Goal: Register for event/course

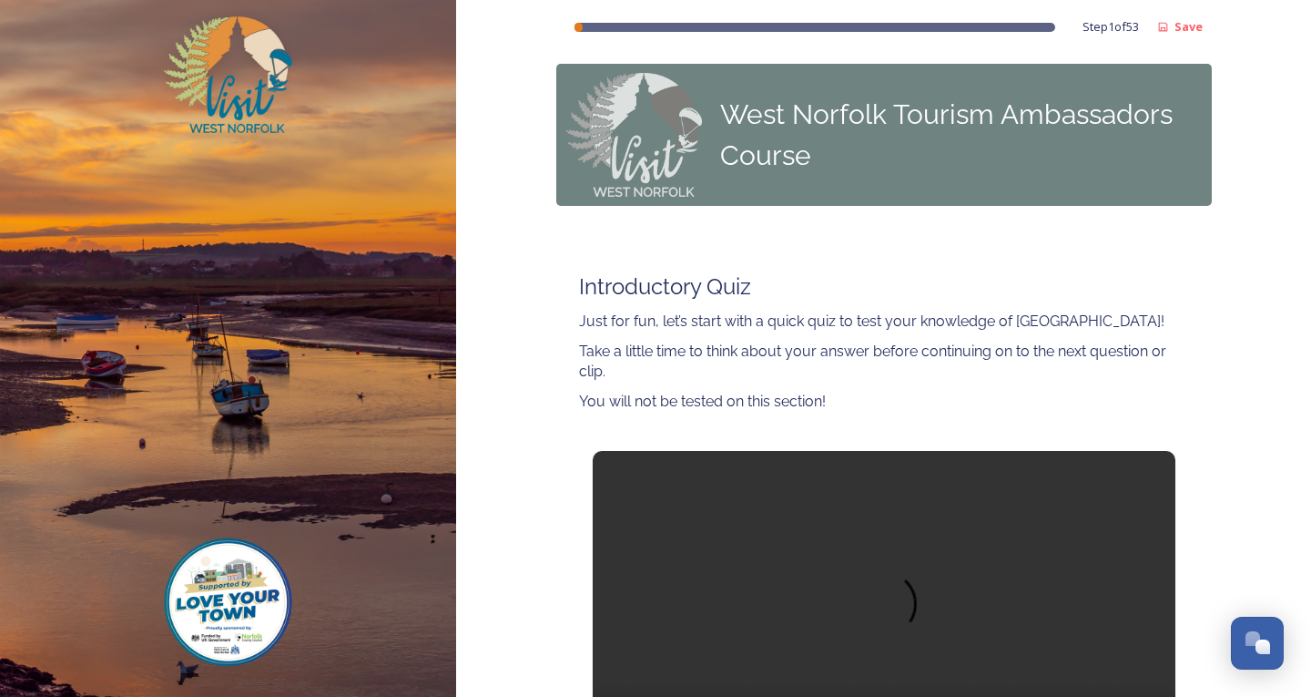
scroll to position [182, 0]
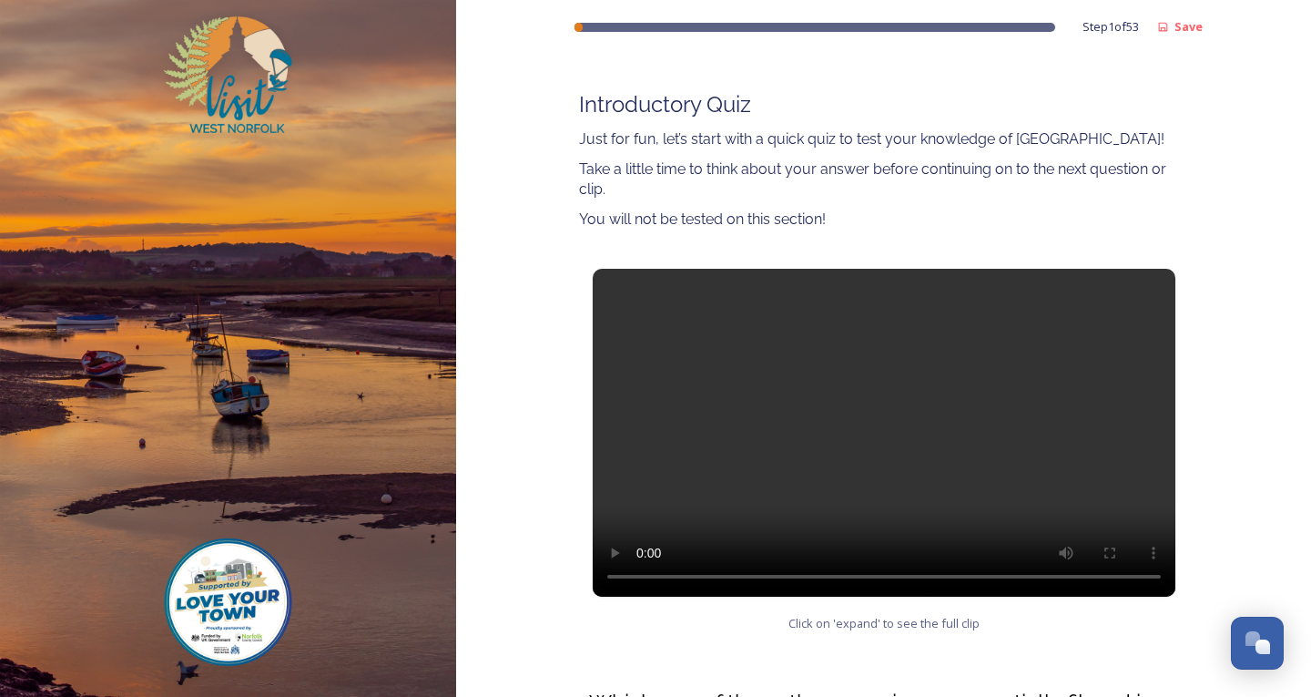
click at [867, 443] on video at bounding box center [884, 433] width 583 height 328
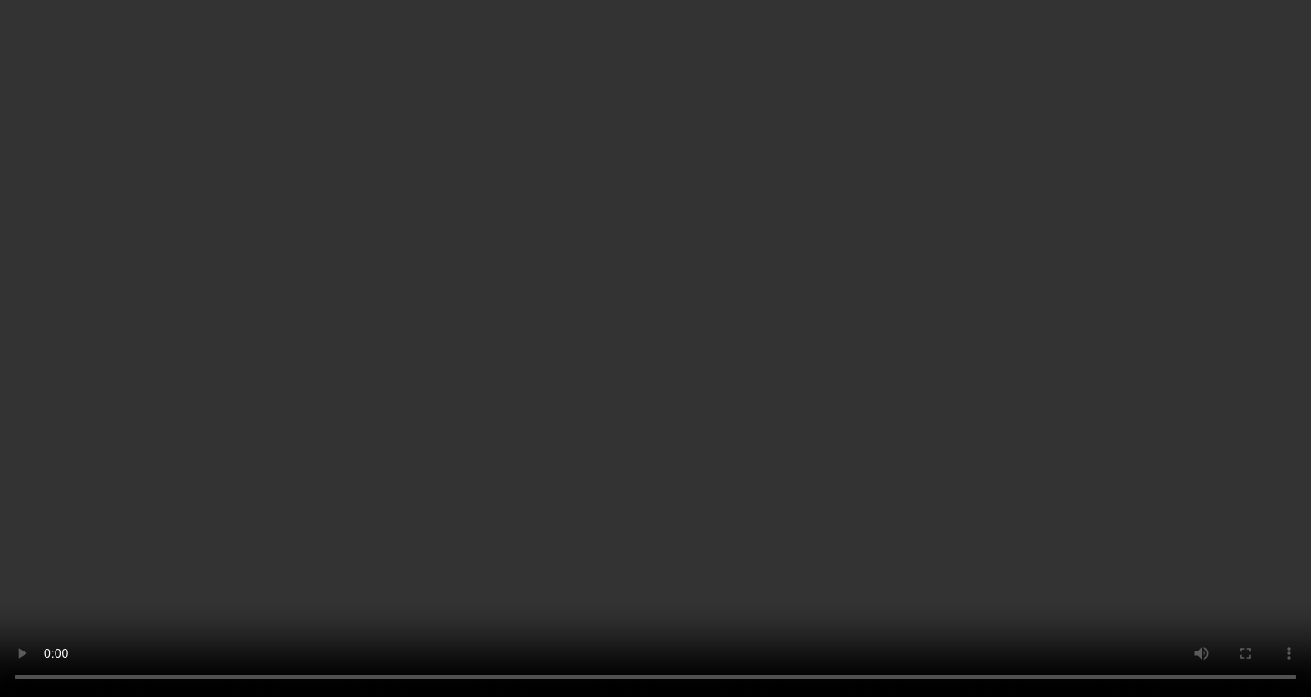
scroll to position [995, 0]
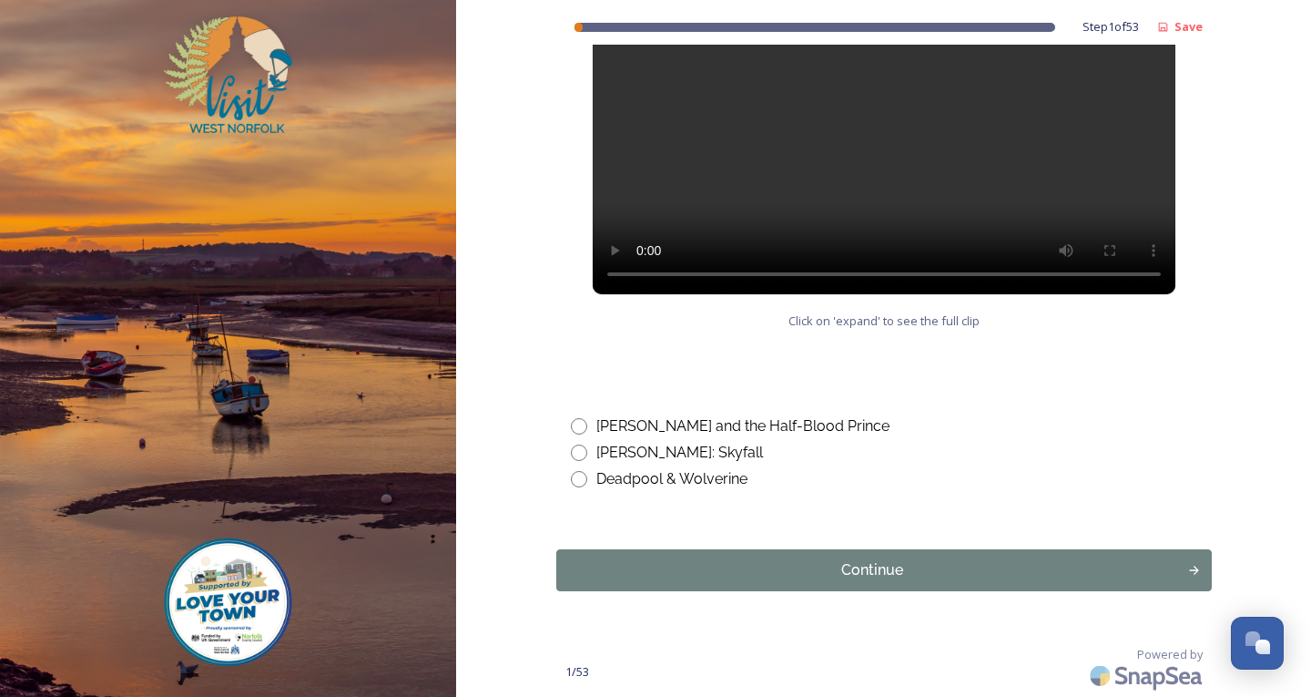
click at [577, 478] on input "radio" at bounding box center [579, 479] width 16 height 16
radio input "true"
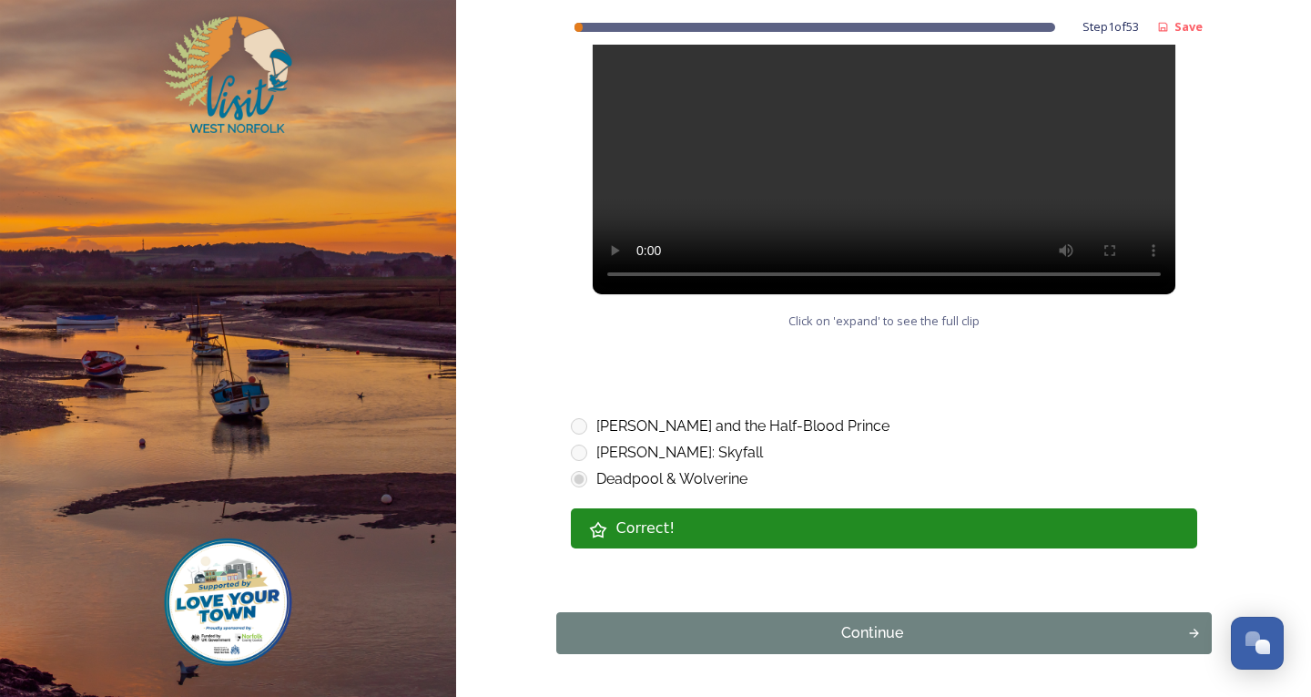
scroll to position [1058, 0]
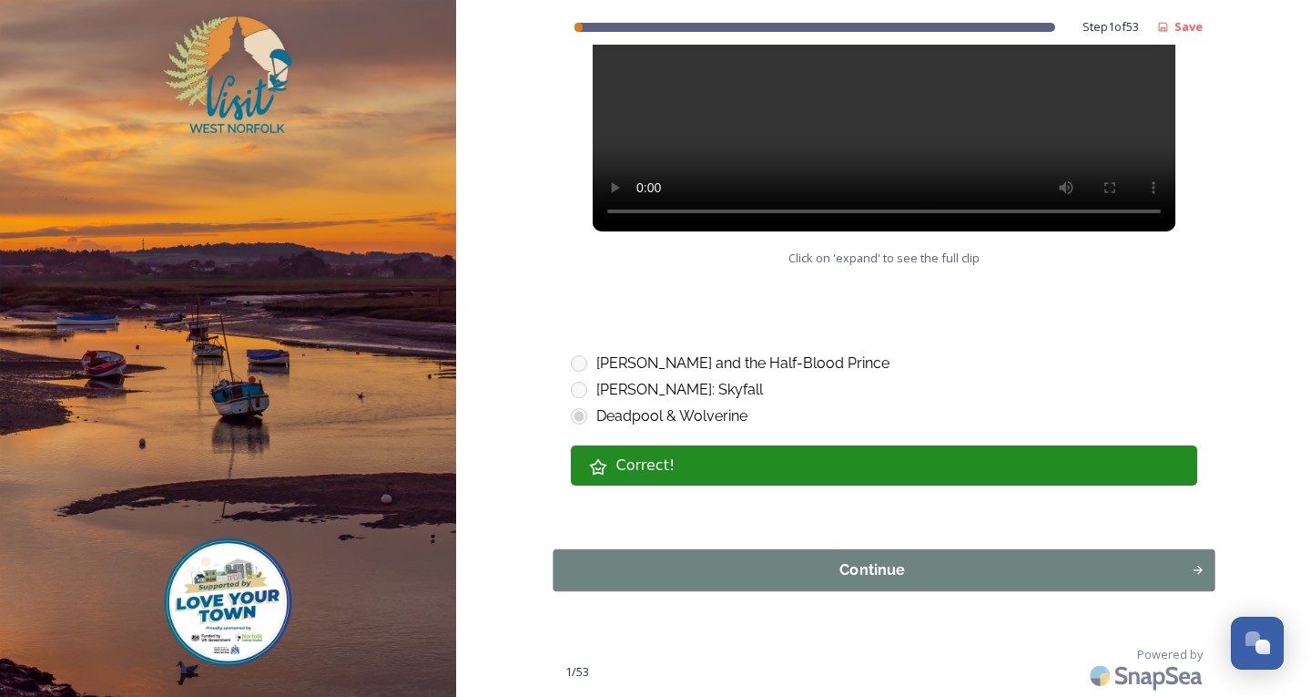
click at [769, 570] on div "Continue" at bounding box center [872, 570] width 618 height 22
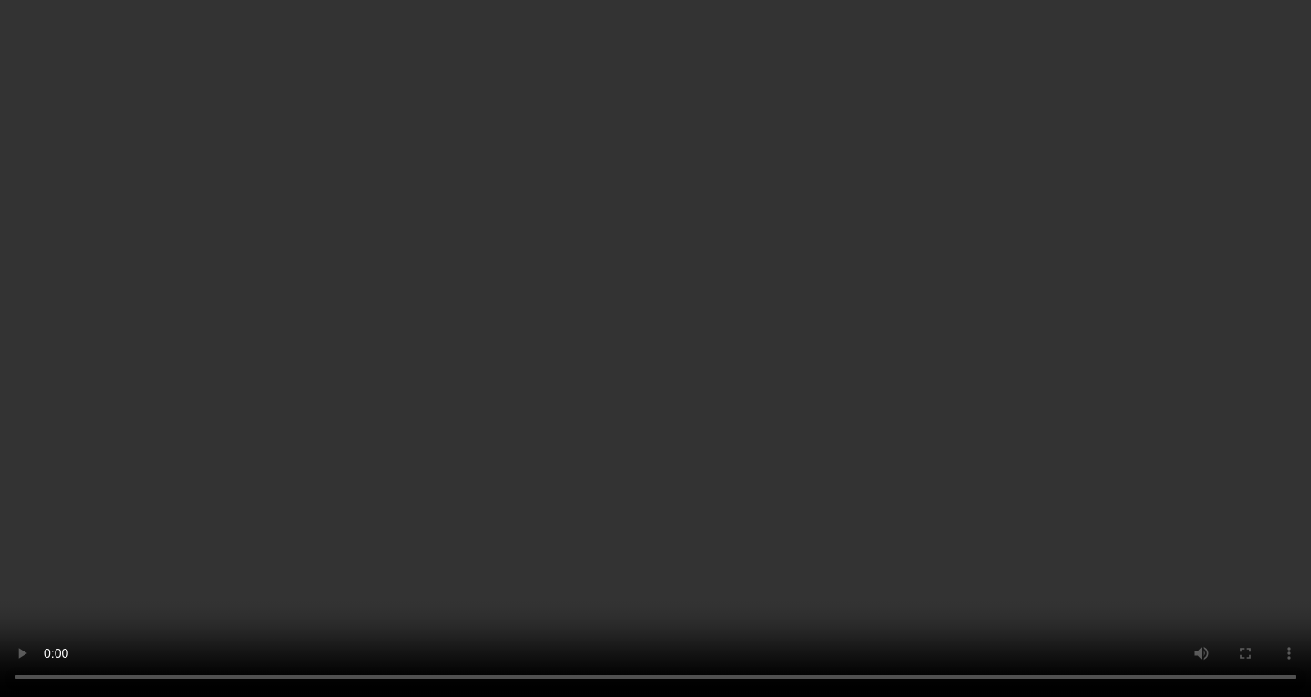
scroll to position [728, 0]
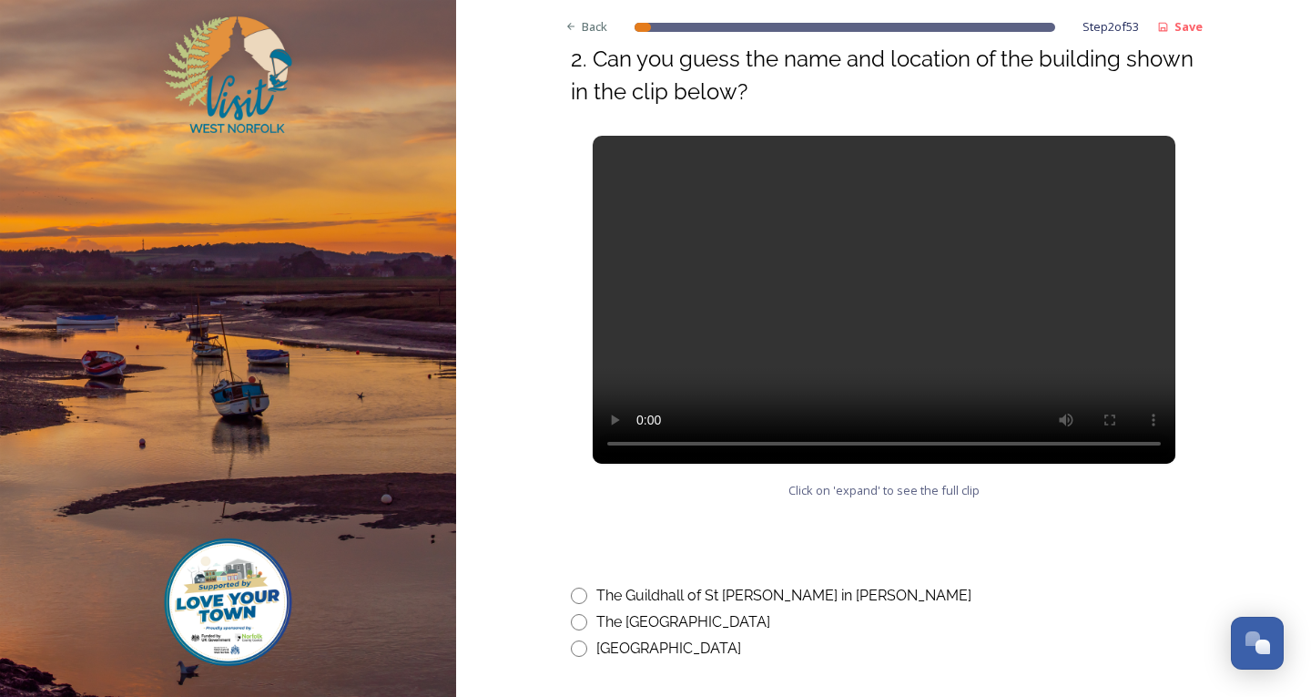
click at [571, 590] on input "radio" at bounding box center [579, 595] width 16 height 16
radio input "true"
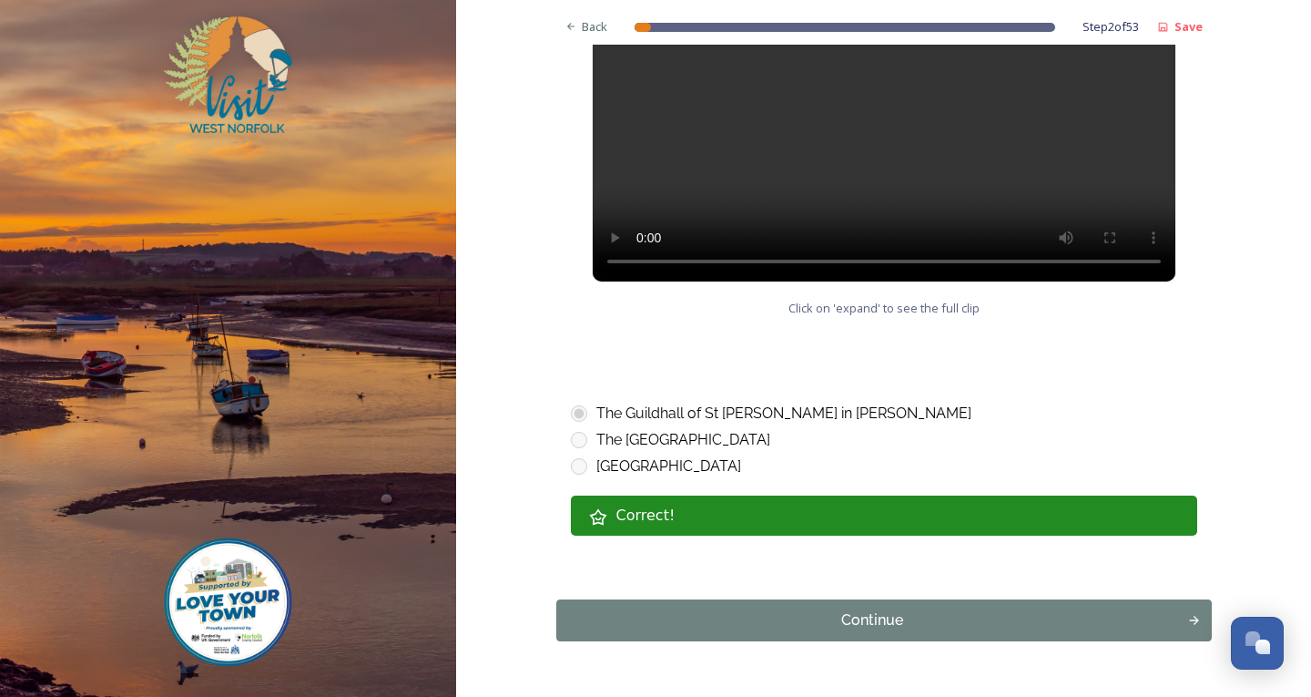
scroll to position [961, 0]
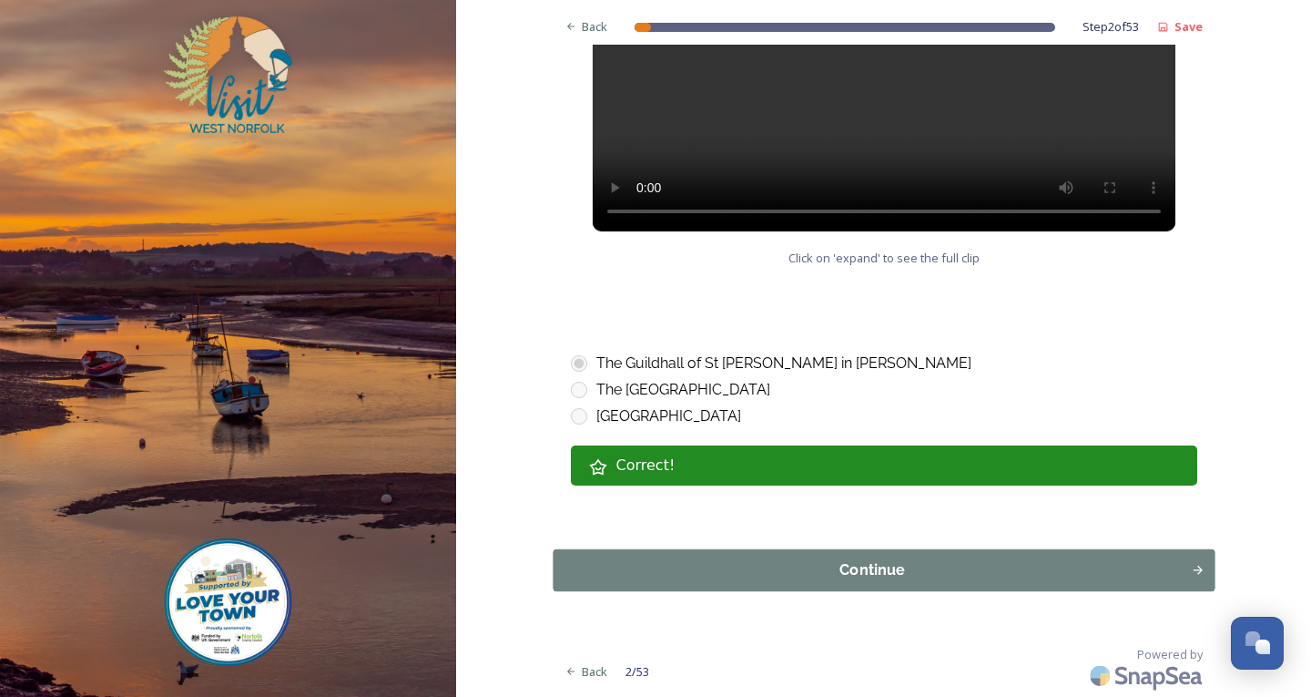
click at [772, 557] on button "Continue" at bounding box center [884, 570] width 662 height 42
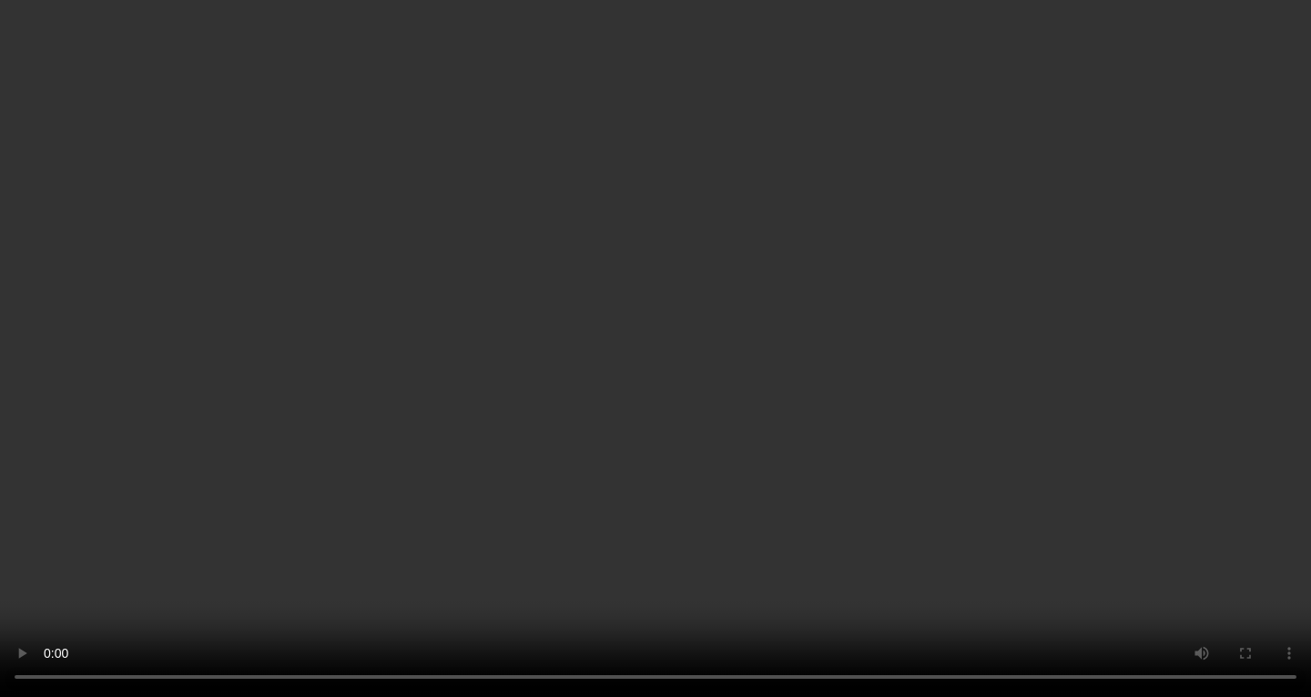
scroll to position [920, 0]
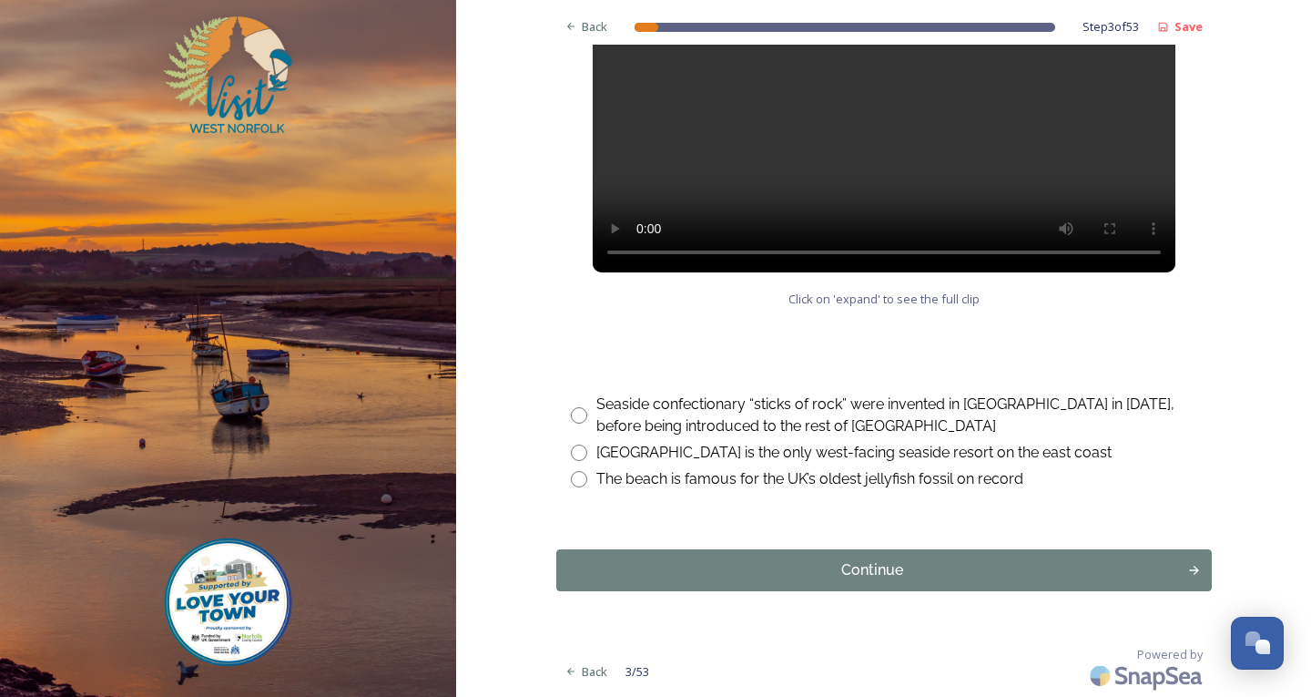
click at [571, 449] on input "radio" at bounding box center [579, 452] width 16 height 16
radio input "true"
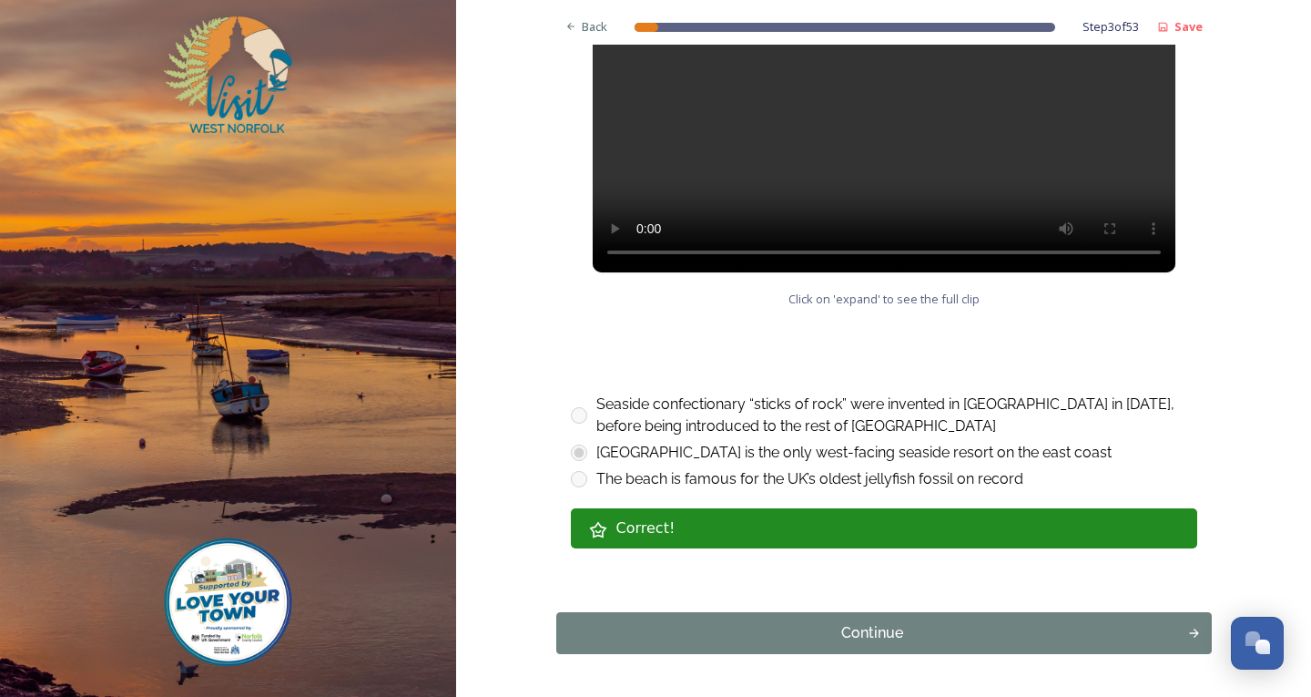
scroll to position [982, 0]
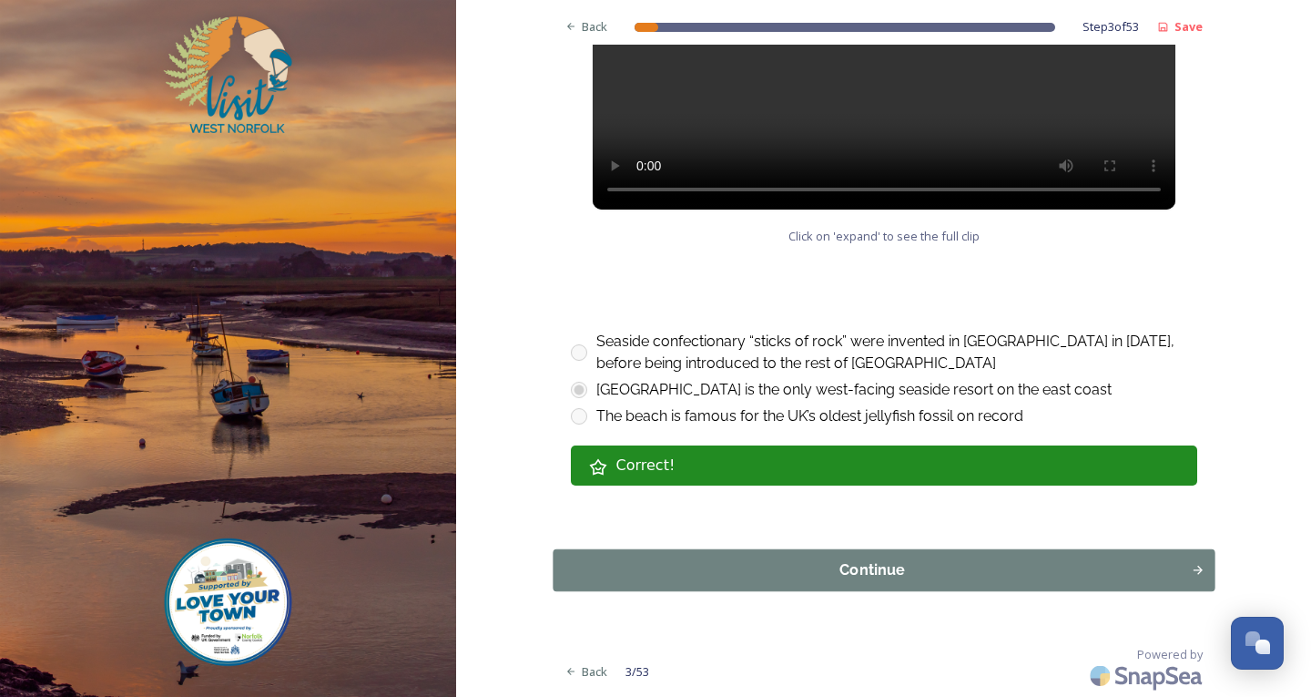
click at [871, 562] on div "Continue" at bounding box center [872, 570] width 618 height 22
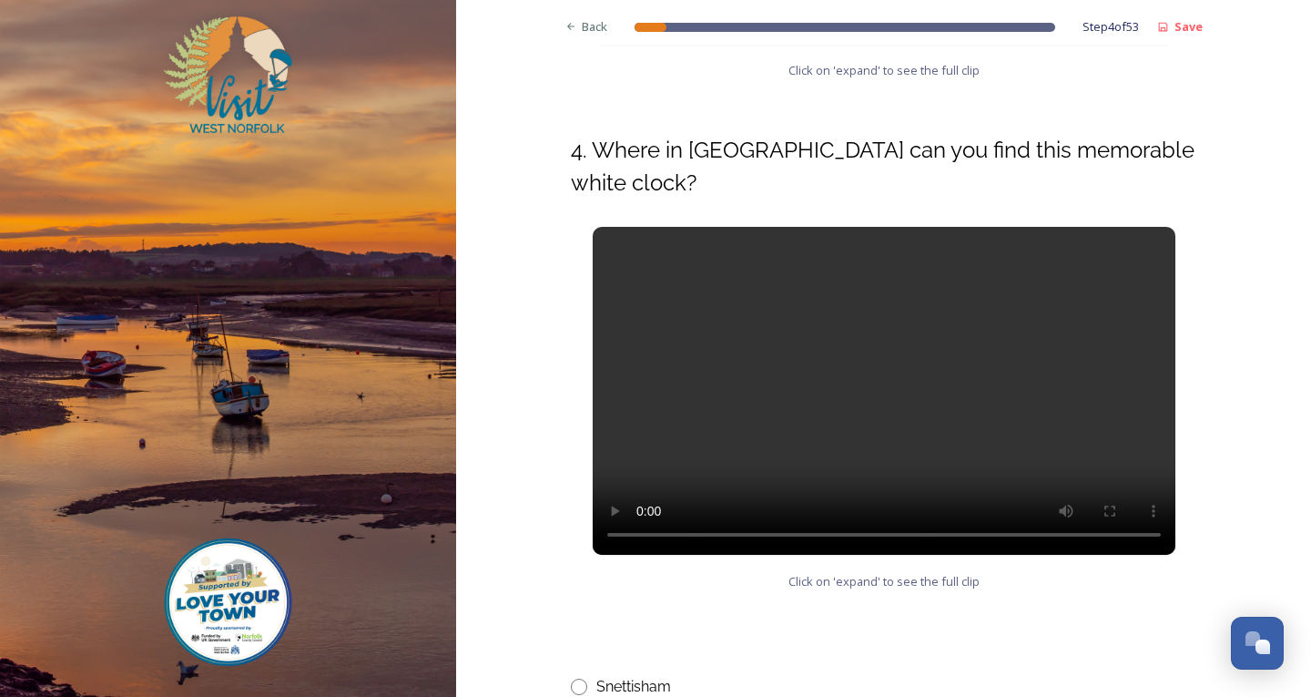
scroll to position [819, 0]
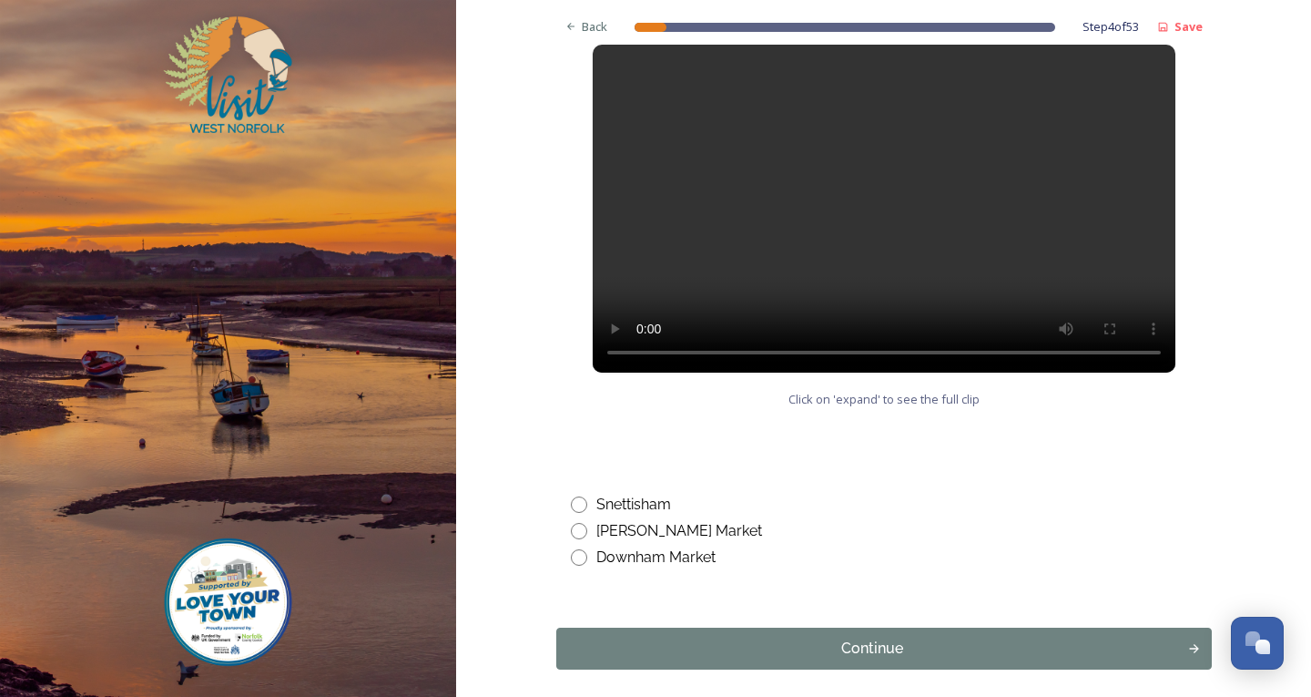
click at [574, 555] on input "radio" at bounding box center [579, 557] width 16 height 16
radio input "true"
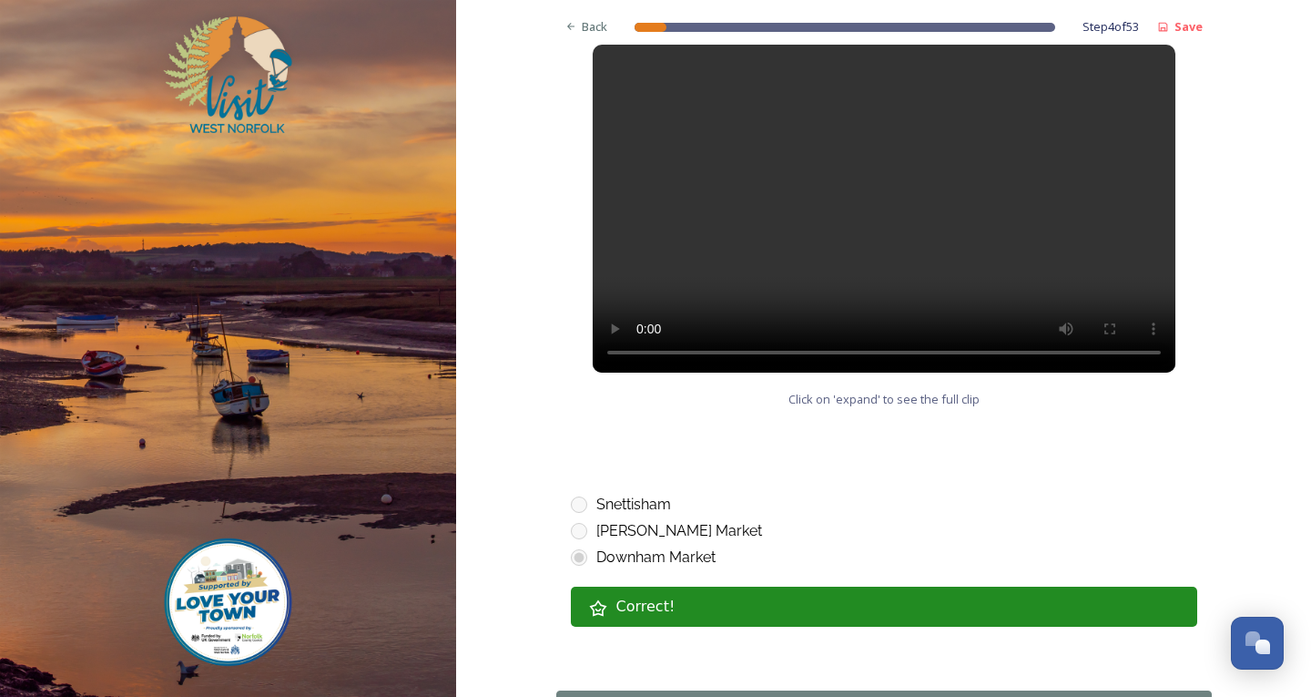
scroll to position [911, 0]
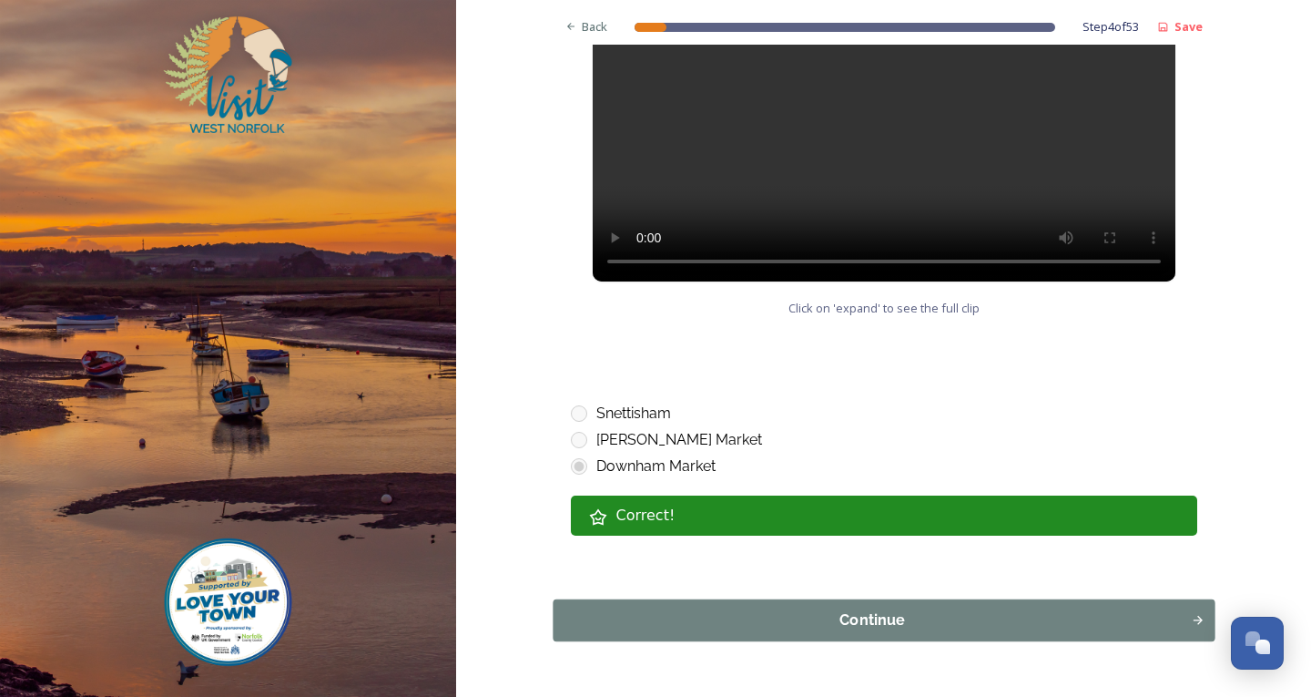
click at [831, 629] on div "Continue" at bounding box center [872, 620] width 618 height 22
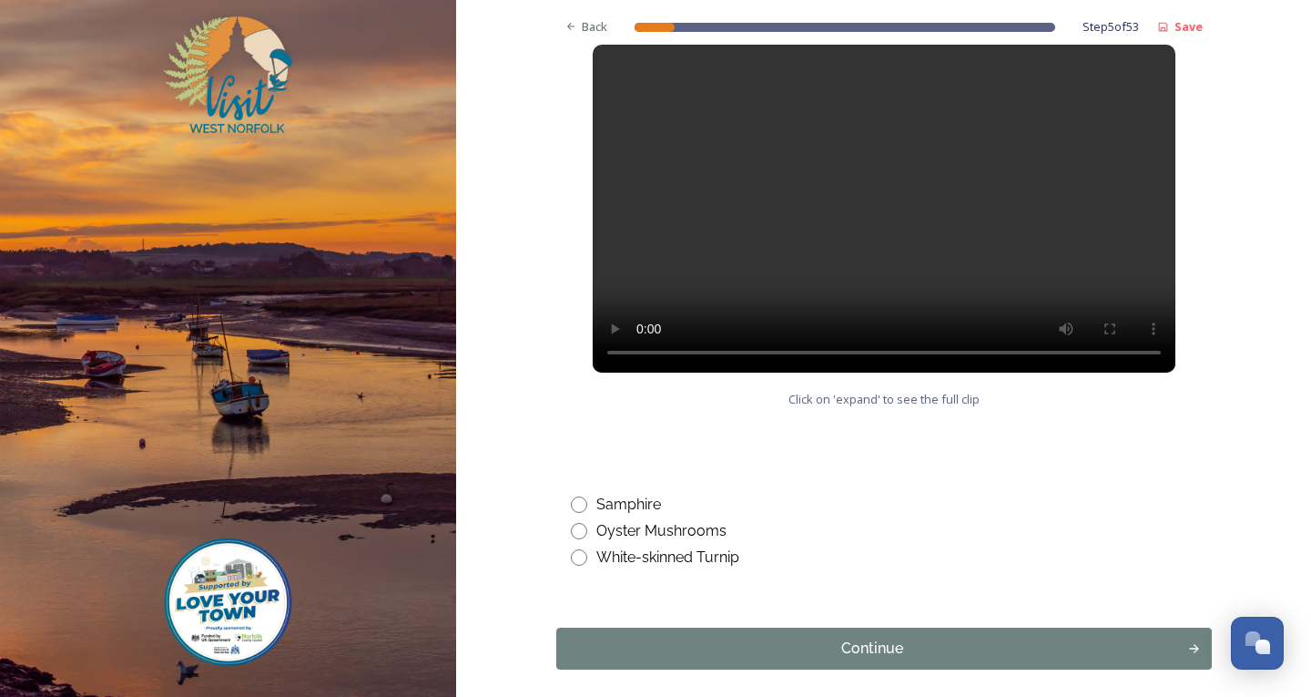
scroll to position [898, 0]
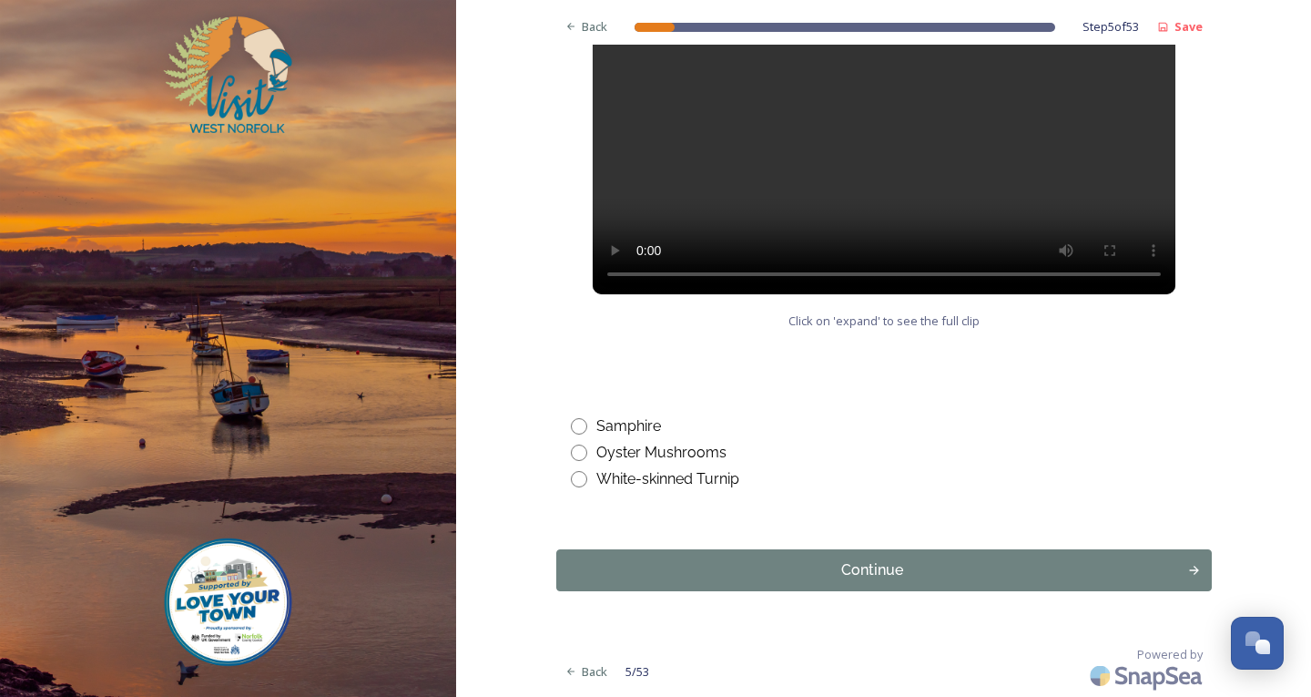
click at [573, 420] on input "radio" at bounding box center [579, 426] width 16 height 16
radio input "true"
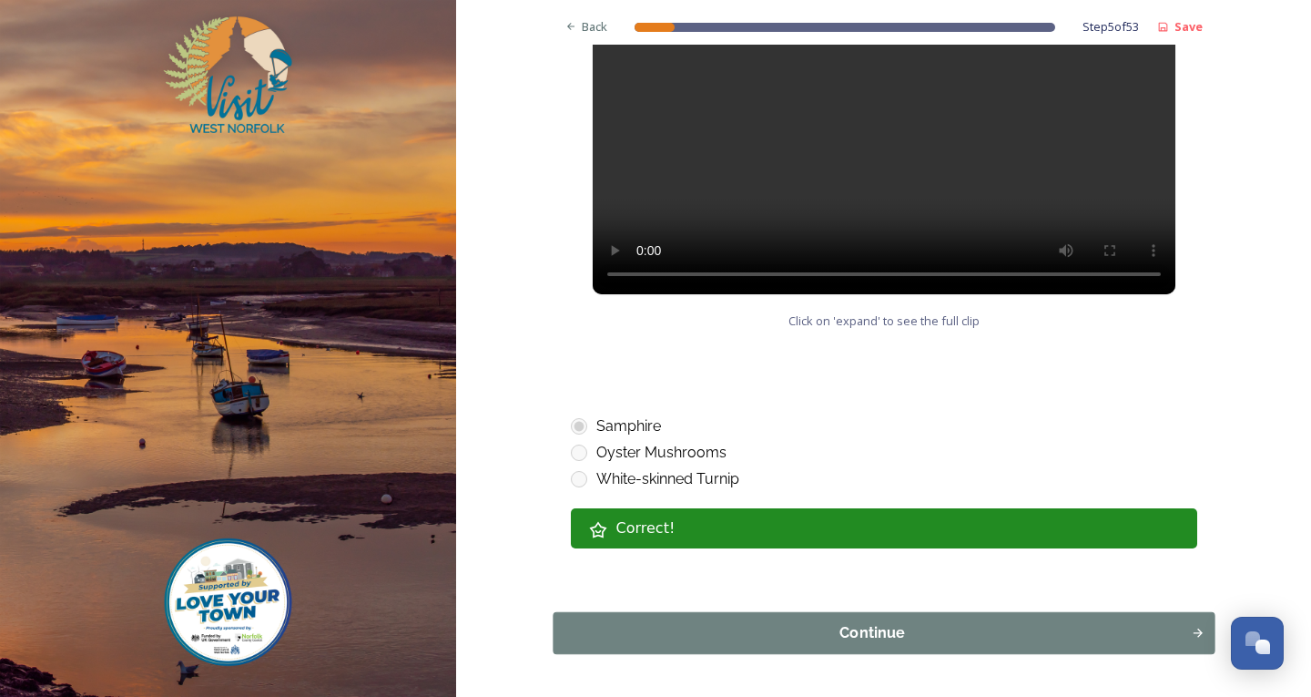
click at [779, 646] on button "Continue" at bounding box center [884, 633] width 662 height 42
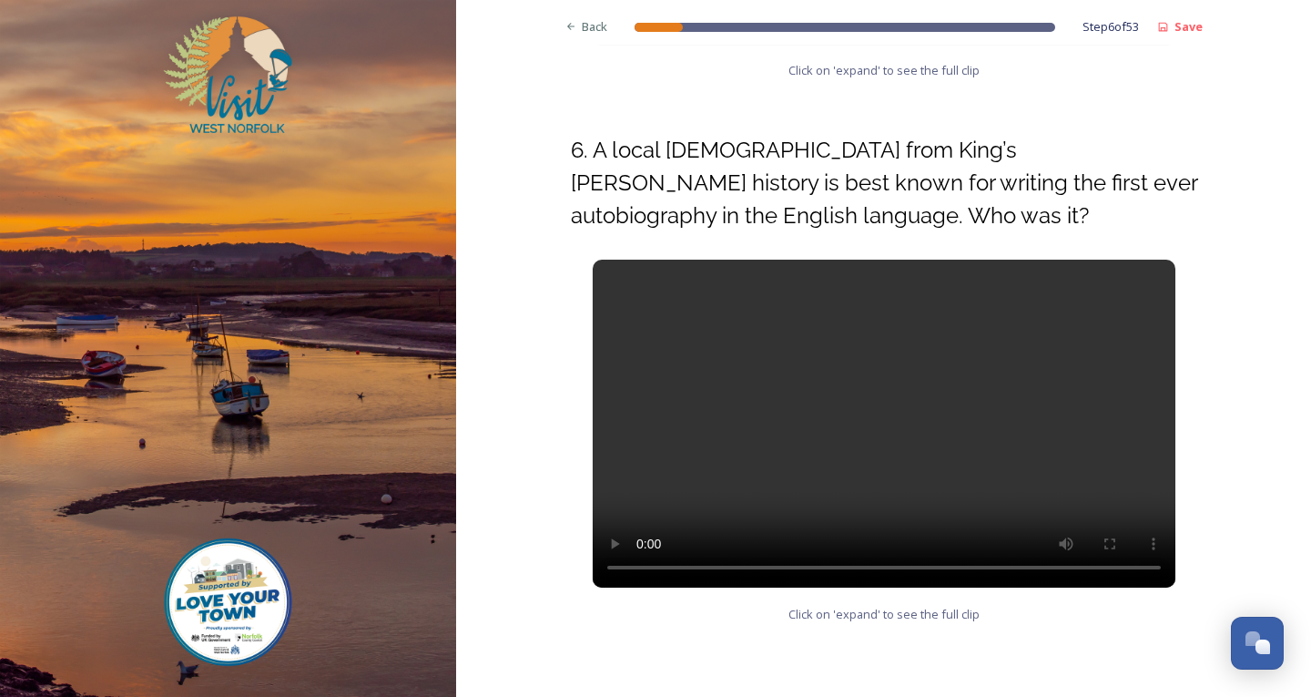
scroll to position [911, 0]
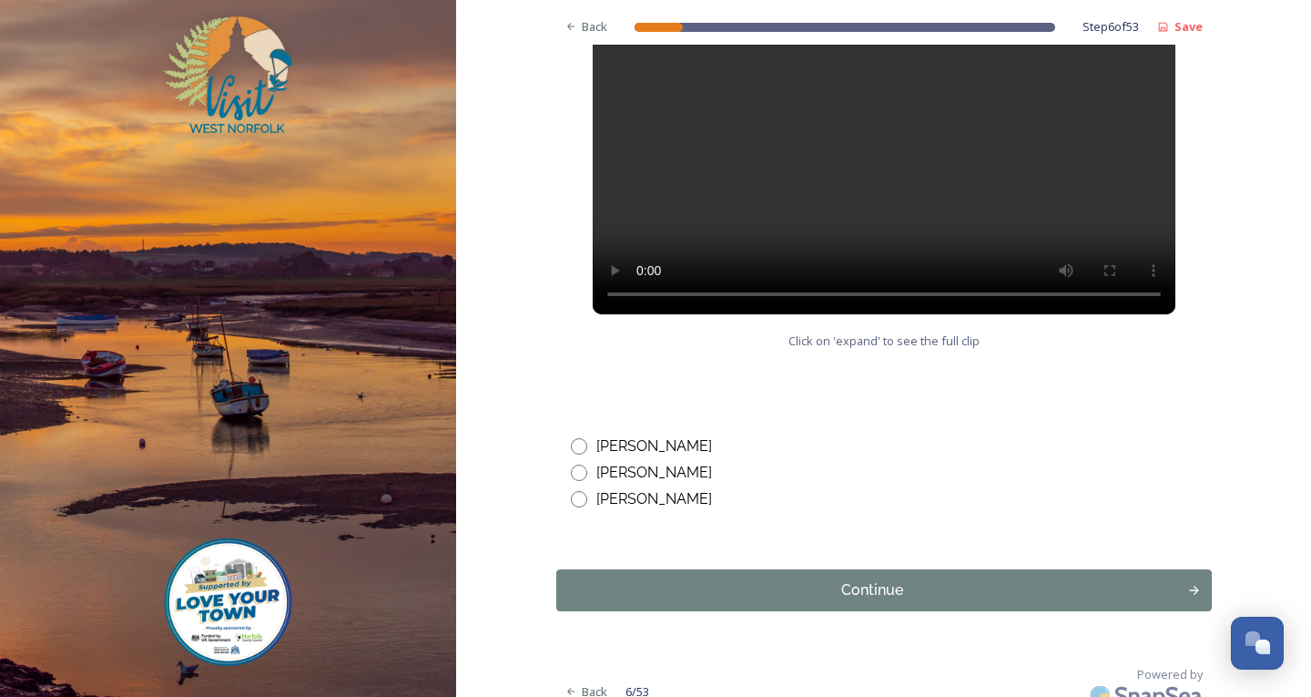
click at [575, 445] on input "radio" at bounding box center [579, 446] width 16 height 16
radio input "true"
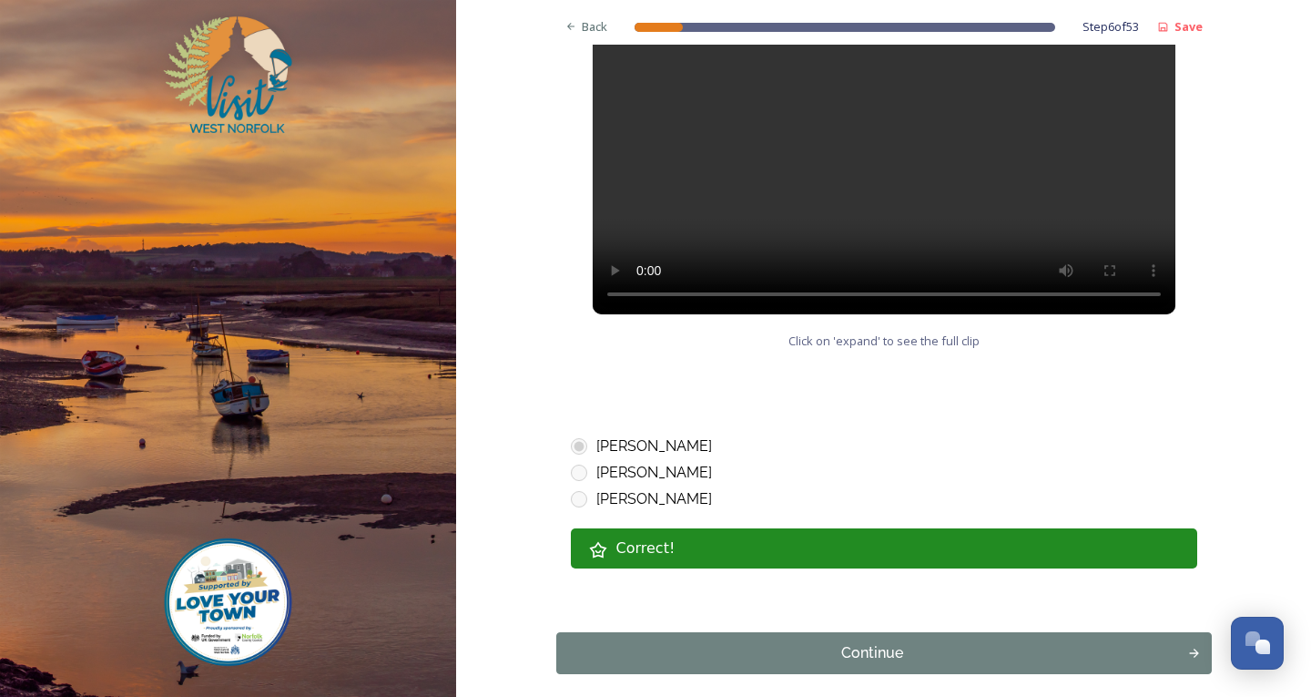
click at [746, 660] on div "Continue" at bounding box center [872, 653] width 618 height 22
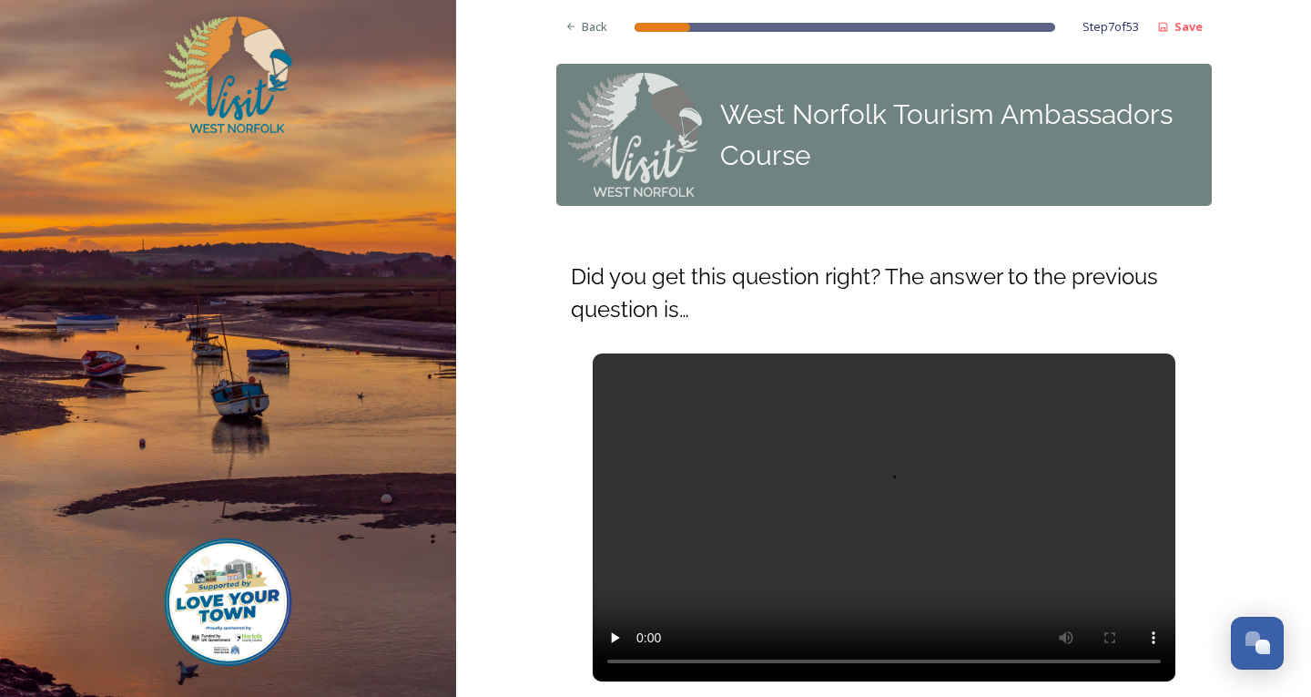
scroll to position [213, 0]
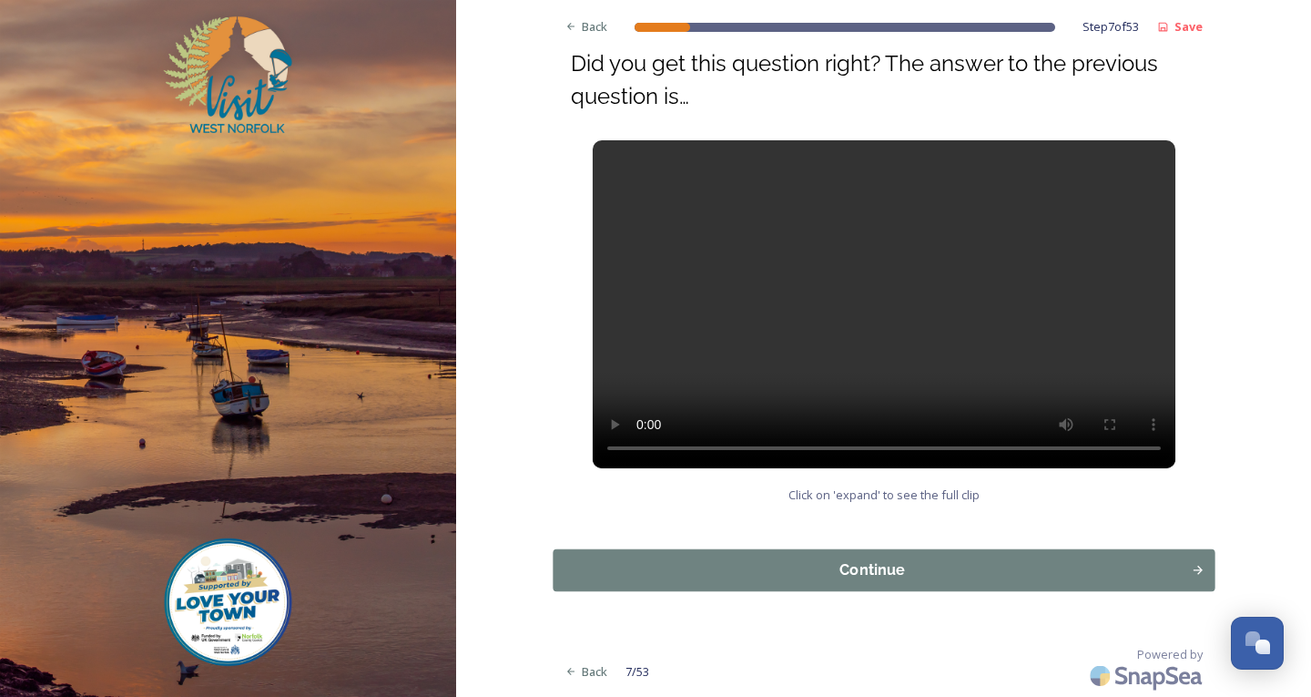
click at [897, 568] on div "Continue" at bounding box center [872, 570] width 618 height 22
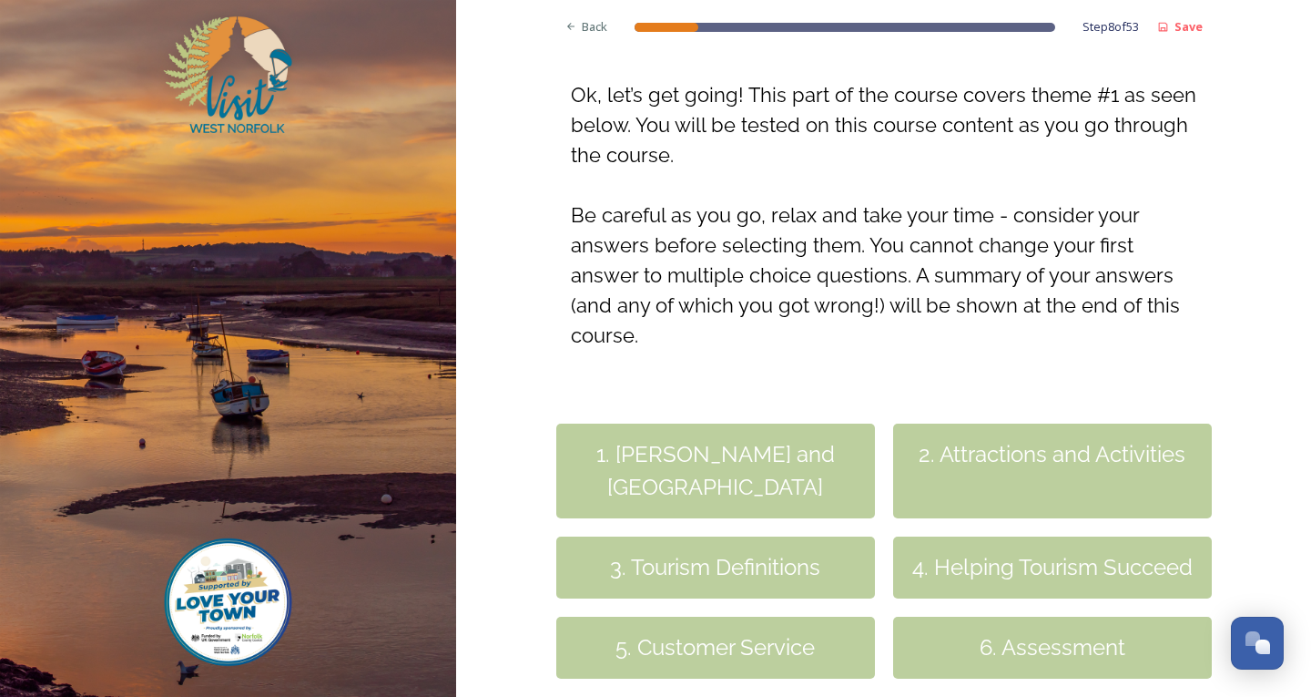
scroll to position [448, 0]
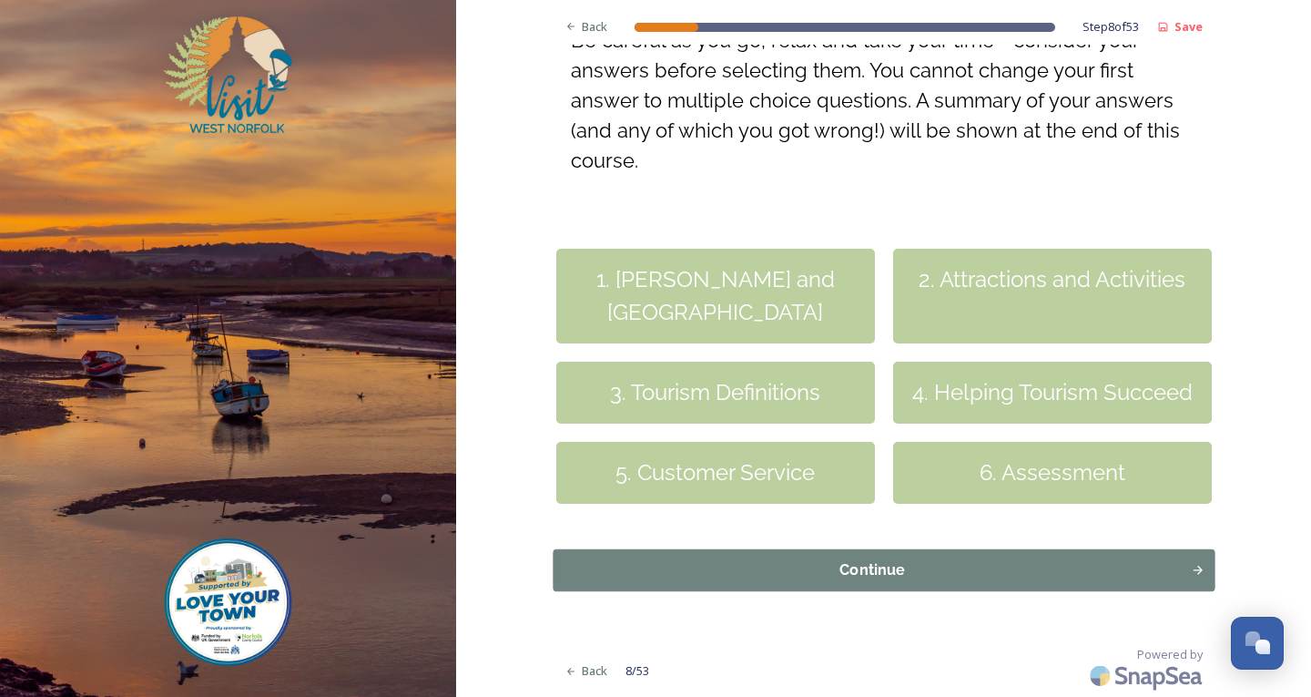
click at [914, 569] on div "Continue" at bounding box center [872, 570] width 618 height 22
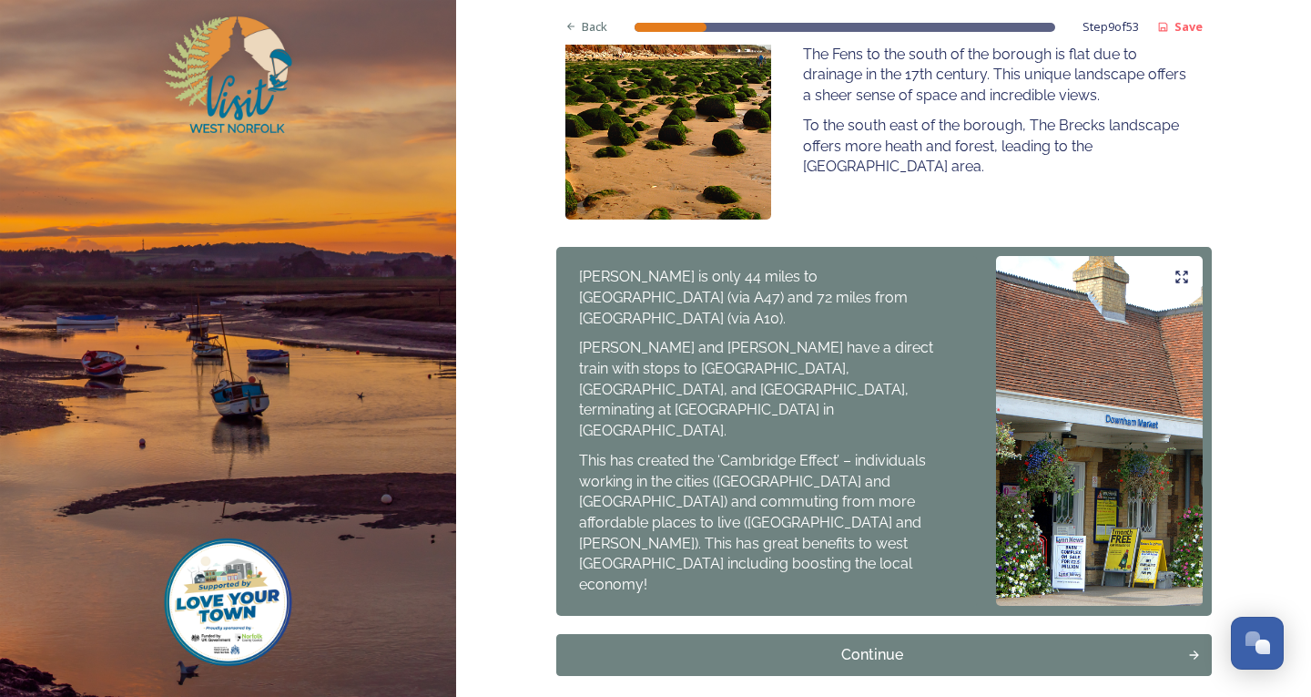
scroll to position [1298, 0]
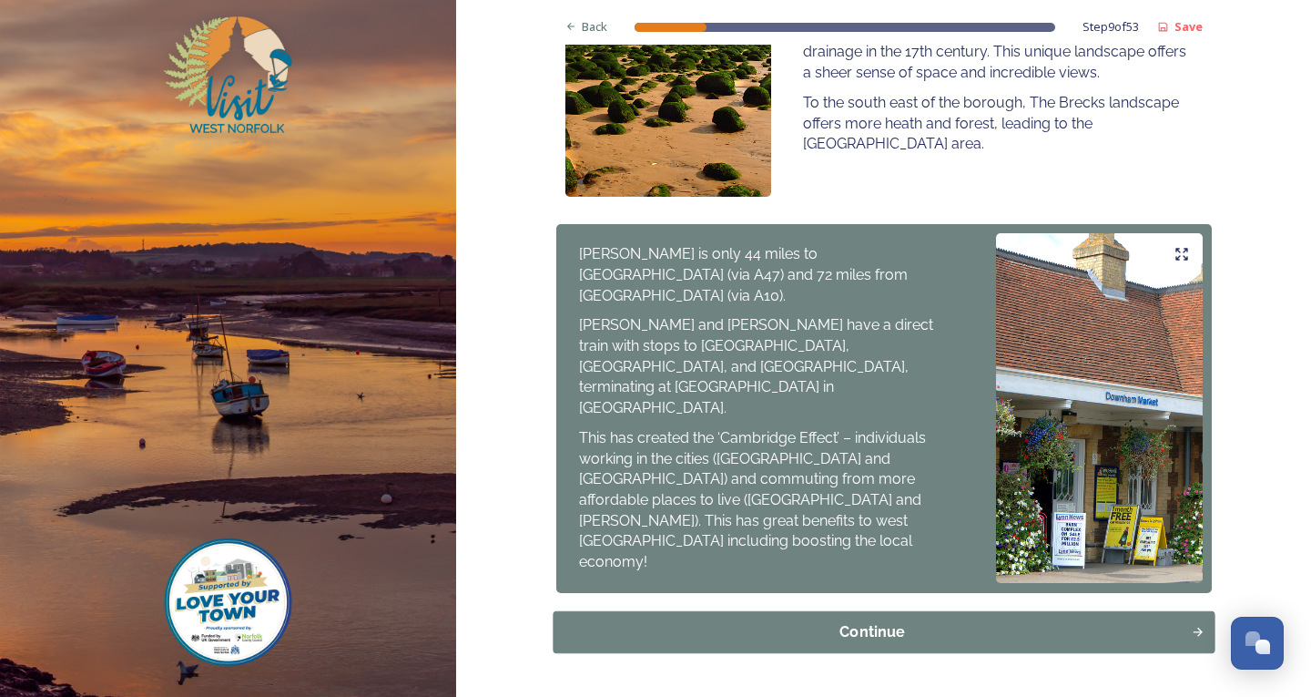
click at [862, 611] on button "Continue" at bounding box center [884, 632] width 662 height 42
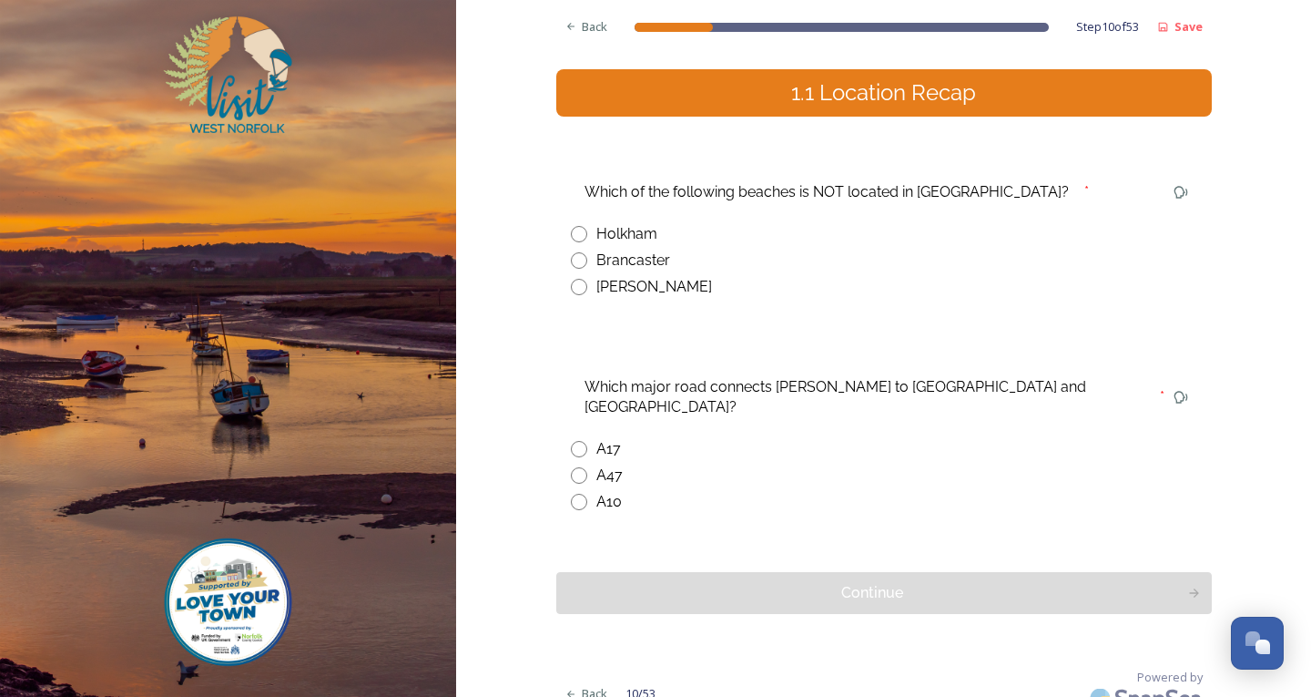
scroll to position [184, 0]
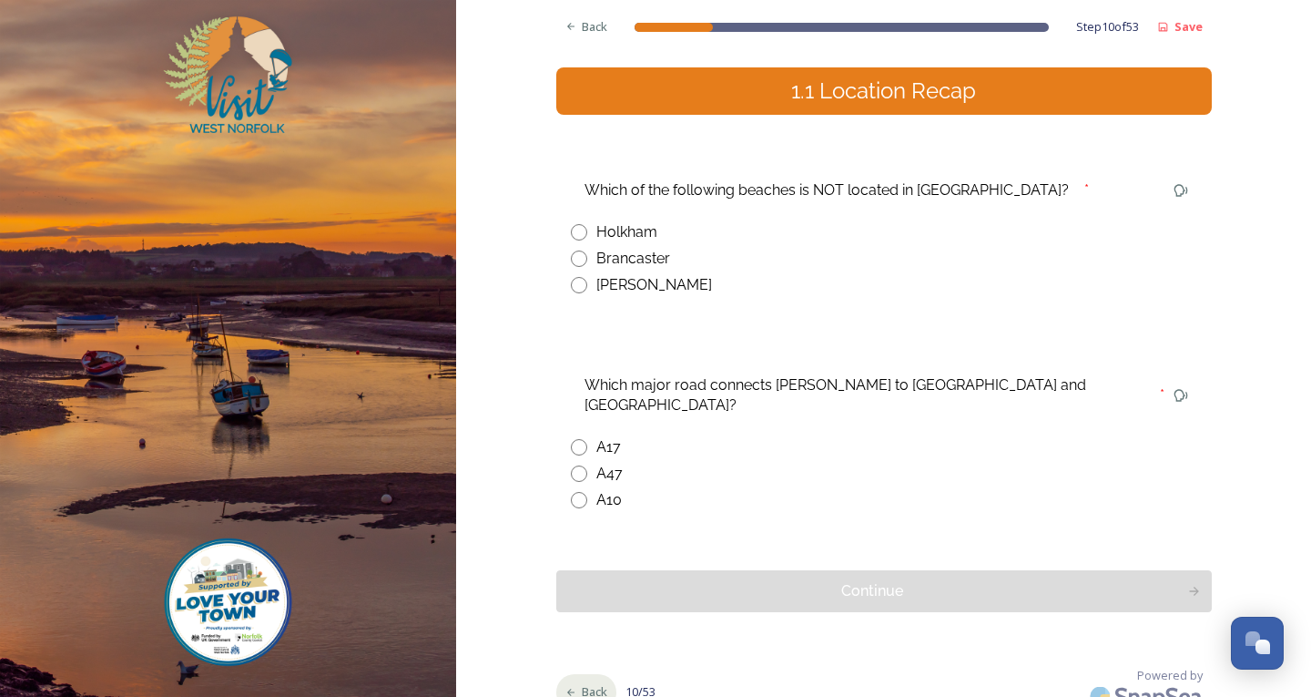
click at [582, 683] on span "Back" at bounding box center [594, 691] width 25 height 17
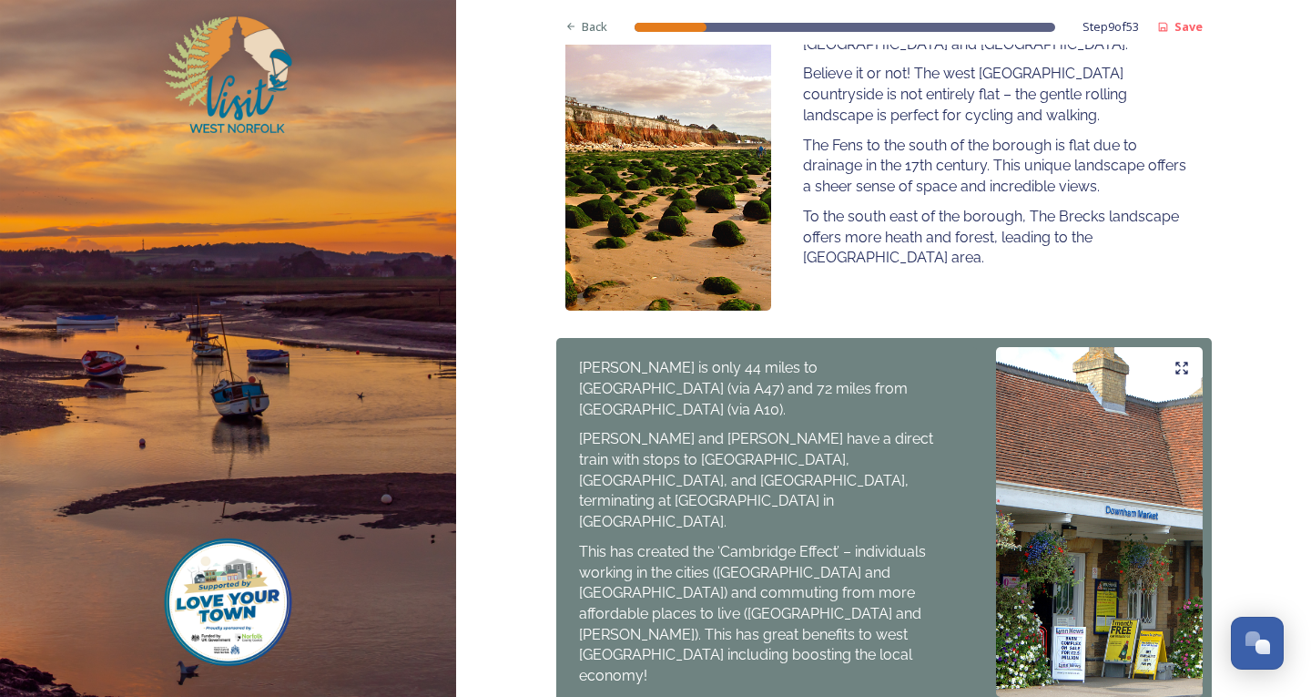
scroll to position [1298, 0]
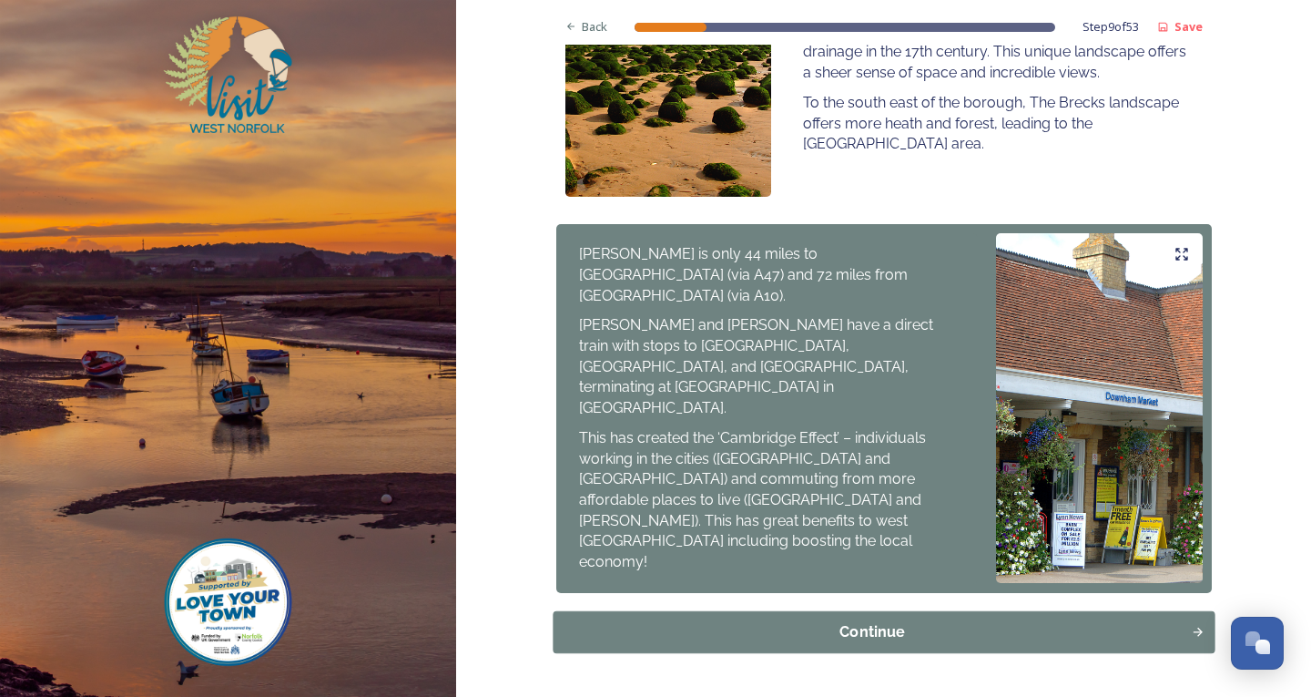
click at [983, 621] on div "Continue" at bounding box center [872, 632] width 618 height 22
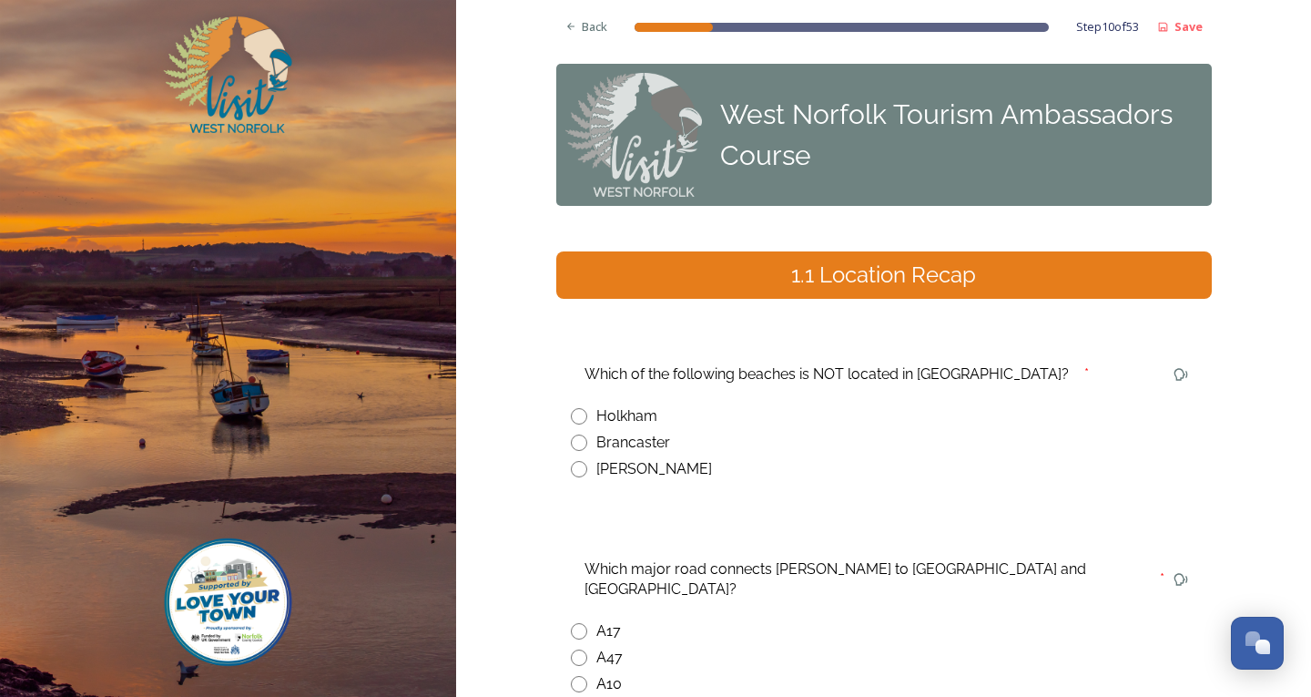
click at [586, 472] on div "[PERSON_NAME]" at bounding box center [884, 469] width 626 height 22
radio input "true"
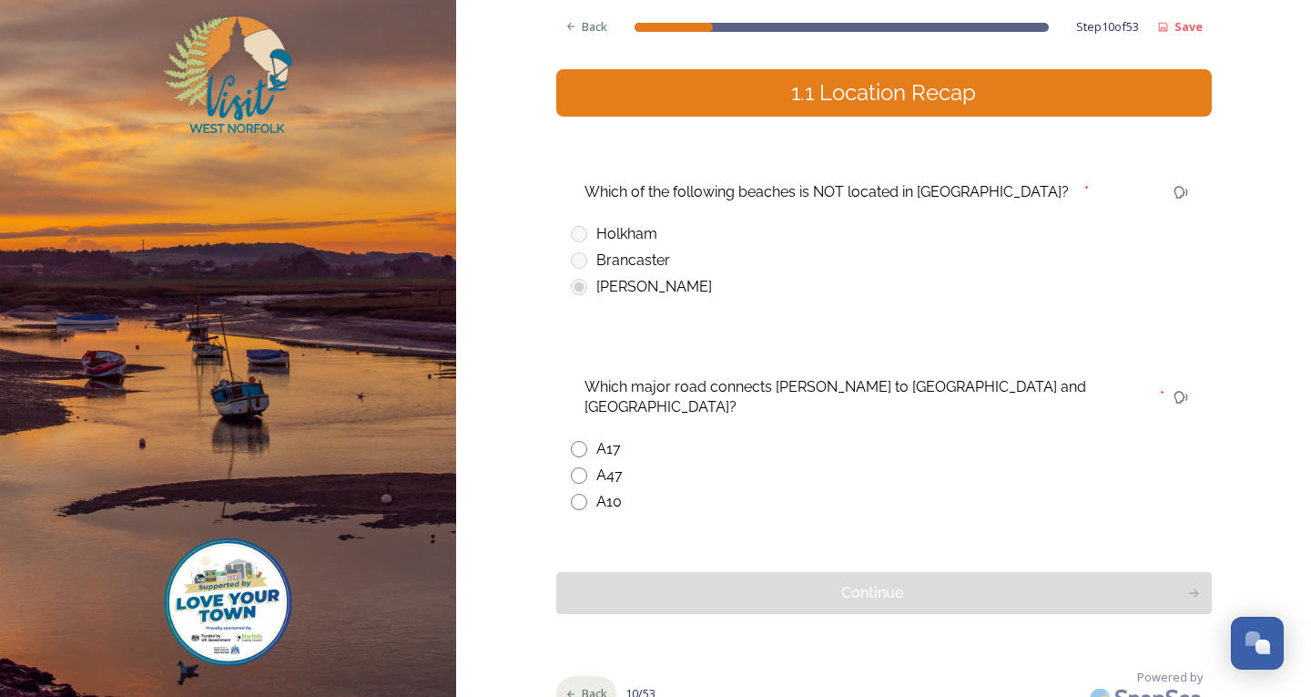
click at [588, 685] on span "Back" at bounding box center [594, 693] width 25 height 17
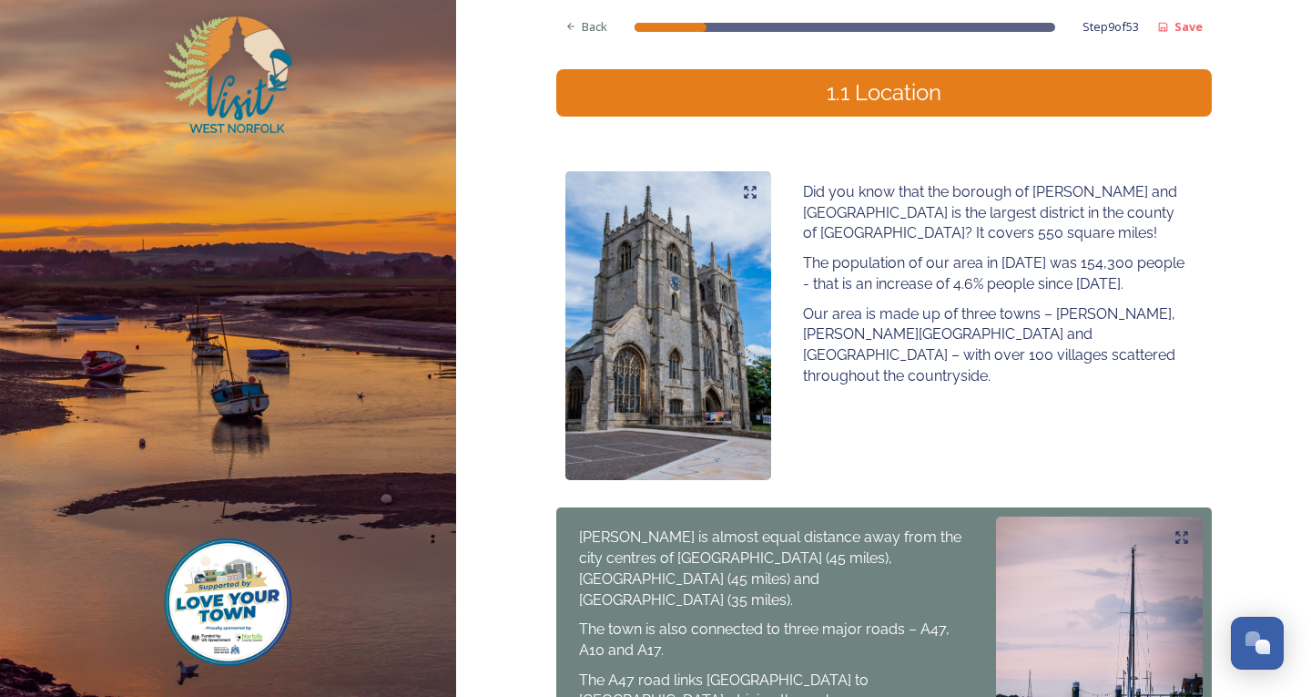
scroll to position [1296, 0]
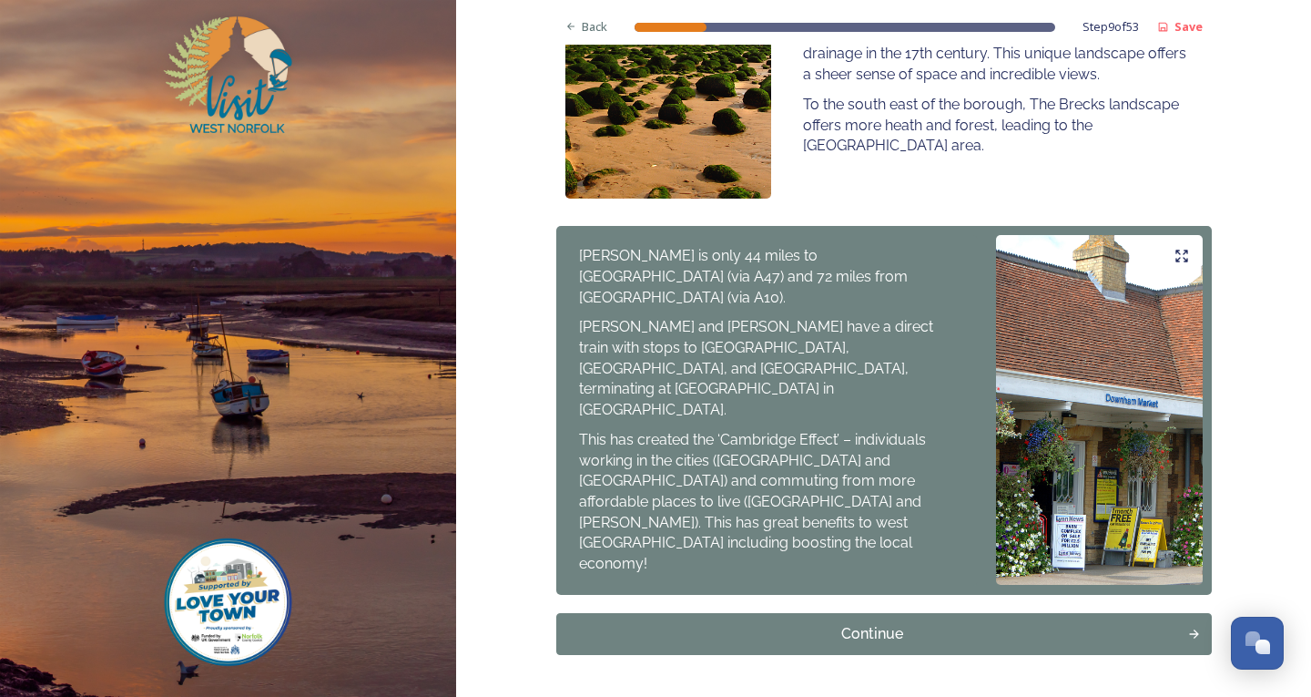
click at [1031, 623] on div "Continue" at bounding box center [872, 634] width 618 height 22
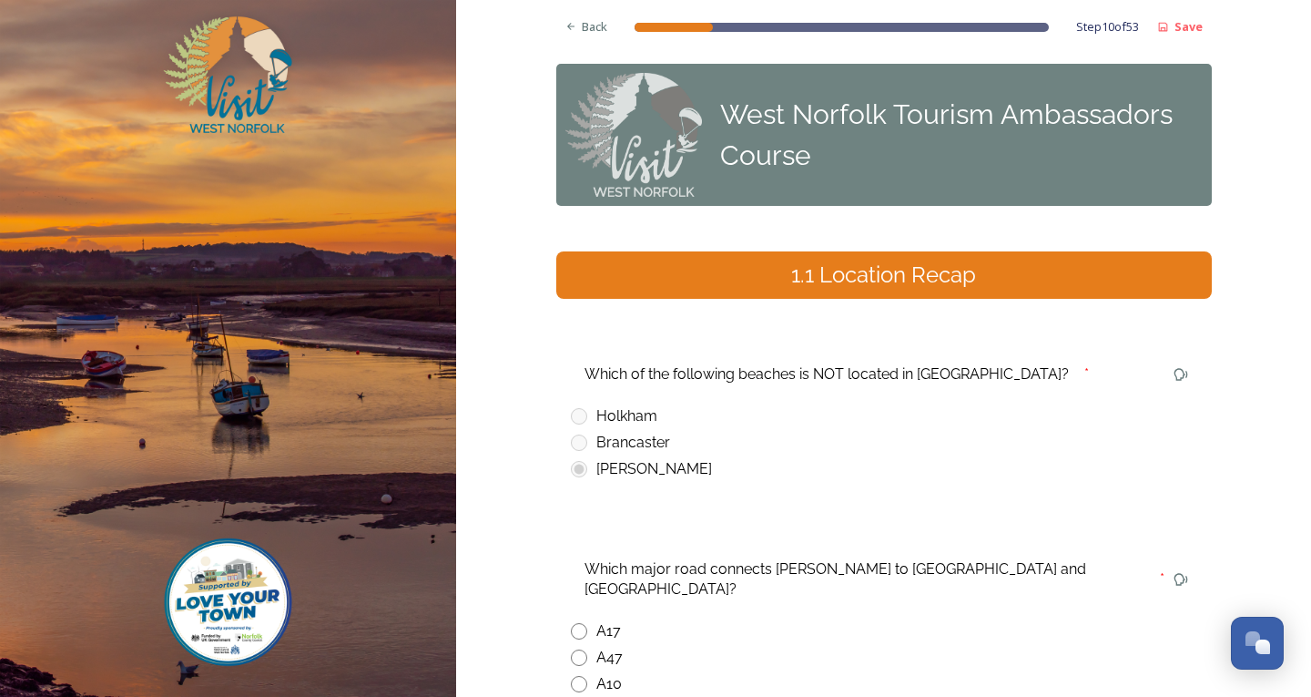
scroll to position [184, 0]
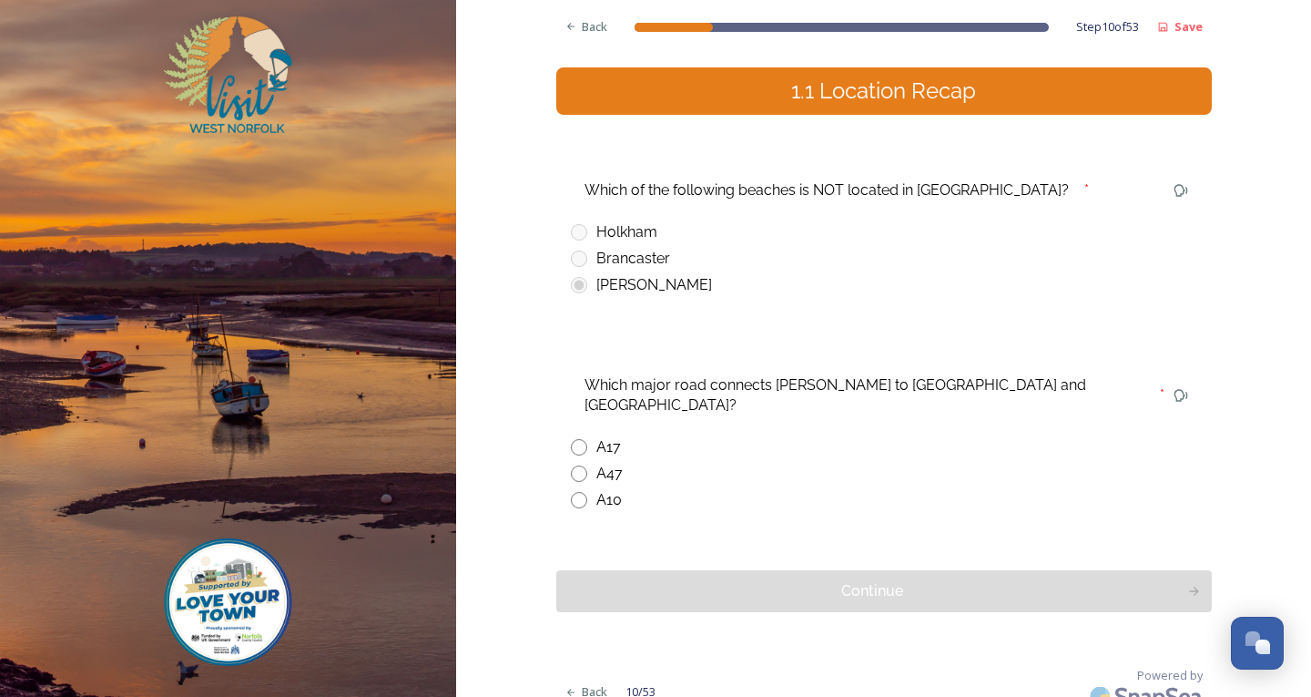
click at [571, 492] on input "radio" at bounding box center [579, 500] width 16 height 16
radio input "true"
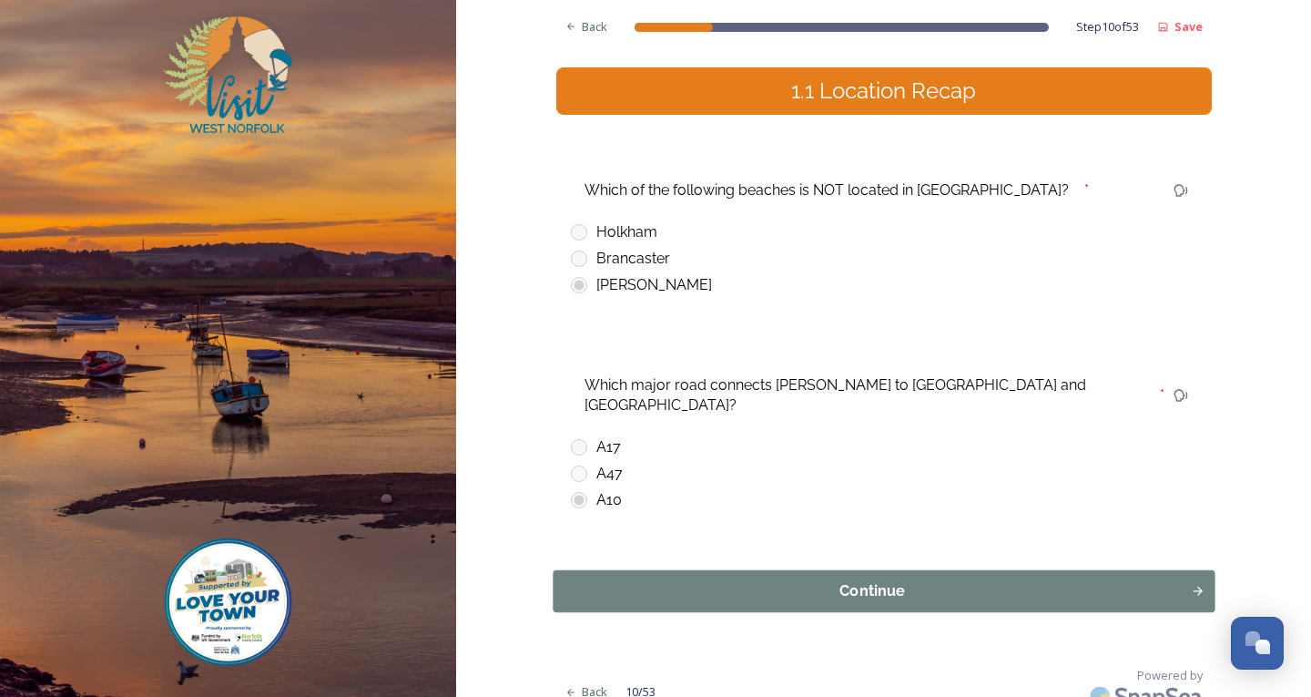
click at [809, 584] on button "Continue" at bounding box center [884, 591] width 662 height 42
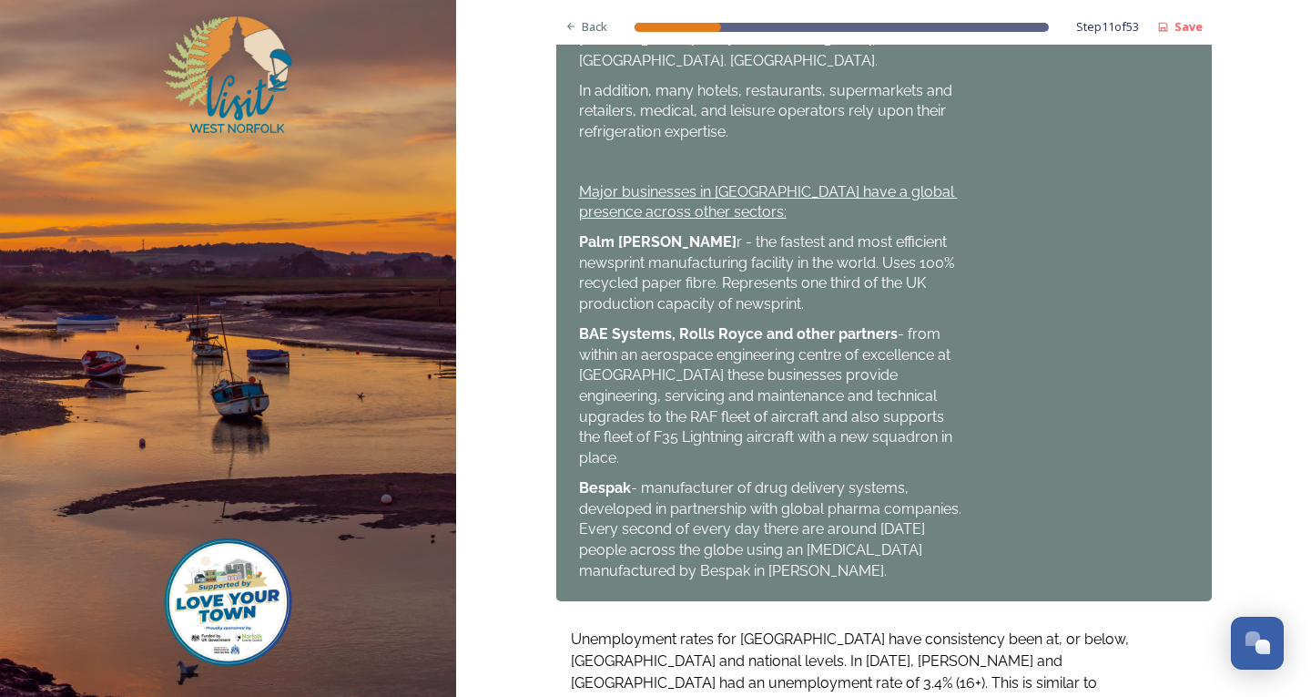
scroll to position [1316, 0]
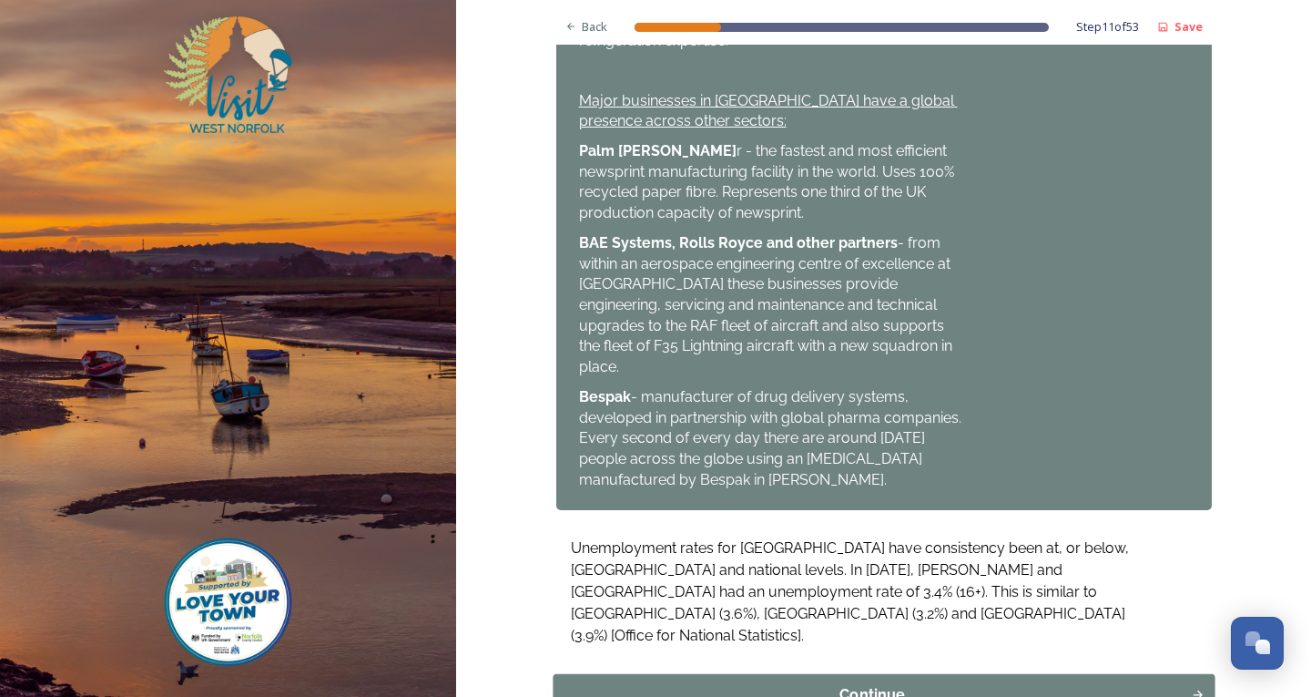
click at [1027, 684] on div "Continue" at bounding box center [872, 695] width 618 height 22
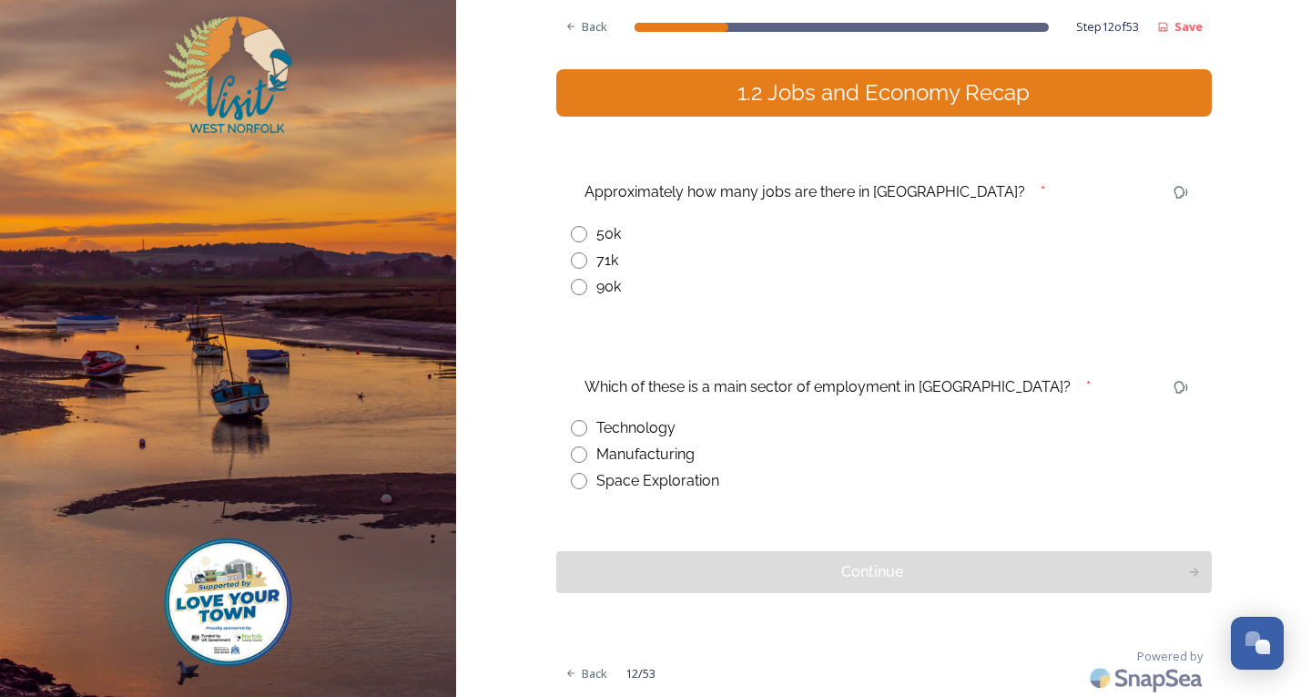
scroll to position [184, 0]
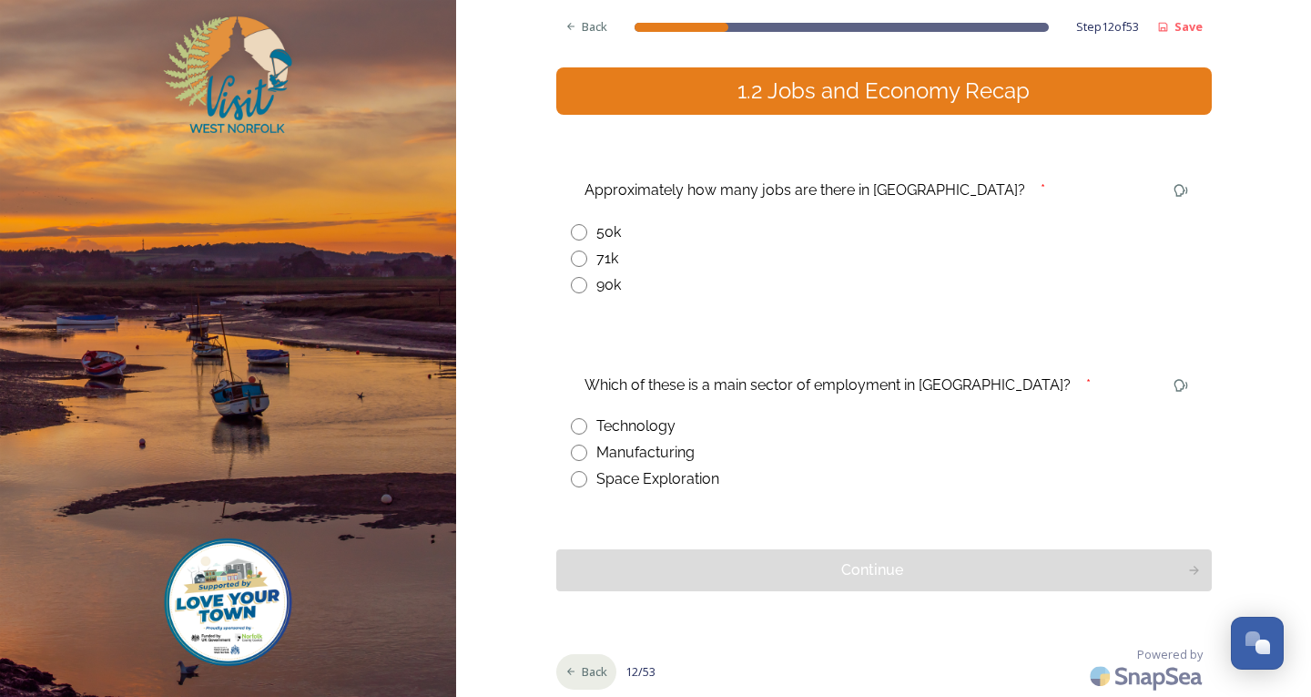
click at [566, 672] on icon at bounding box center [571, 672] width 12 height 12
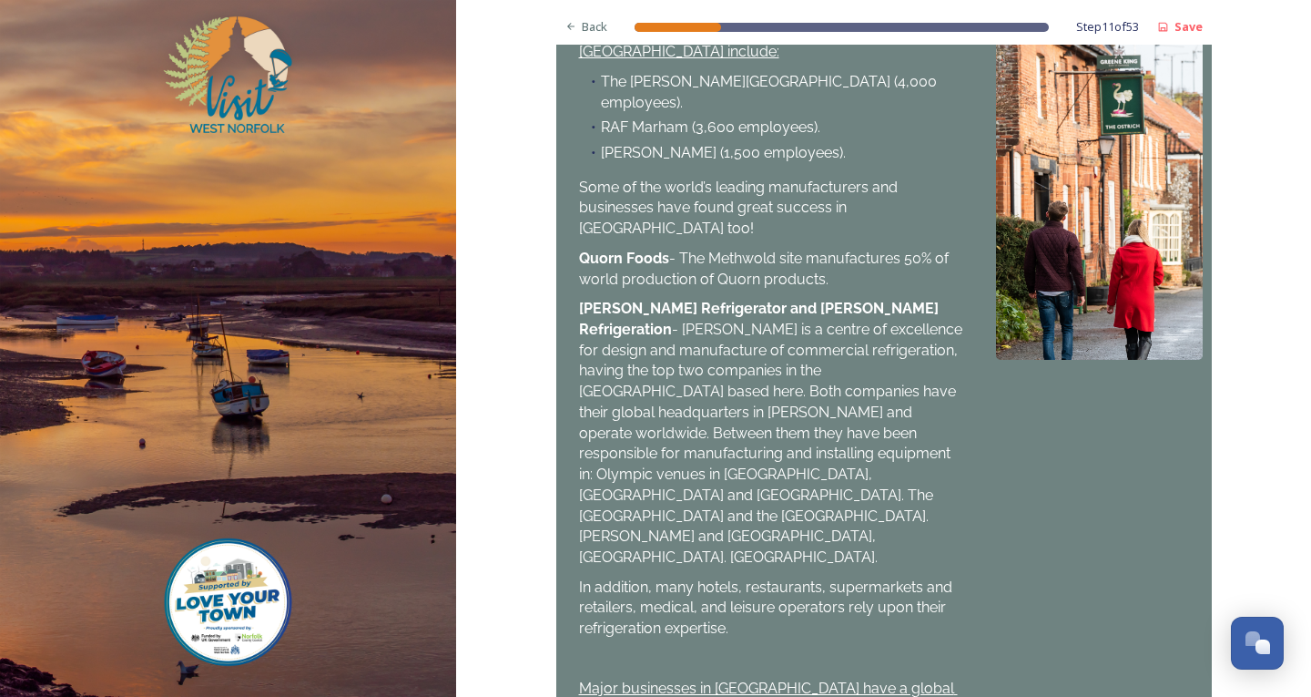
scroll to position [1316, 0]
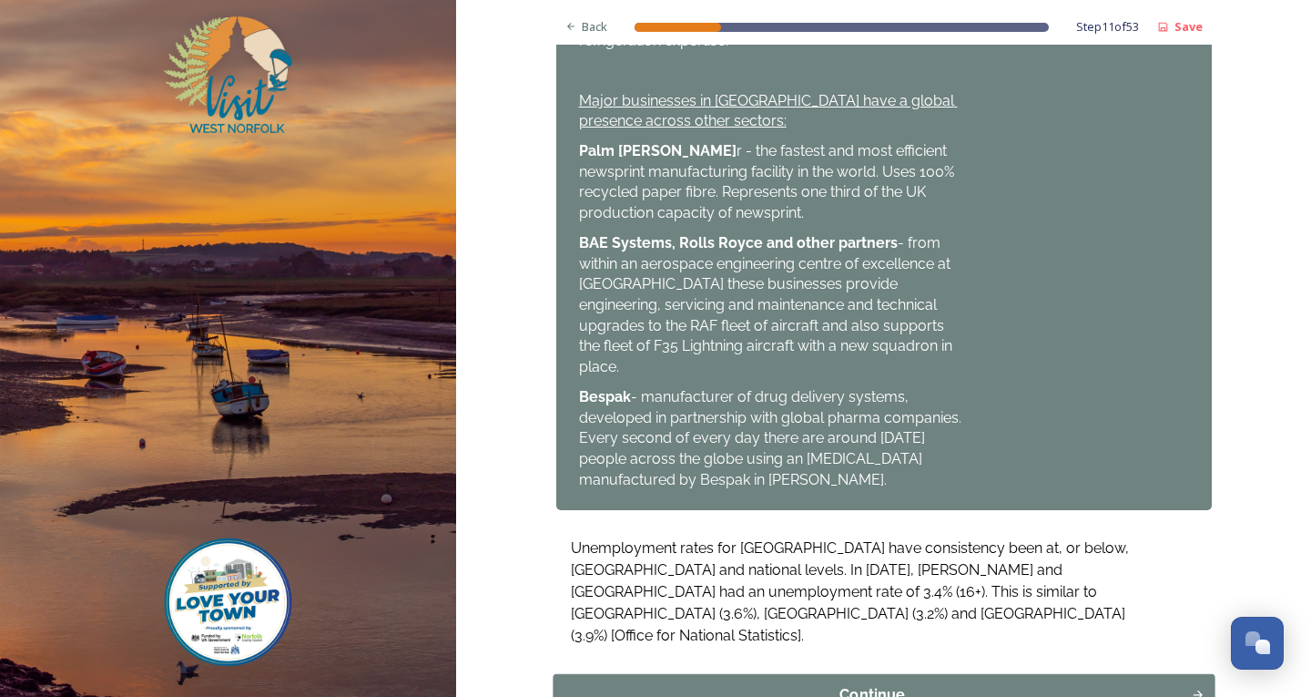
click at [921, 684] on div "Continue" at bounding box center [872, 695] width 618 height 22
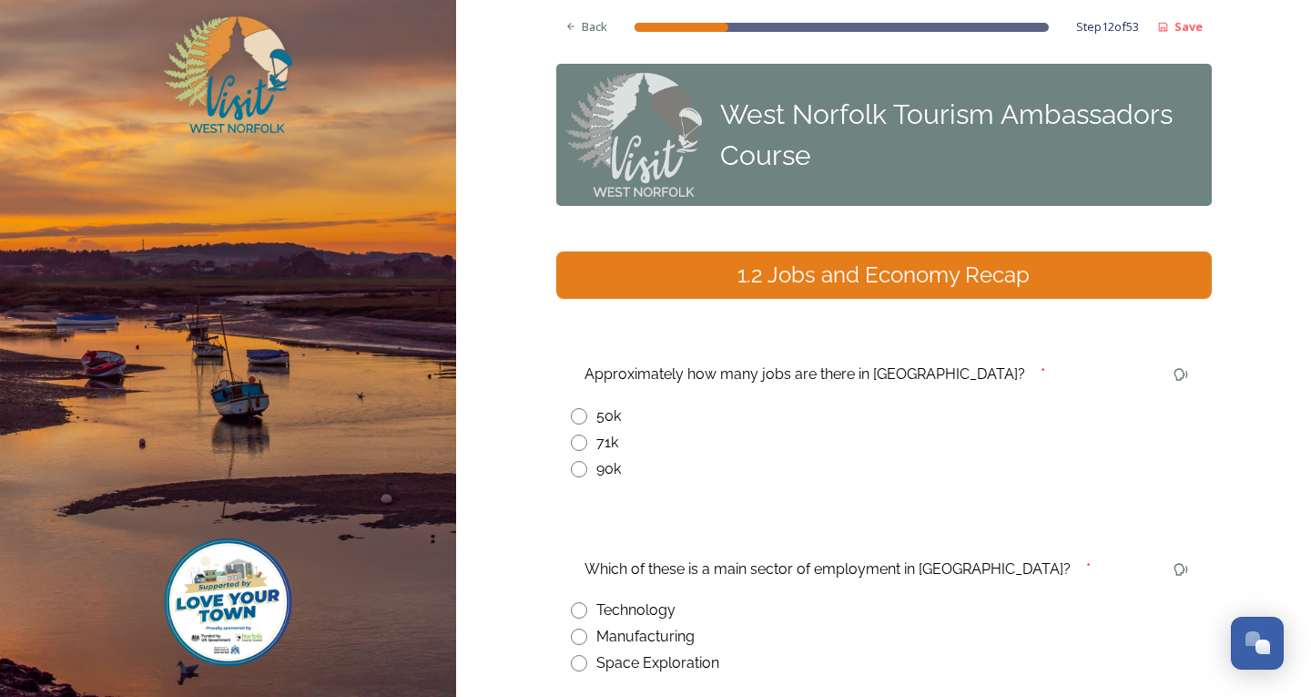
click at [575, 441] on input "radio" at bounding box center [579, 442] width 16 height 16
radio input "true"
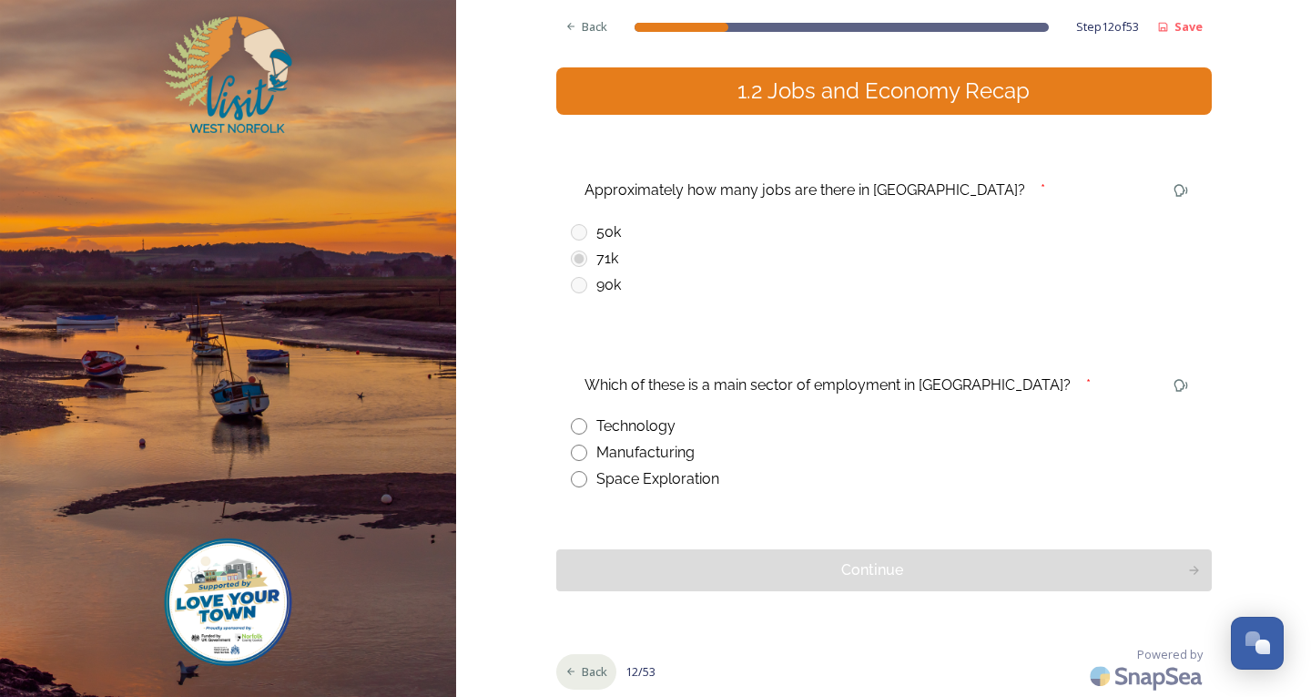
click at [573, 661] on div "Back" at bounding box center [586, 672] width 61 height 36
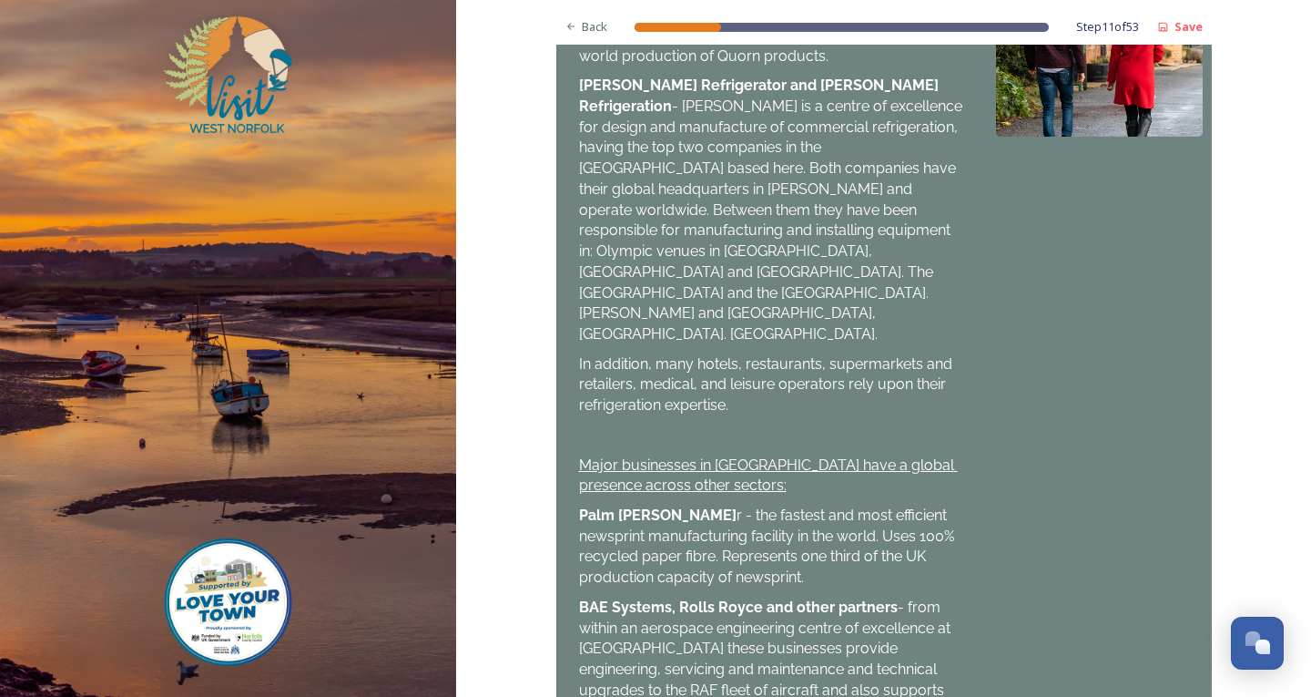
scroll to position [1316, 0]
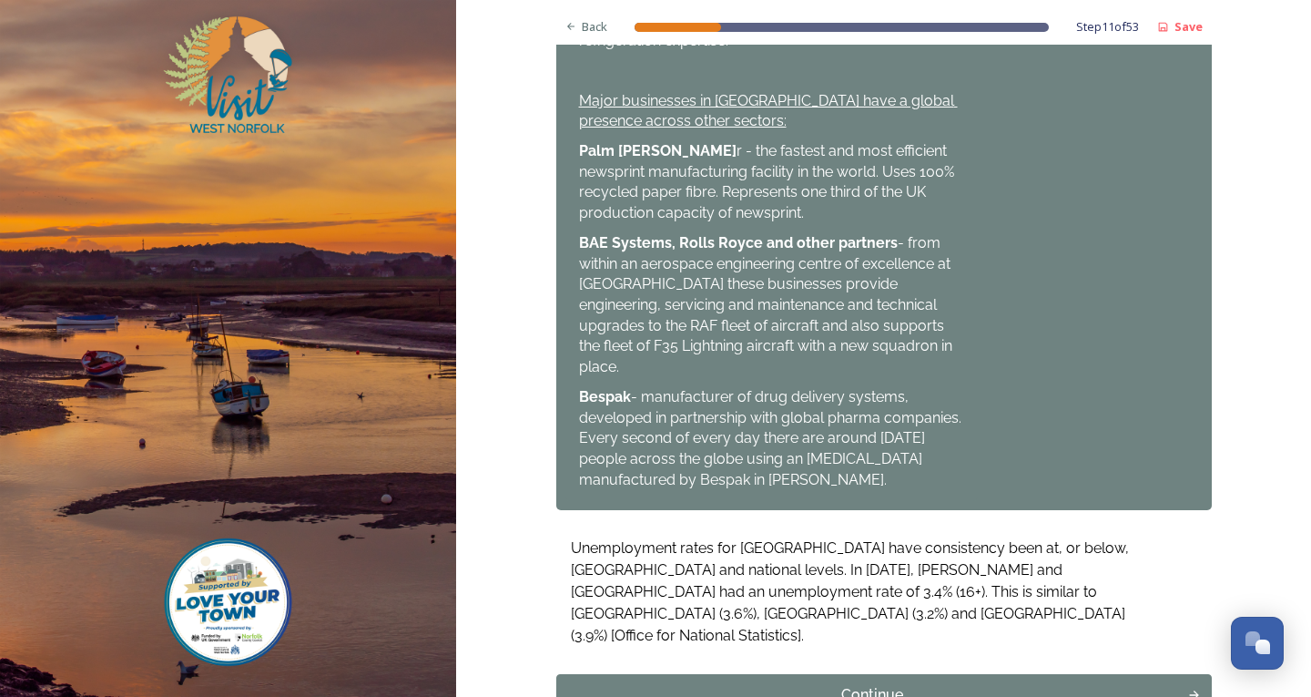
click at [934, 684] on div "Continue" at bounding box center [872, 695] width 613 height 22
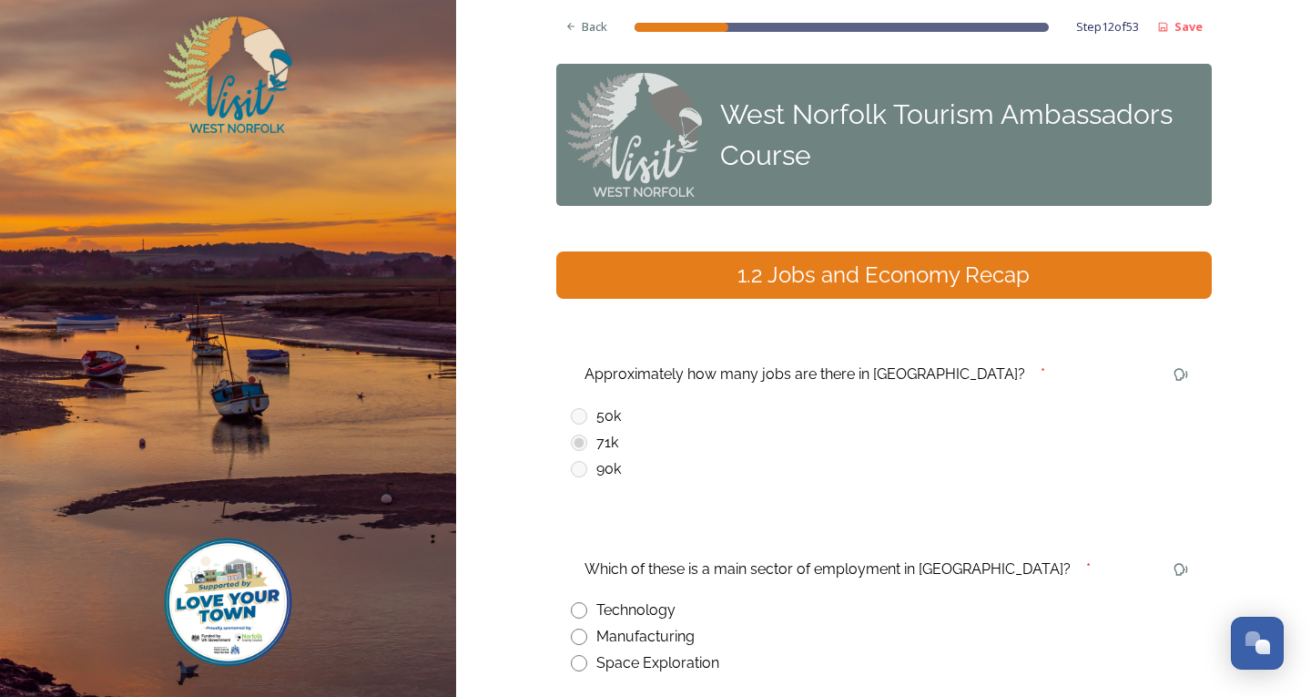
scroll to position [91, 0]
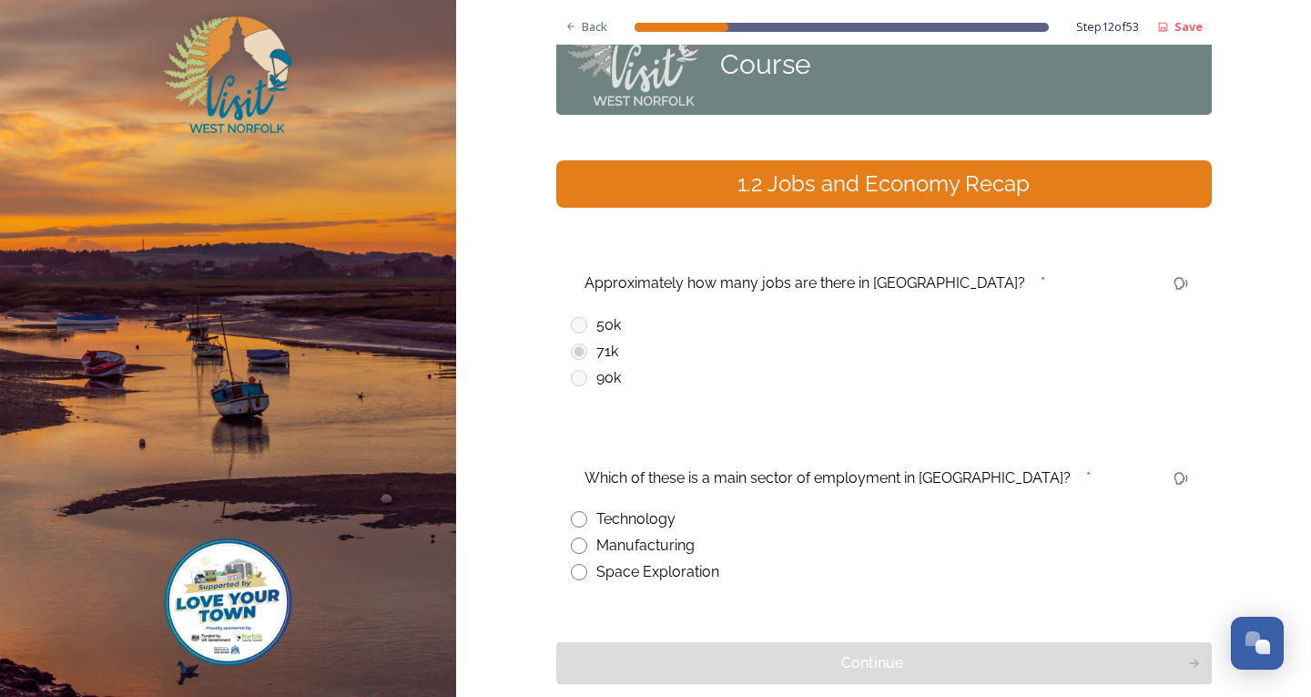
click at [571, 551] on input "radio" at bounding box center [579, 545] width 16 height 16
radio input "true"
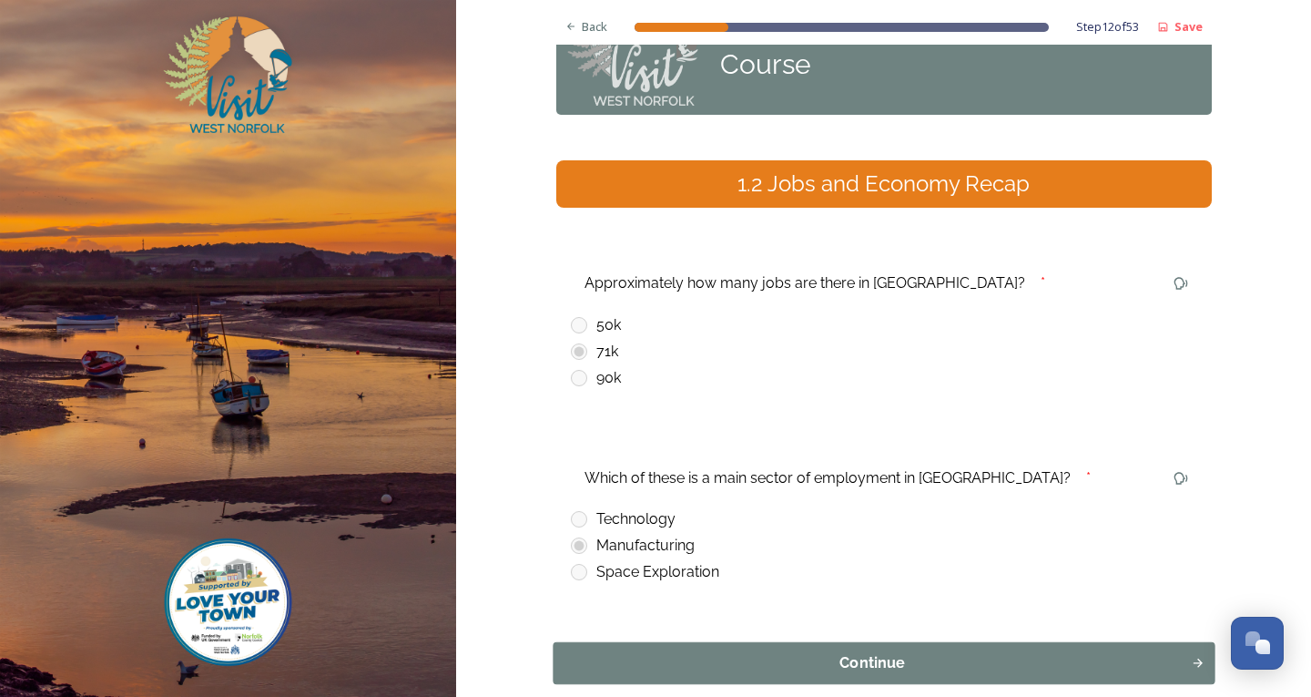
click at [674, 648] on button "Continue" at bounding box center [884, 663] width 662 height 42
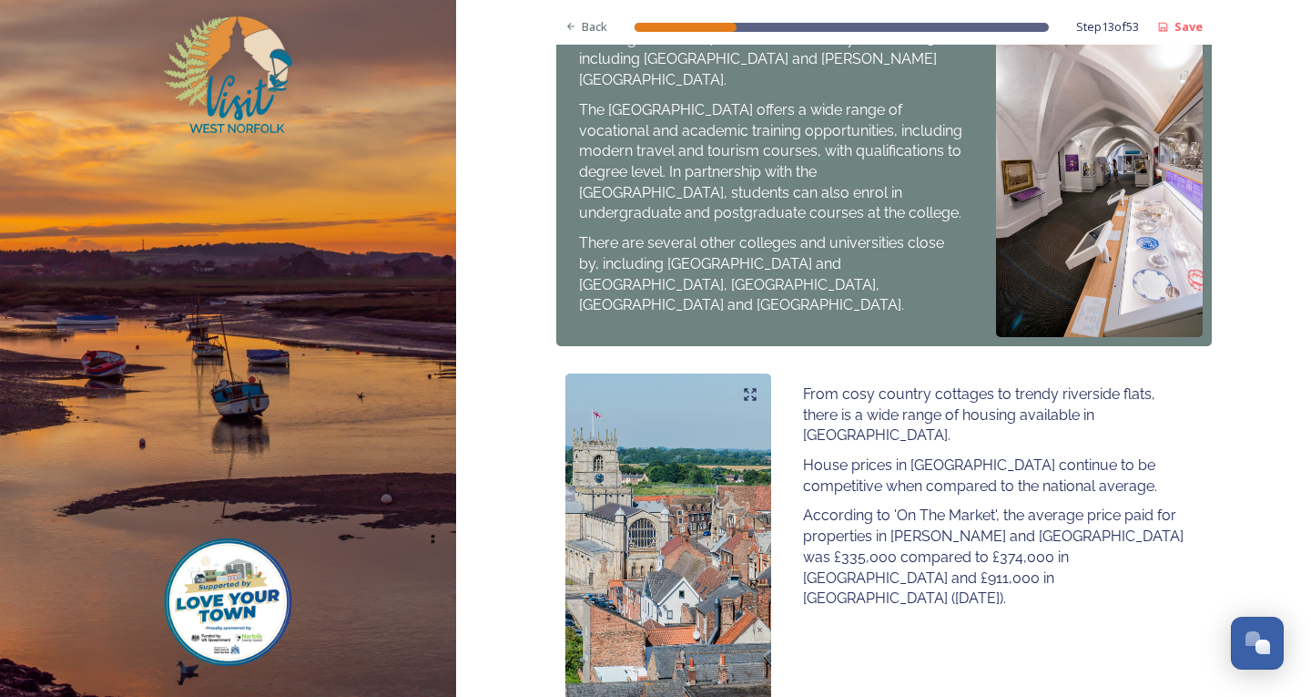
scroll to position [1070, 0]
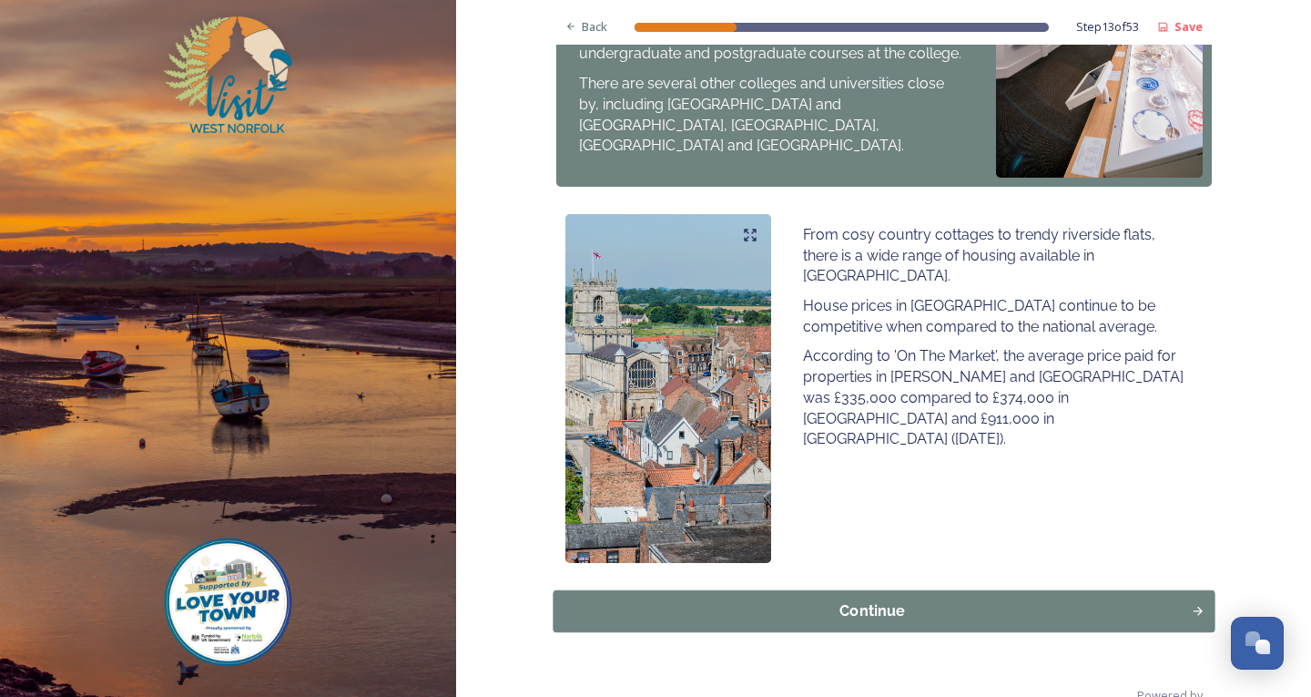
click at [1163, 590] on button "Continue" at bounding box center [884, 611] width 662 height 42
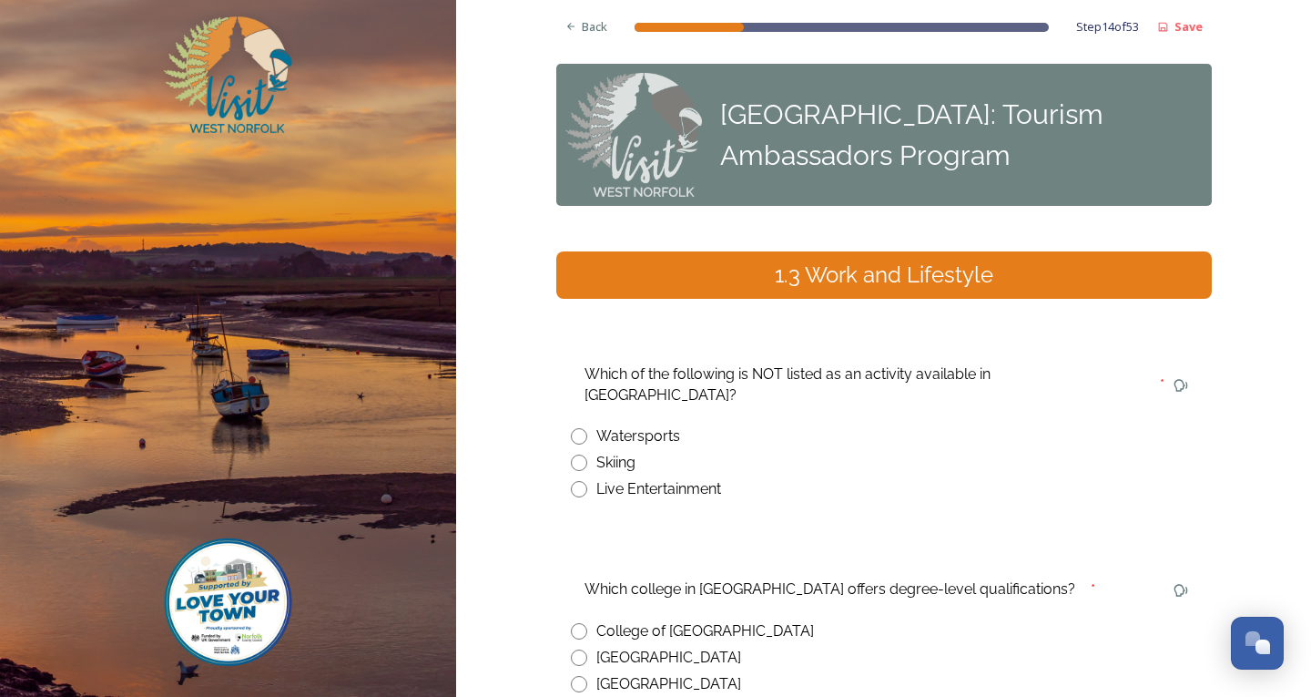
scroll to position [184, 0]
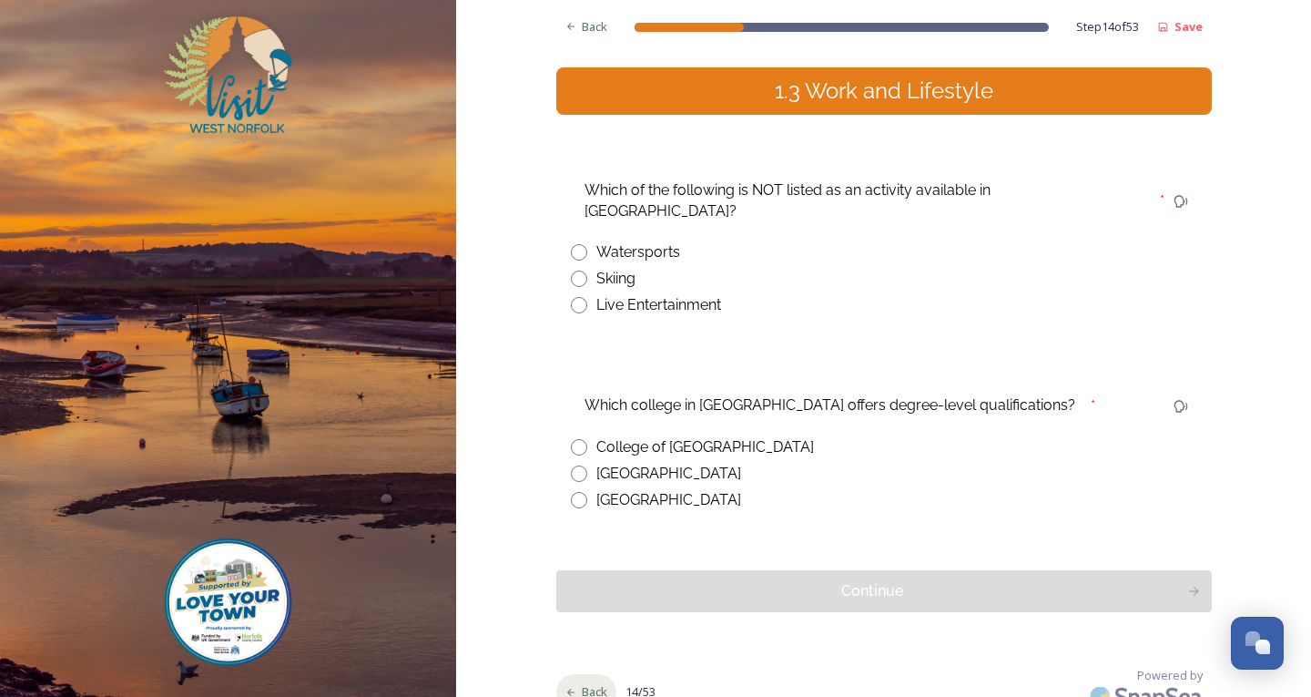
click at [582, 683] on span "Back" at bounding box center [594, 691] width 25 height 17
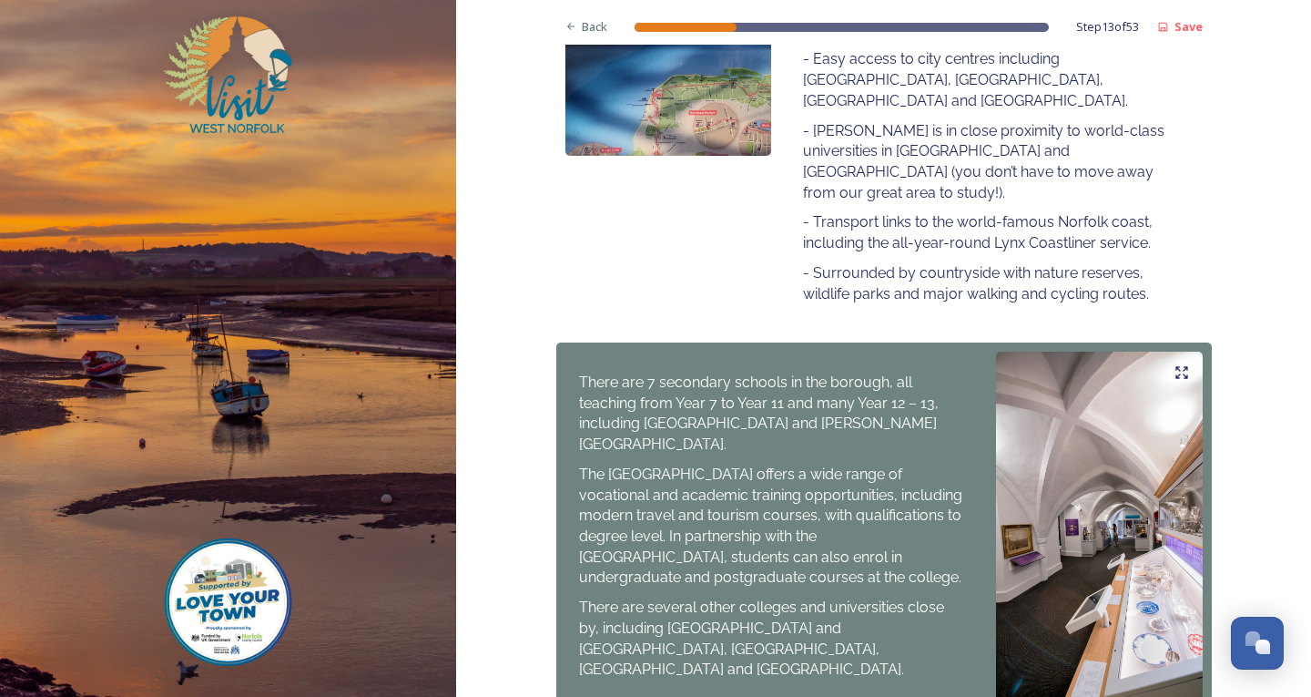
scroll to position [1070, 0]
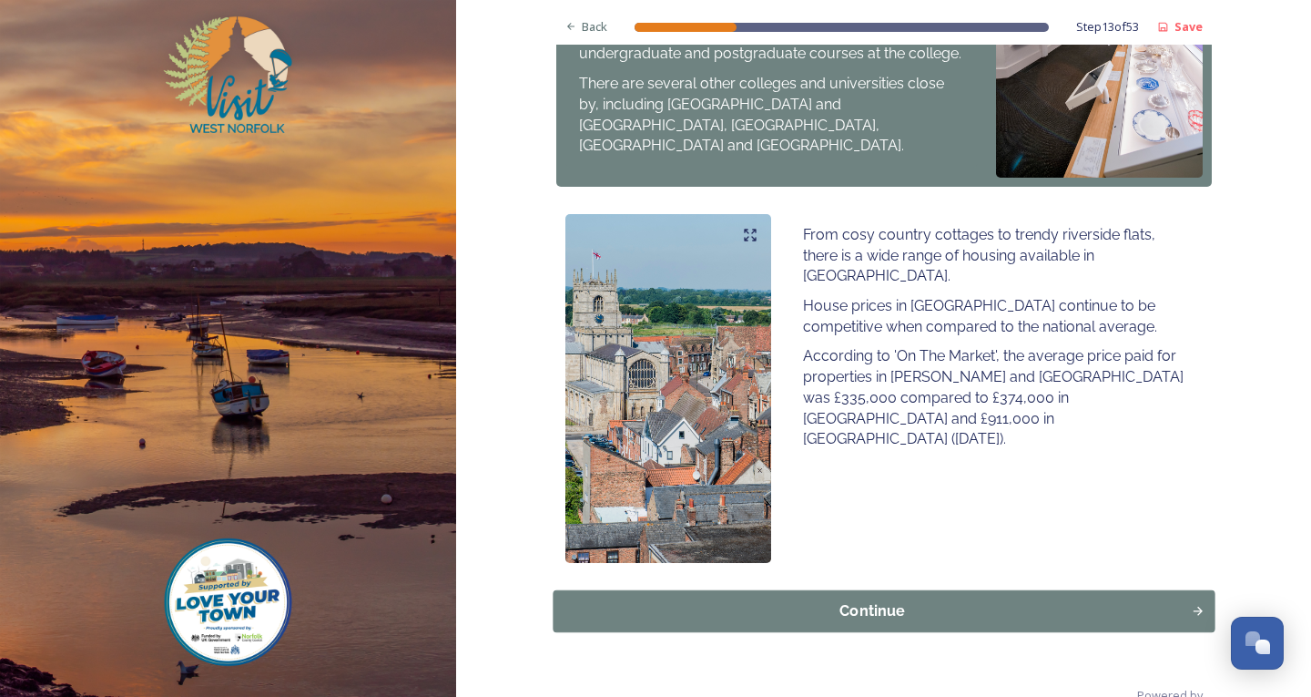
click at [954, 600] on div "Continue" at bounding box center [872, 611] width 618 height 22
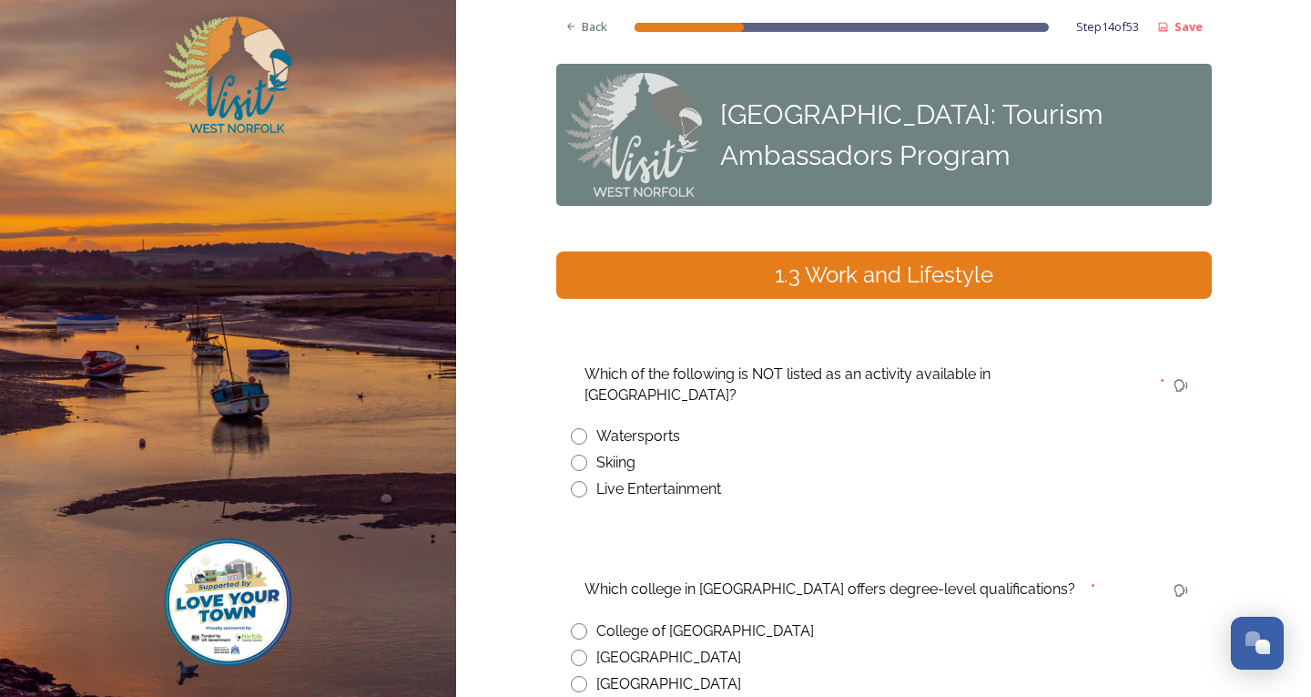
click at [573, 452] on div "Skiing" at bounding box center [884, 463] width 626 height 22
radio input "true"
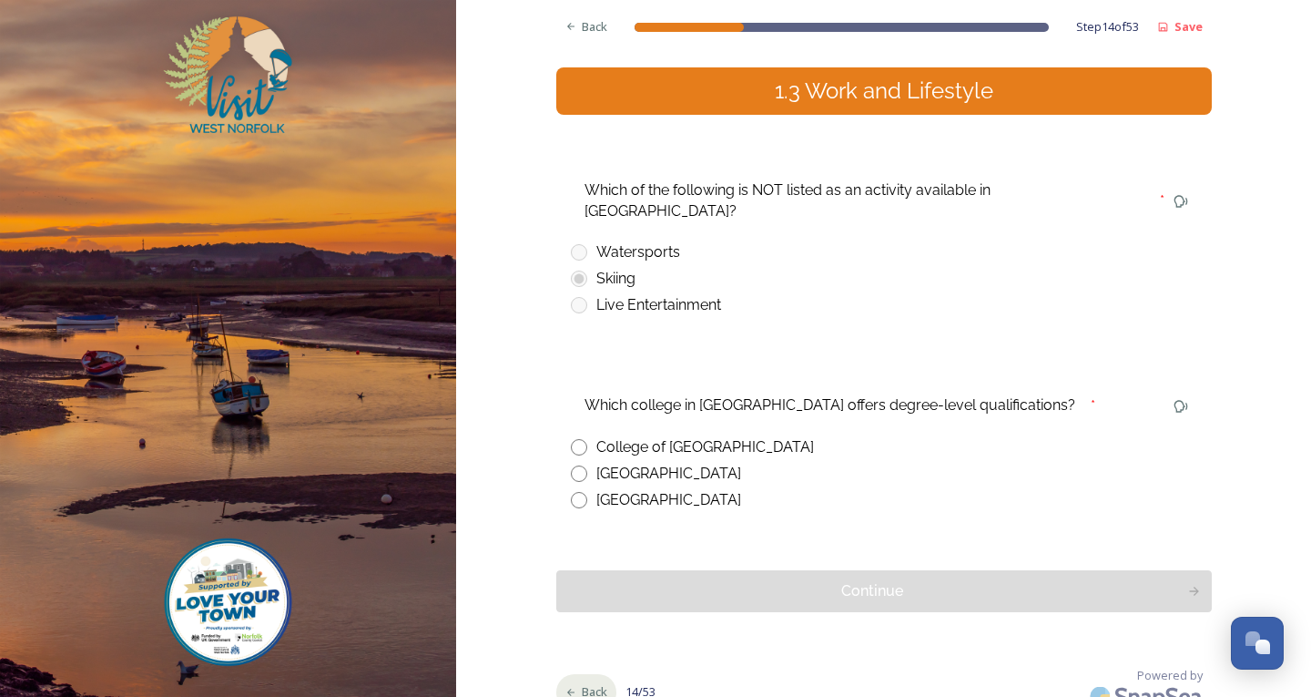
click at [582, 683] on span "Back" at bounding box center [594, 691] width 25 height 17
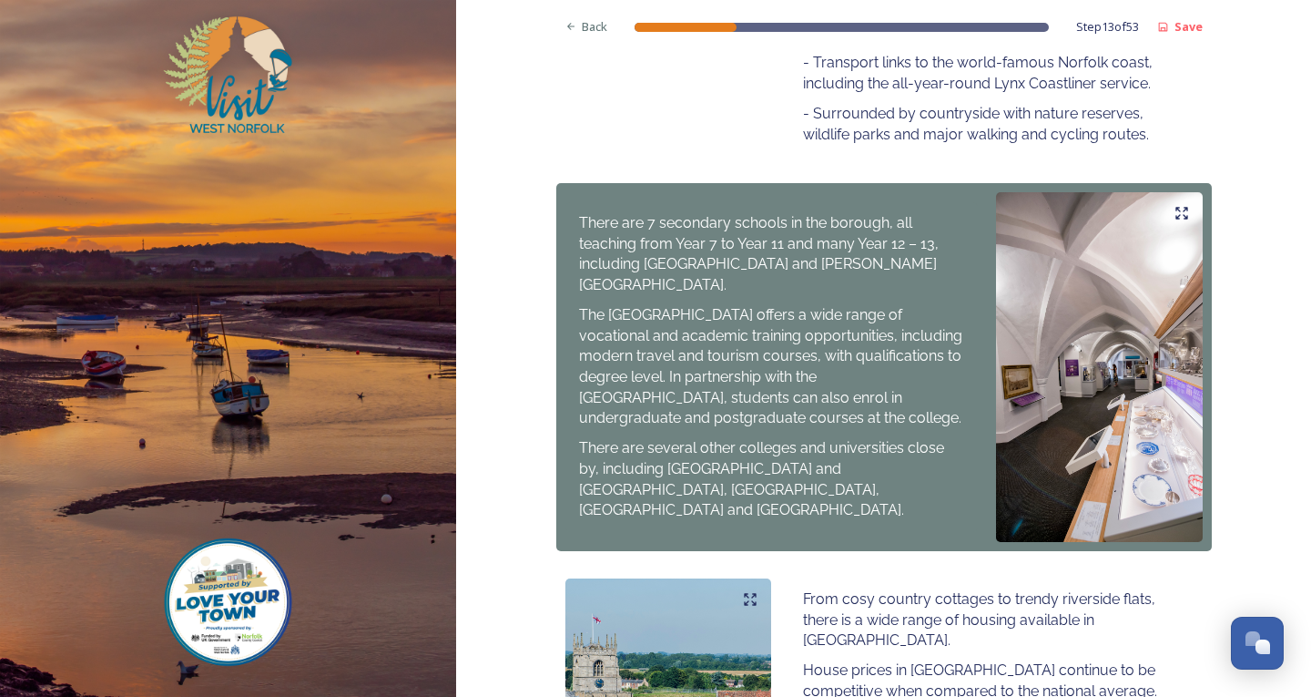
scroll to position [1070, 0]
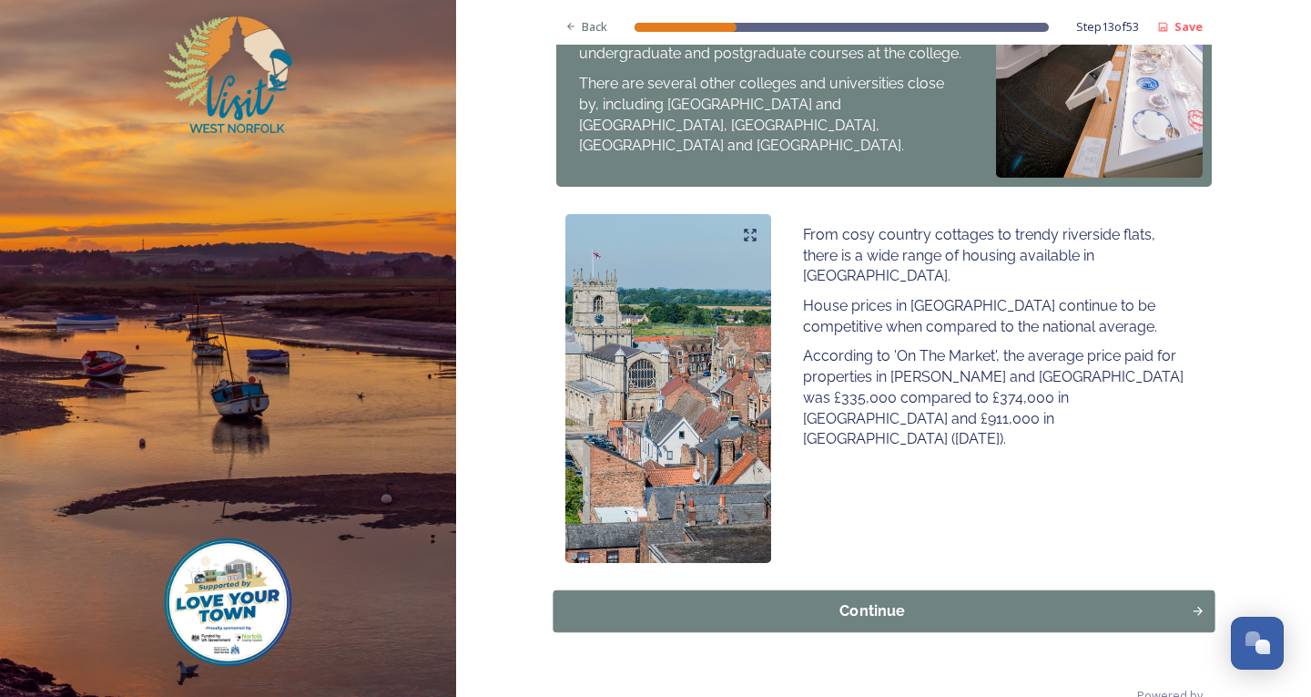
click at [893, 600] on div "Continue" at bounding box center [872, 611] width 618 height 22
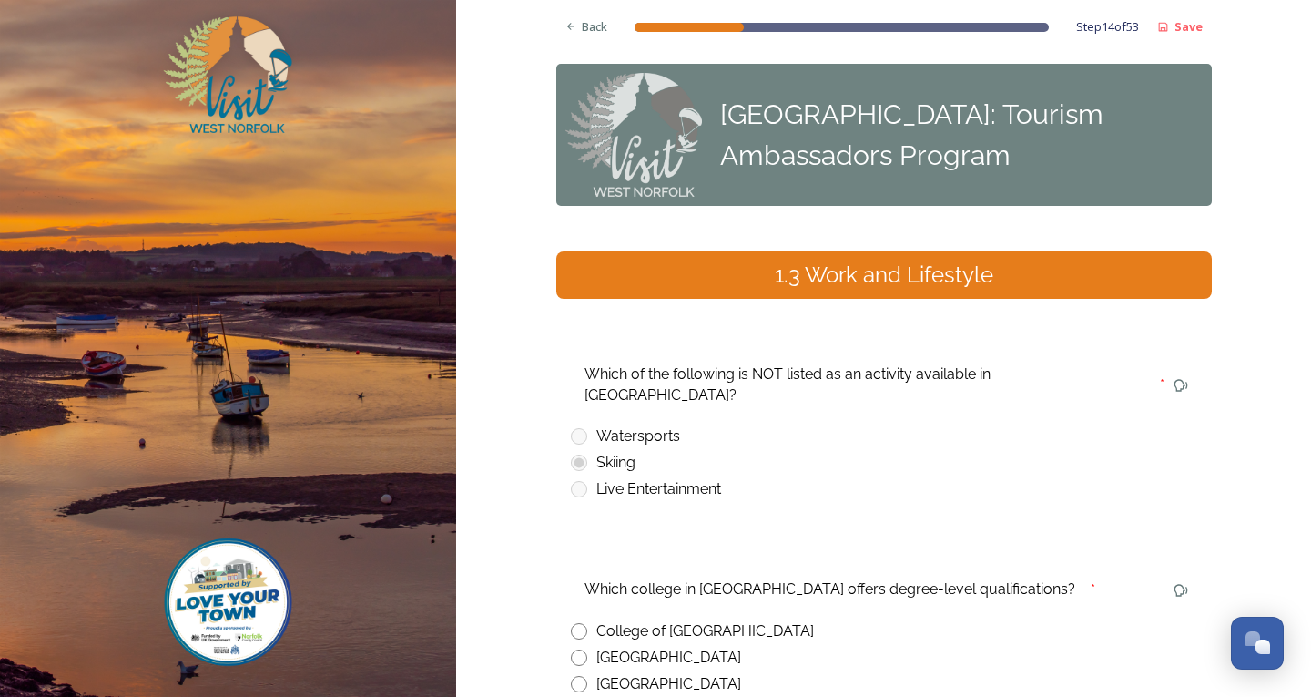
click at [571, 623] on input "radio" at bounding box center [579, 631] width 16 height 16
radio input "true"
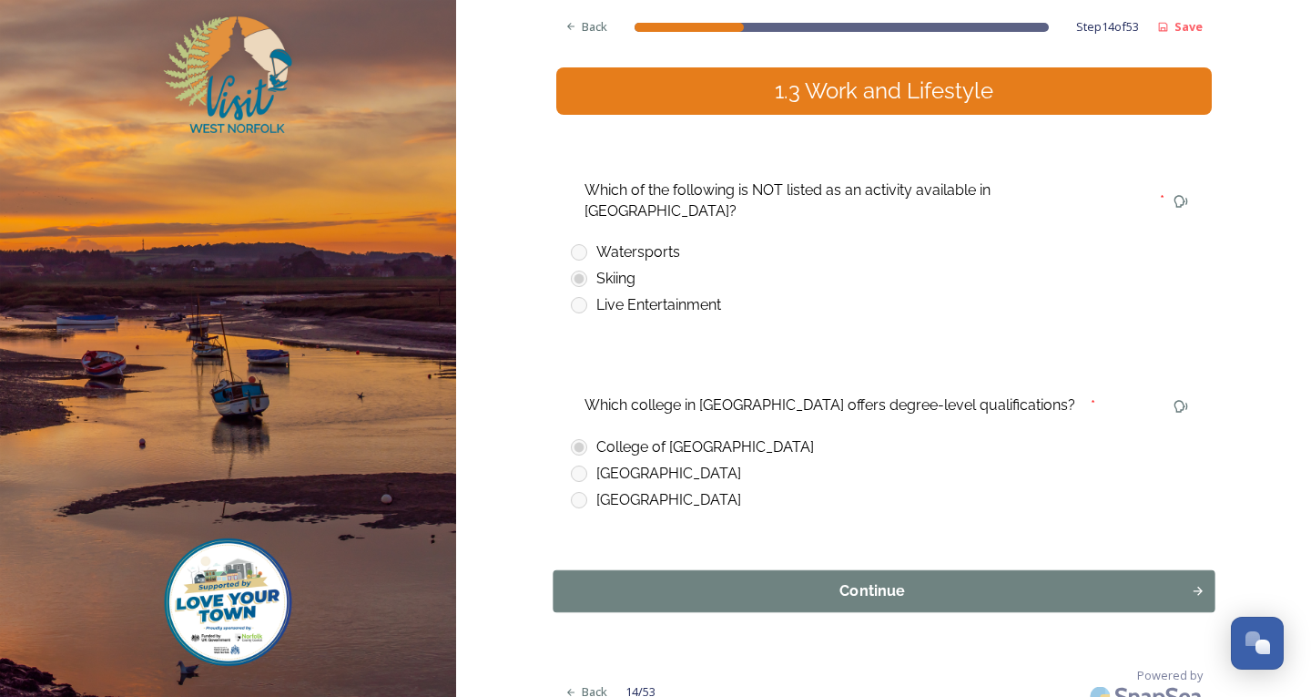
click at [852, 582] on button "Continue" at bounding box center [884, 591] width 662 height 42
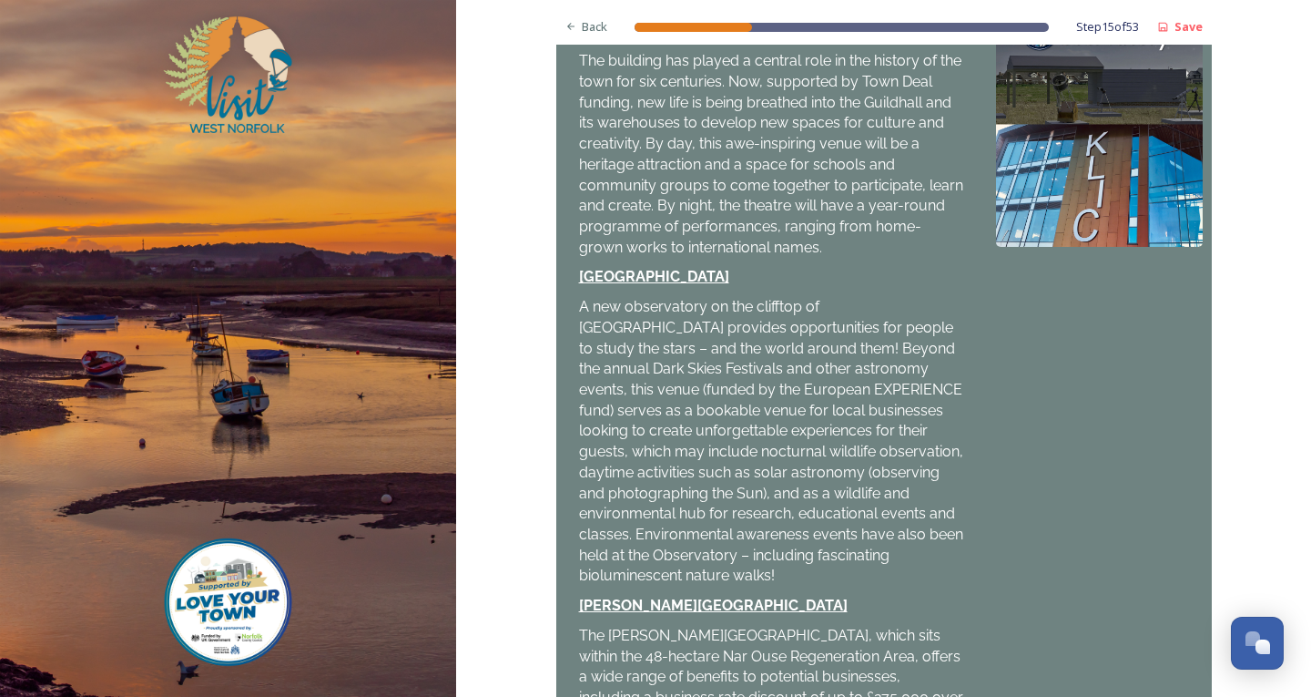
scroll to position [745, 0]
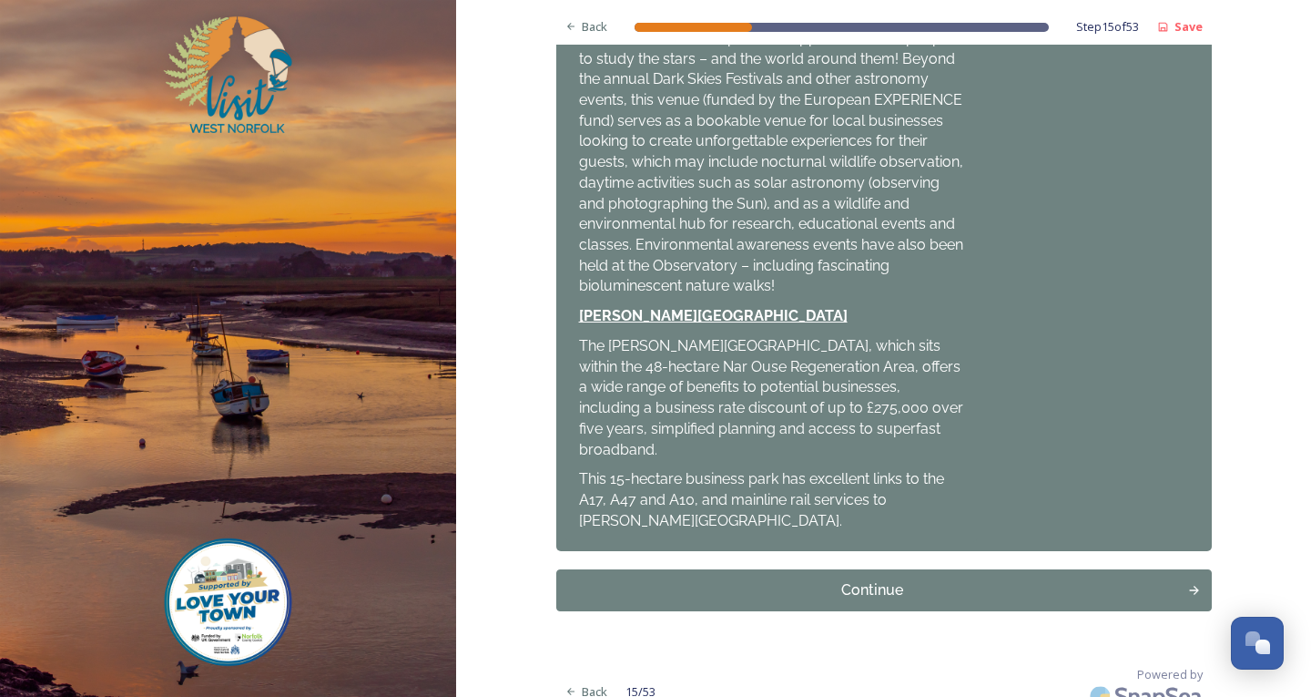
click at [840, 579] on div "Continue" at bounding box center [872, 590] width 613 height 22
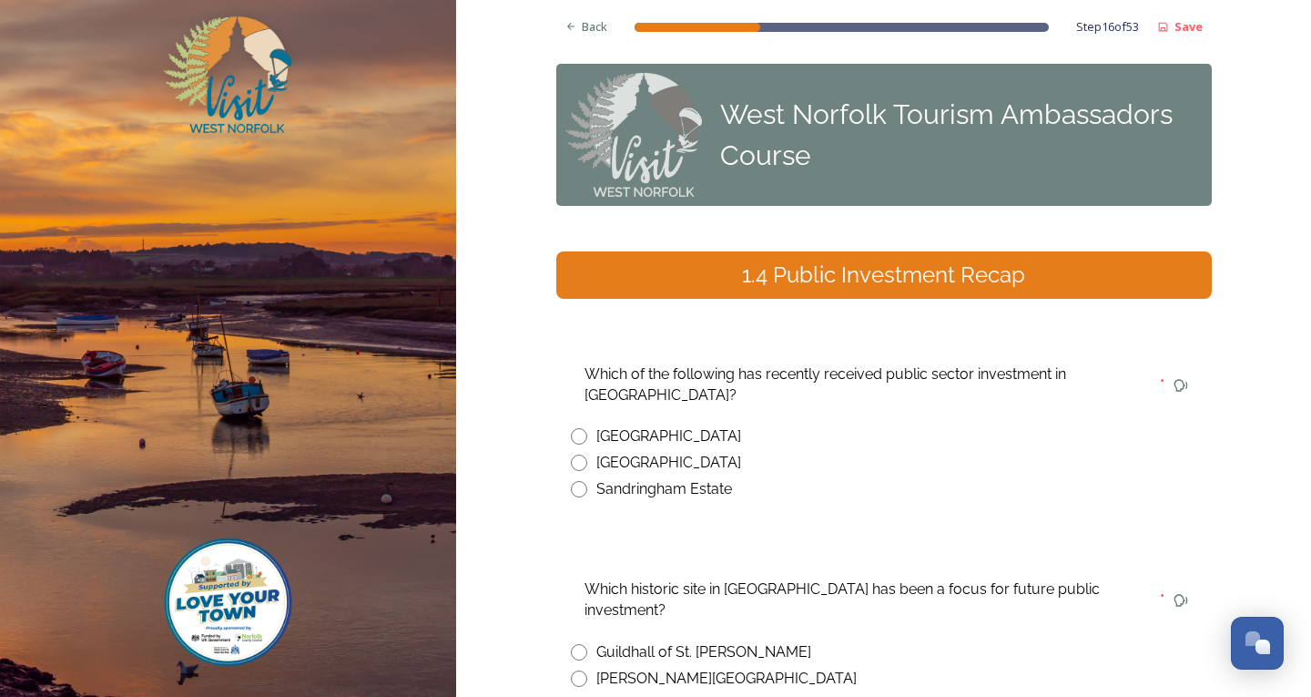
scroll to position [91, 0]
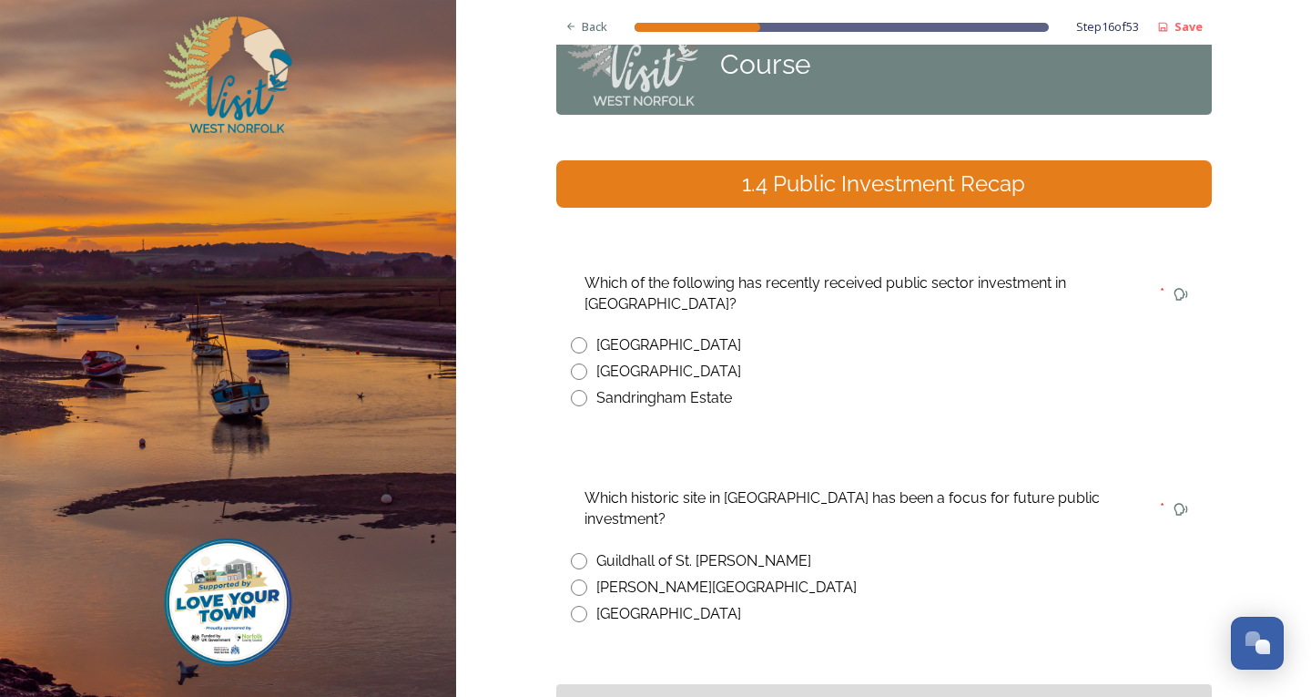
click at [584, 340] on div "[GEOGRAPHIC_DATA]" at bounding box center [884, 345] width 626 height 22
radio input "true"
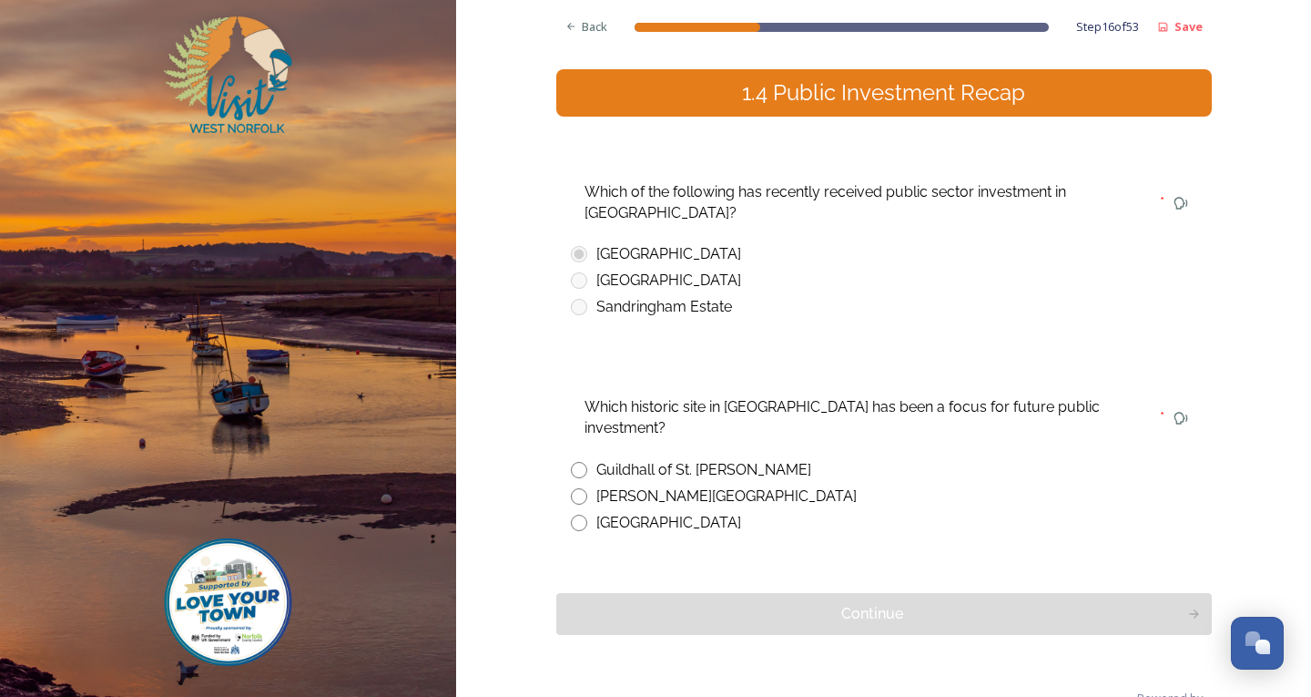
scroll to position [205, 0]
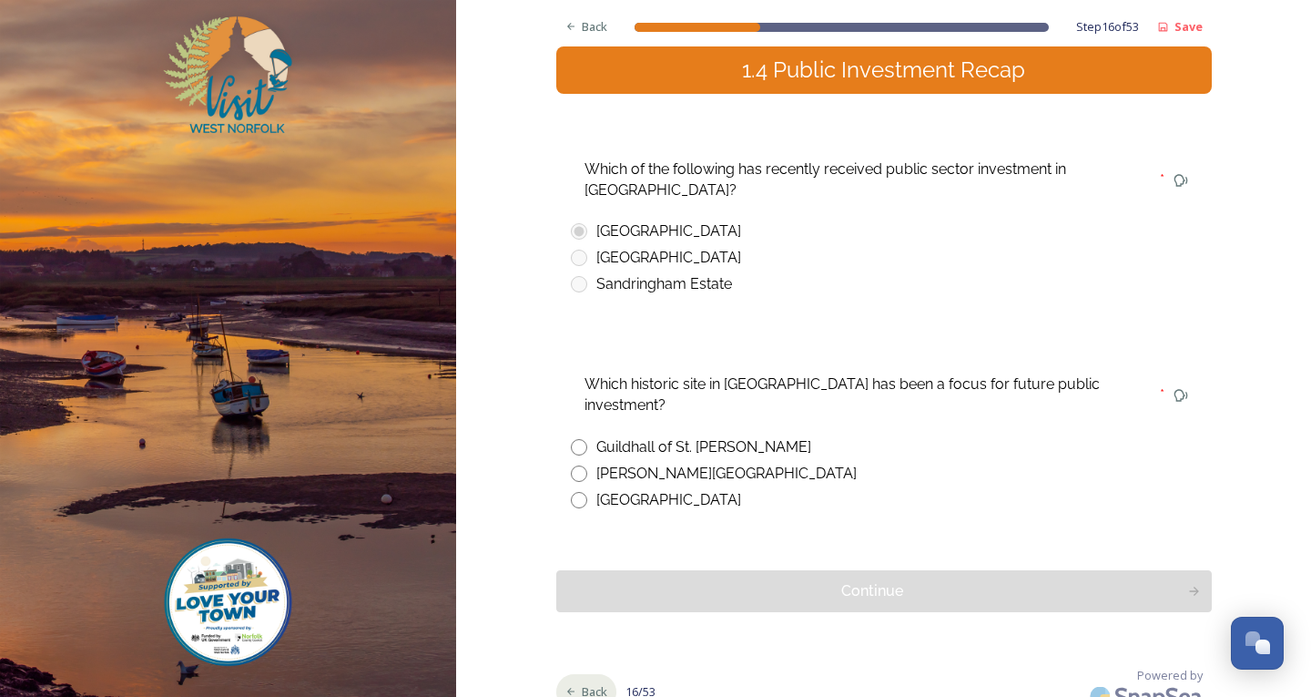
click at [573, 674] on div "Back" at bounding box center [586, 692] width 61 height 36
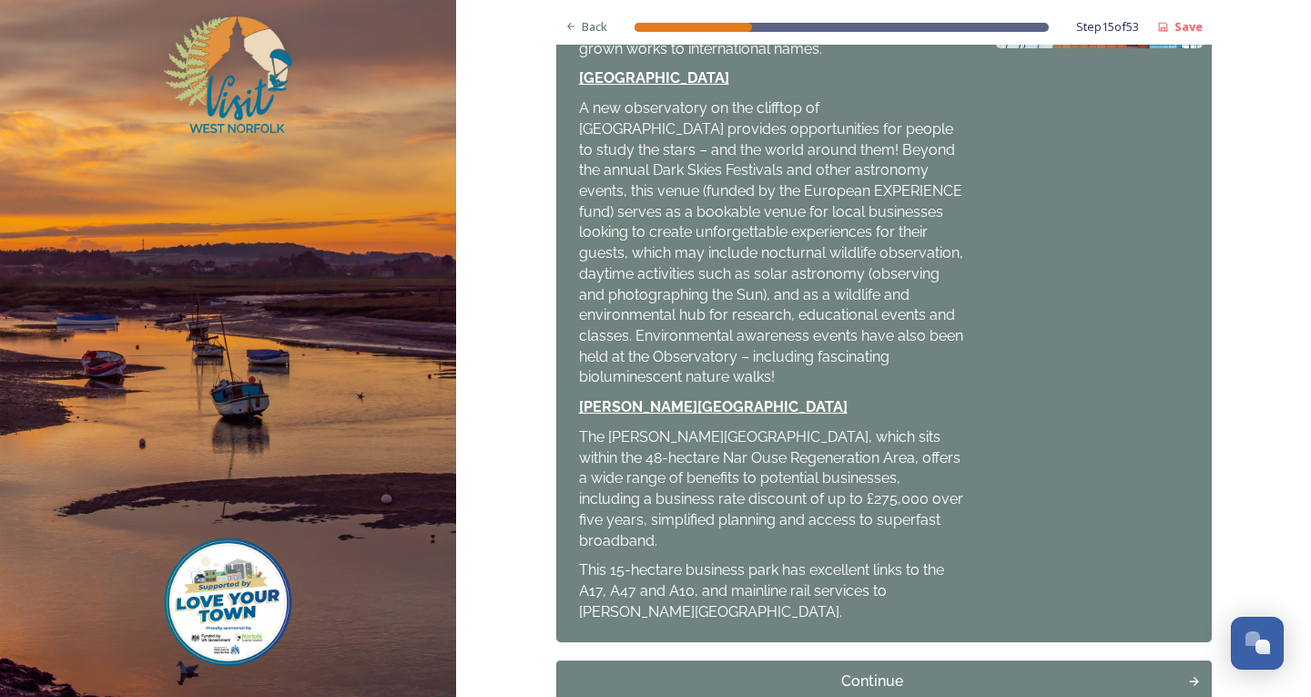
scroll to position [745, 0]
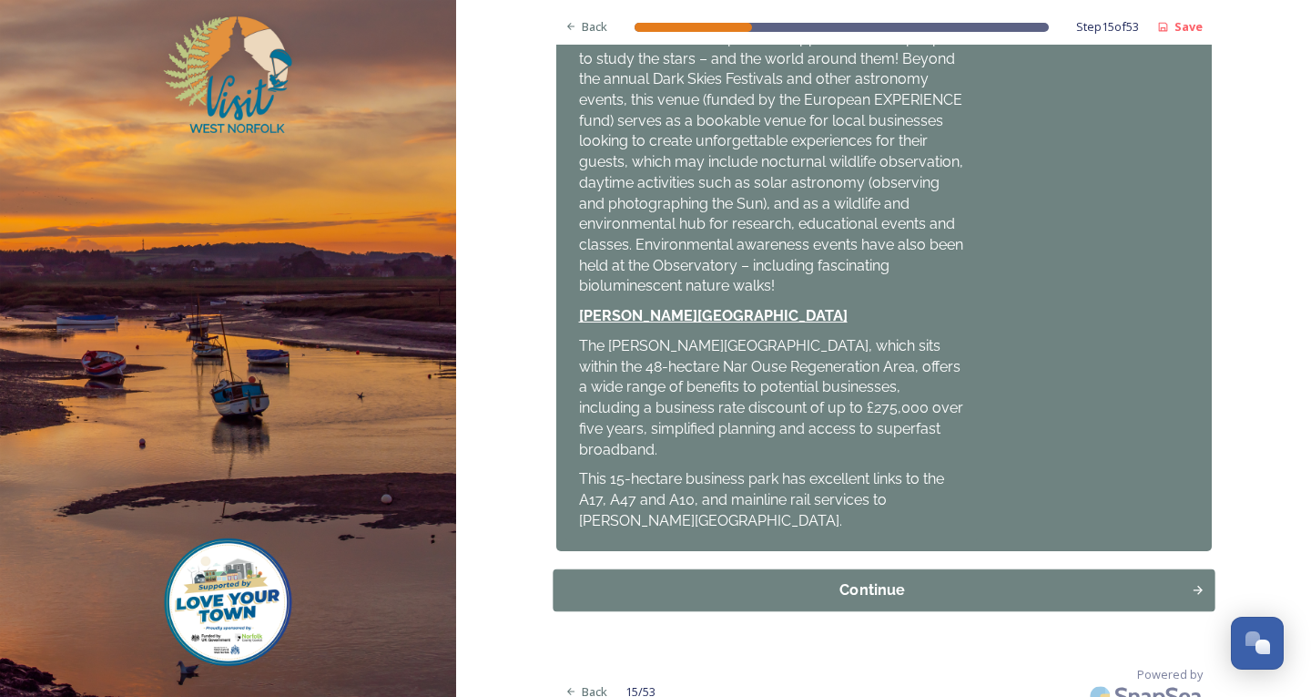
click at [836, 579] on div "Continue" at bounding box center [872, 590] width 618 height 22
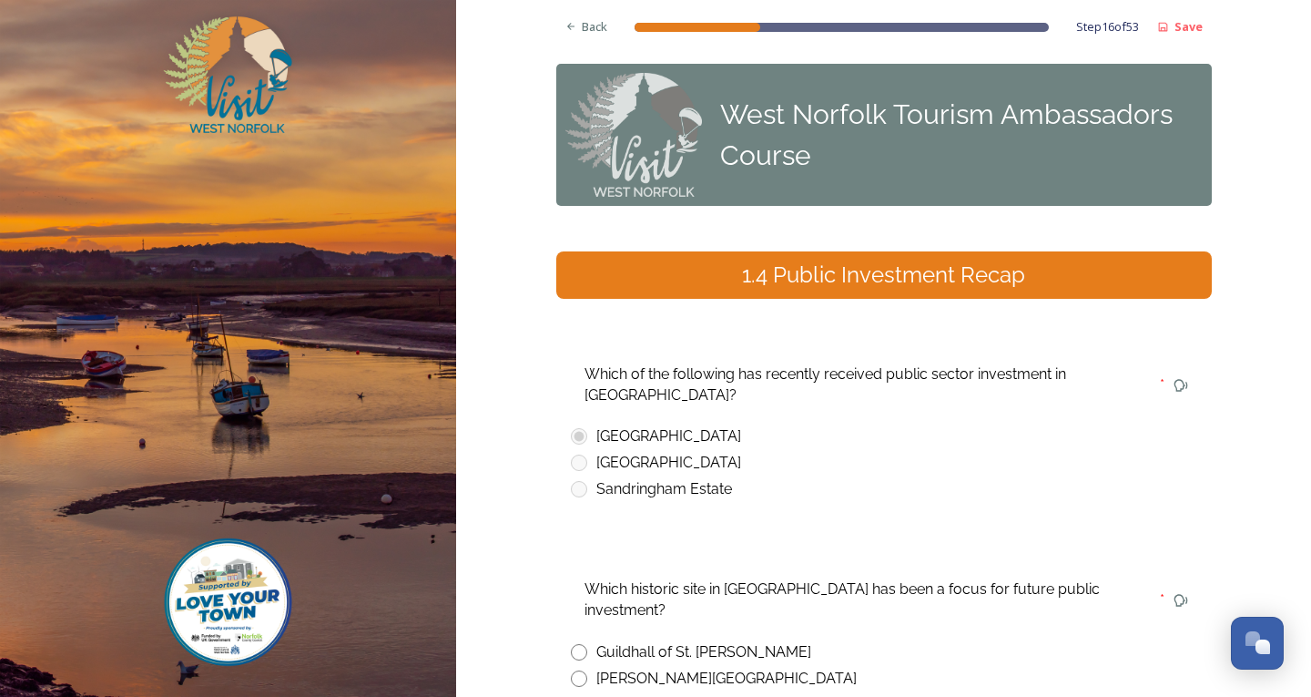
drag, startPoint x: 567, startPoint y: 627, endPoint x: 686, endPoint y: 576, distance: 128.9
click at [571, 644] on input "radio" at bounding box center [579, 652] width 16 height 16
radio input "true"
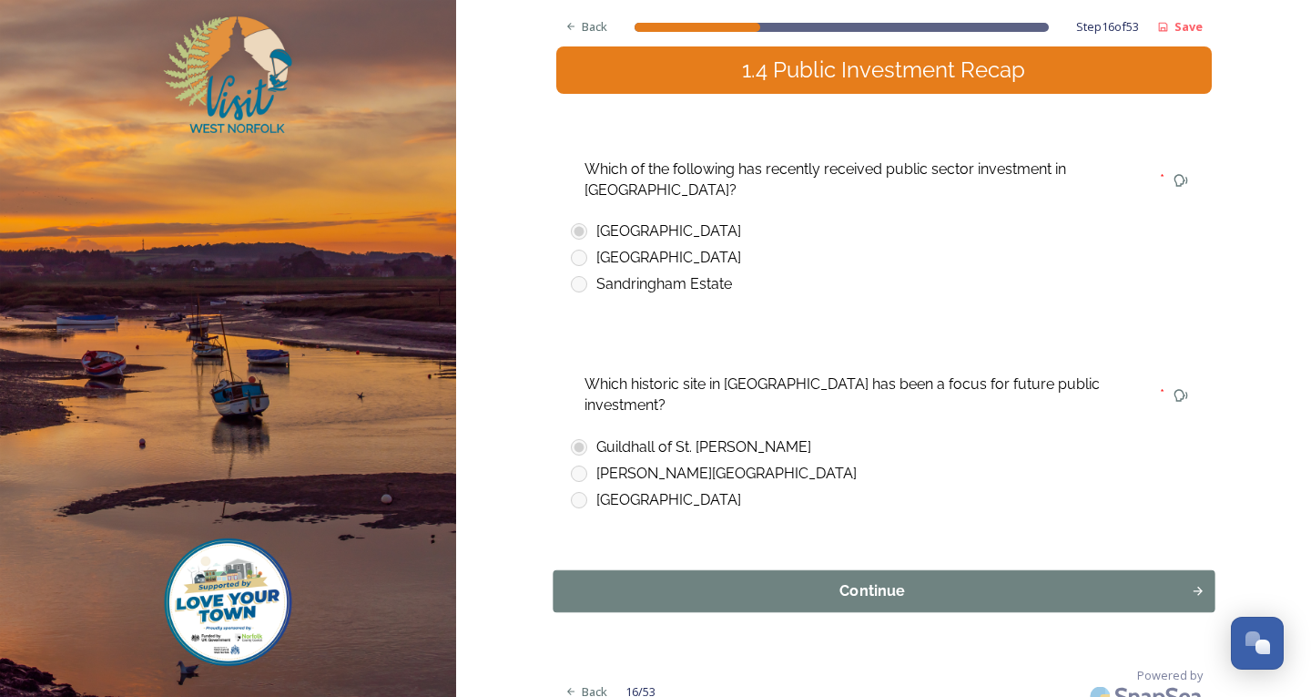
click at [875, 580] on div "Continue" at bounding box center [872, 591] width 618 height 22
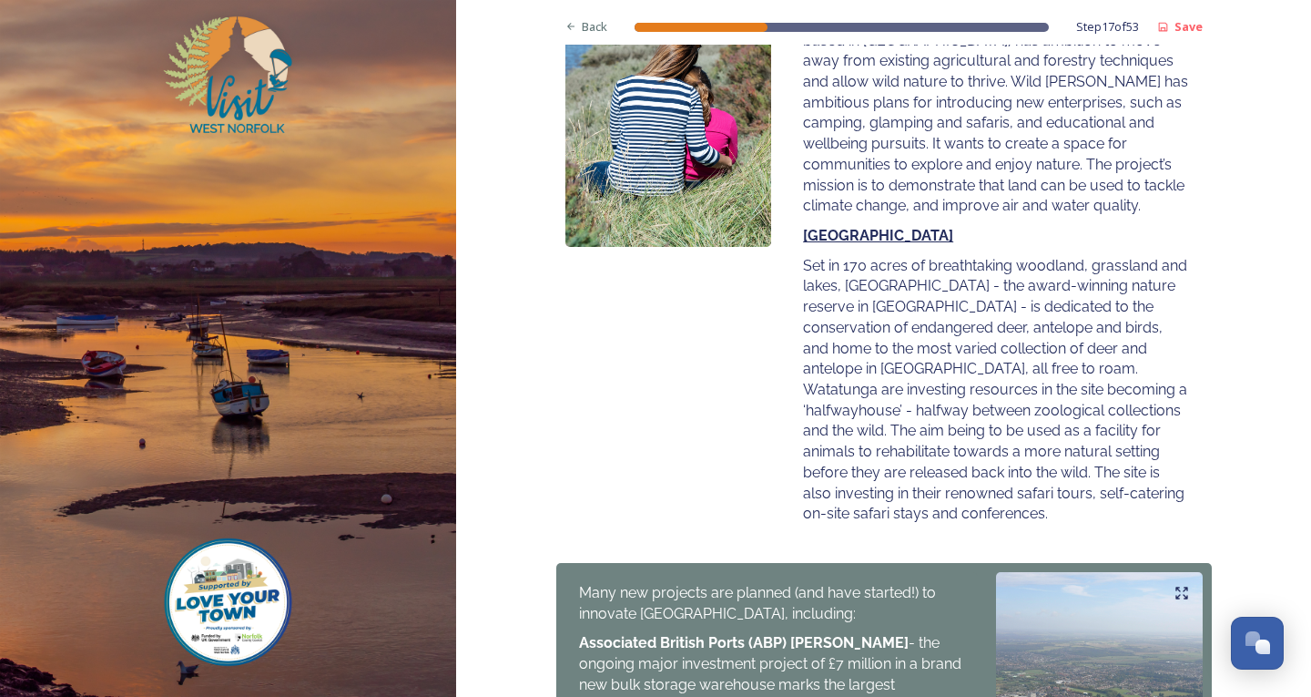
scroll to position [819, 0]
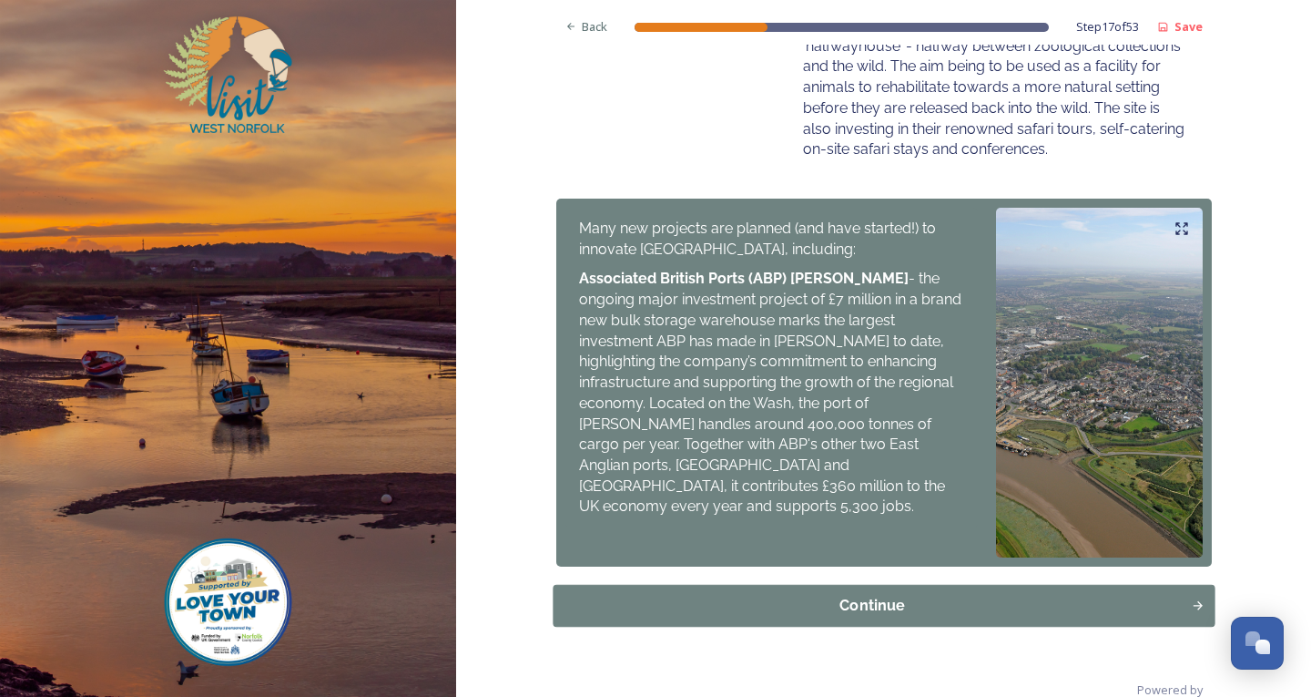
click at [911, 594] on div "Continue" at bounding box center [872, 605] width 618 height 22
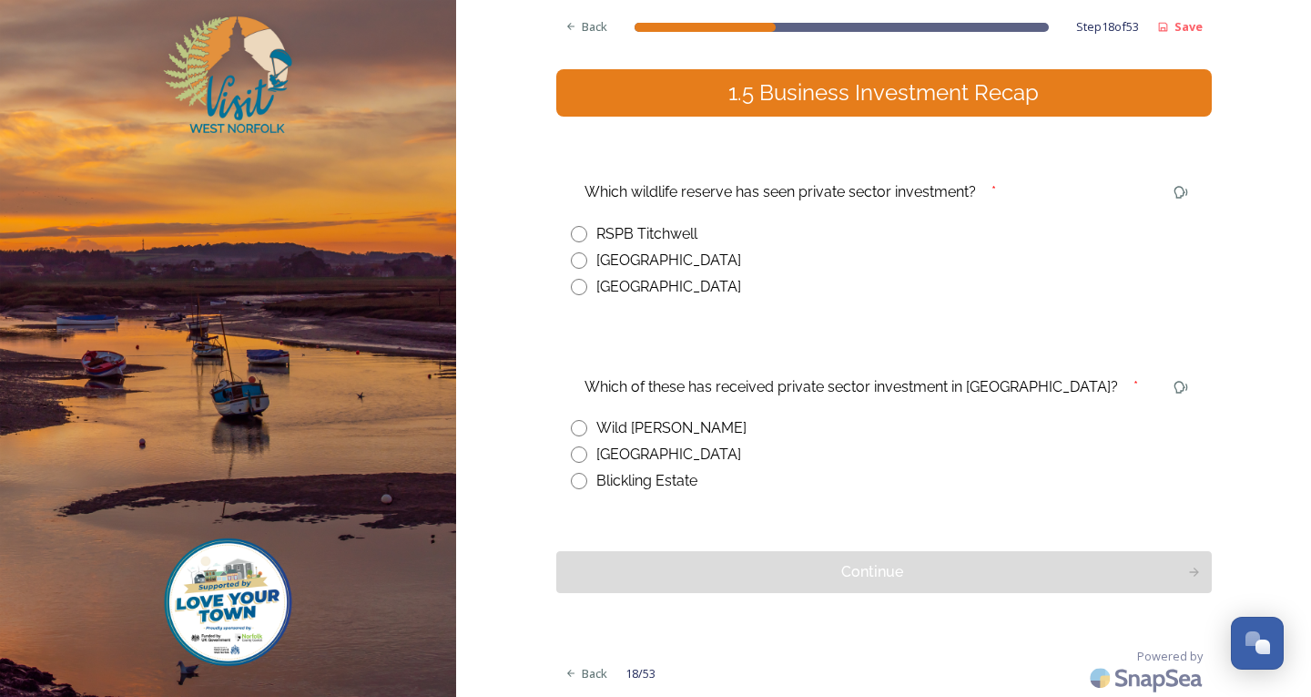
scroll to position [184, 0]
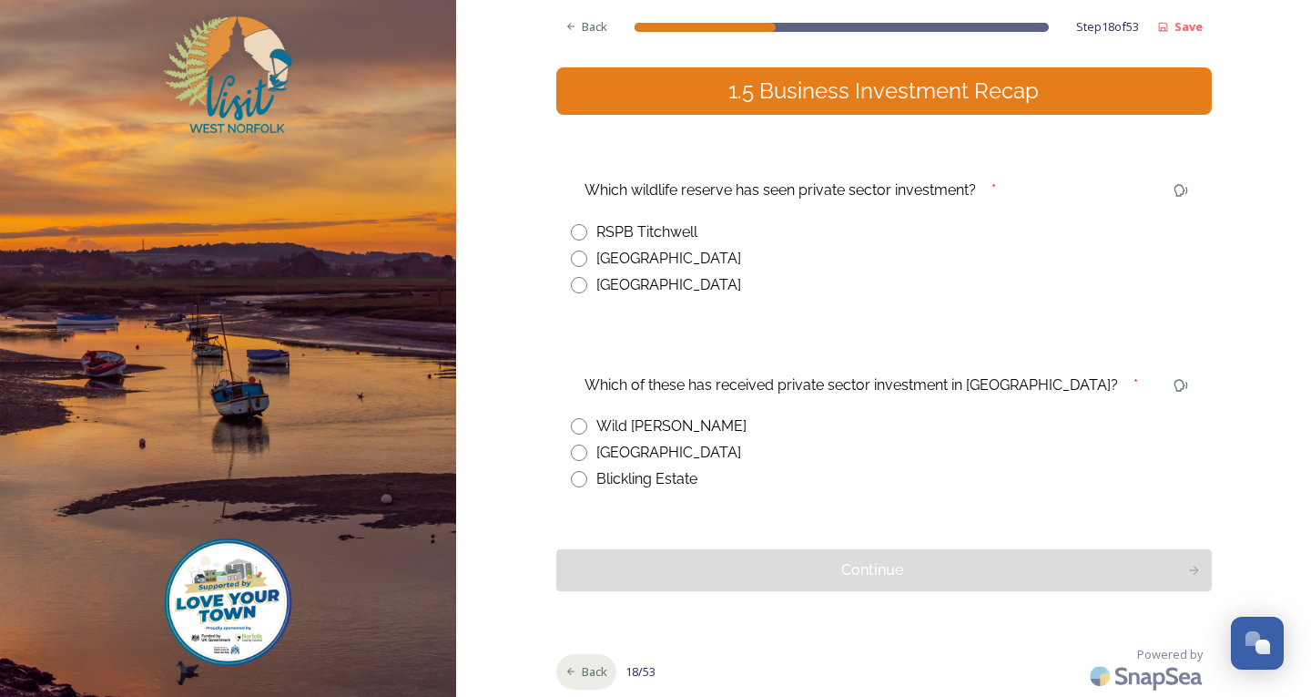
click at [585, 669] on span "Back" at bounding box center [594, 671] width 25 height 17
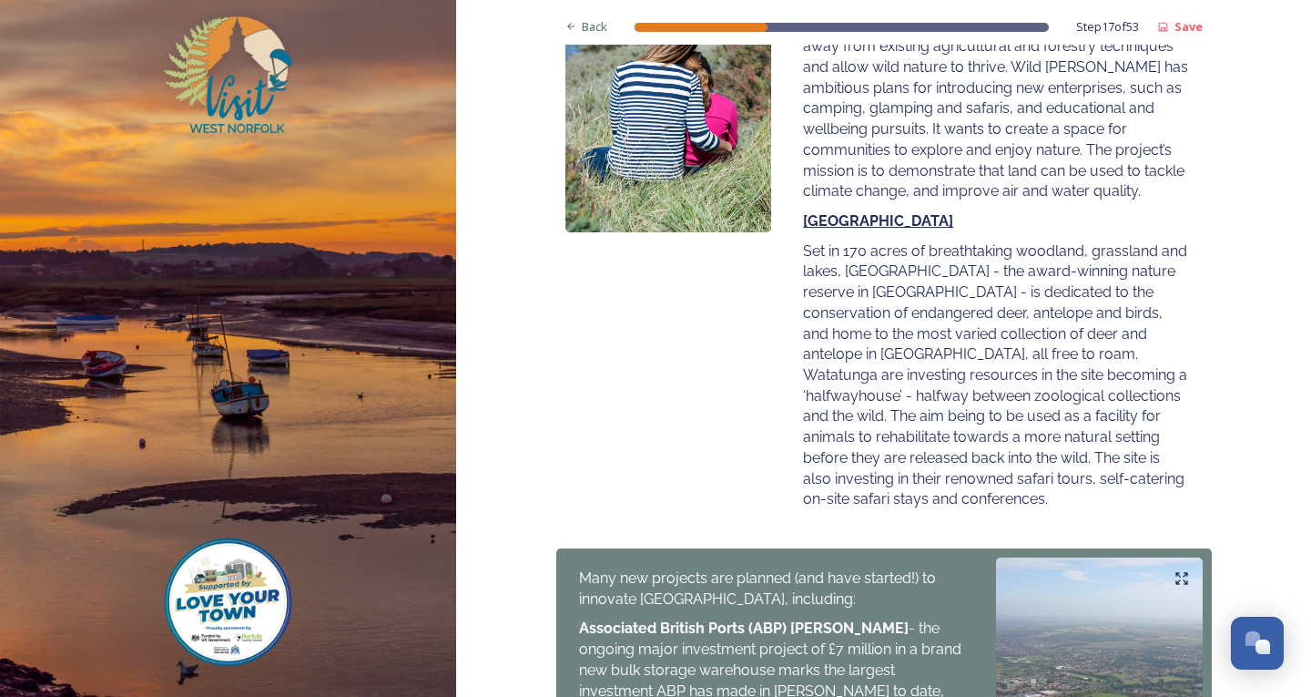
scroll to position [834, 0]
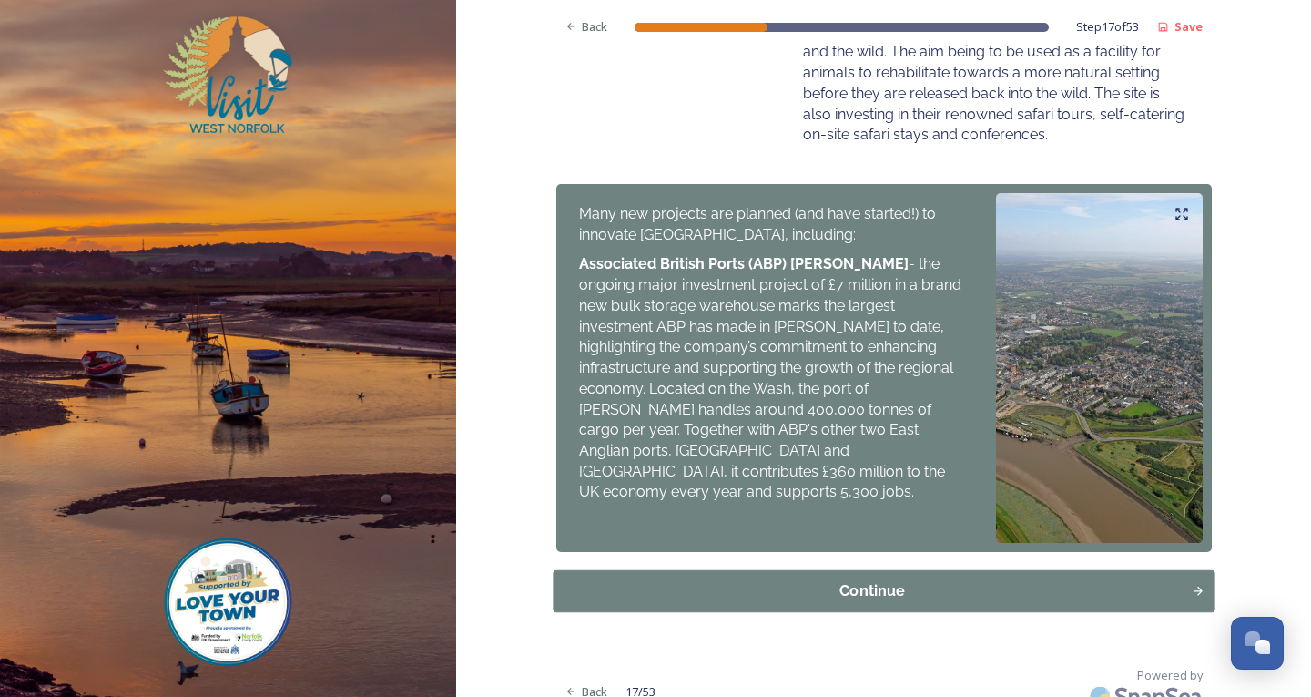
click at [935, 579] on div "Continue" at bounding box center [872, 590] width 618 height 22
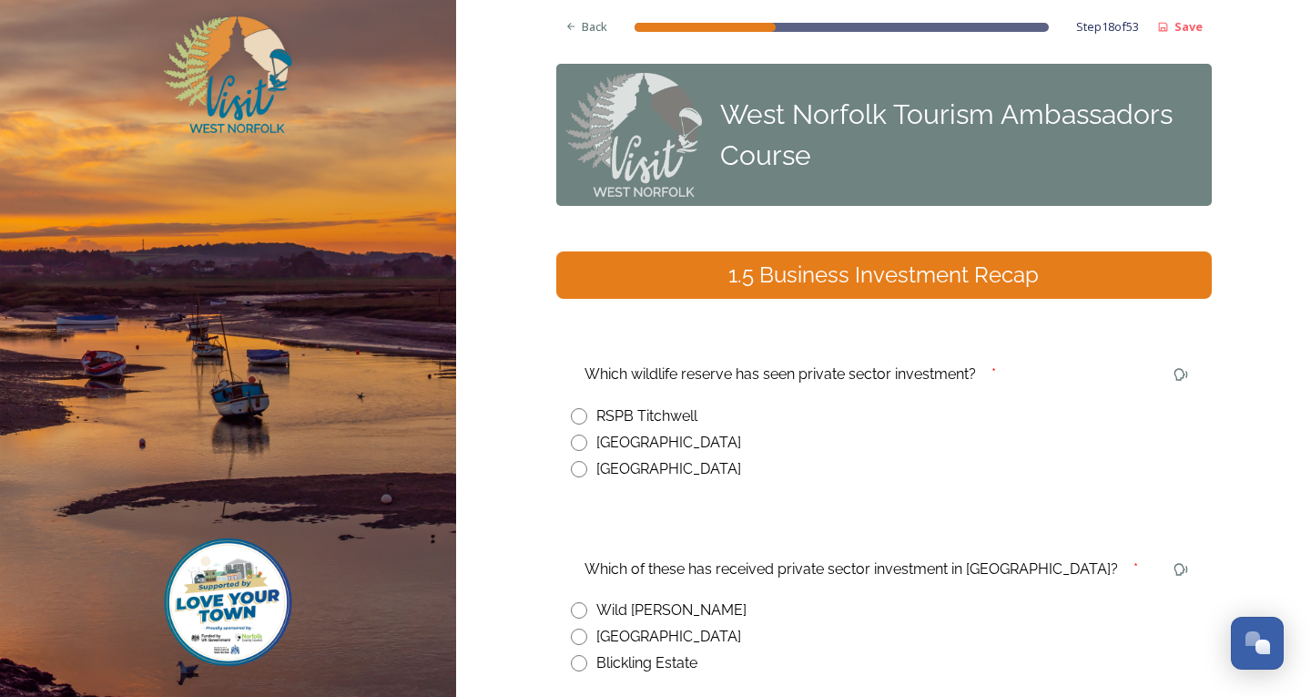
scroll to position [182, 0]
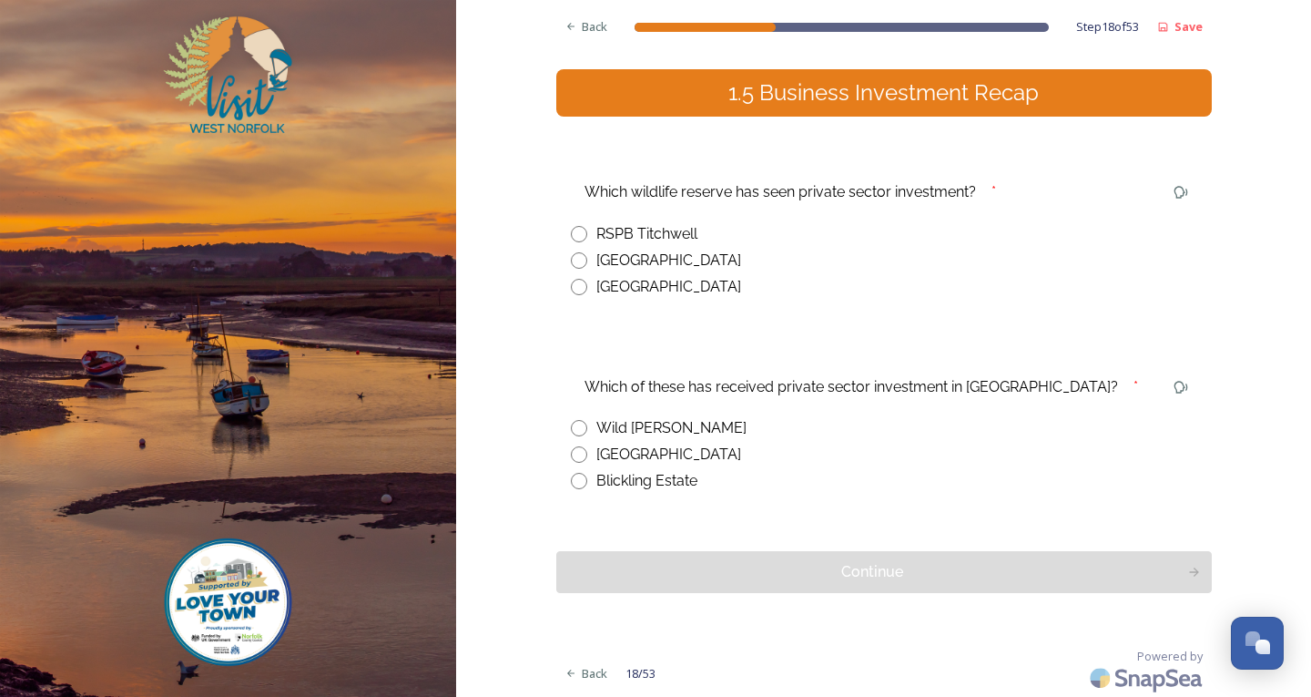
click at [571, 253] on input "radio" at bounding box center [579, 260] width 16 height 16
radio input "true"
click at [571, 424] on input "radio" at bounding box center [579, 428] width 16 height 16
radio input "true"
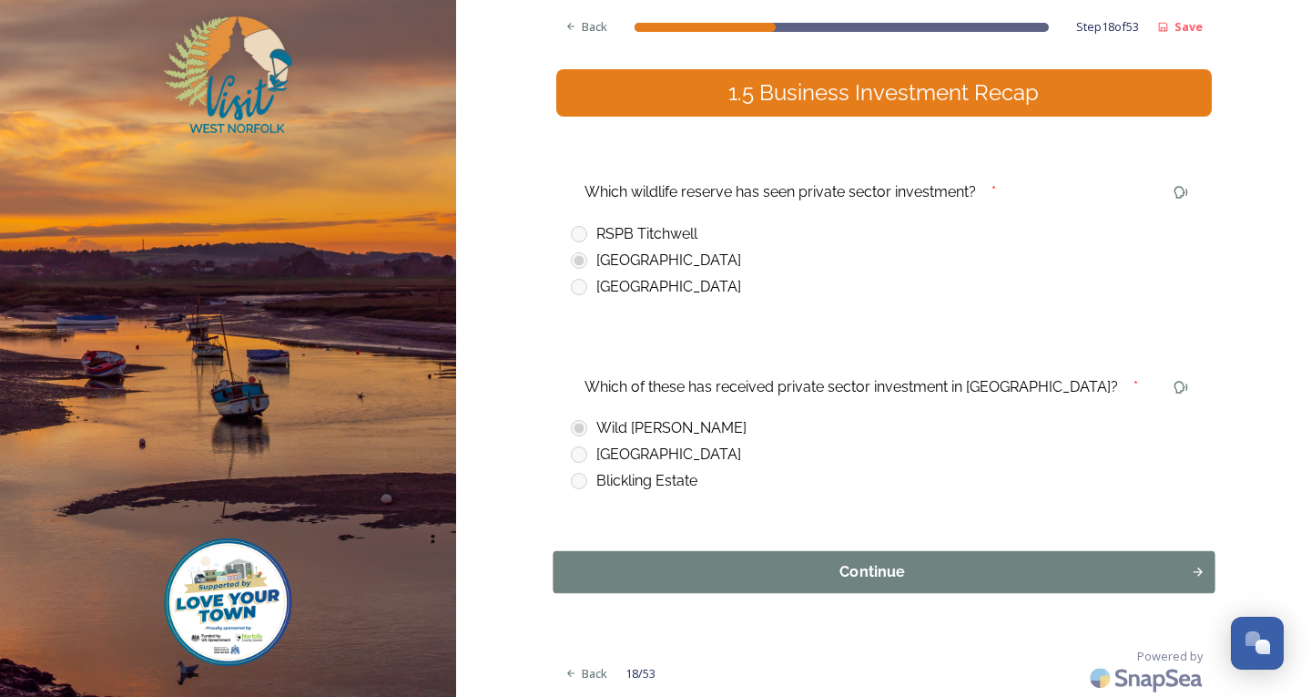
click at [721, 582] on div "Continue" at bounding box center [872, 572] width 618 height 22
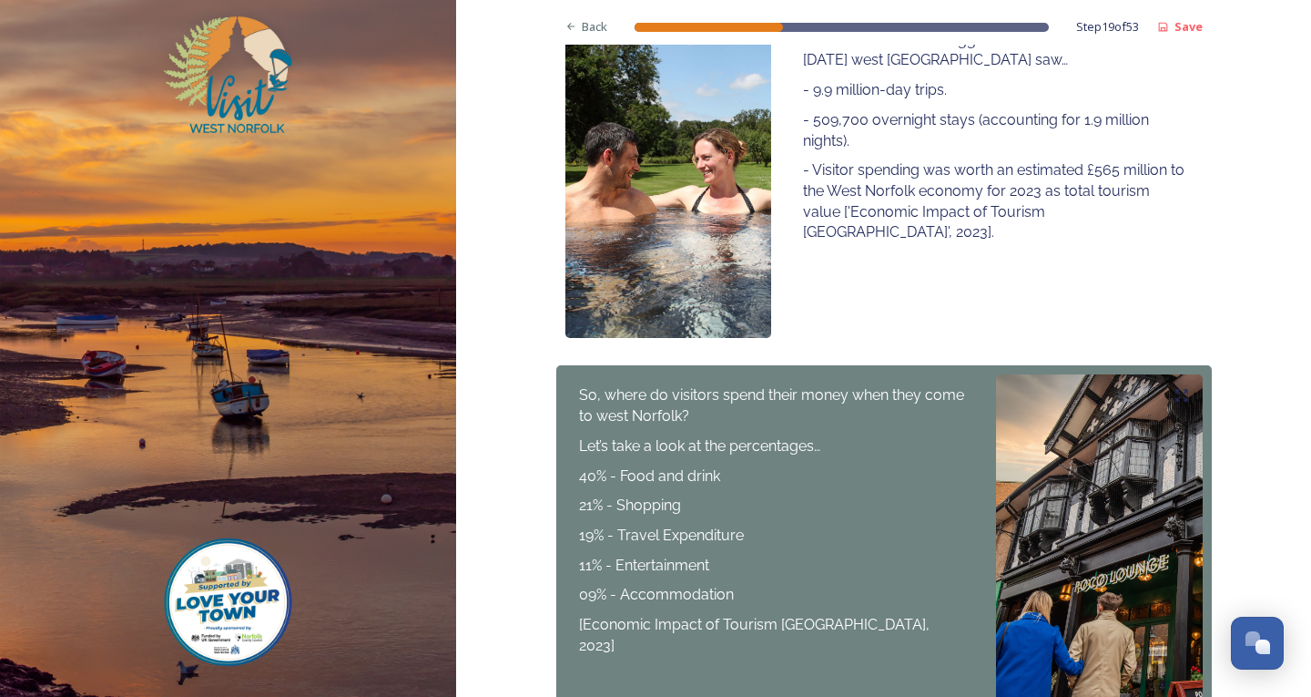
scroll to position [546, 0]
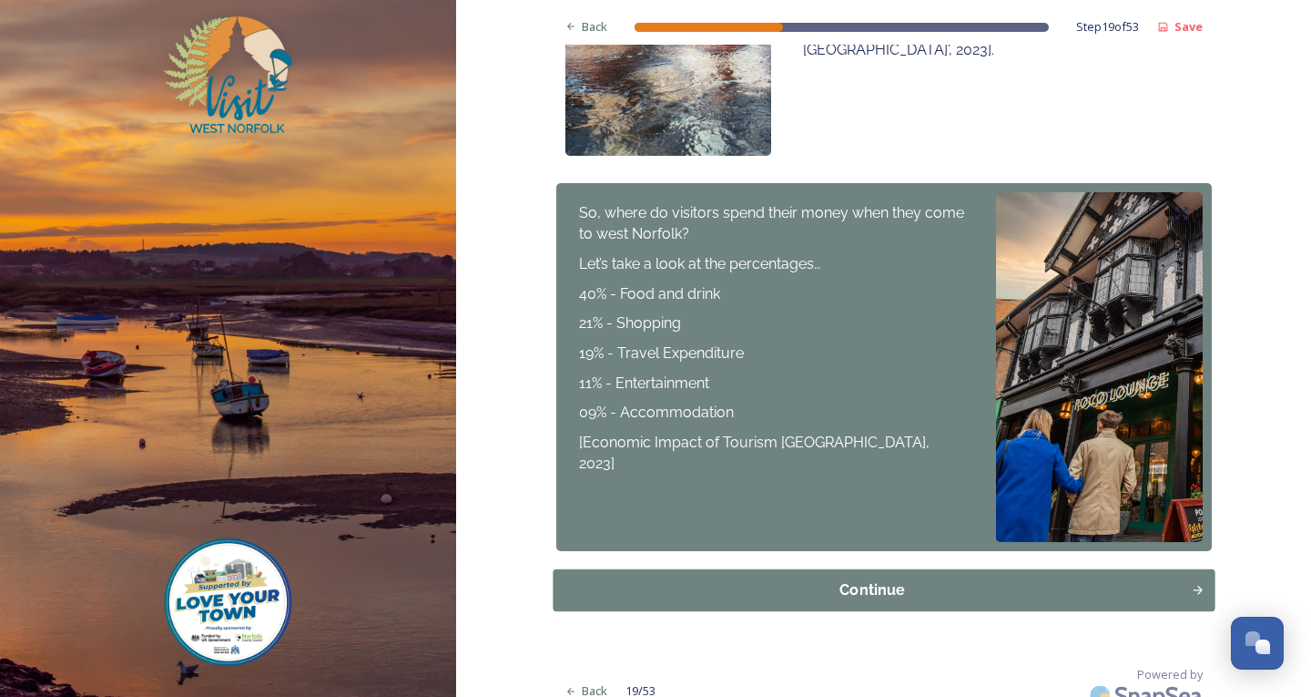
click at [842, 594] on div "Continue" at bounding box center [872, 590] width 618 height 22
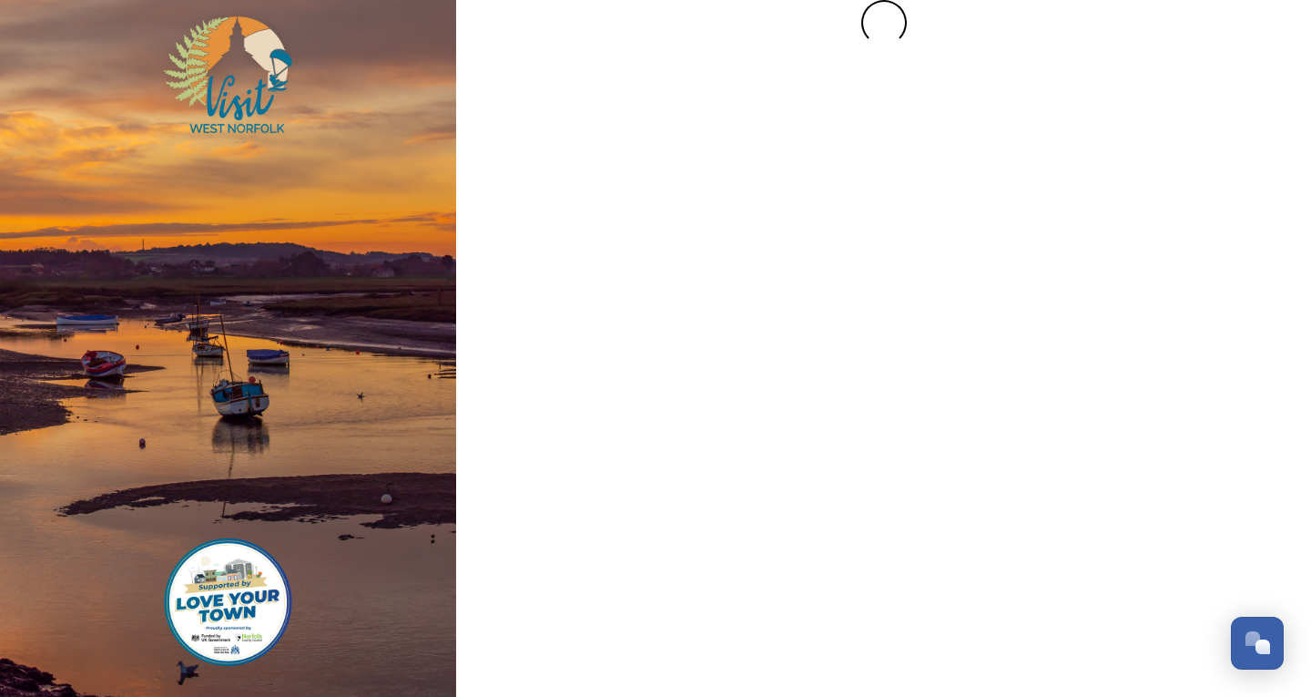
scroll to position [0, 0]
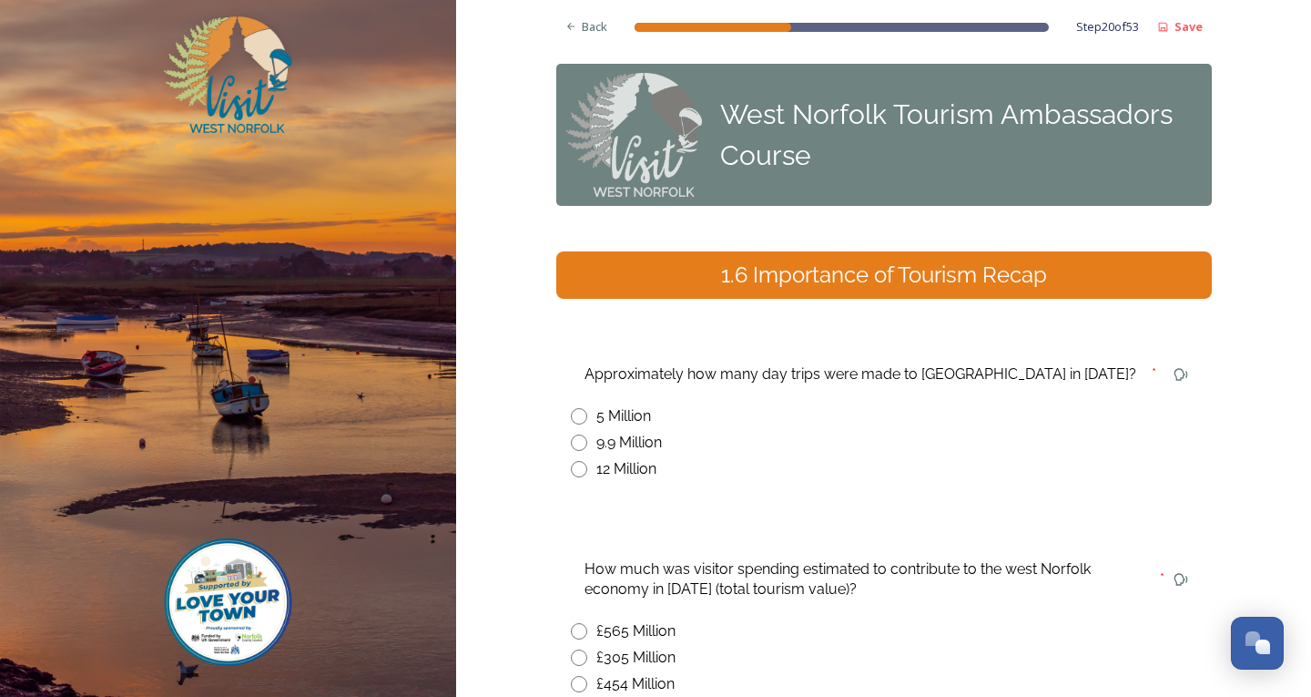
click at [581, 452] on div "9.9 Million" at bounding box center [884, 443] width 626 height 22
radio input "true"
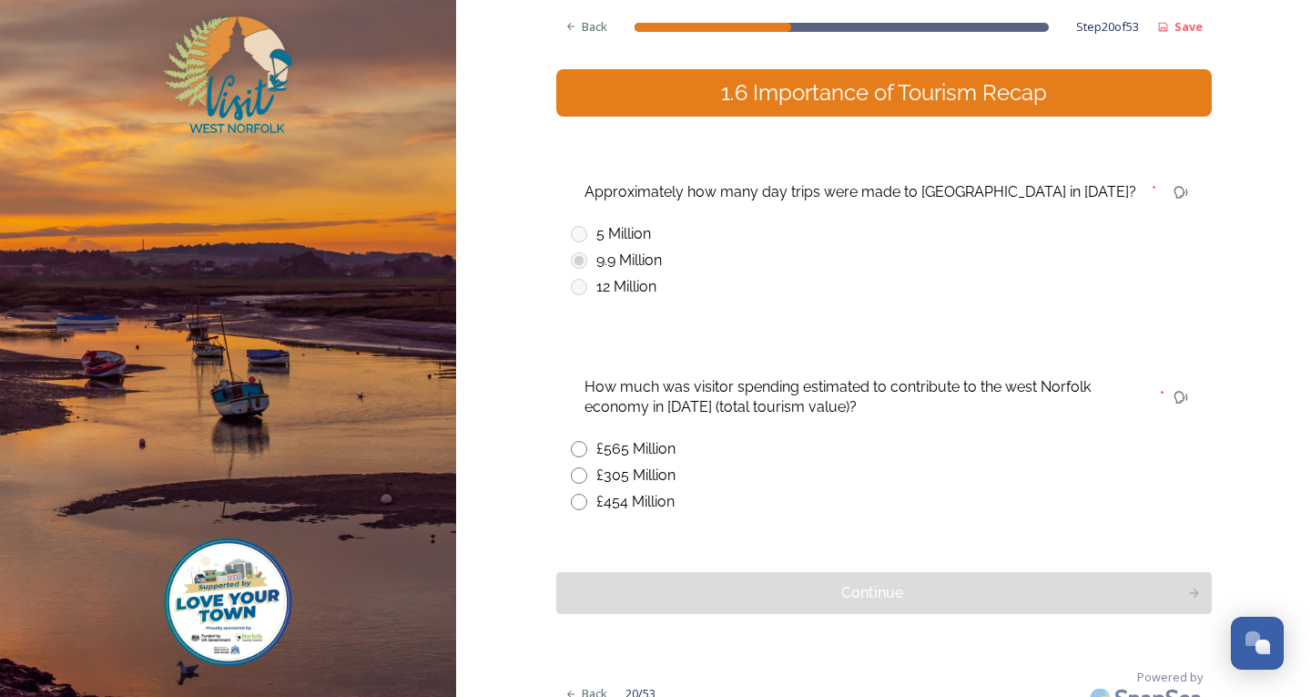
click at [577, 449] on input "radio" at bounding box center [579, 449] width 16 height 16
radio input "true"
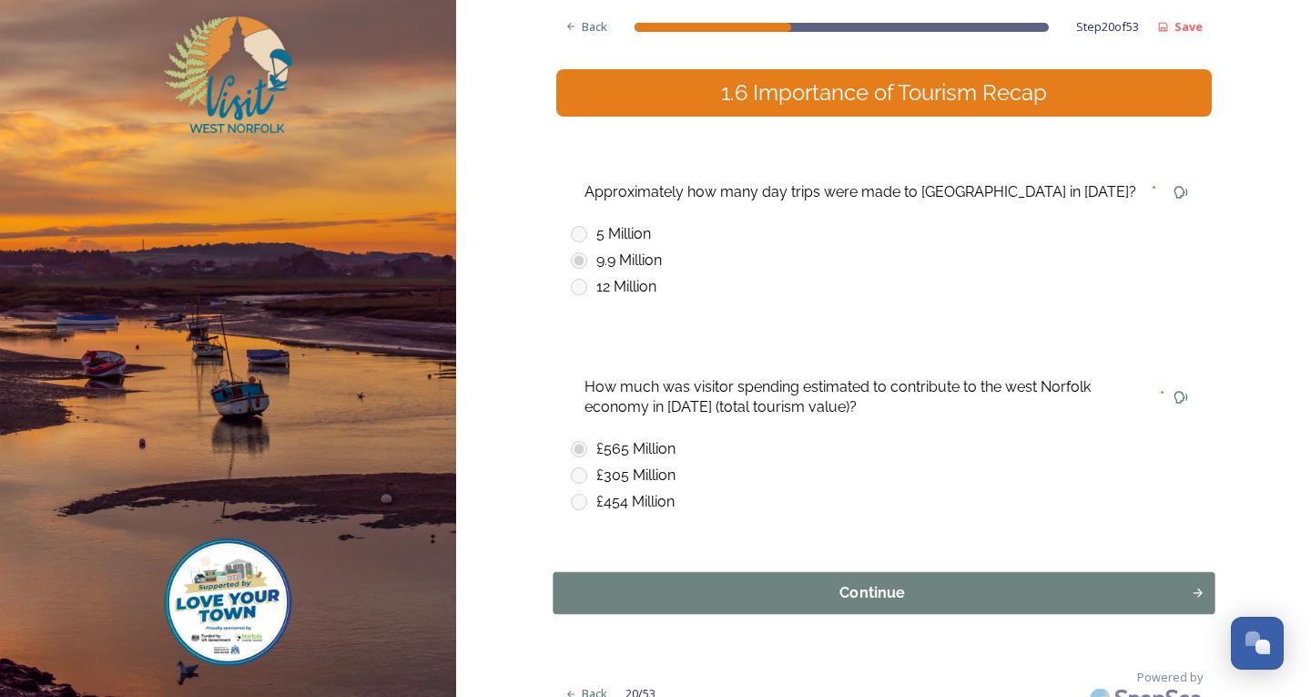
click at [737, 594] on div "Continue" at bounding box center [872, 593] width 618 height 22
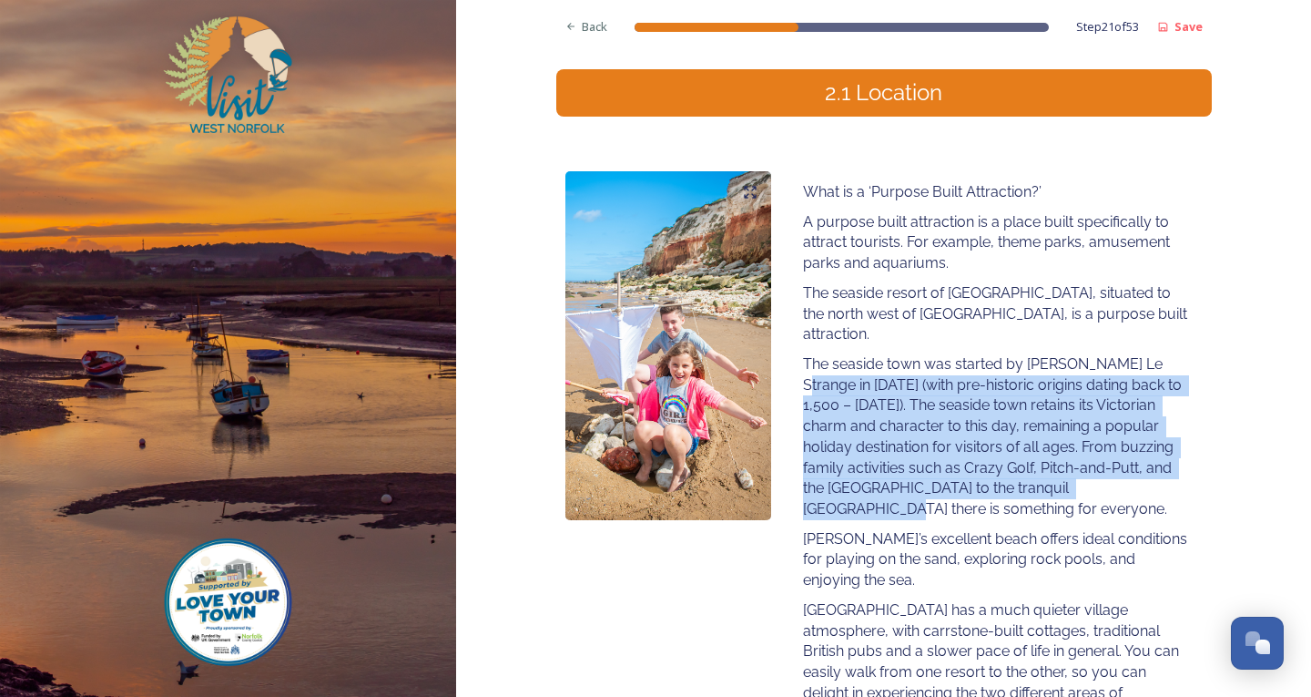
drag, startPoint x: 792, startPoint y: 361, endPoint x: 1165, endPoint y: 460, distance: 385.2
click at [1165, 460] on div "What is a ‘Purpose Built Attraction?’ A purpose built attraction is a place bui…" at bounding box center [995, 478] width 412 height 615
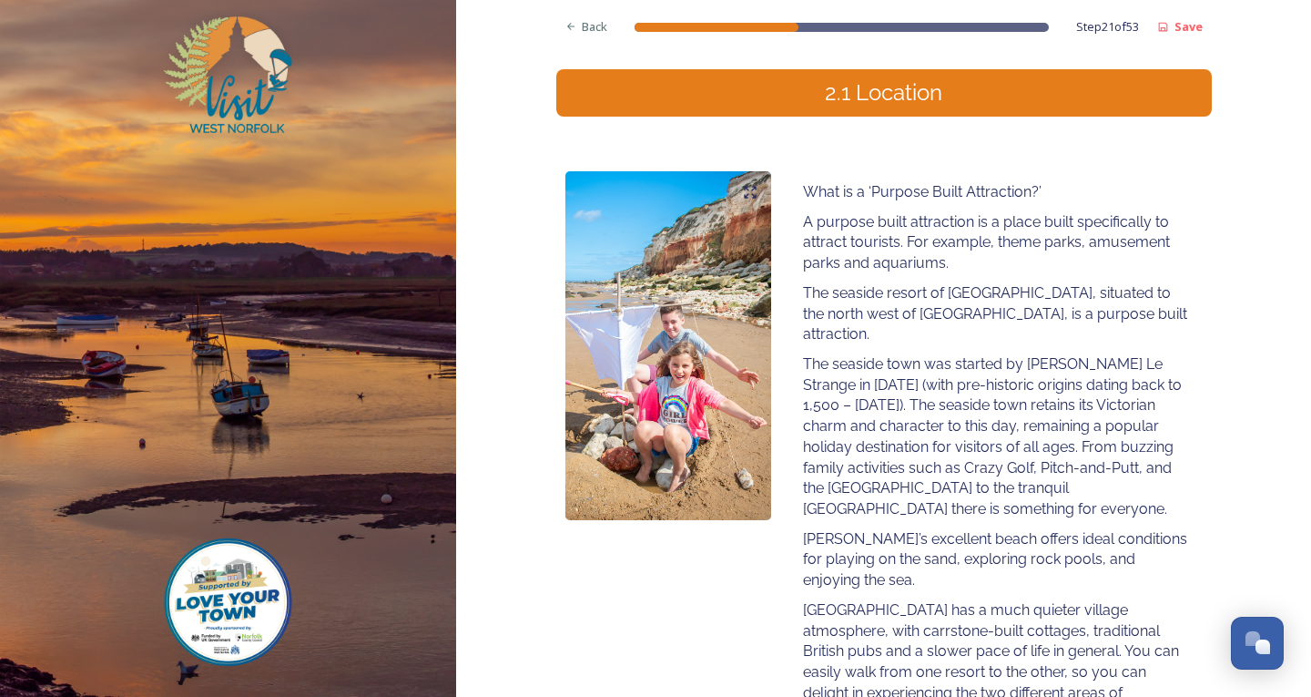
click at [1169, 498] on p "The seaside town was started by [PERSON_NAME] Le Strange in [DATE] (with pre-hi…" at bounding box center [995, 437] width 385 height 166
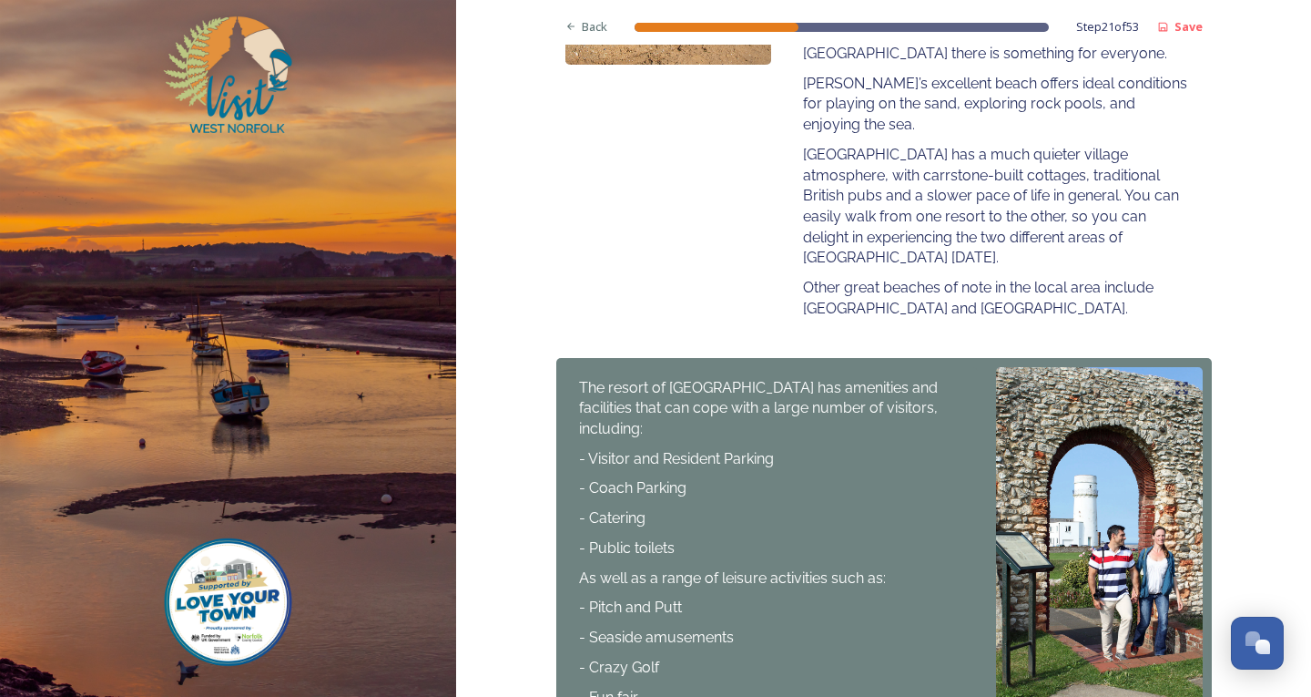
scroll to position [802, 0]
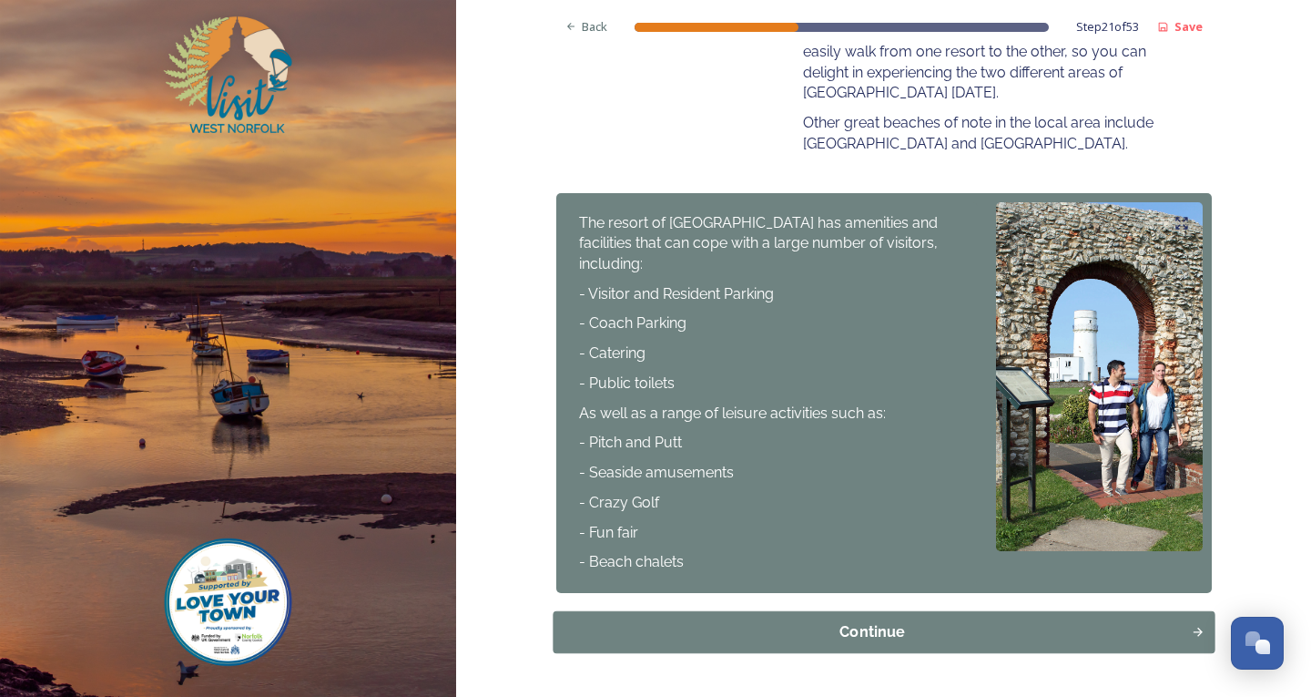
click at [936, 611] on button "Continue" at bounding box center [884, 632] width 662 height 42
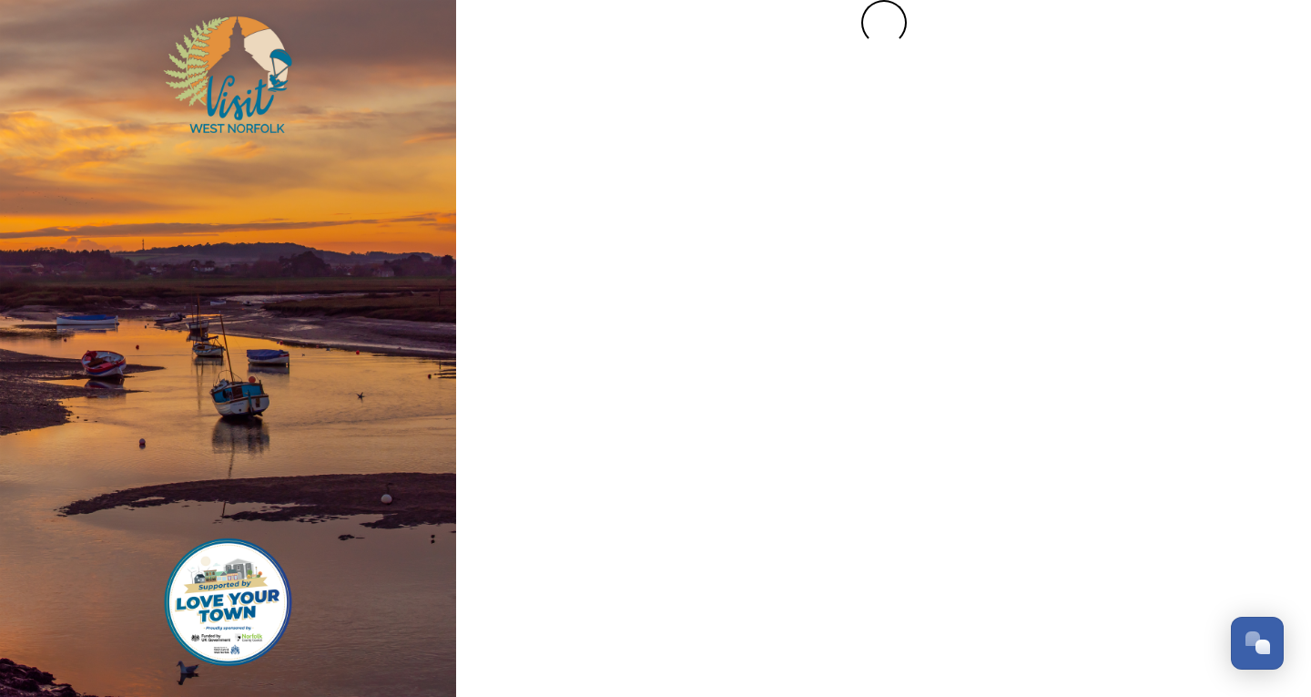
scroll to position [0, 0]
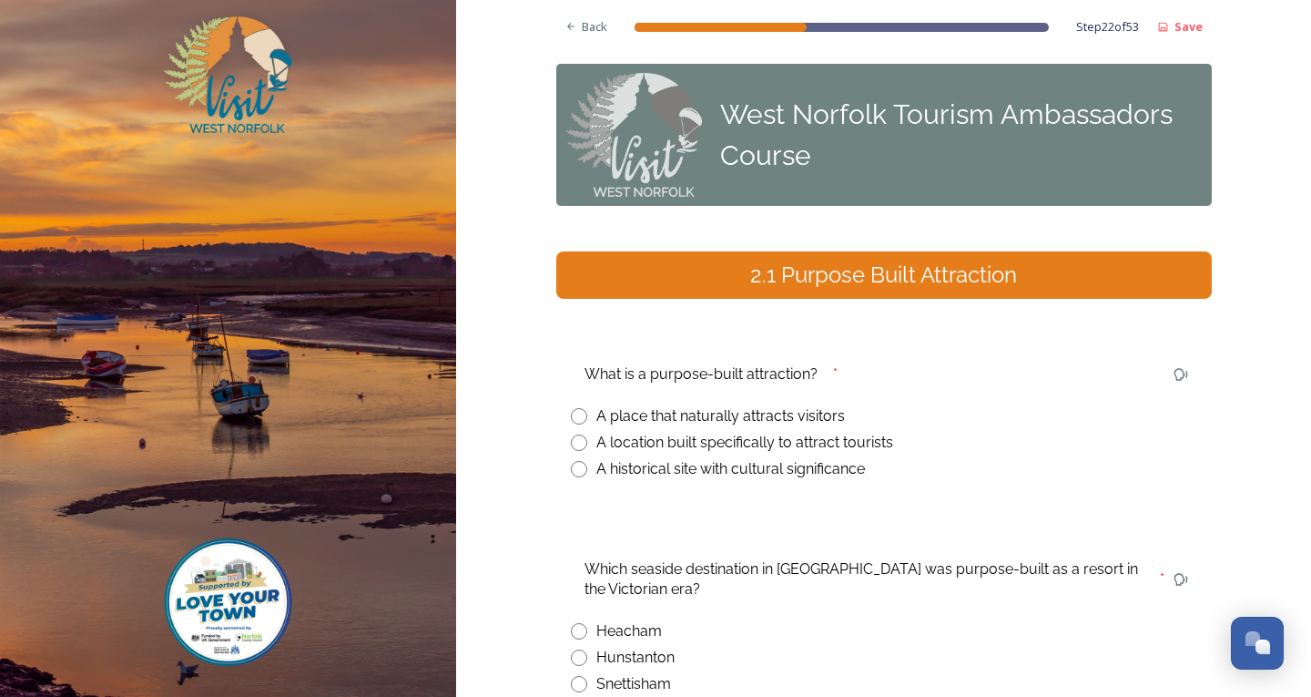
click at [571, 438] on input "radio" at bounding box center [579, 442] width 16 height 16
radio input "true"
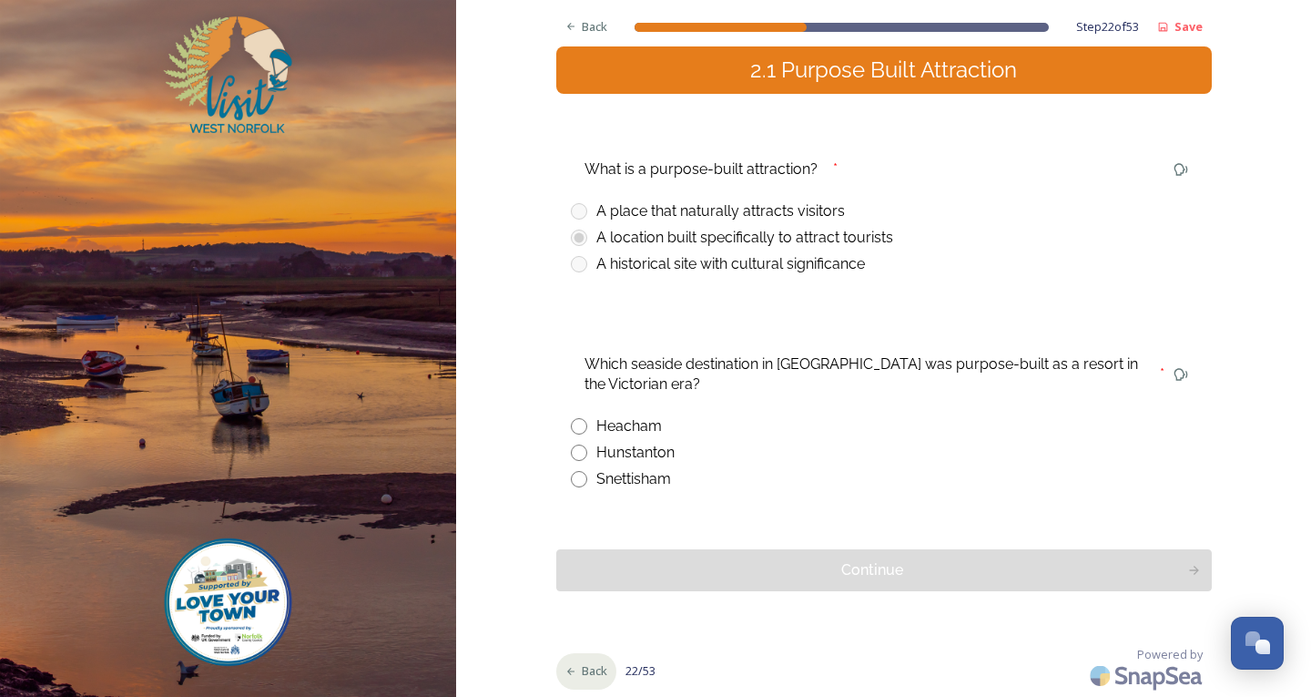
click at [586, 670] on span "Back" at bounding box center [594, 670] width 25 height 17
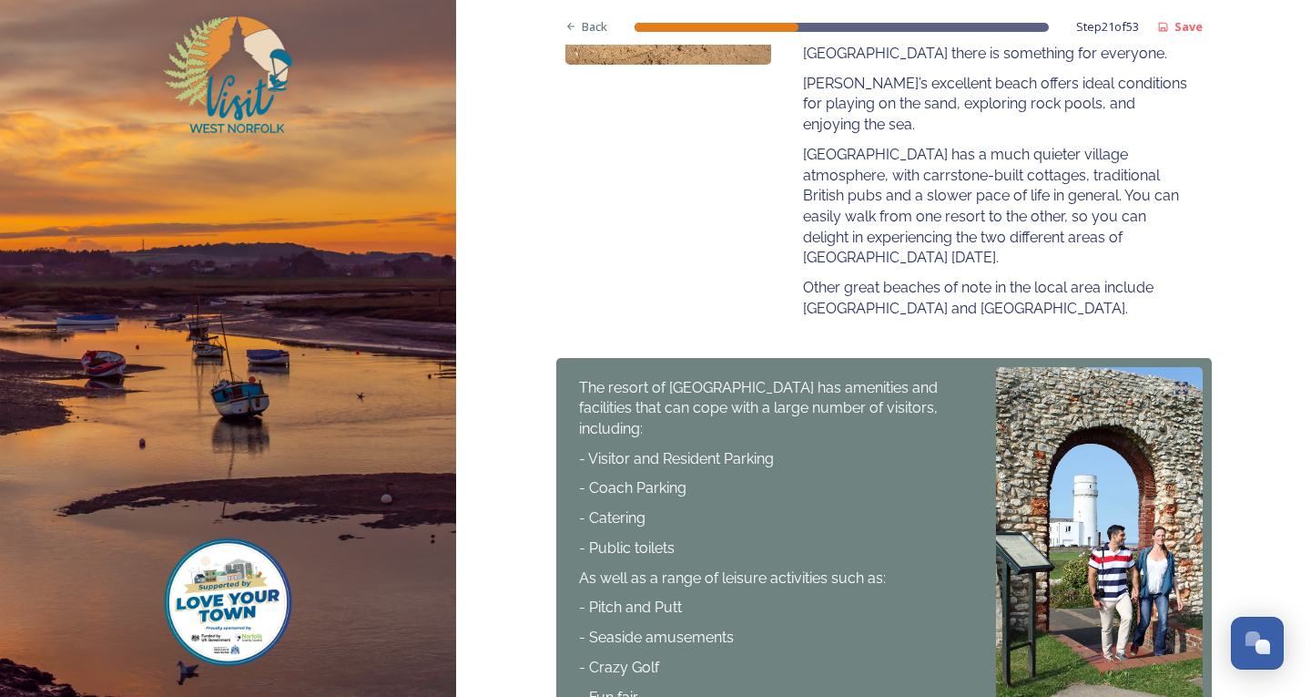
scroll to position [802, 0]
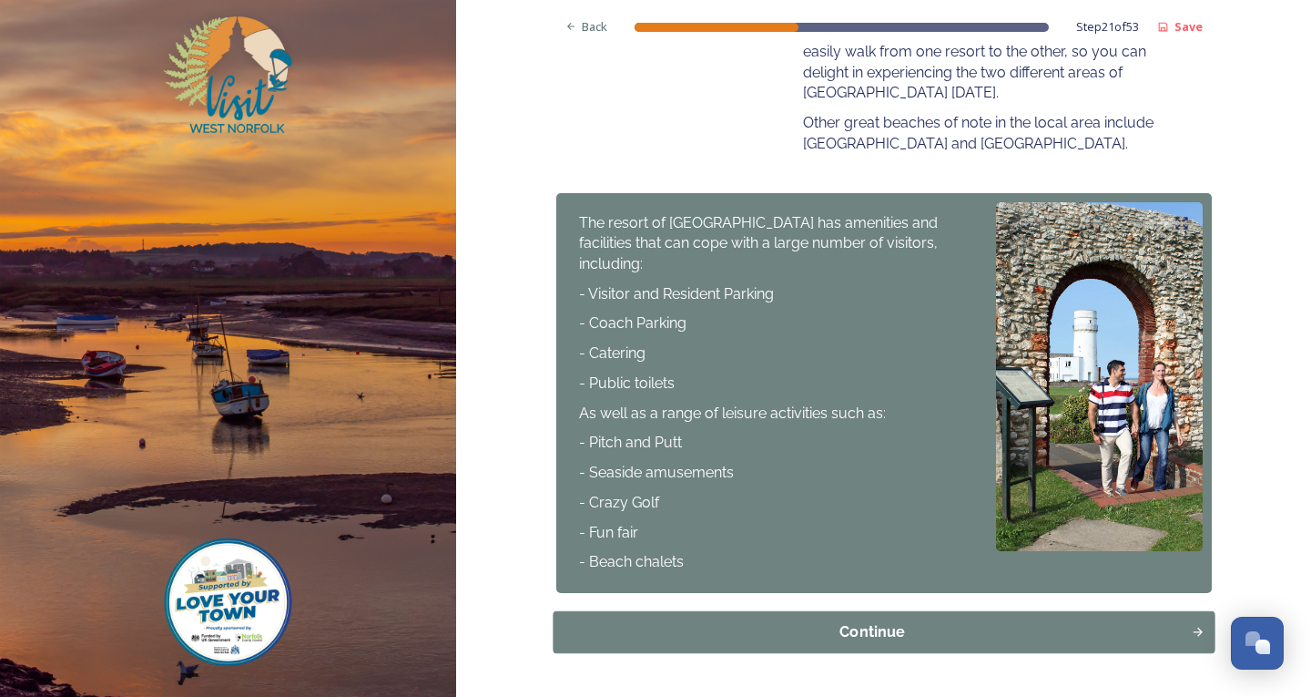
click at [961, 621] on div "Continue" at bounding box center [872, 632] width 618 height 22
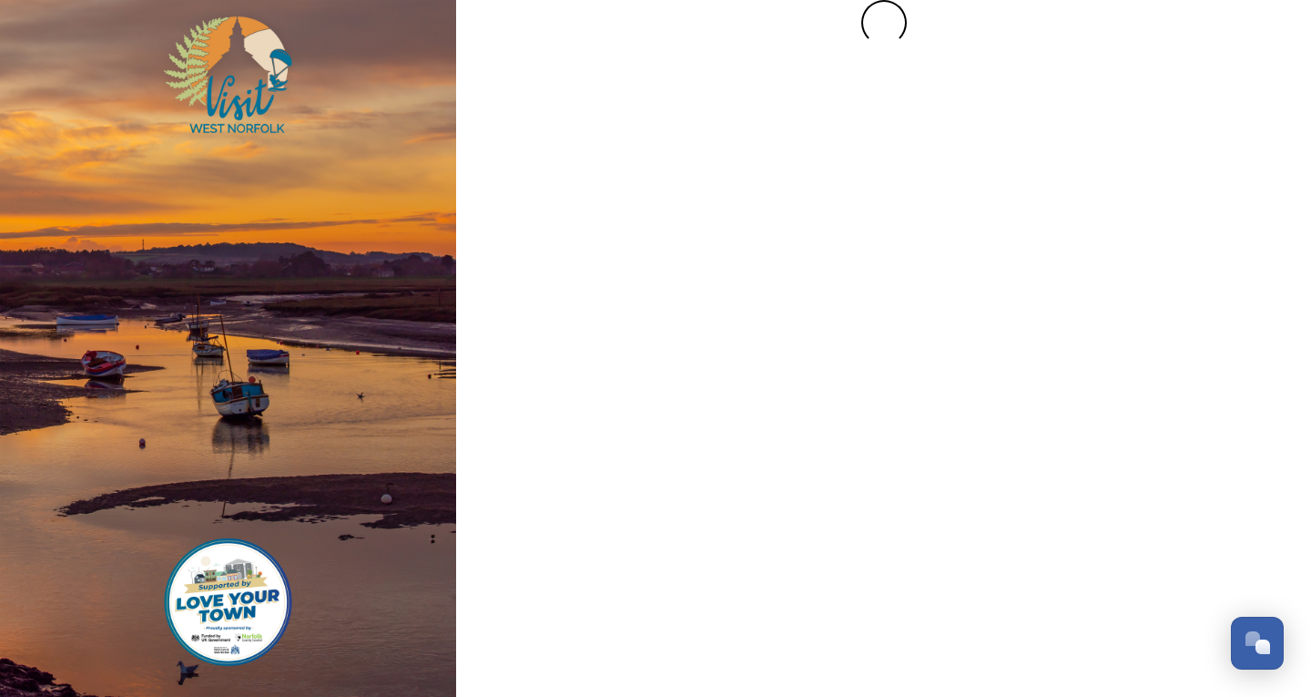
scroll to position [0, 0]
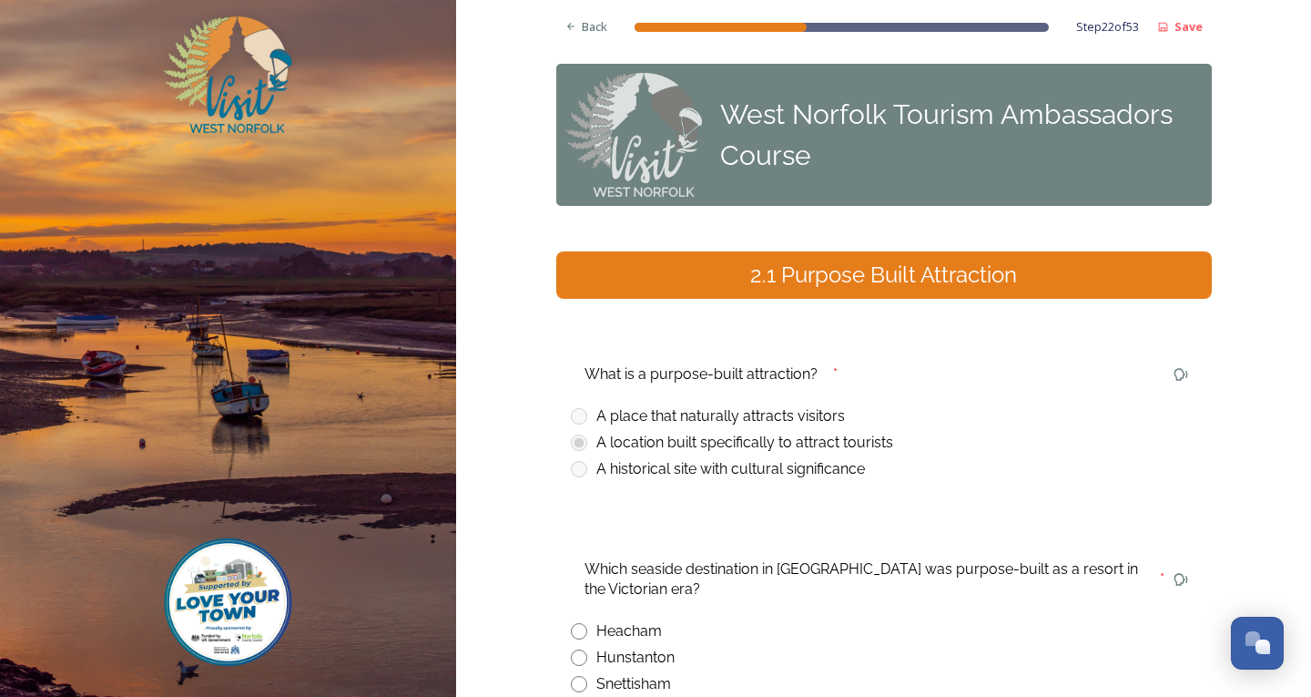
click at [571, 658] on input "radio" at bounding box center [579, 657] width 16 height 16
radio input "true"
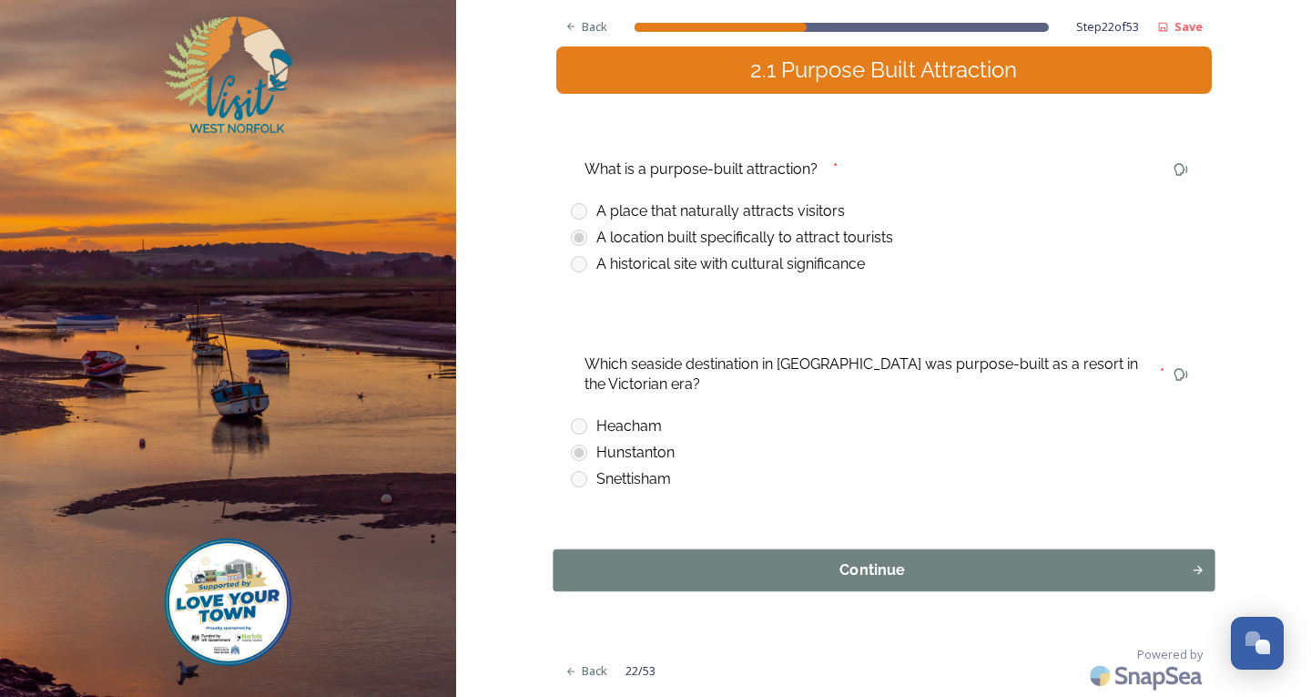
click at [850, 591] on div "Continue" at bounding box center [884, 570] width 656 height 42
click at [850, 579] on div "Continue" at bounding box center [872, 570] width 618 height 22
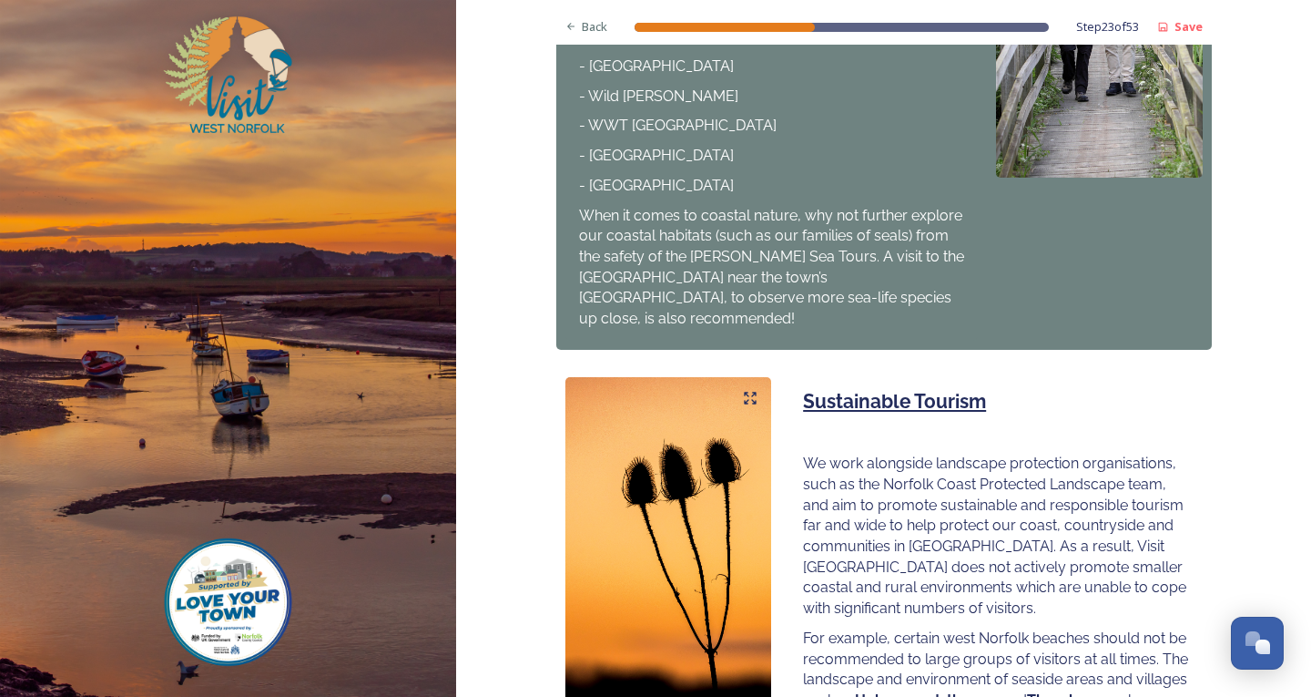
scroll to position [1111, 0]
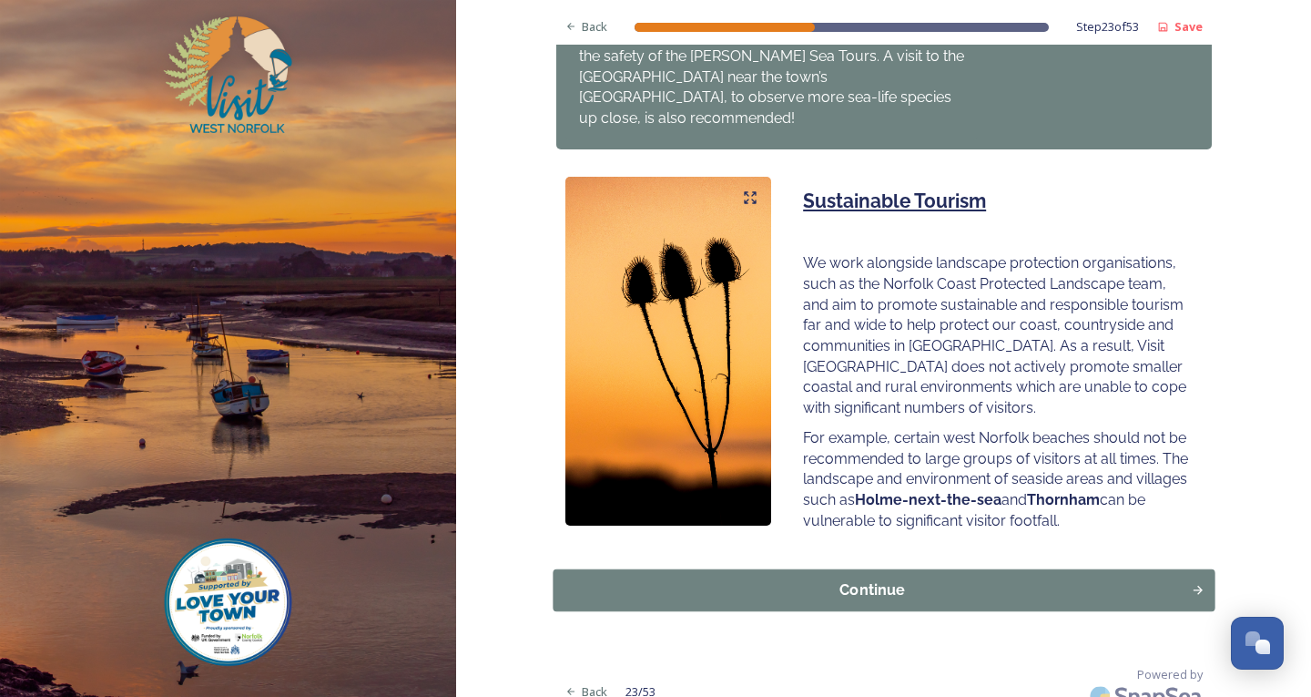
click at [968, 579] on div "Continue" at bounding box center [872, 590] width 618 height 22
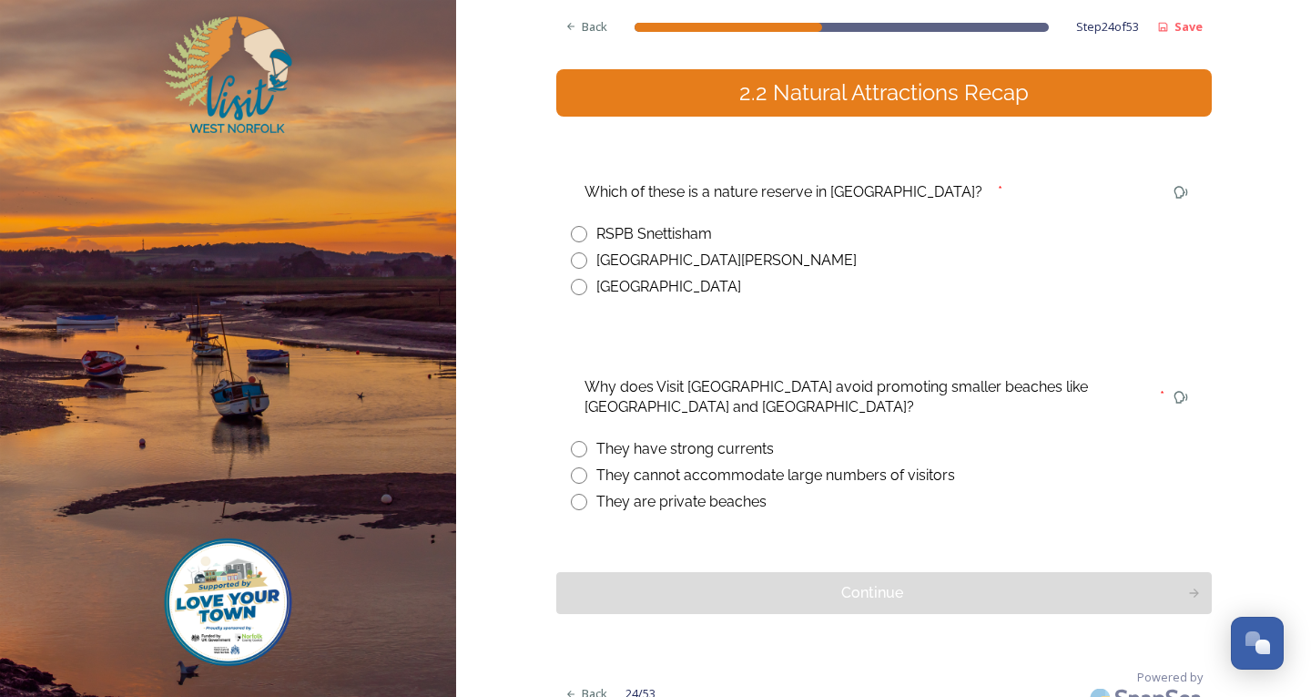
scroll to position [205, 0]
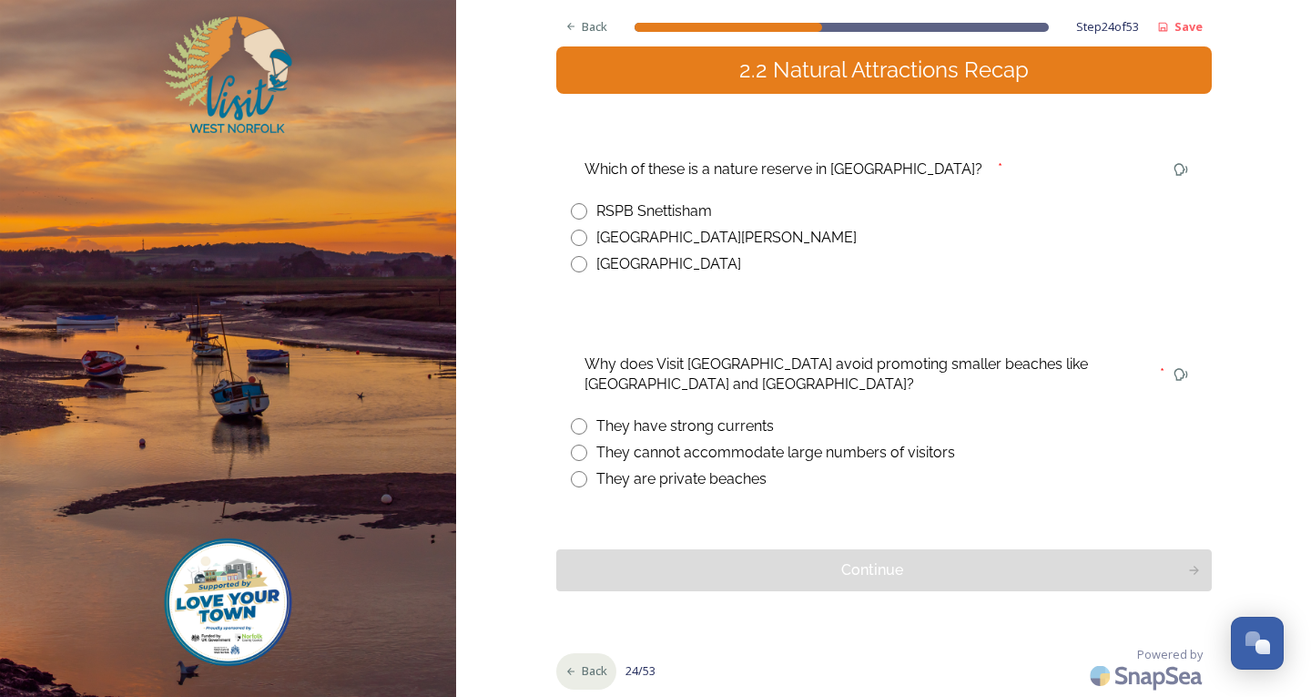
click at [597, 685] on div "Back" at bounding box center [586, 671] width 61 height 36
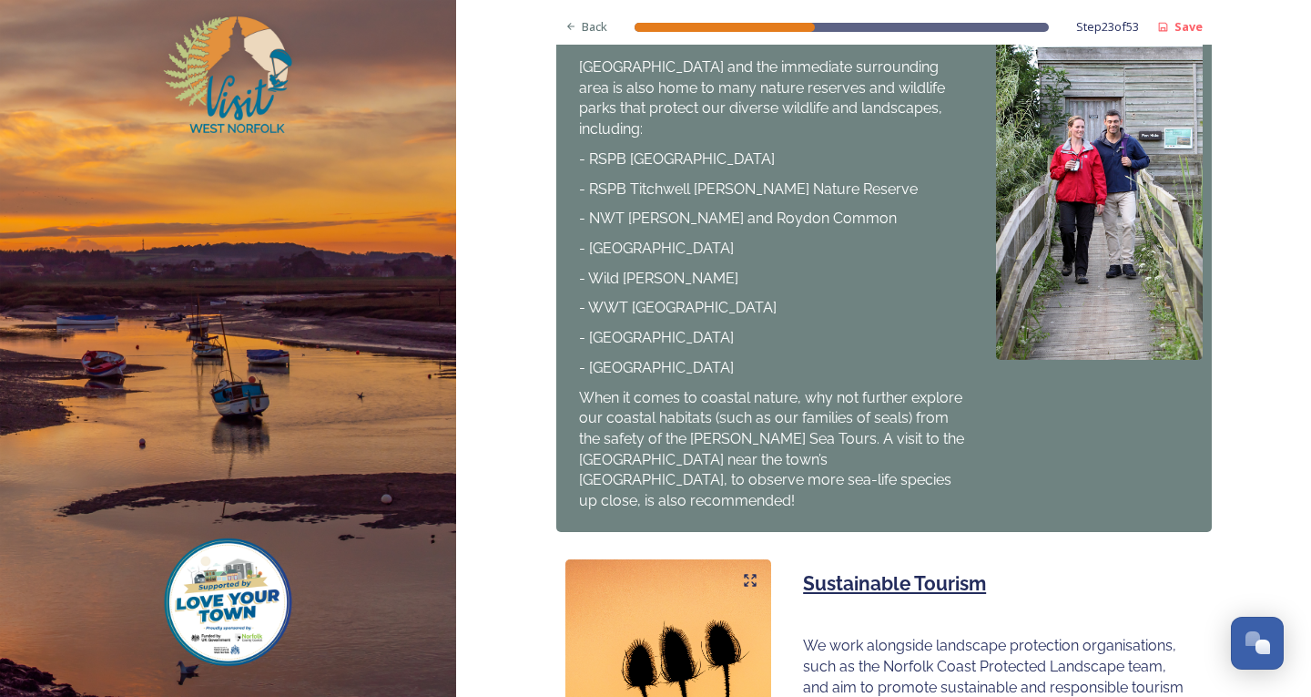
scroll to position [1111, 0]
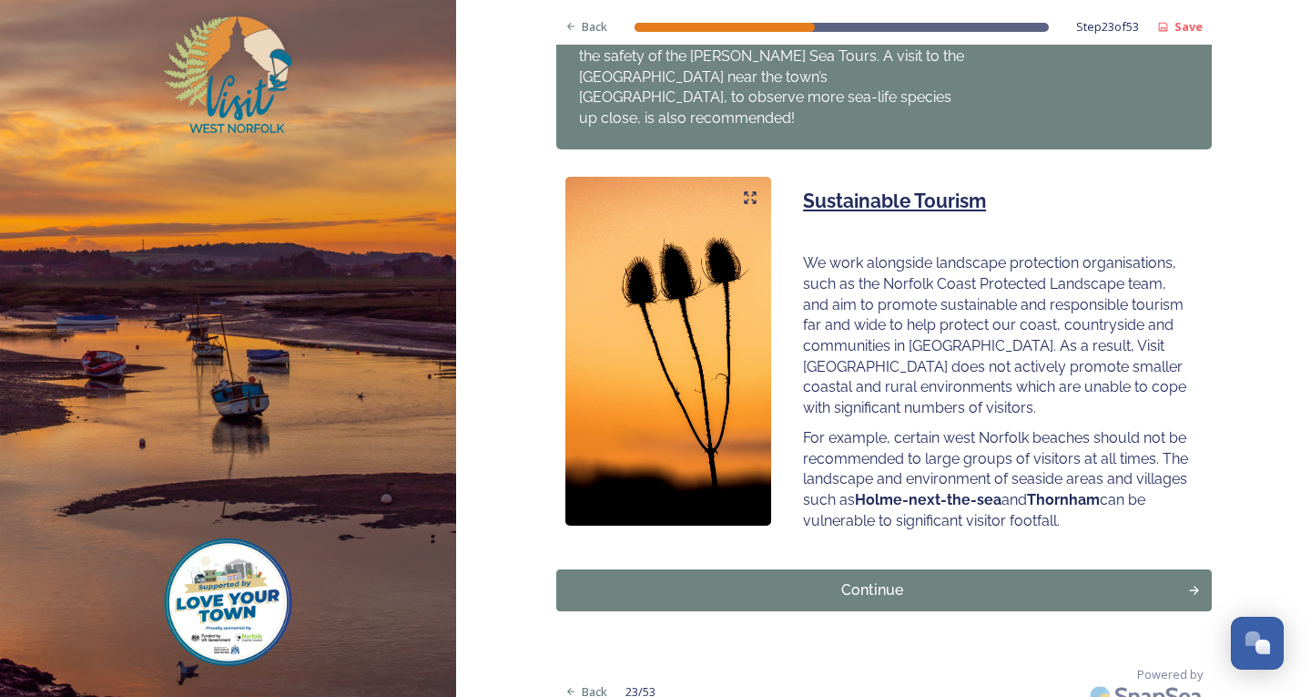
click at [961, 579] on div "Continue" at bounding box center [872, 590] width 618 height 22
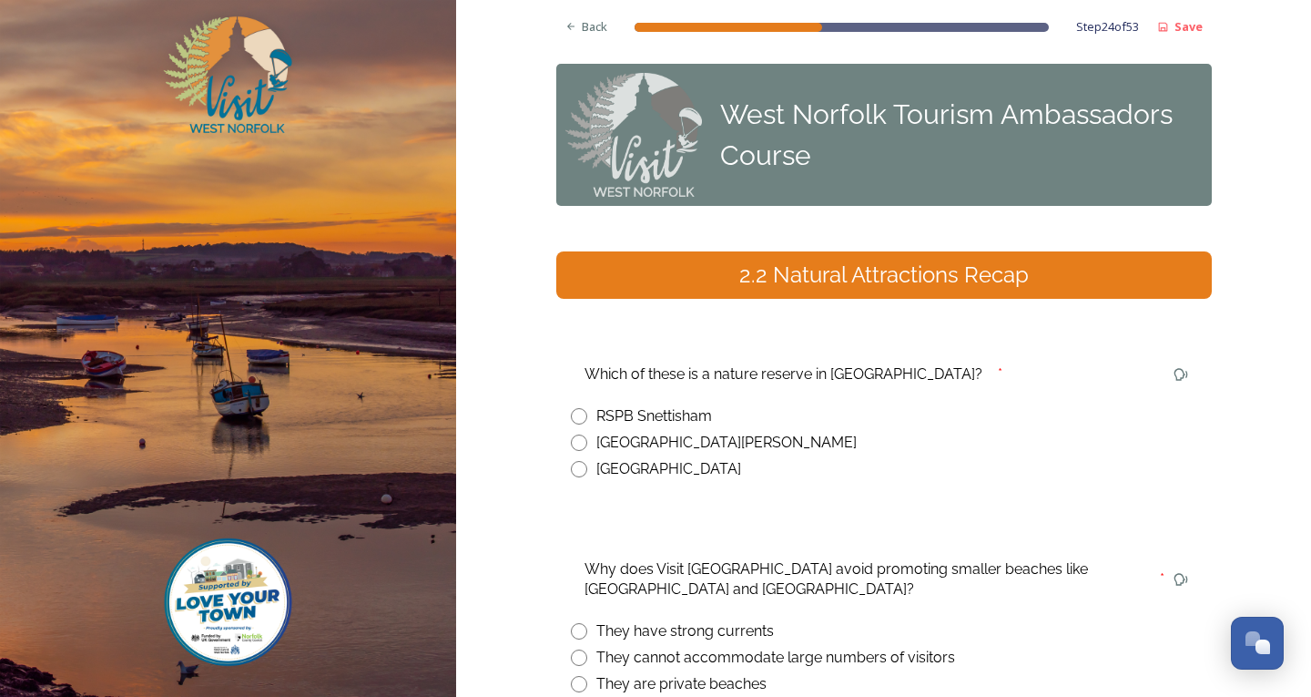
click at [571, 420] on input "radio" at bounding box center [579, 416] width 16 height 16
radio input "true"
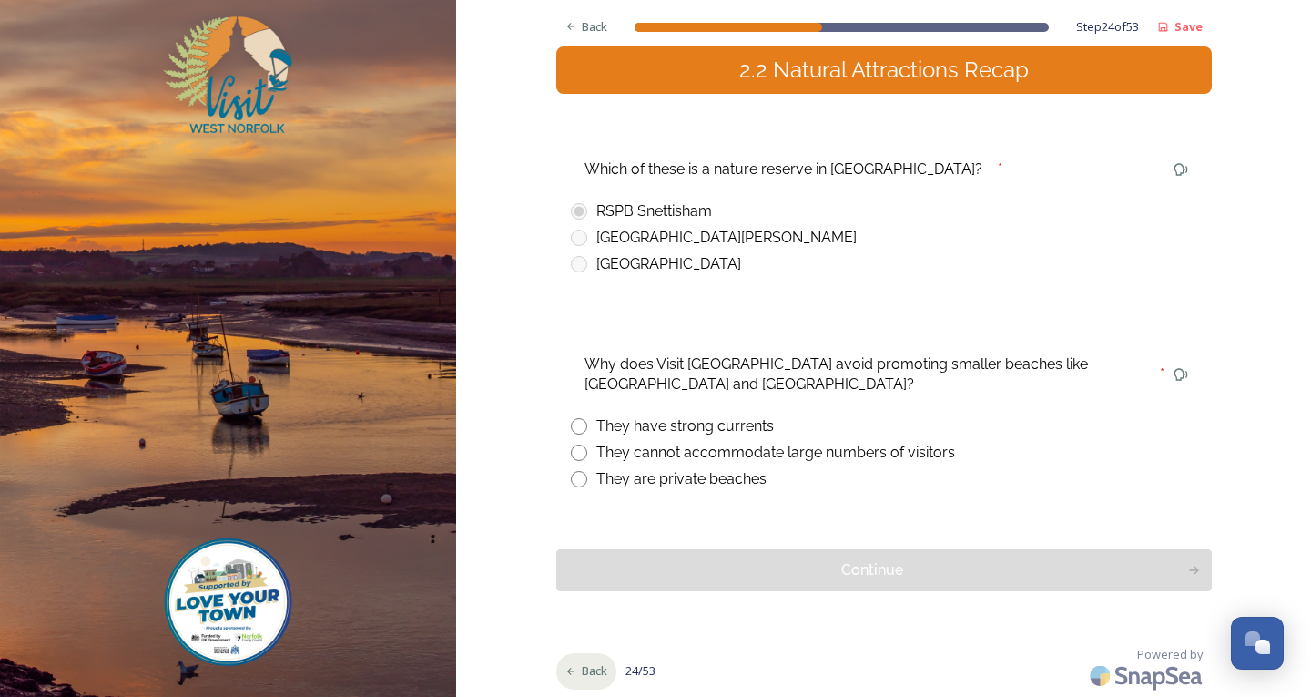
click at [588, 671] on span "Back" at bounding box center [594, 670] width 25 height 17
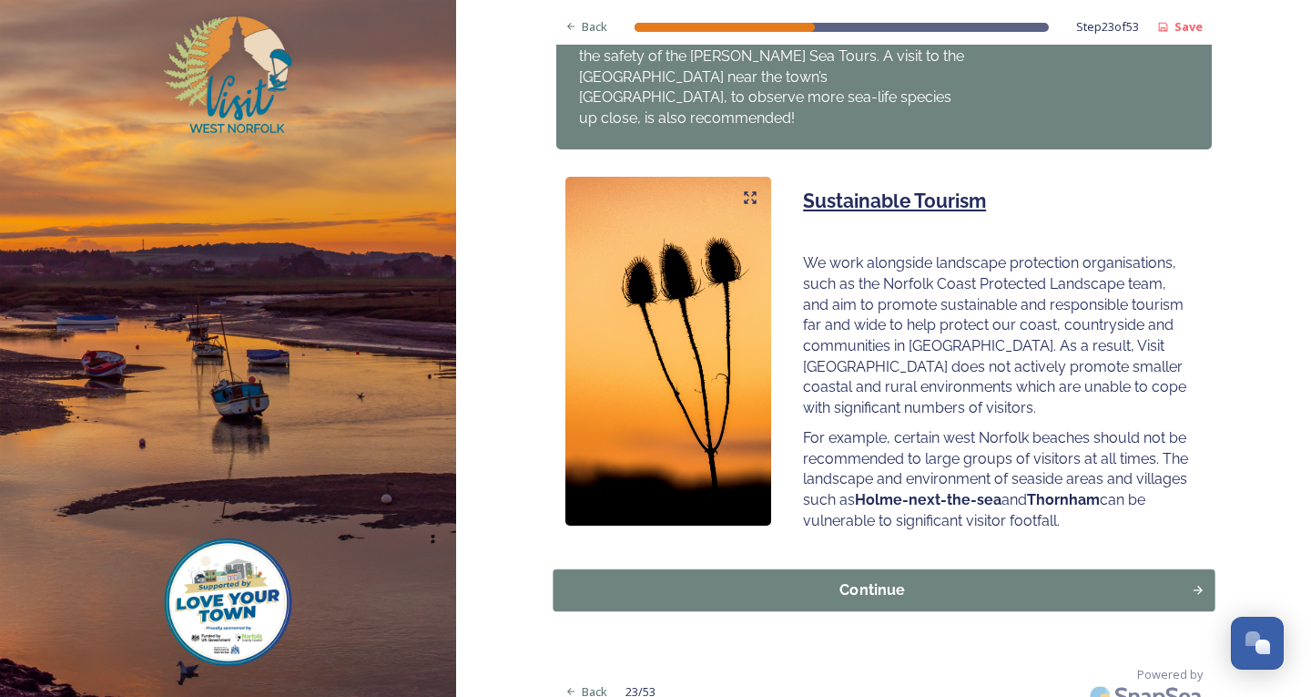
click at [1001, 579] on div "Continue" at bounding box center [872, 590] width 618 height 22
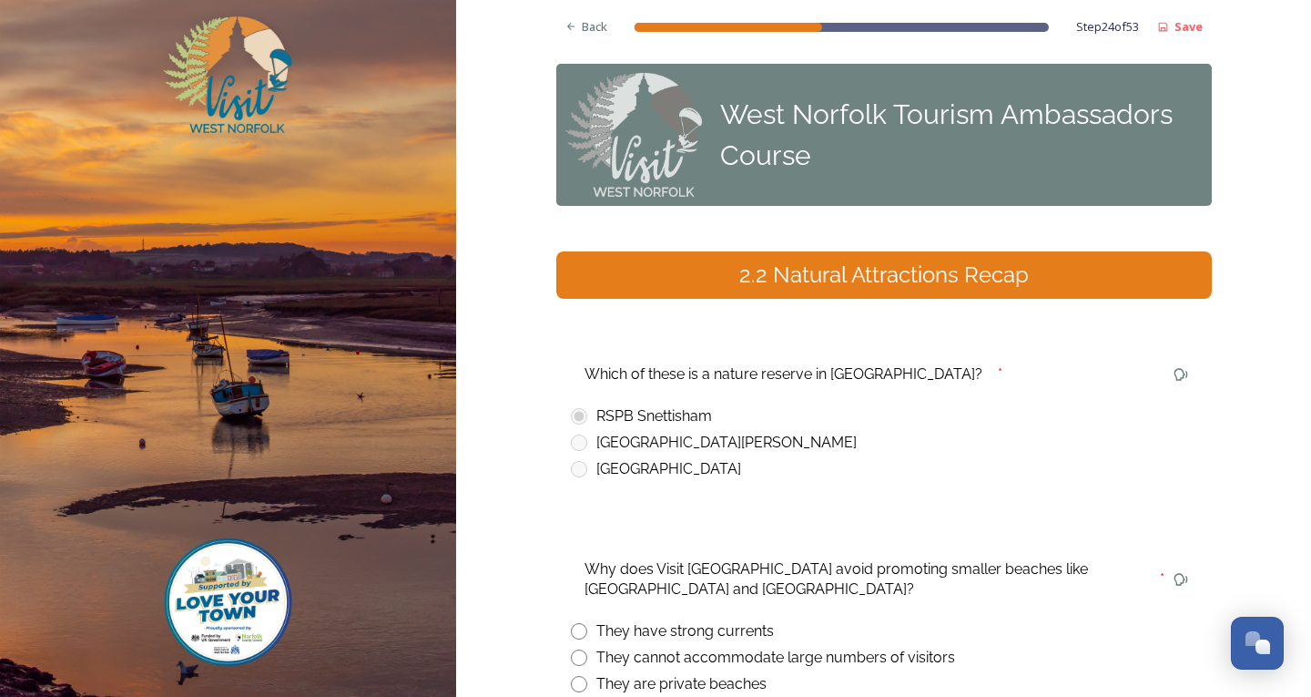
scroll to position [205, 0]
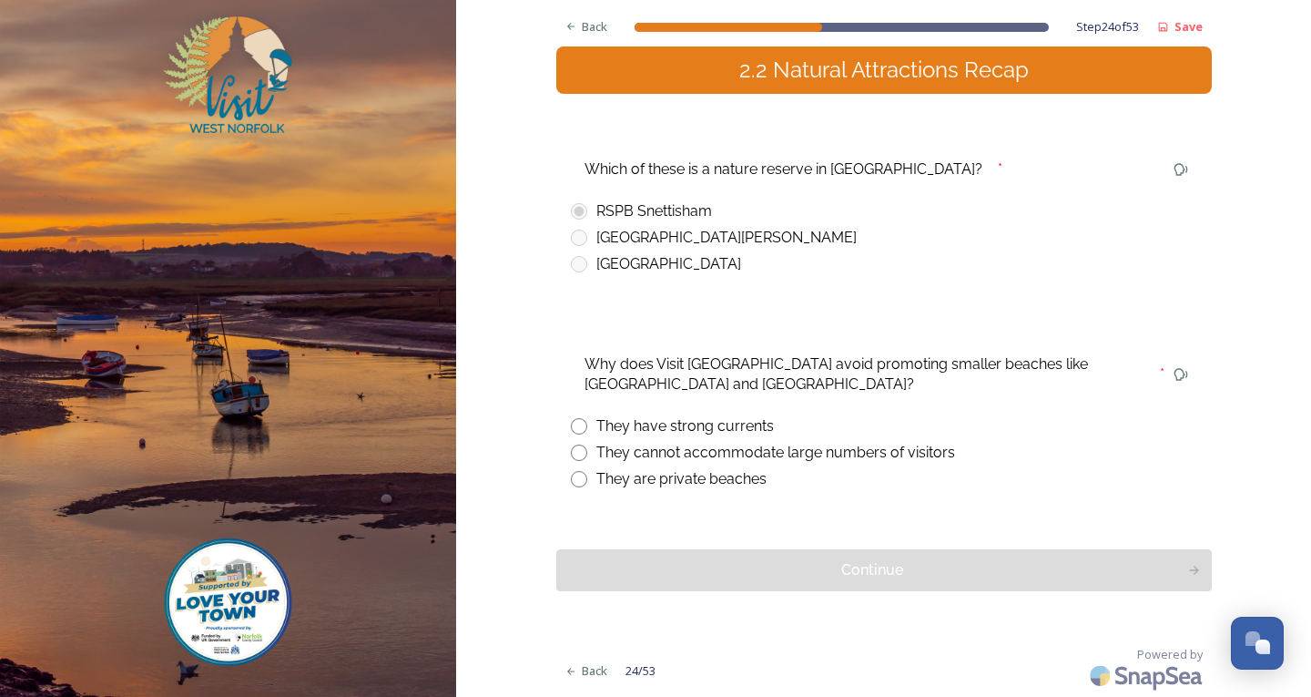
click at [559, 448] on div "Why does Visit [GEOGRAPHIC_DATA] avoid promoting smaller beaches like [GEOGRAPH…" at bounding box center [884, 418] width 656 height 169
click at [587, 457] on div "They cannot accommodate large numbers of visitors" at bounding box center [884, 453] width 626 height 22
radio input "true"
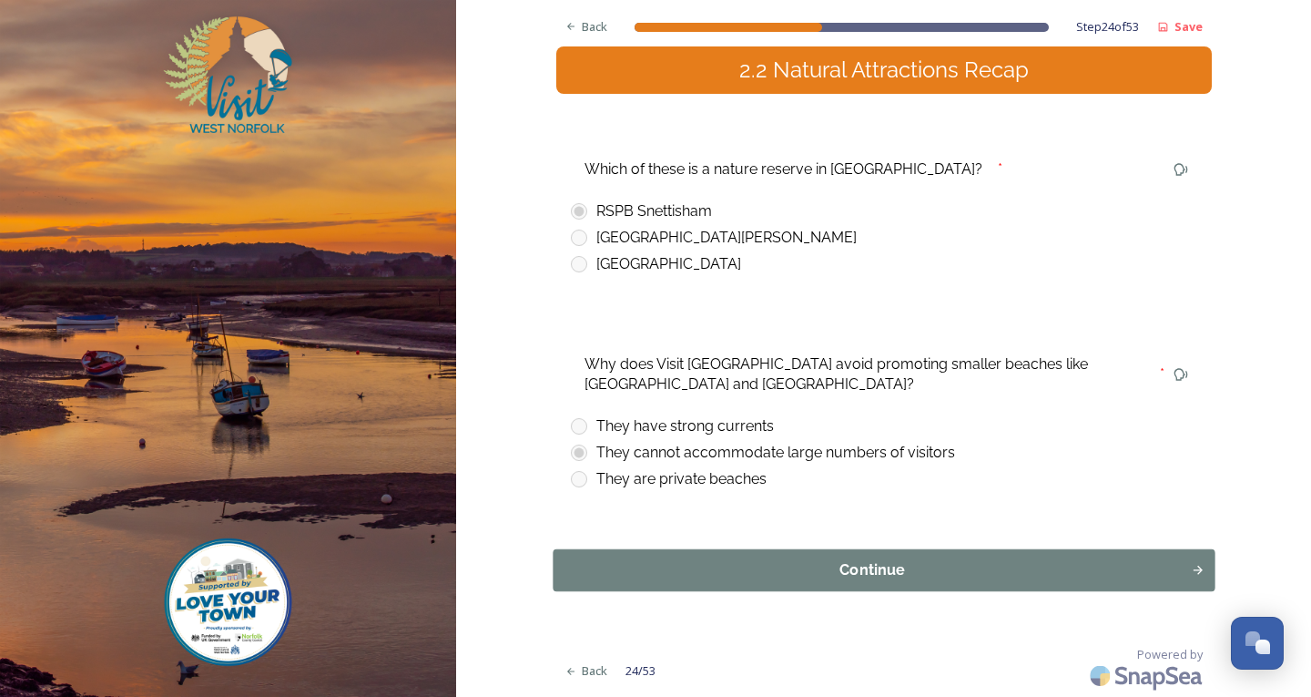
drag, startPoint x: 771, startPoint y: 597, endPoint x: 759, endPoint y: 555, distance: 43.5
click at [766, 582] on div "Back Step 24 of 53 Save West Norfolk Tourism Ambassadors Course 2.2 Natural Att…" at bounding box center [884, 245] width 656 height 901
click at [784, 575] on div "Continue" at bounding box center [872, 570] width 618 height 22
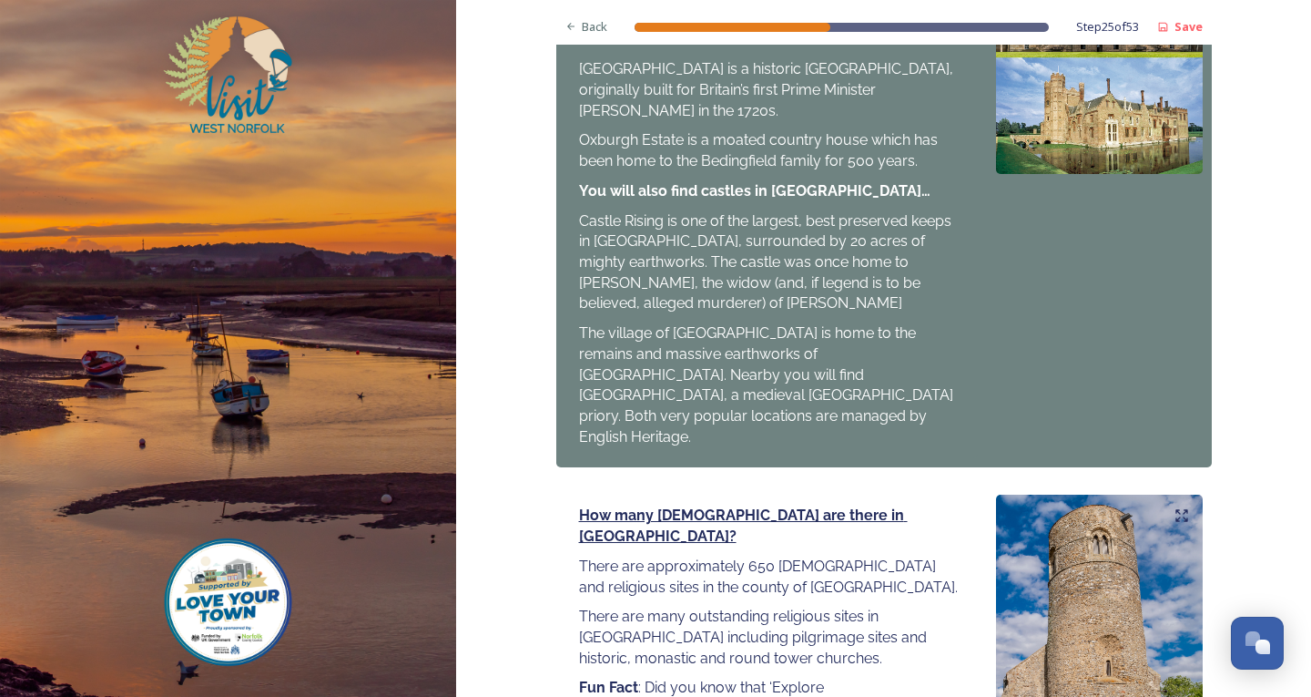
scroll to position [2034, 0]
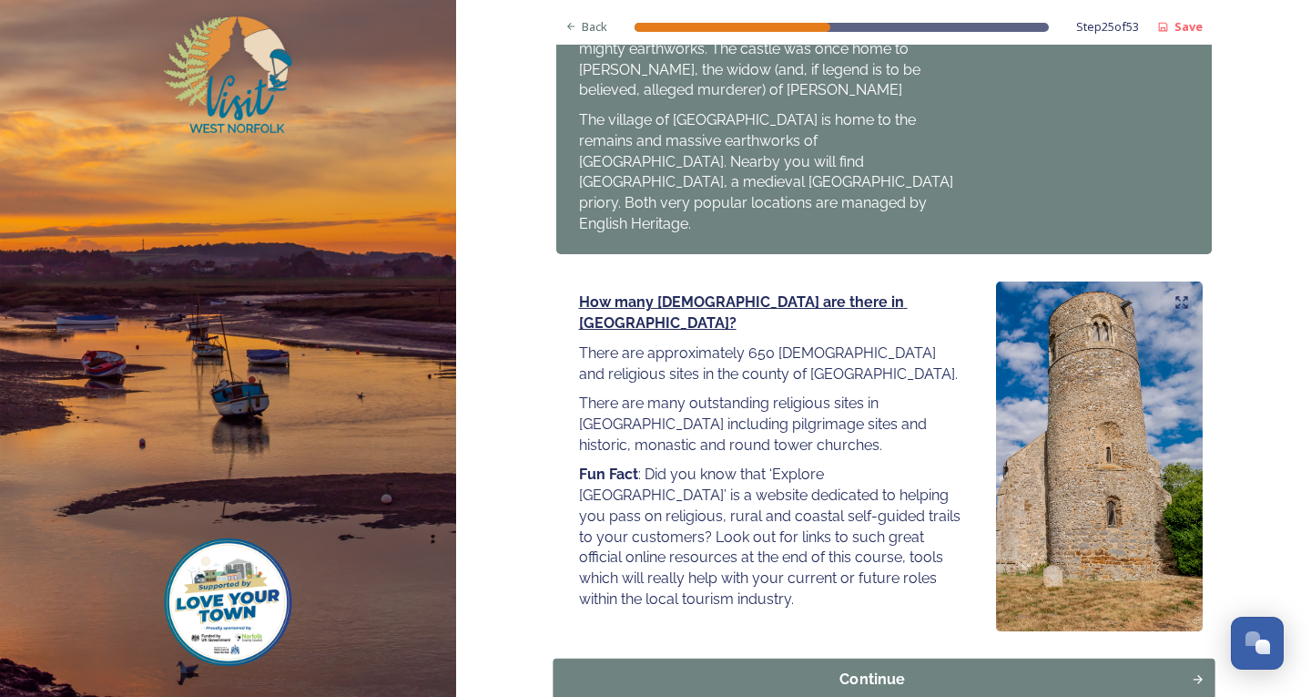
click at [952, 658] on button "Continue" at bounding box center [884, 679] width 662 height 42
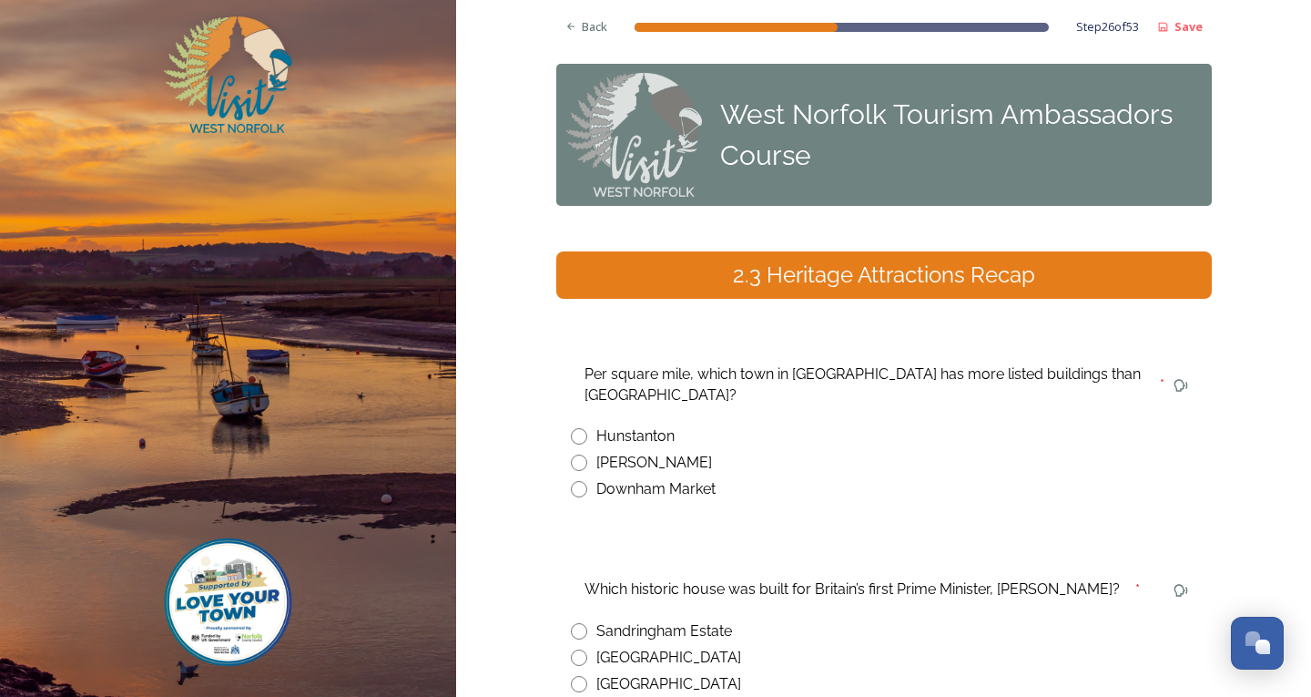
scroll to position [184, 0]
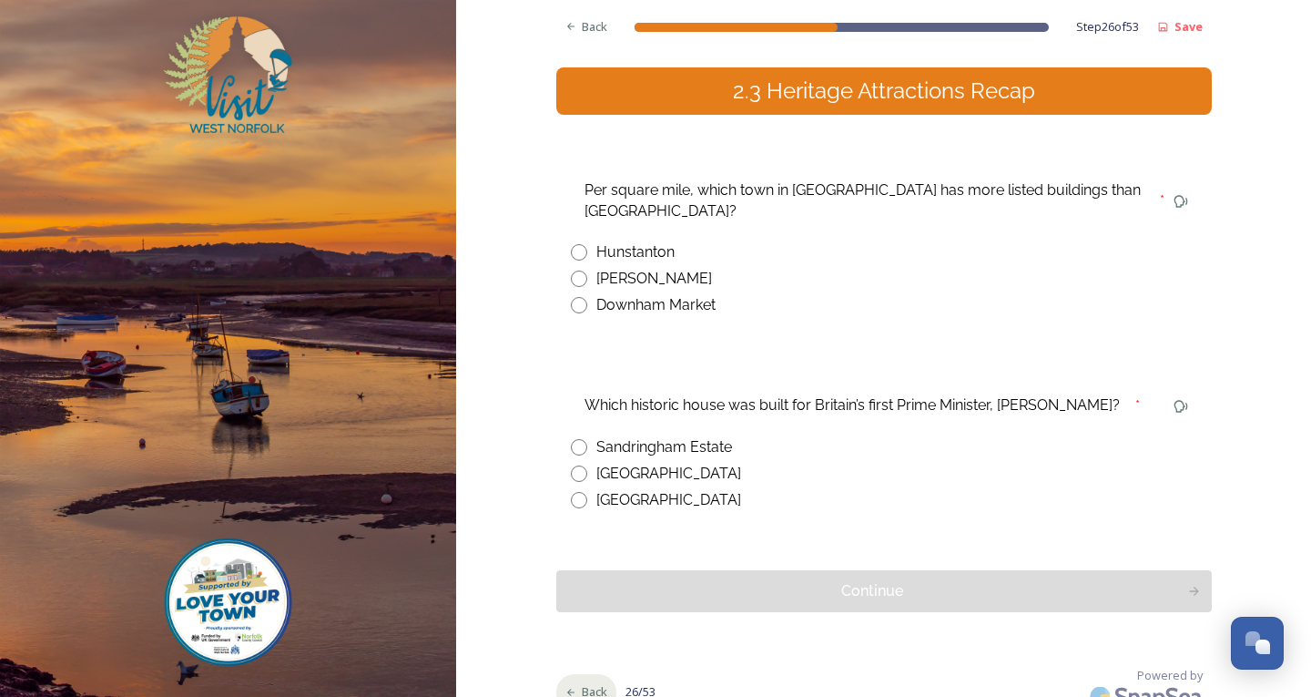
click at [581, 674] on div "Back" at bounding box center [586, 692] width 61 height 36
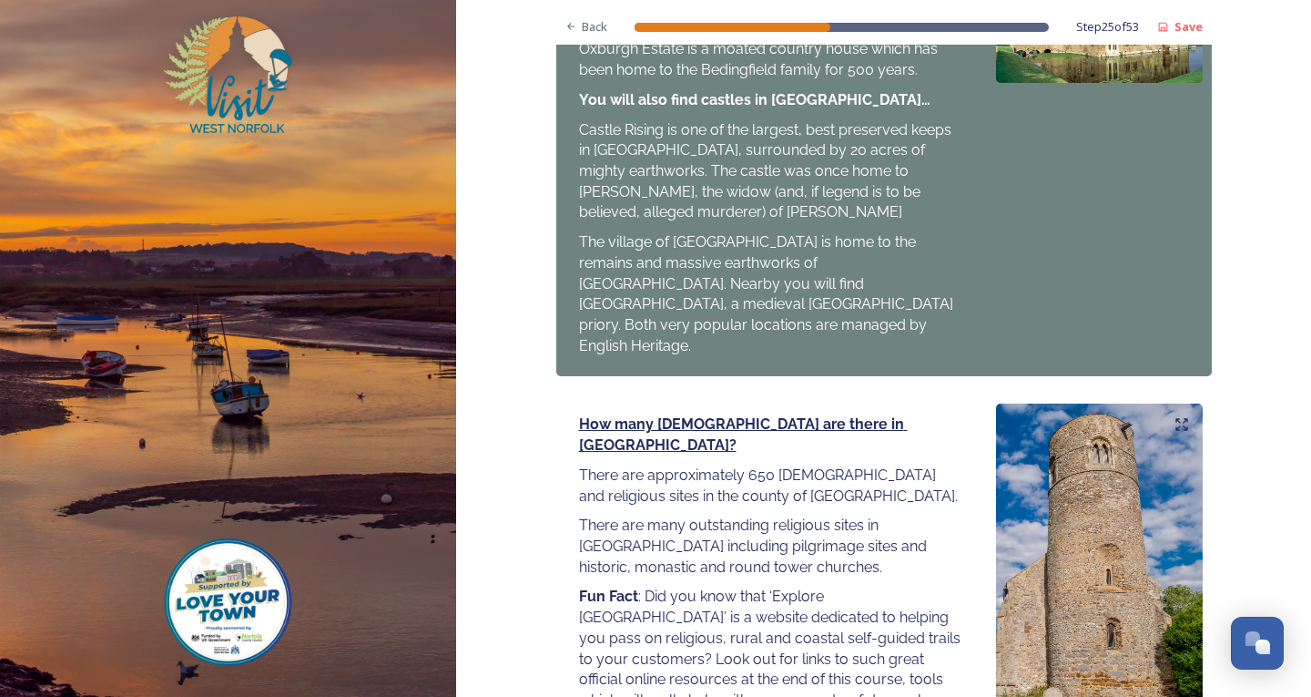
scroll to position [2034, 0]
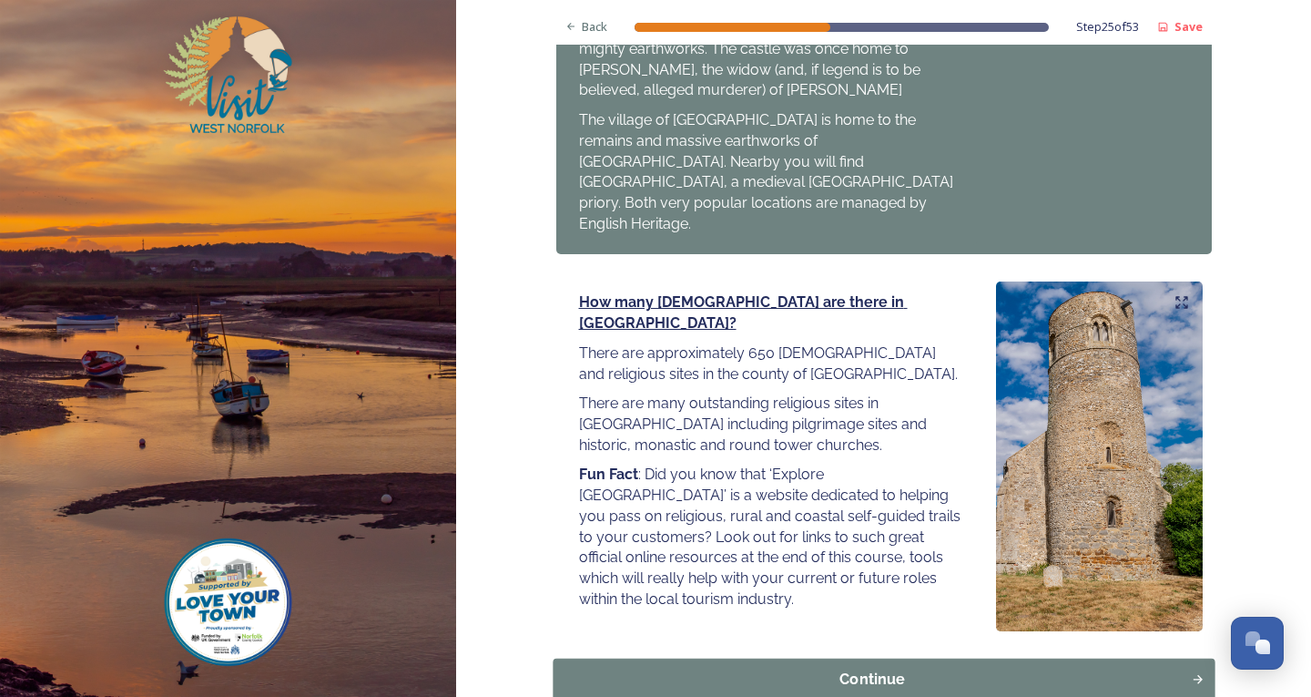
click at [969, 668] on div "Continue" at bounding box center [872, 679] width 618 height 22
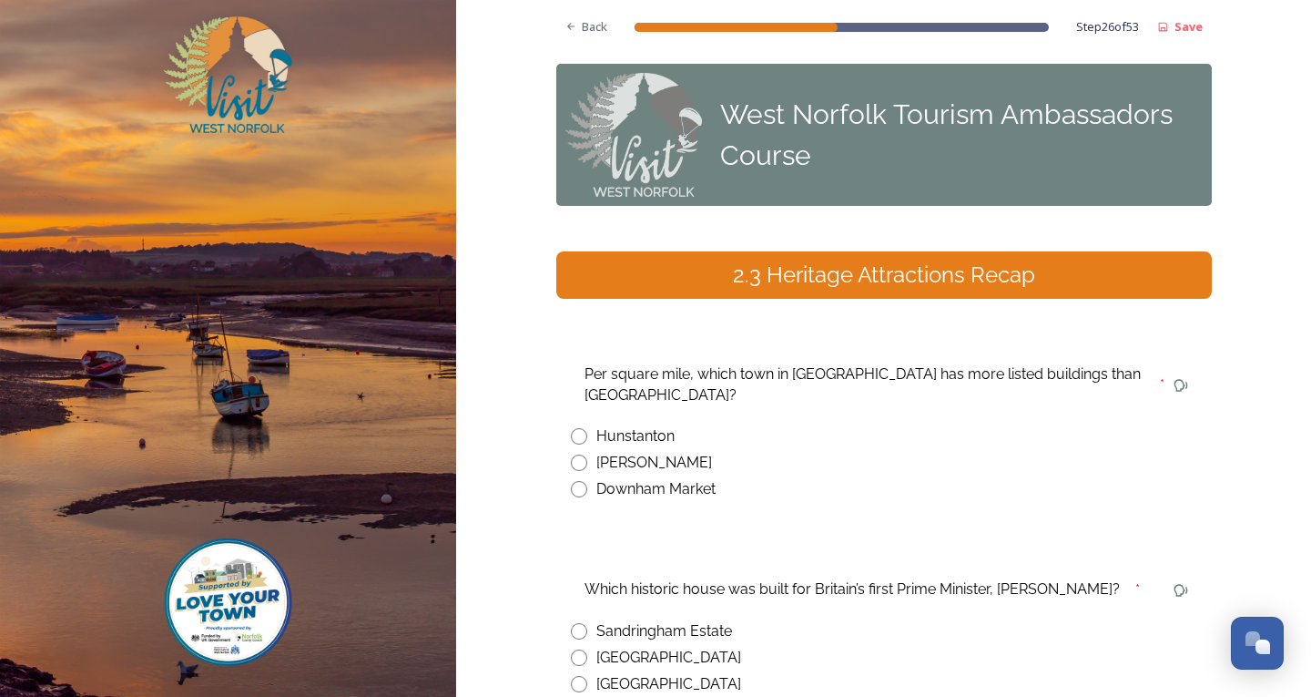
click at [571, 454] on input "radio" at bounding box center [579, 462] width 16 height 16
radio input "true"
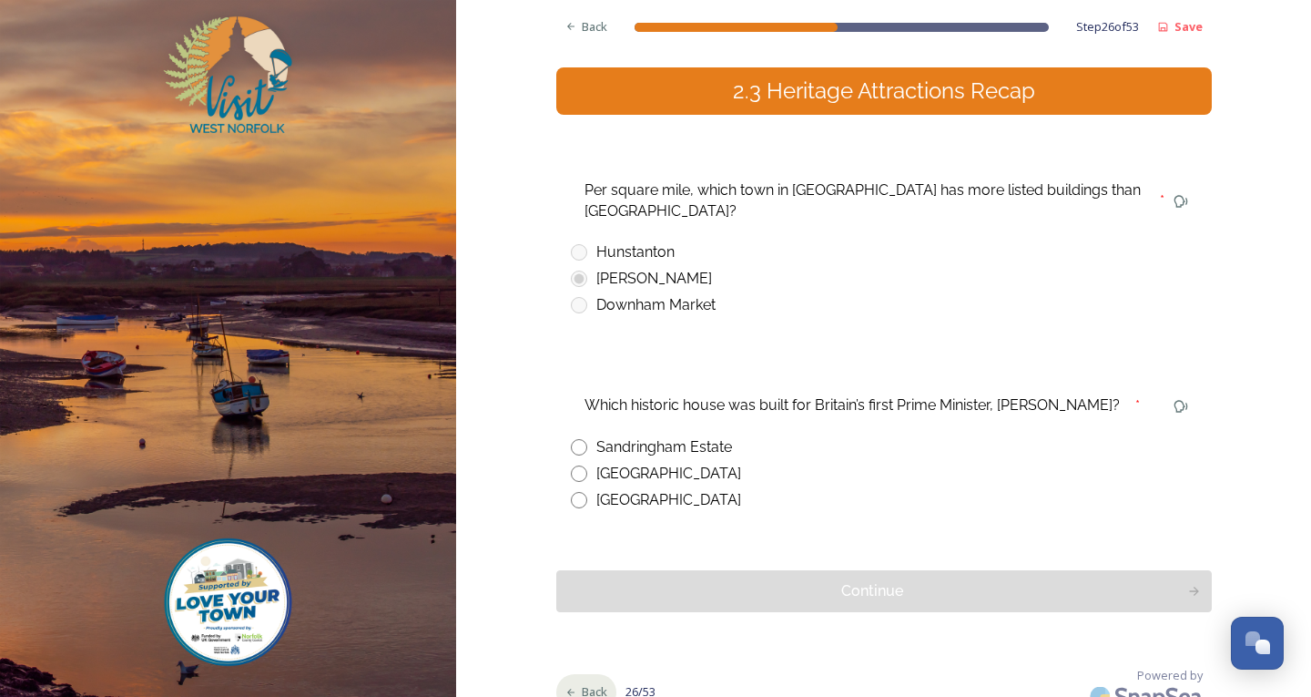
click at [582, 683] on span "Back" at bounding box center [594, 691] width 25 height 17
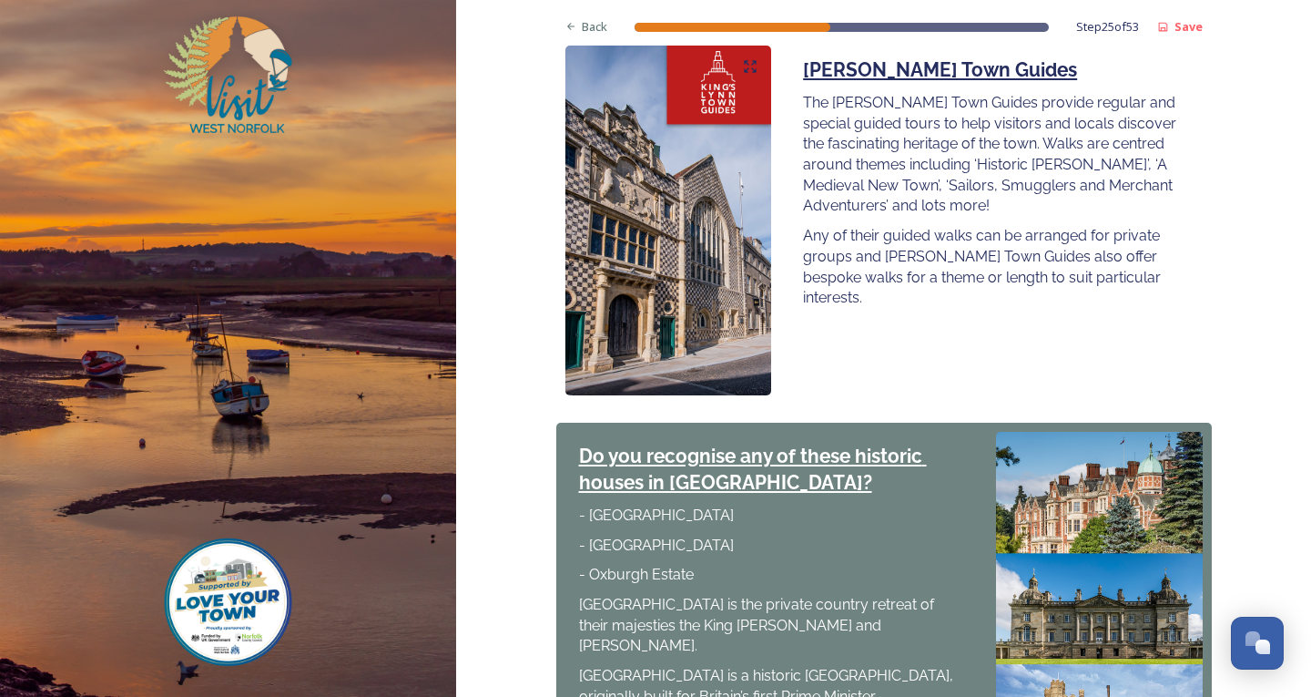
scroll to position [2034, 0]
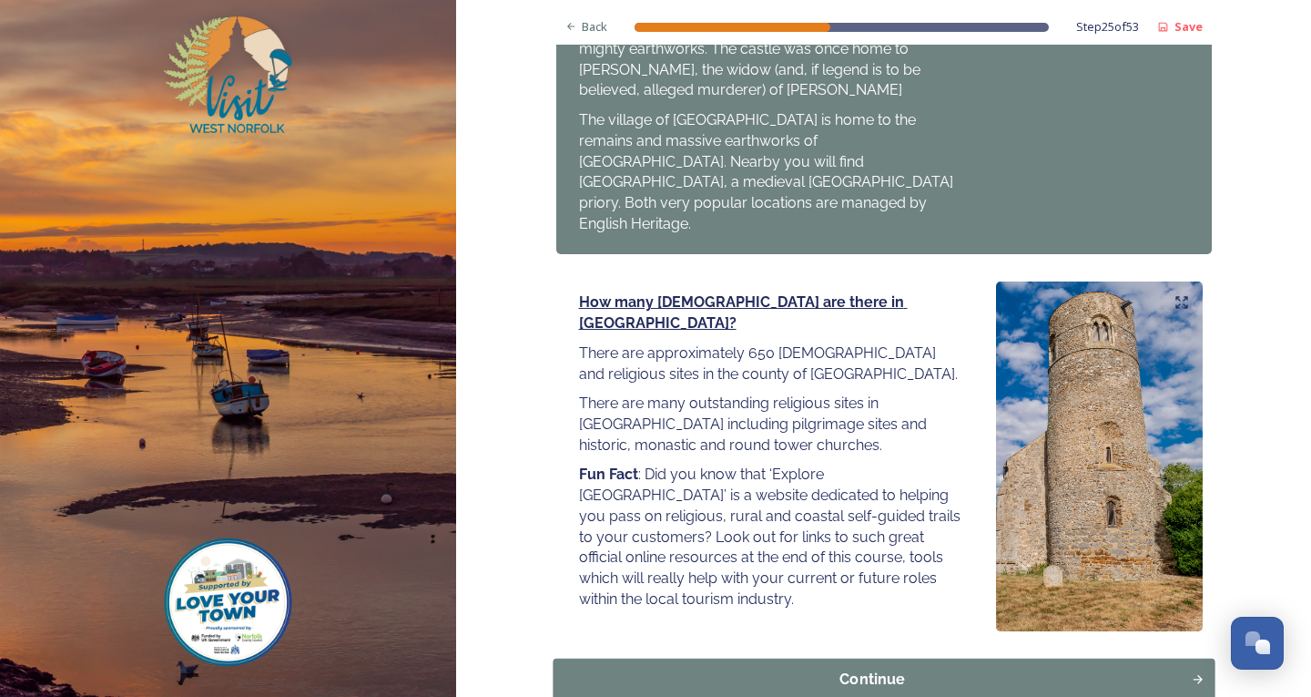
click at [821, 668] on div "Continue" at bounding box center [872, 679] width 618 height 22
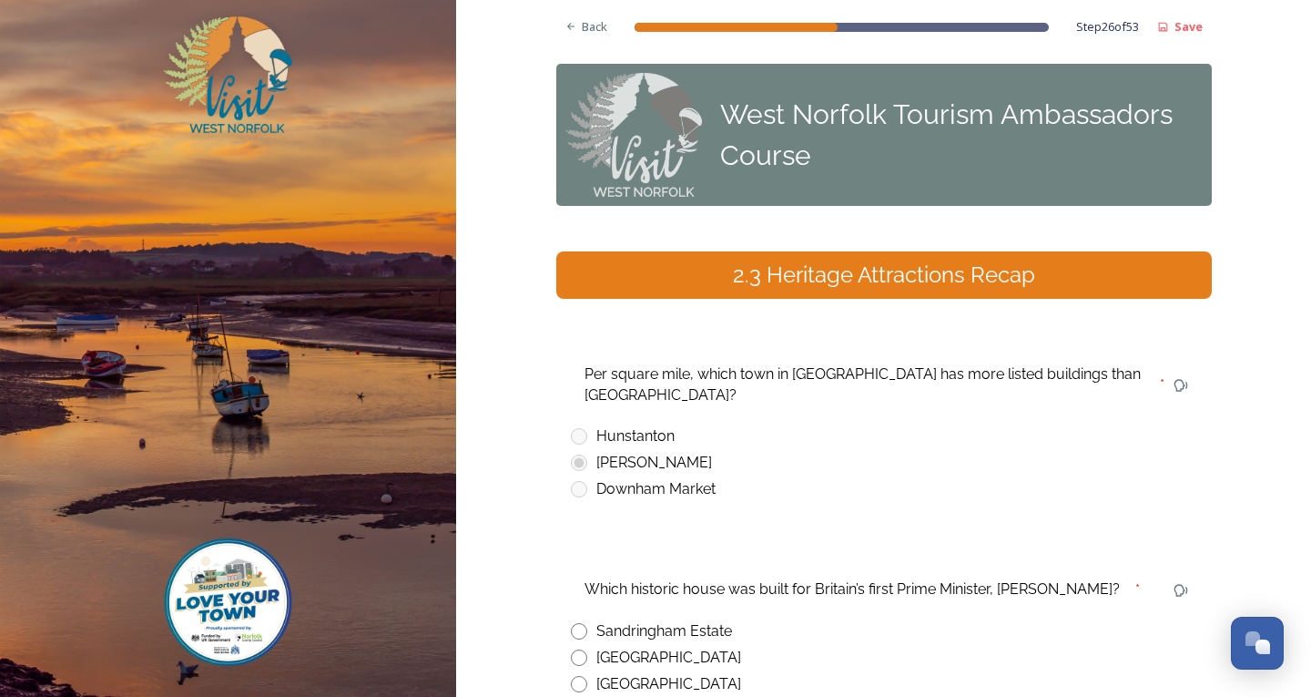
click at [575, 676] on input "radio" at bounding box center [579, 684] width 16 height 16
radio input "true"
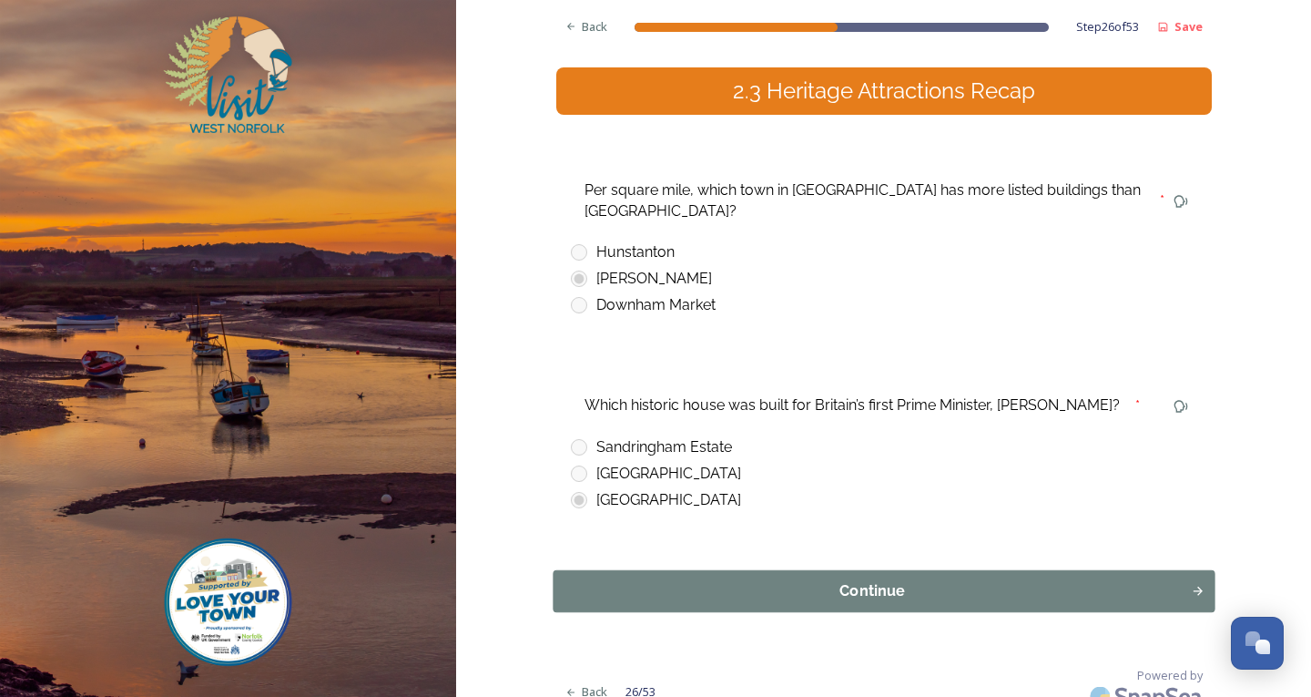
click at [809, 580] on div "Continue" at bounding box center [872, 591] width 618 height 22
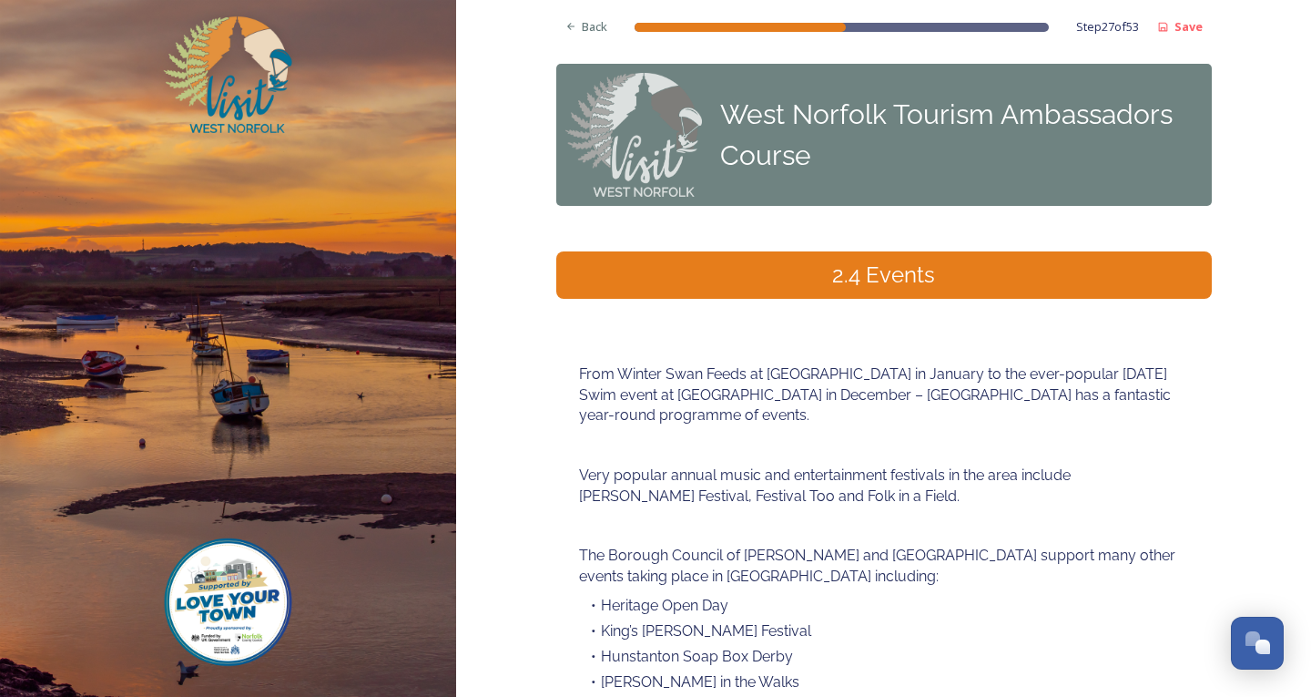
scroll to position [257, 0]
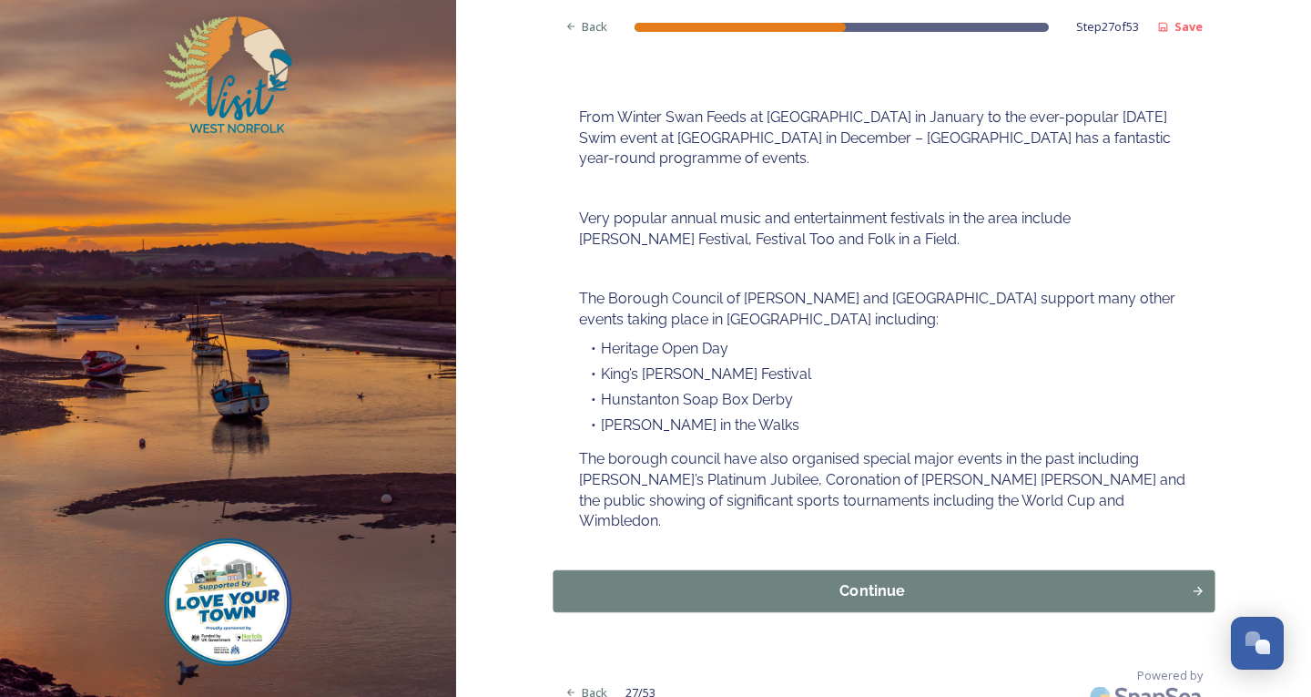
click at [888, 570] on button "Continue" at bounding box center [884, 591] width 662 height 42
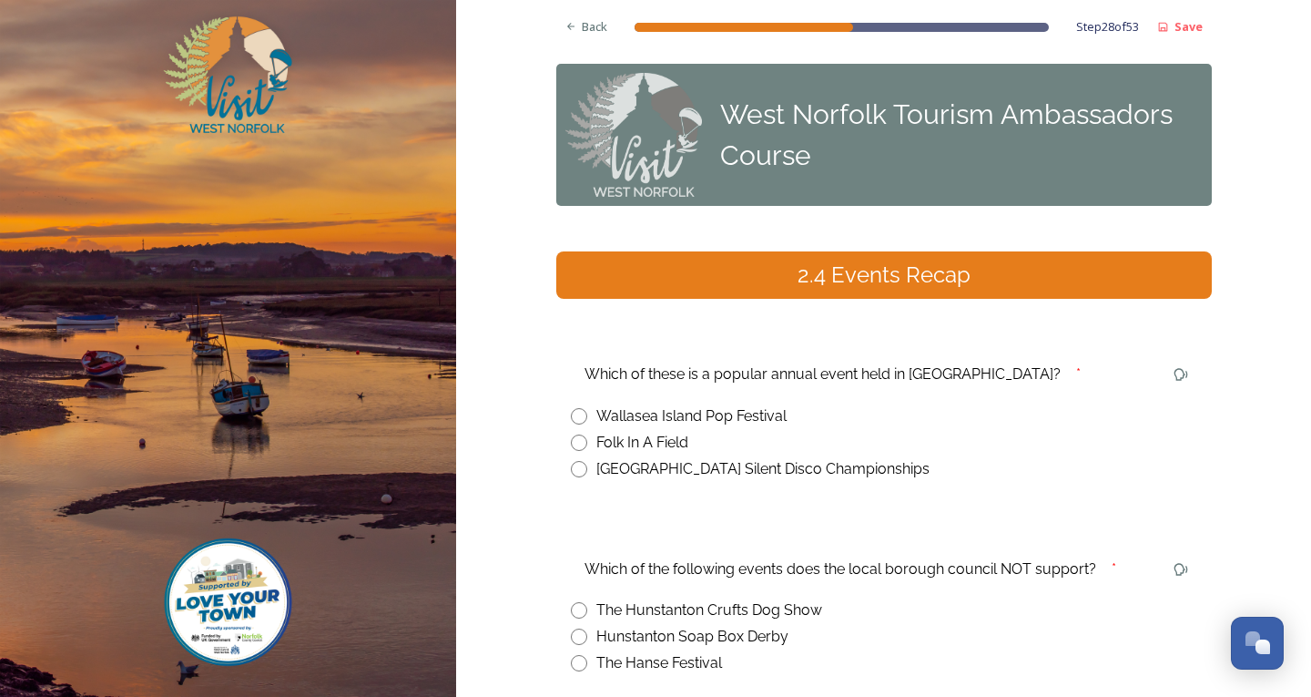
scroll to position [182, 0]
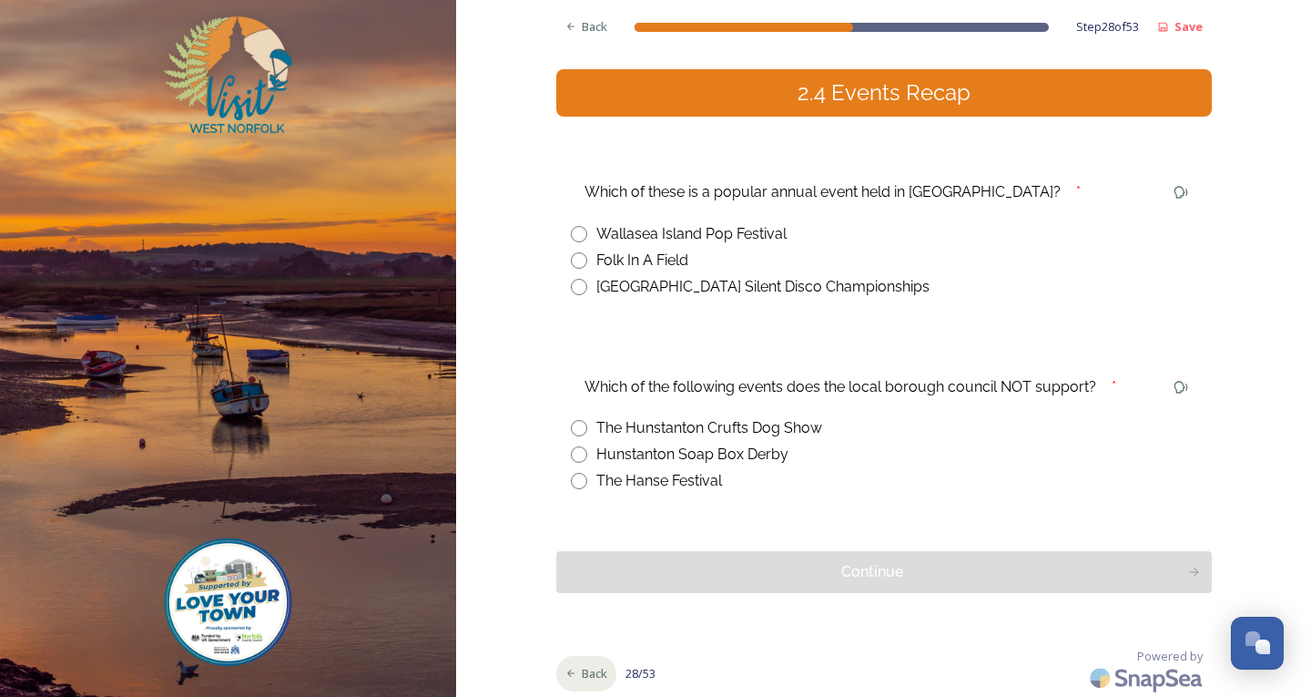
click at [574, 665] on div "Back" at bounding box center [586, 674] width 61 height 36
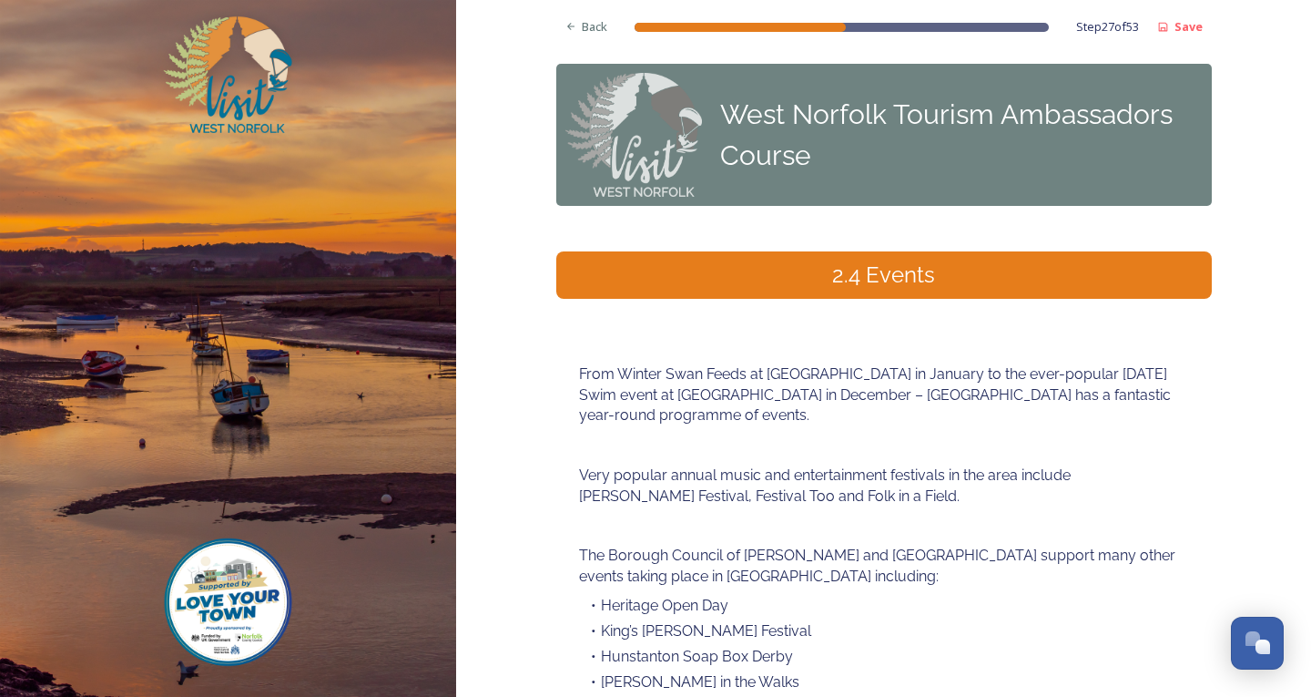
scroll to position [257, 0]
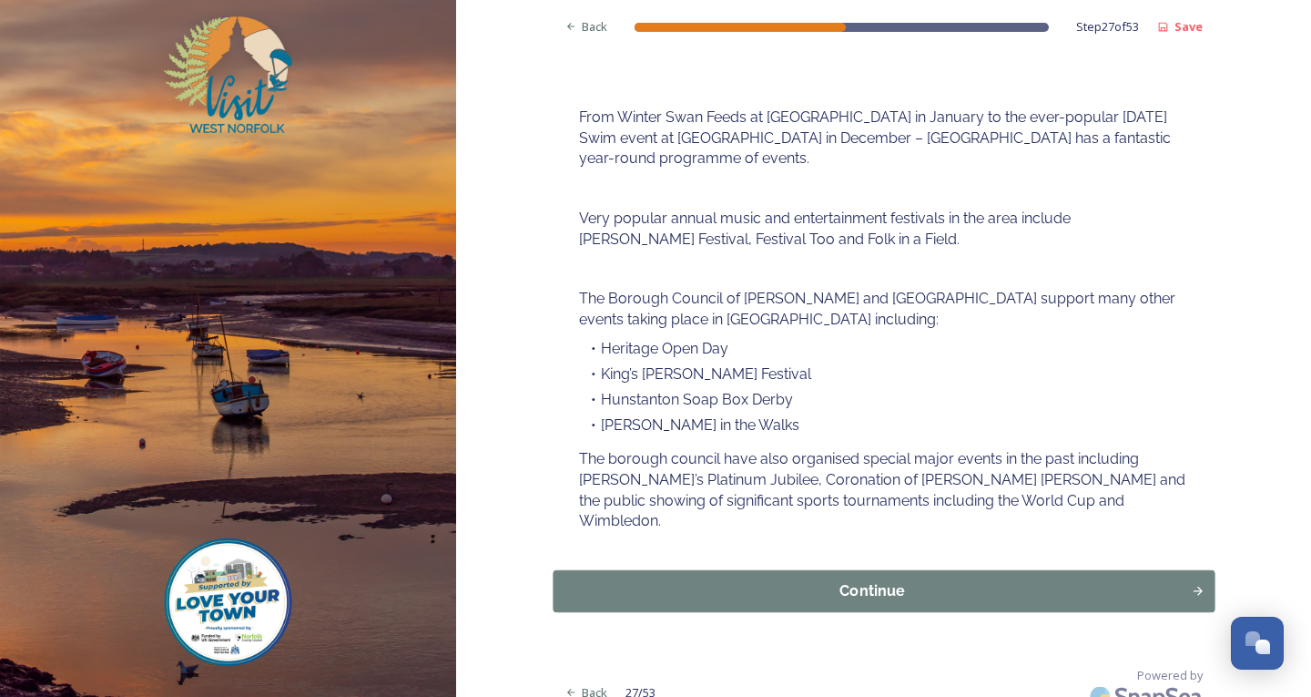
click at [959, 580] on div "Continue" at bounding box center [872, 591] width 618 height 22
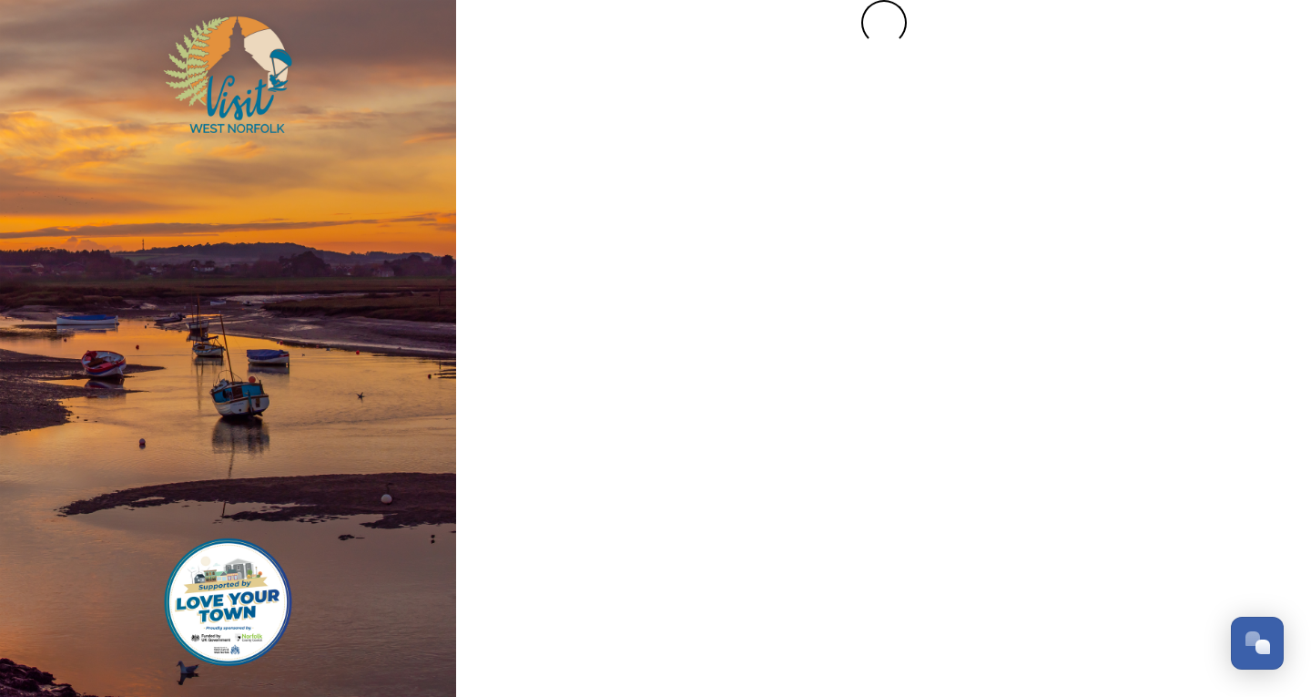
scroll to position [0, 0]
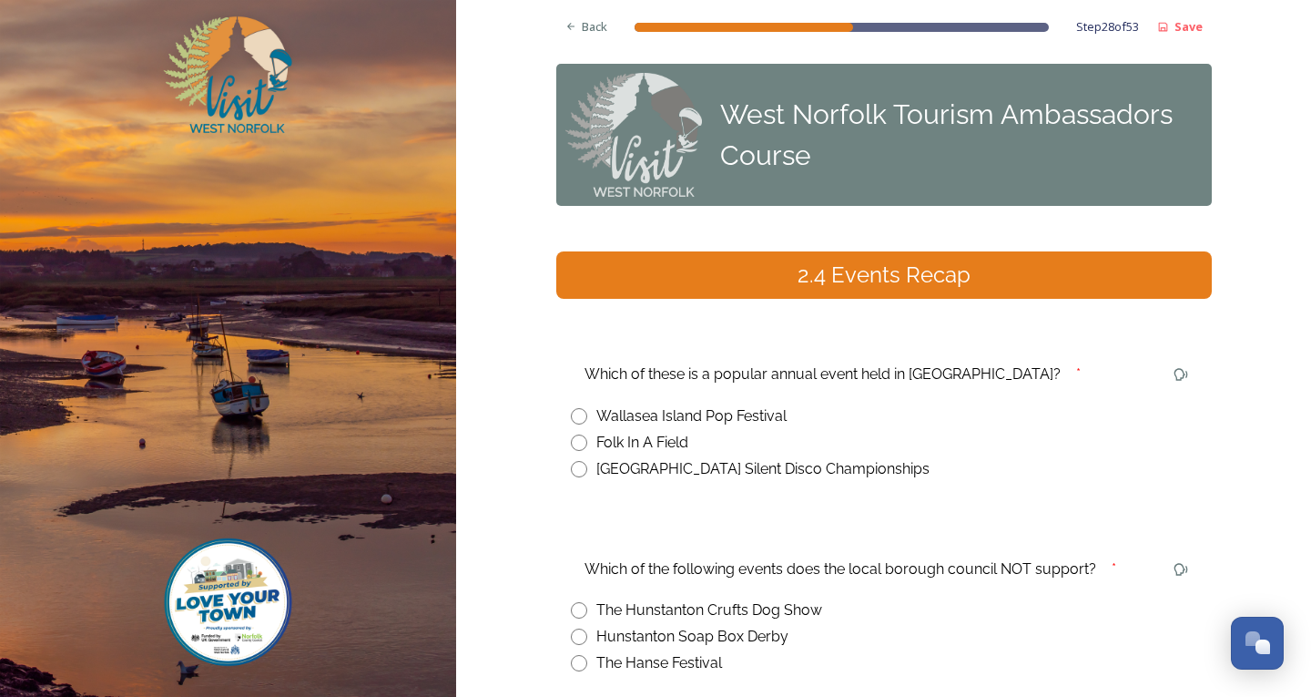
click at [575, 442] on input "radio" at bounding box center [579, 442] width 16 height 16
radio input "true"
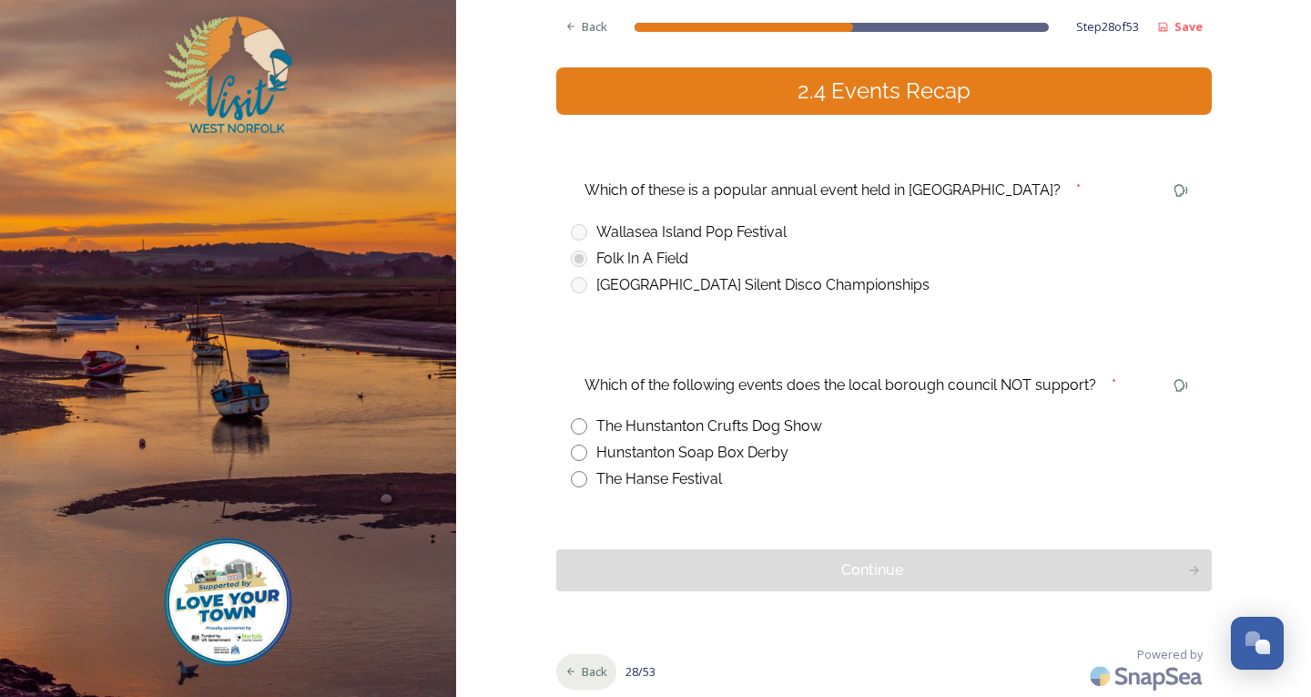
click at [582, 664] on span "Back" at bounding box center [594, 671] width 25 height 17
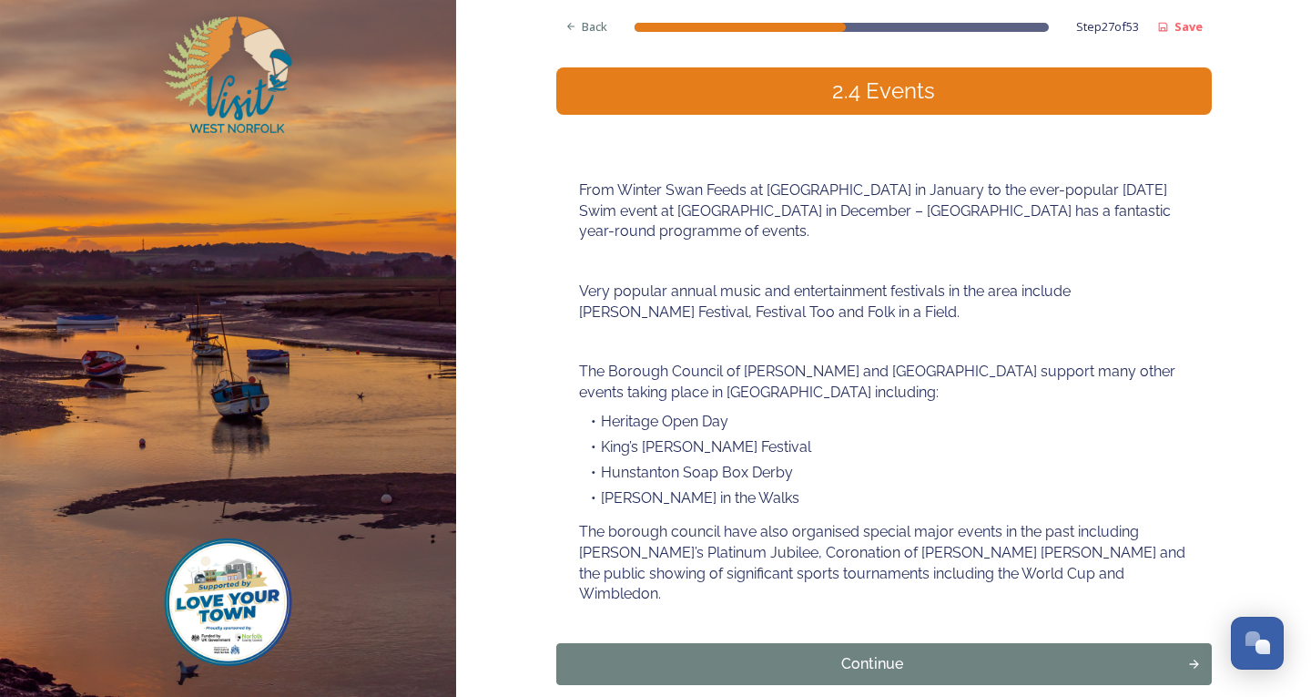
scroll to position [257, 0]
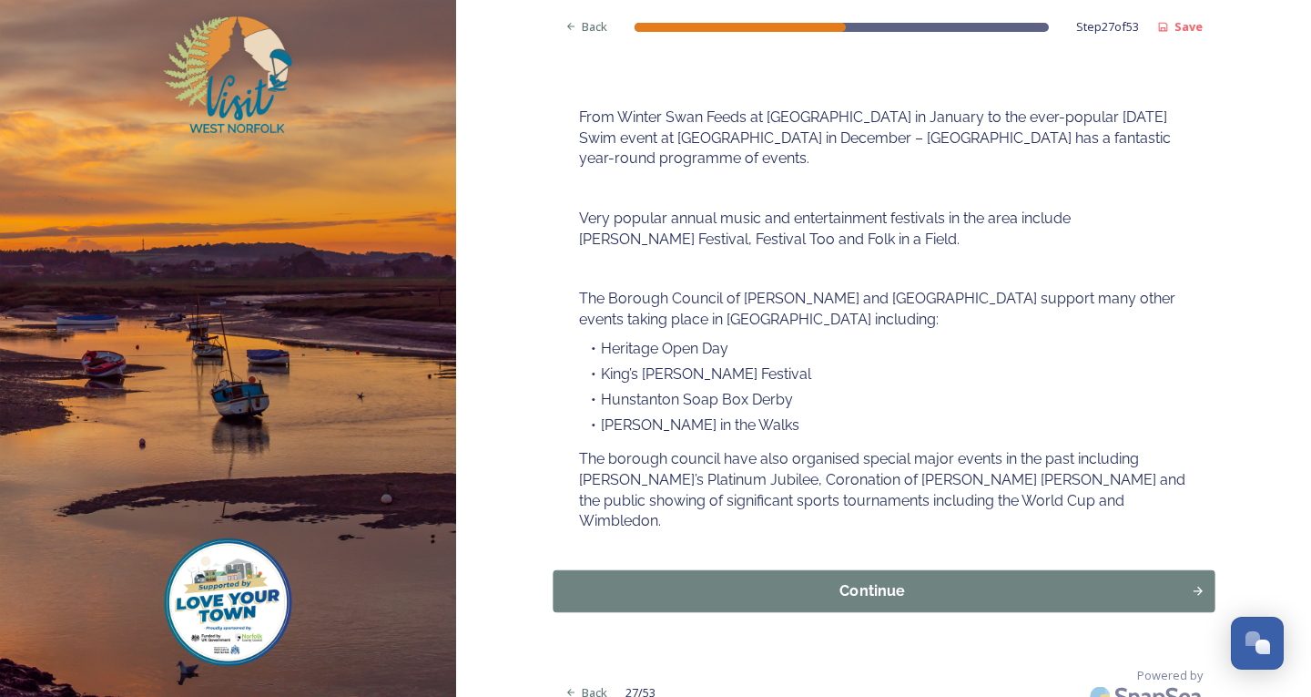
click at [728, 580] on div "Continue" at bounding box center [872, 591] width 618 height 22
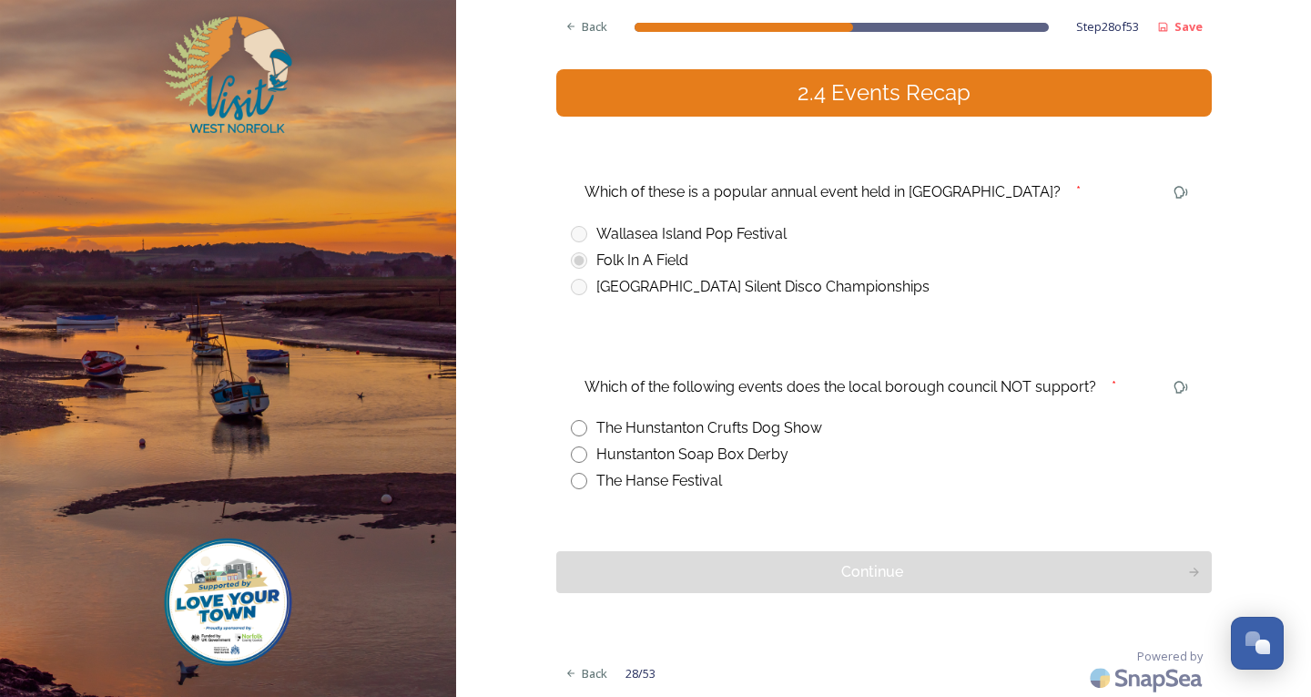
scroll to position [184, 0]
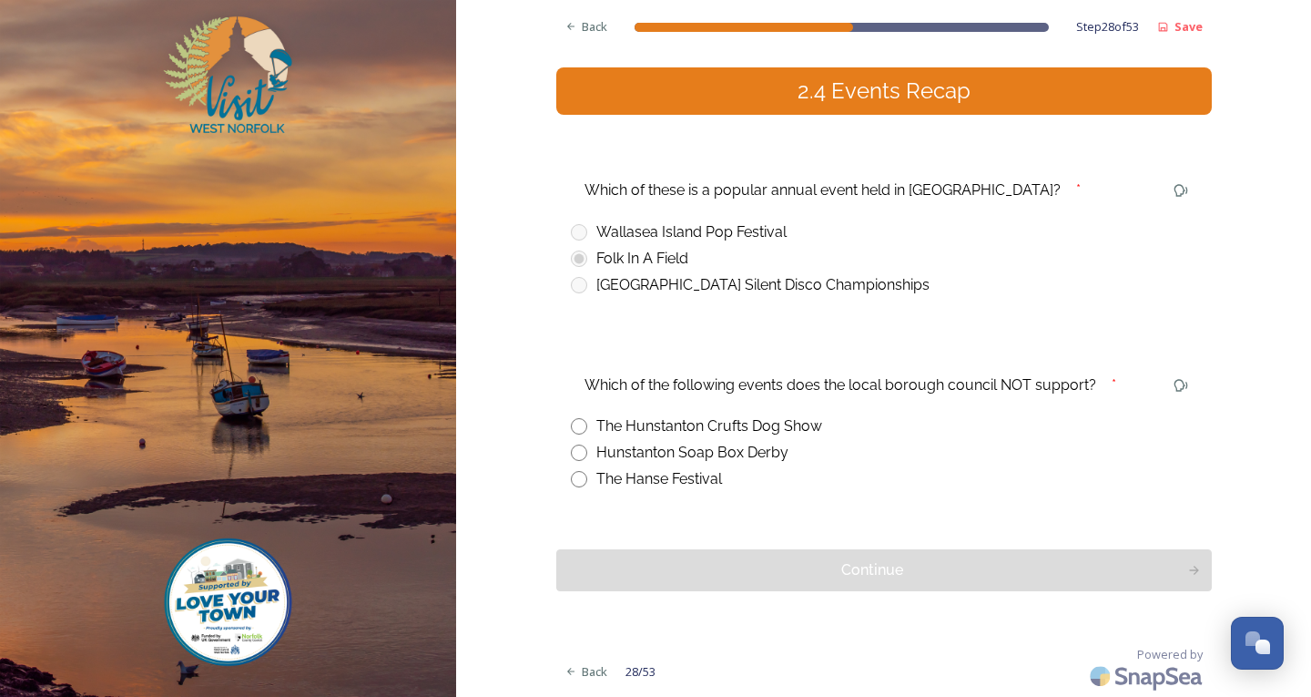
click at [571, 425] on input "radio" at bounding box center [579, 426] width 16 height 16
radio input "true"
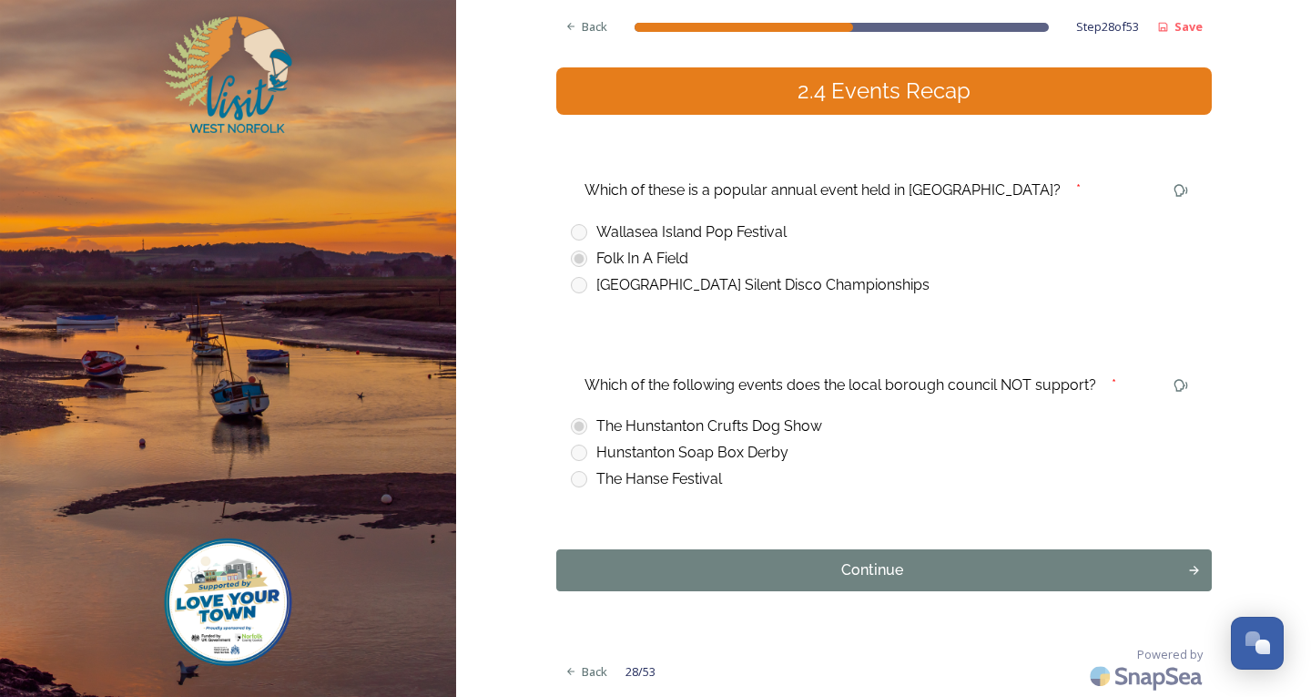
click at [697, 599] on div "Back Step 28 of 53 Save West Norfolk Tourism Ambassadors Course 2.4 Events Reca…" at bounding box center [884, 256] width 656 height 880
click at [707, 559] on div "Continue" at bounding box center [872, 570] width 618 height 22
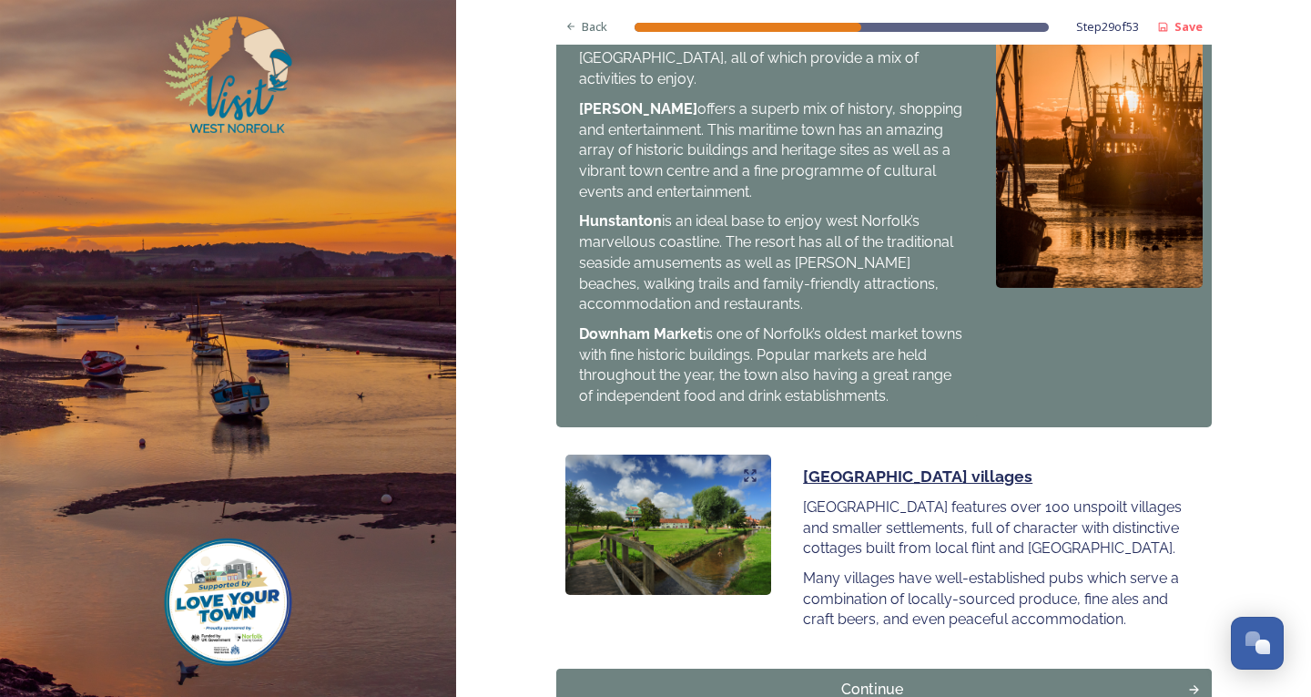
scroll to position [1949, 0]
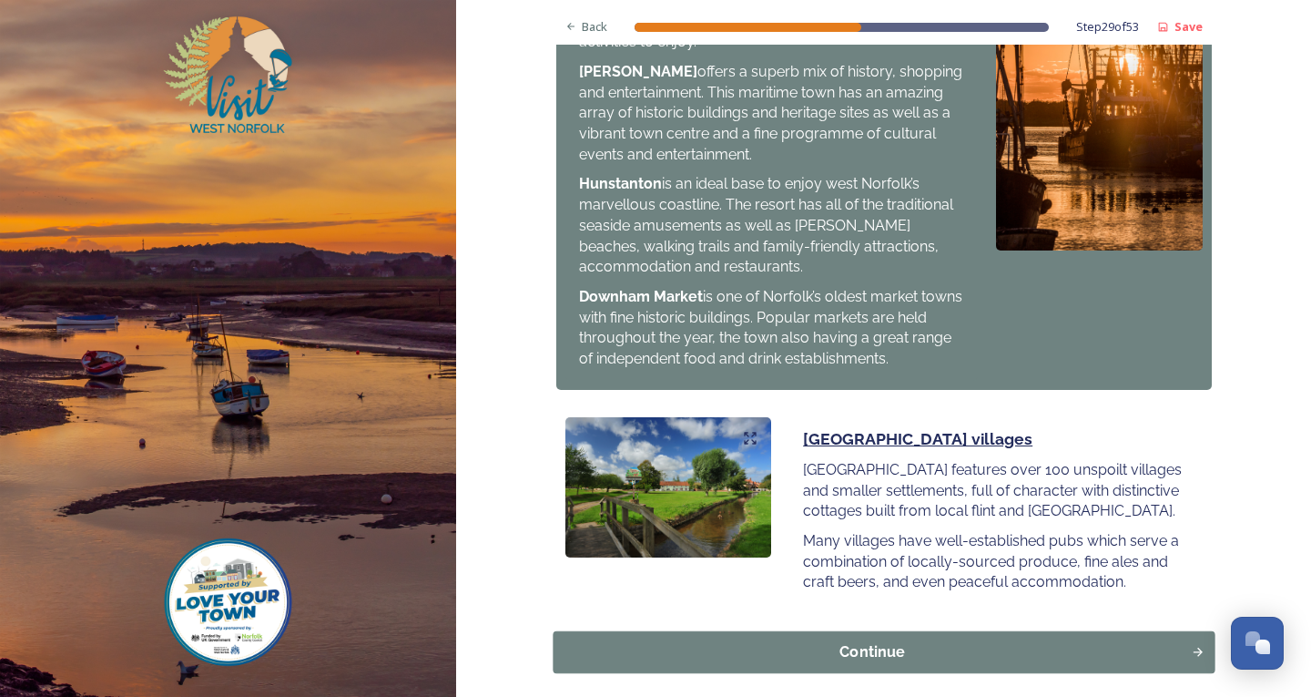
click at [975, 641] on div "Continue" at bounding box center [872, 652] width 618 height 22
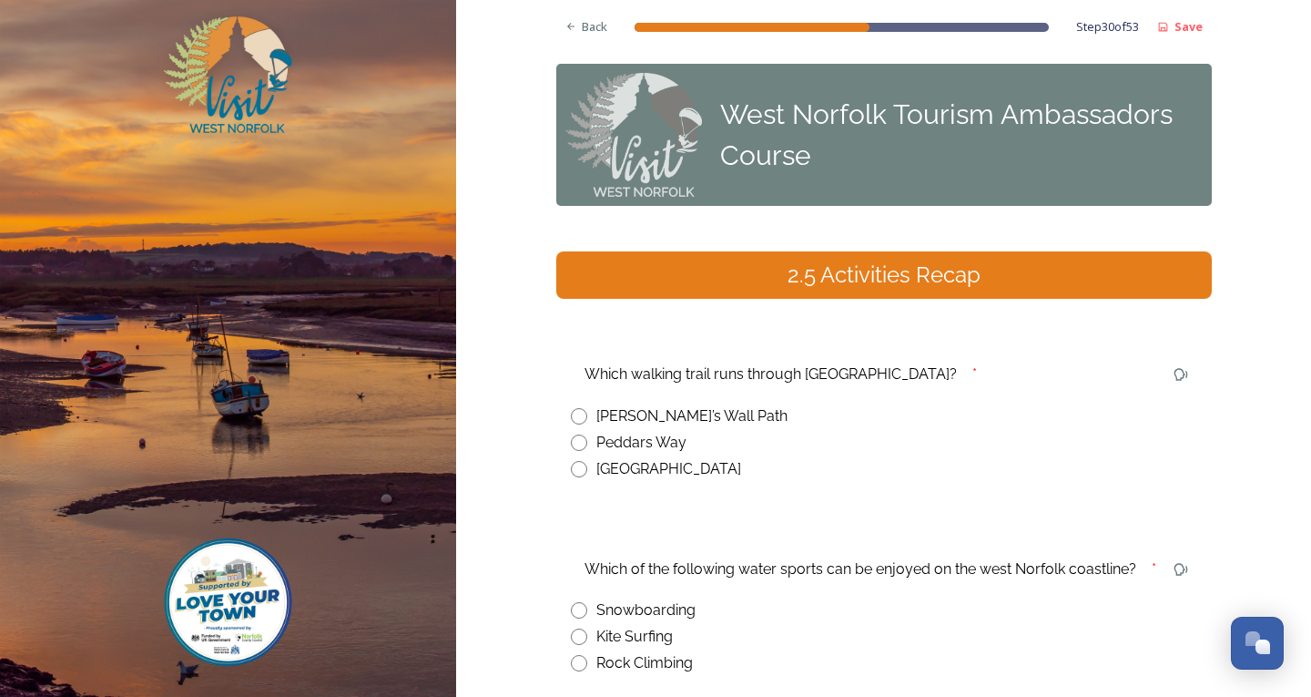
scroll to position [184, 0]
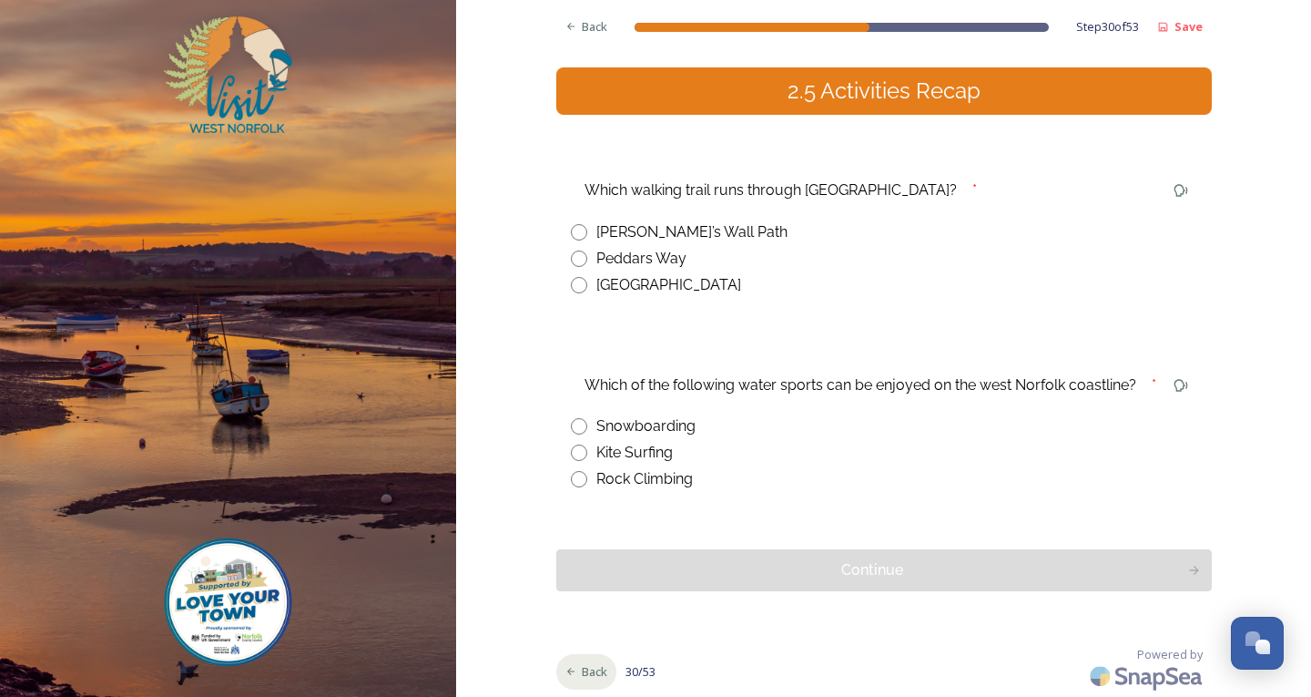
drag, startPoint x: 583, startPoint y: 680, endPoint x: 599, endPoint y: 649, distance: 35.0
click at [583, 679] on div "Back" at bounding box center [586, 672] width 61 height 36
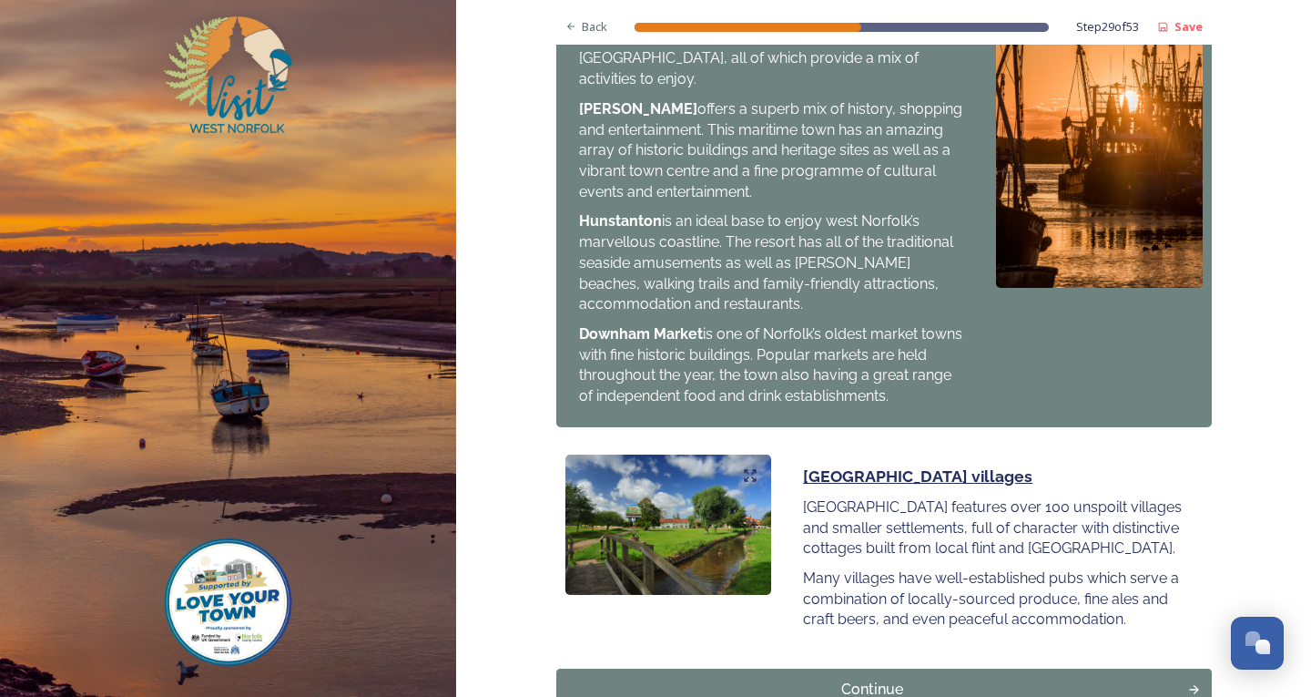
scroll to position [1949, 0]
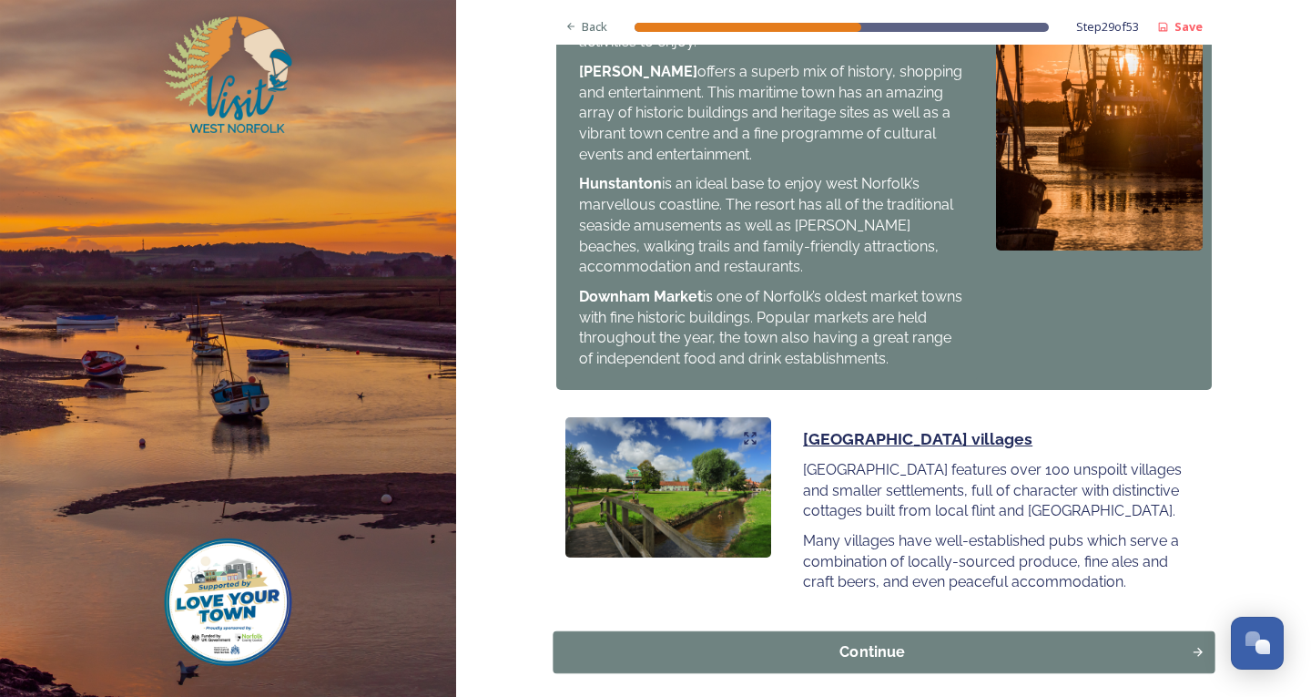
click at [863, 641] on div "Continue" at bounding box center [872, 652] width 618 height 22
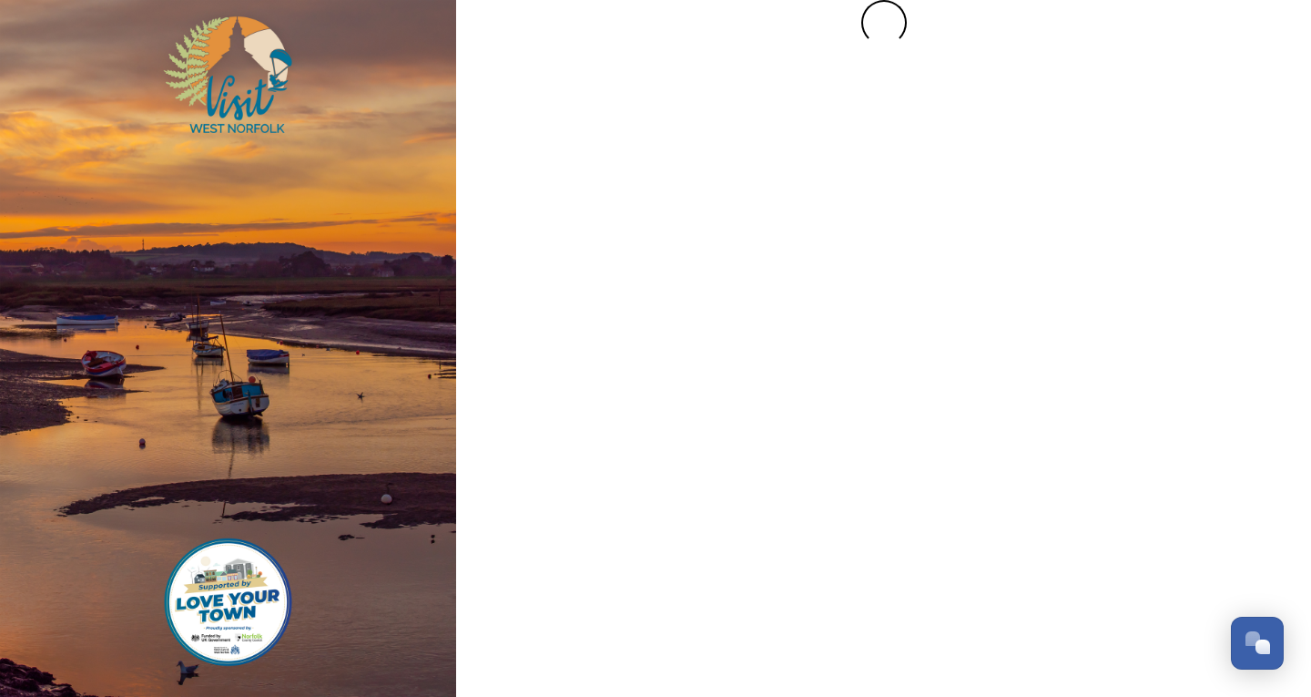
scroll to position [0, 0]
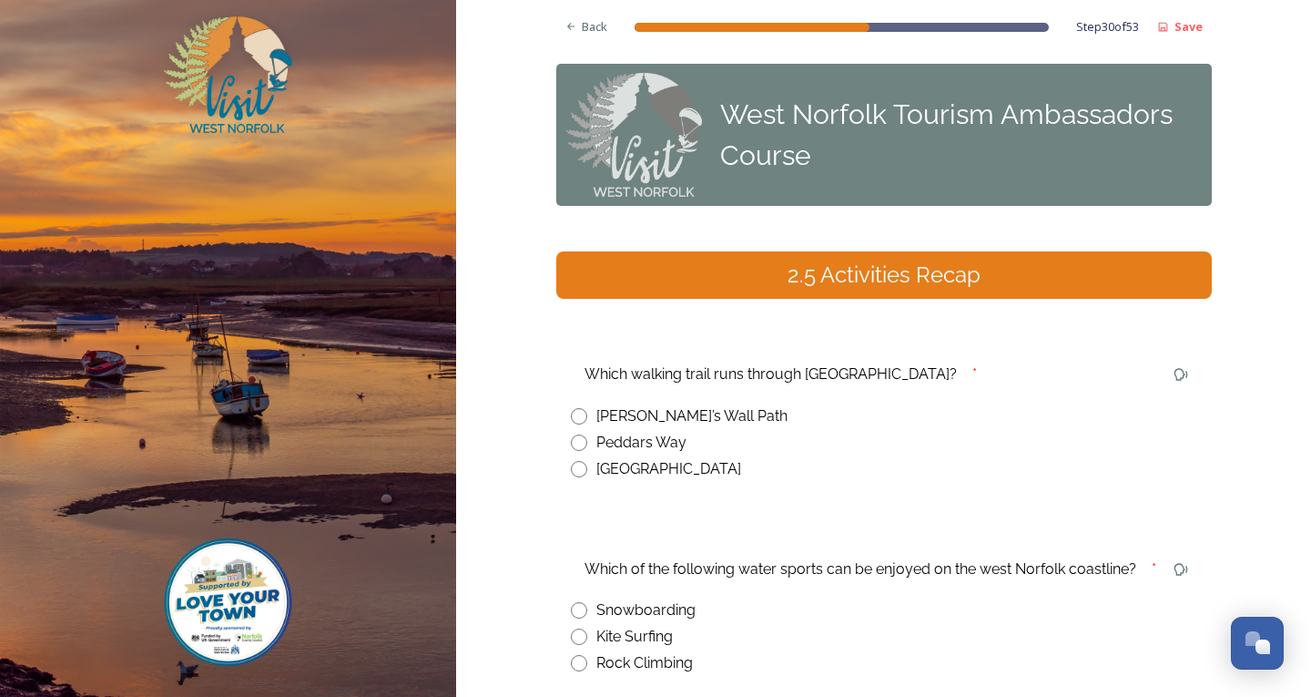
click at [587, 443] on div "Peddars Way" at bounding box center [884, 443] width 626 height 22
radio input "true"
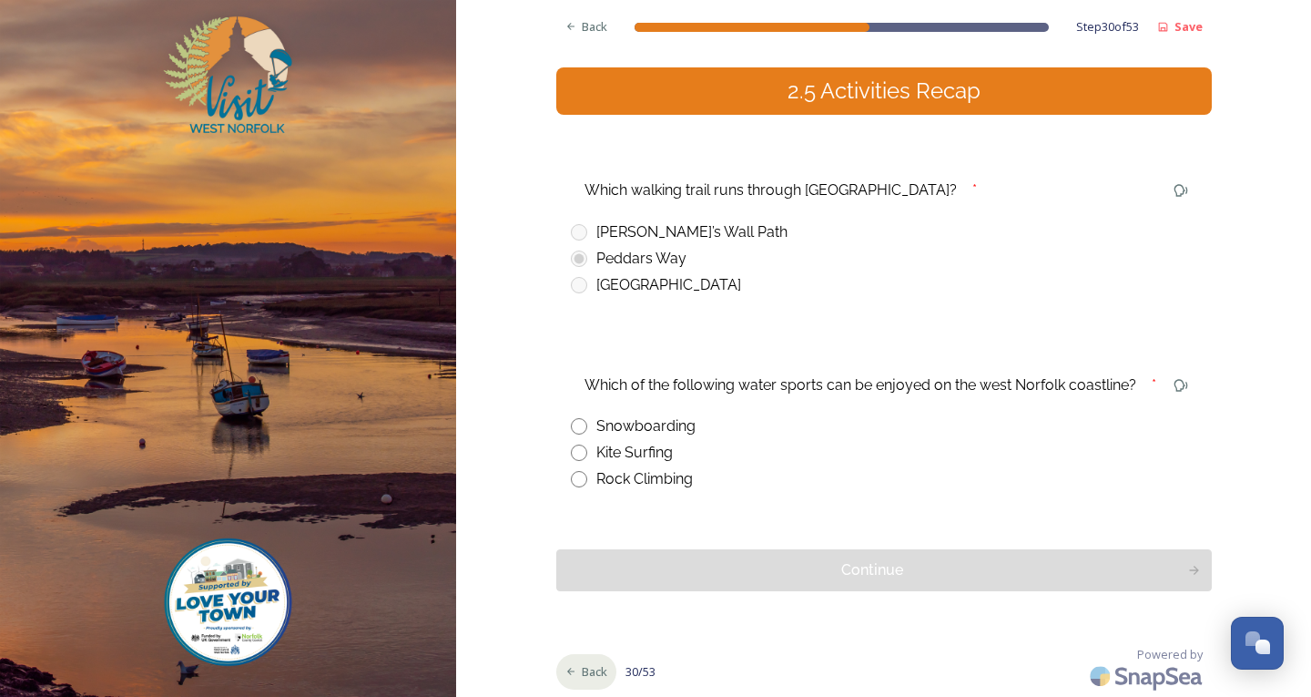
click at [575, 660] on div "Back" at bounding box center [586, 672] width 61 height 36
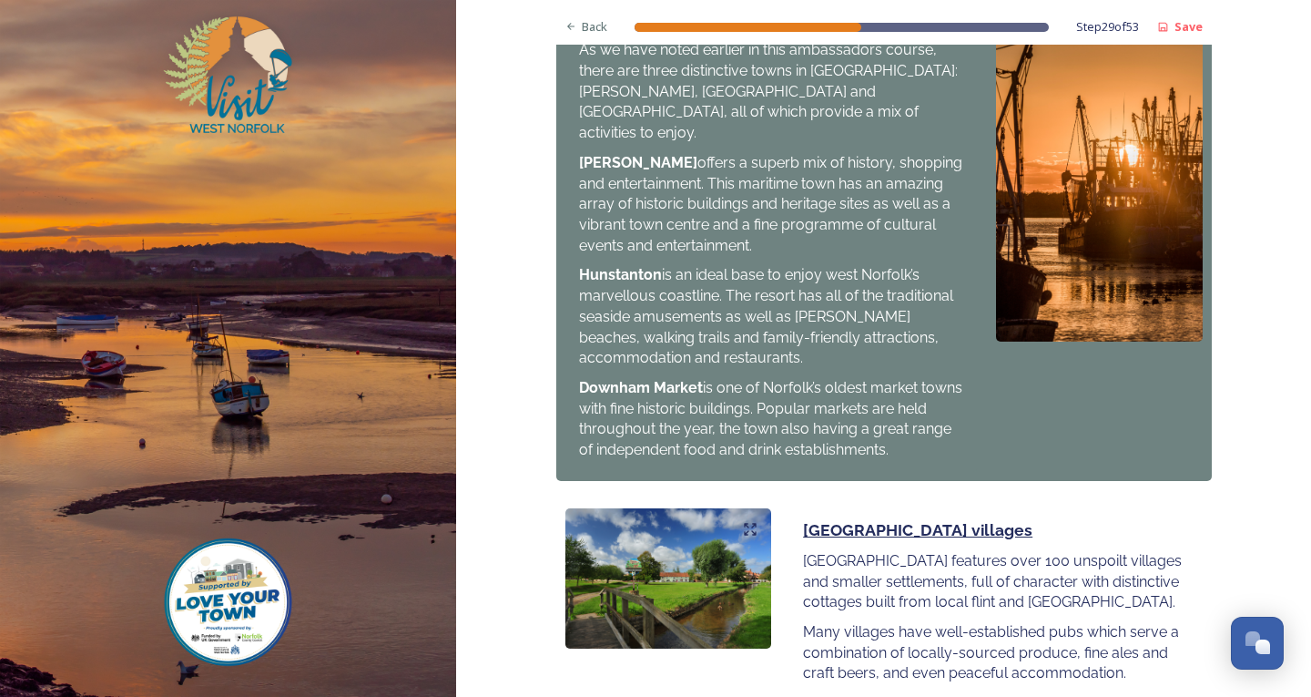
scroll to position [1949, 0]
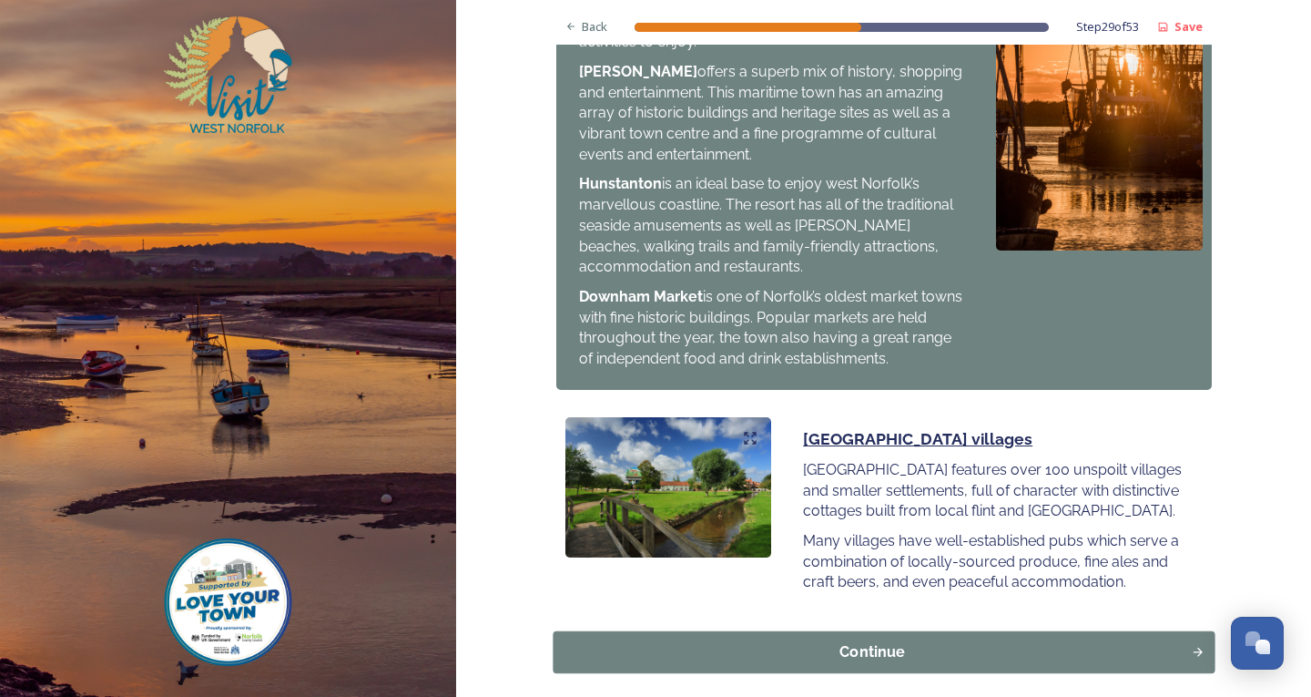
click at [828, 641] on div "Continue" at bounding box center [872, 652] width 618 height 22
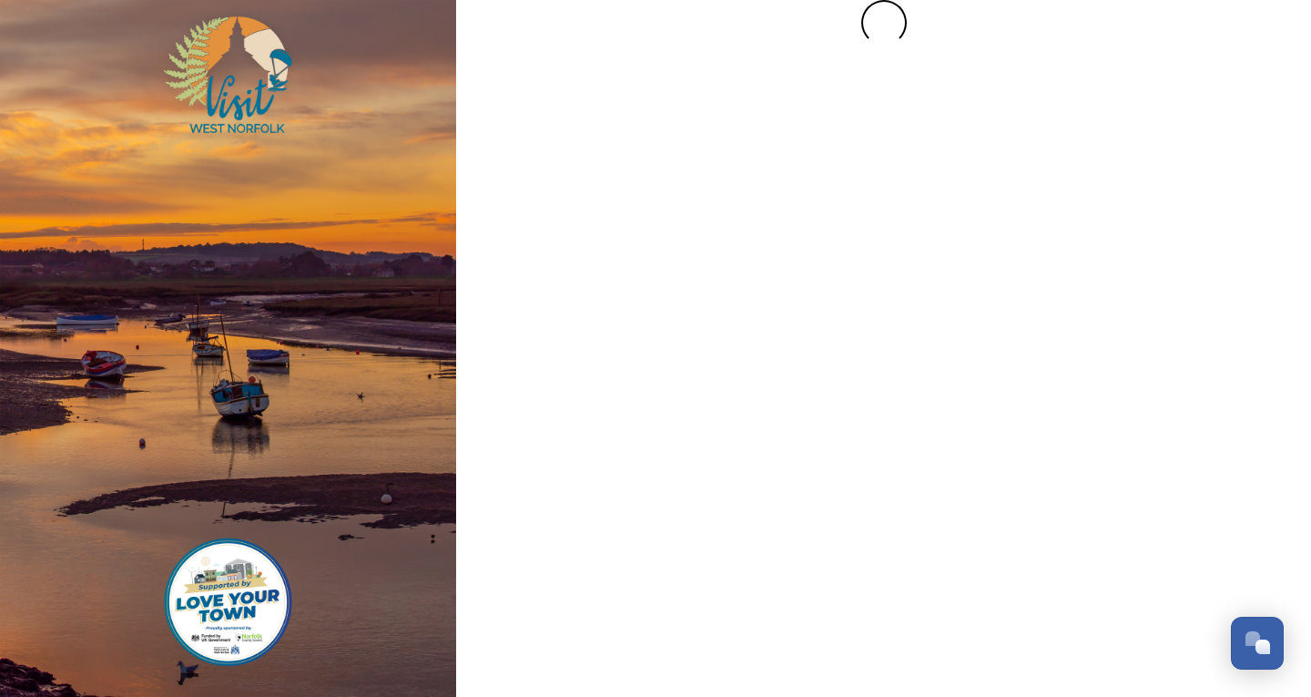
scroll to position [0, 0]
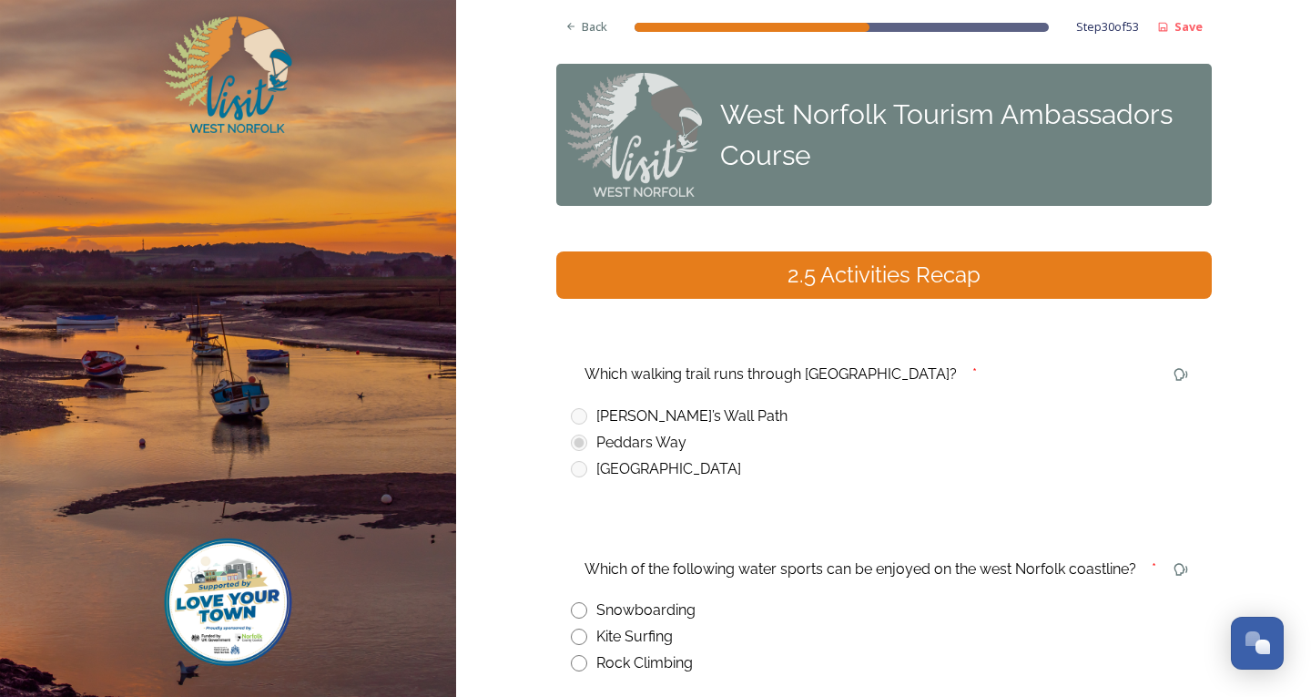
click at [577, 643] on input "radio" at bounding box center [579, 636] width 16 height 16
radio input "true"
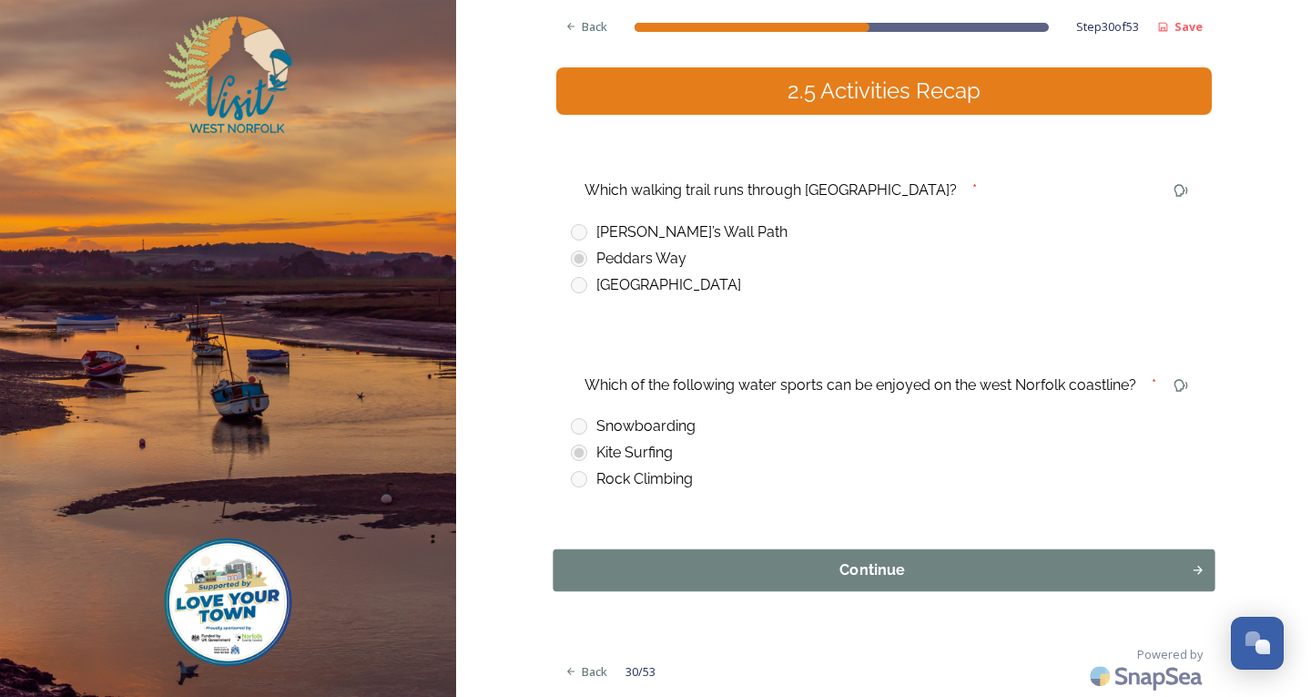
click at [898, 584] on button "Continue" at bounding box center [884, 570] width 662 height 42
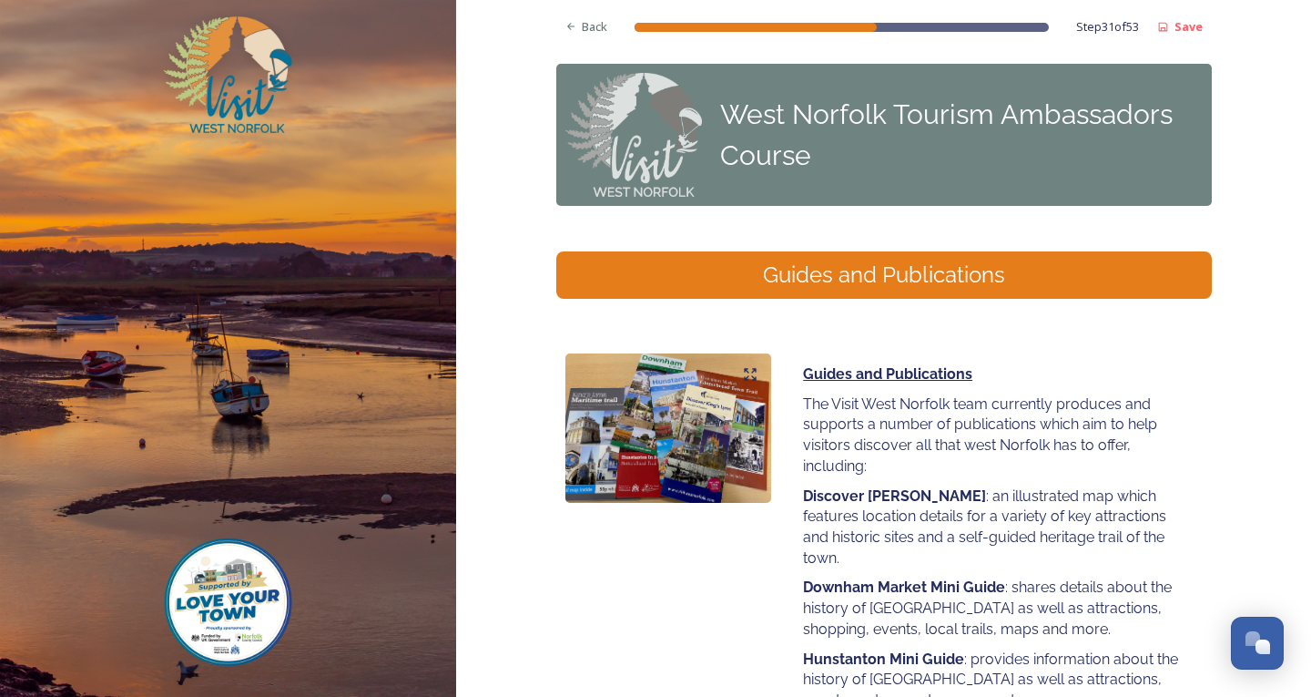
scroll to position [292, 0]
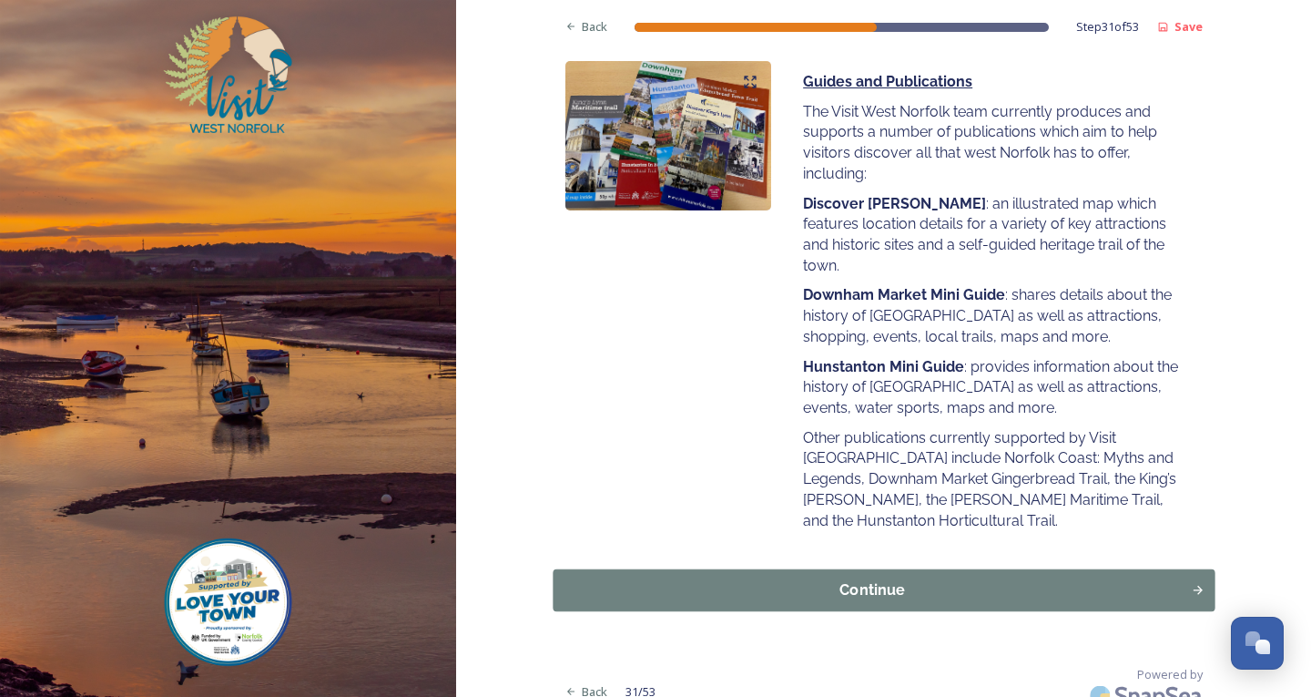
click at [938, 579] on div "Continue" at bounding box center [872, 590] width 618 height 22
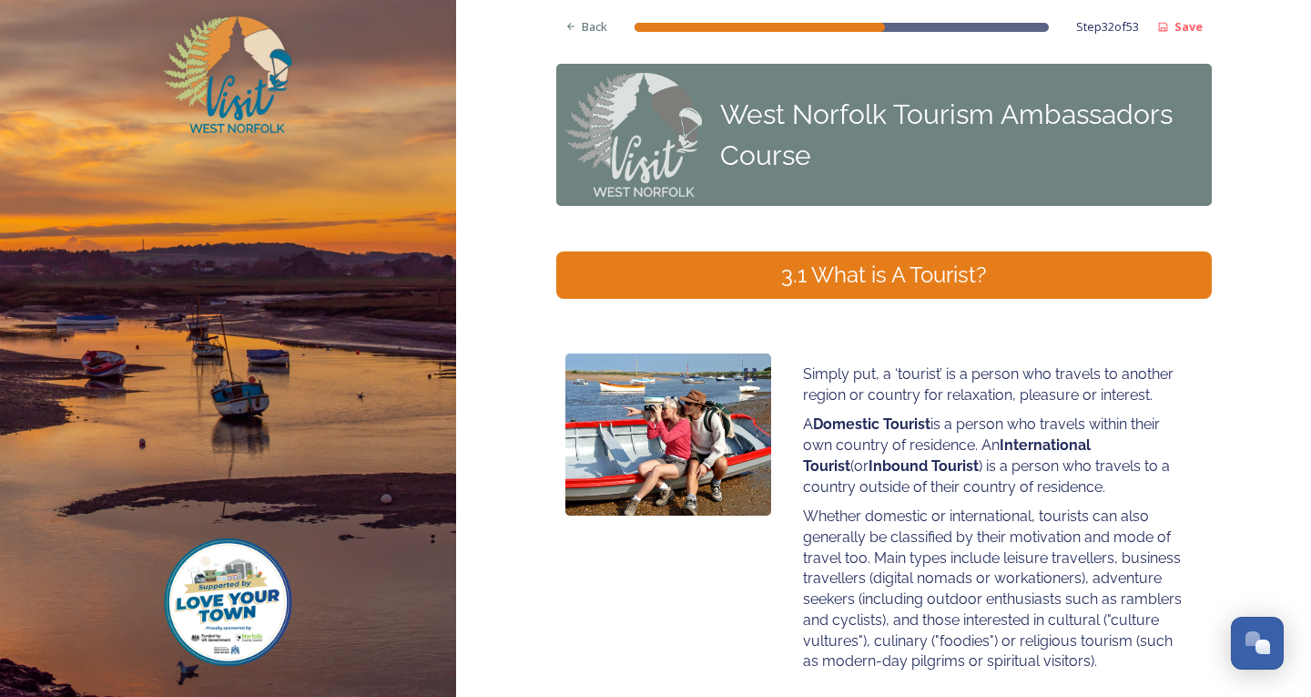
scroll to position [161, 0]
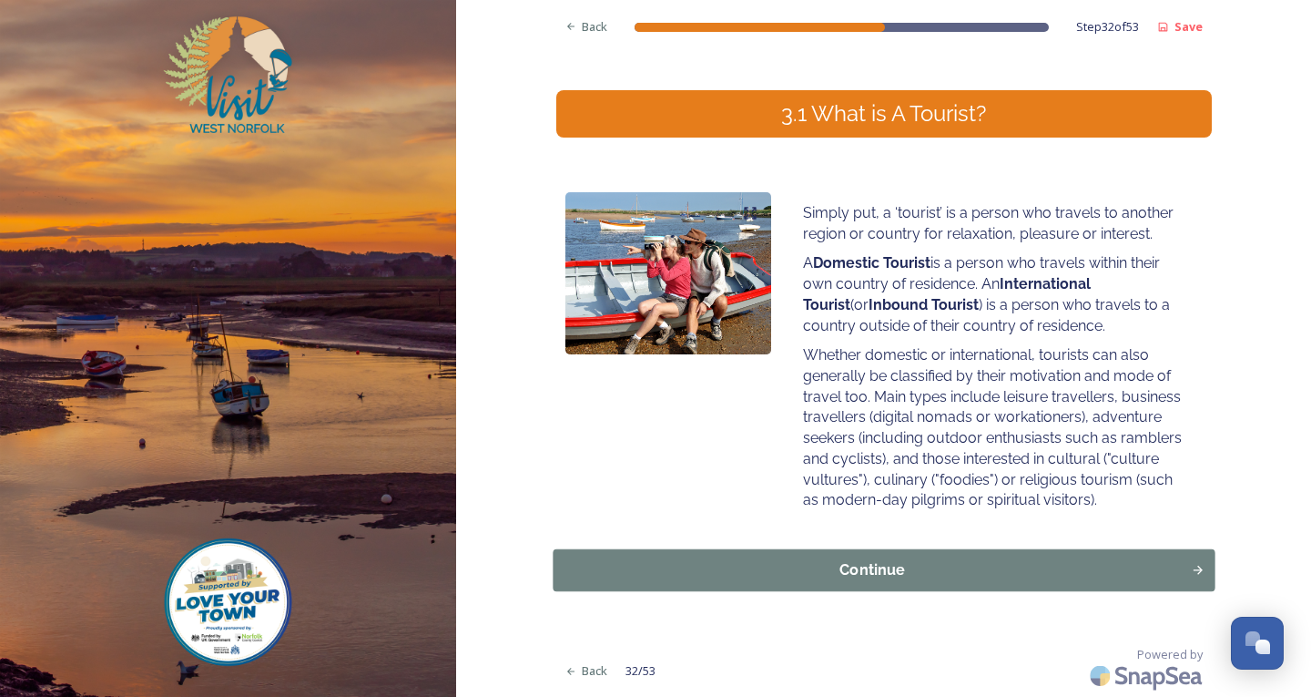
click at [896, 584] on button "Continue" at bounding box center [884, 570] width 662 height 42
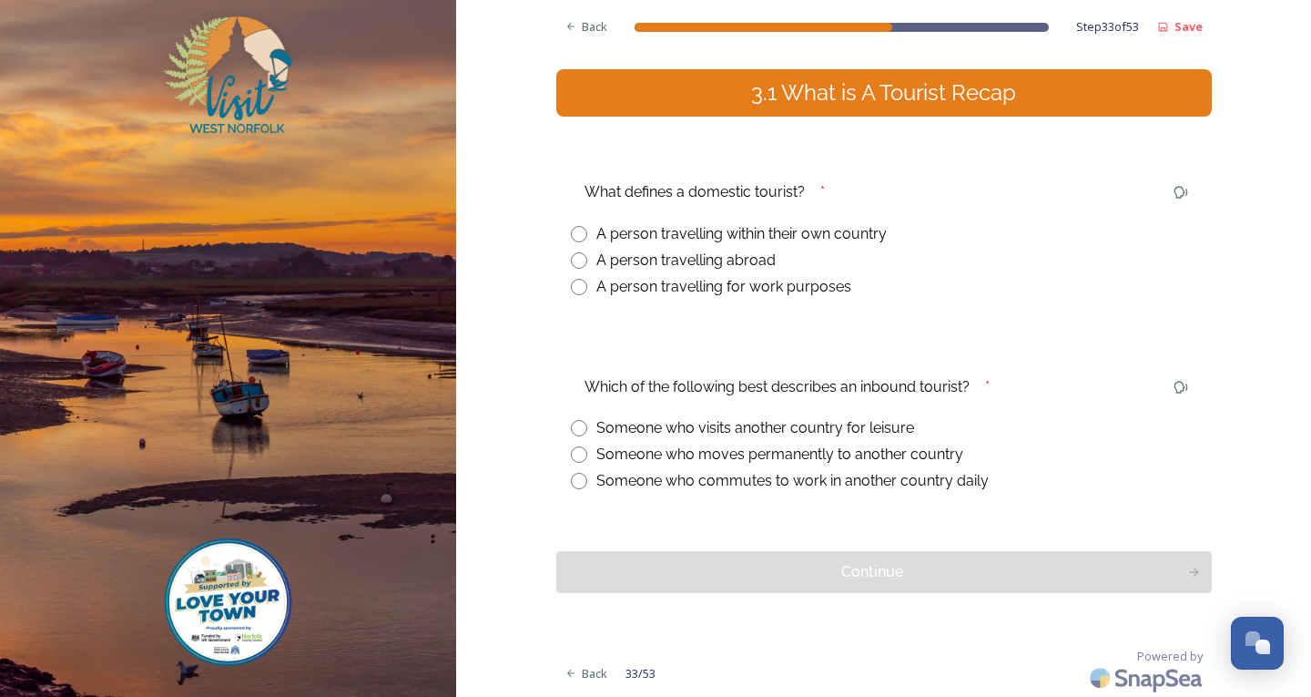
scroll to position [184, 0]
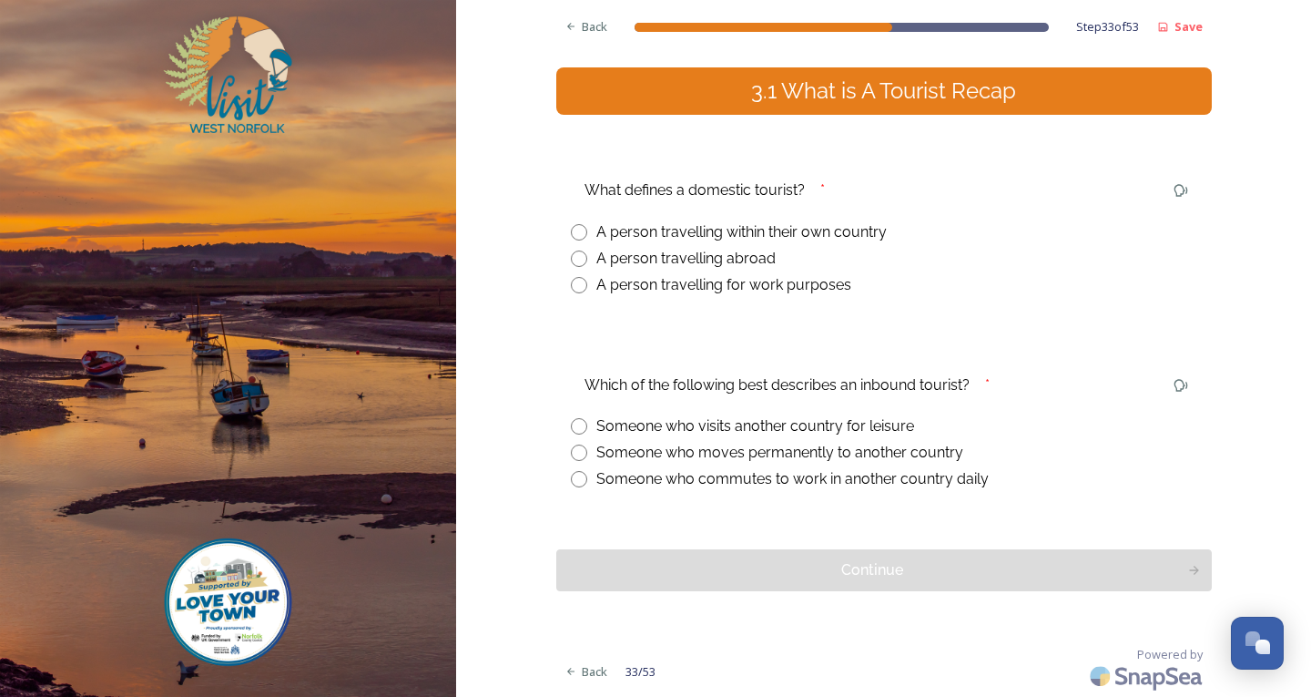
click at [578, 235] on input "radio" at bounding box center [579, 232] width 16 height 16
radio input "true"
click at [582, 672] on span "Back" at bounding box center [594, 671] width 25 height 17
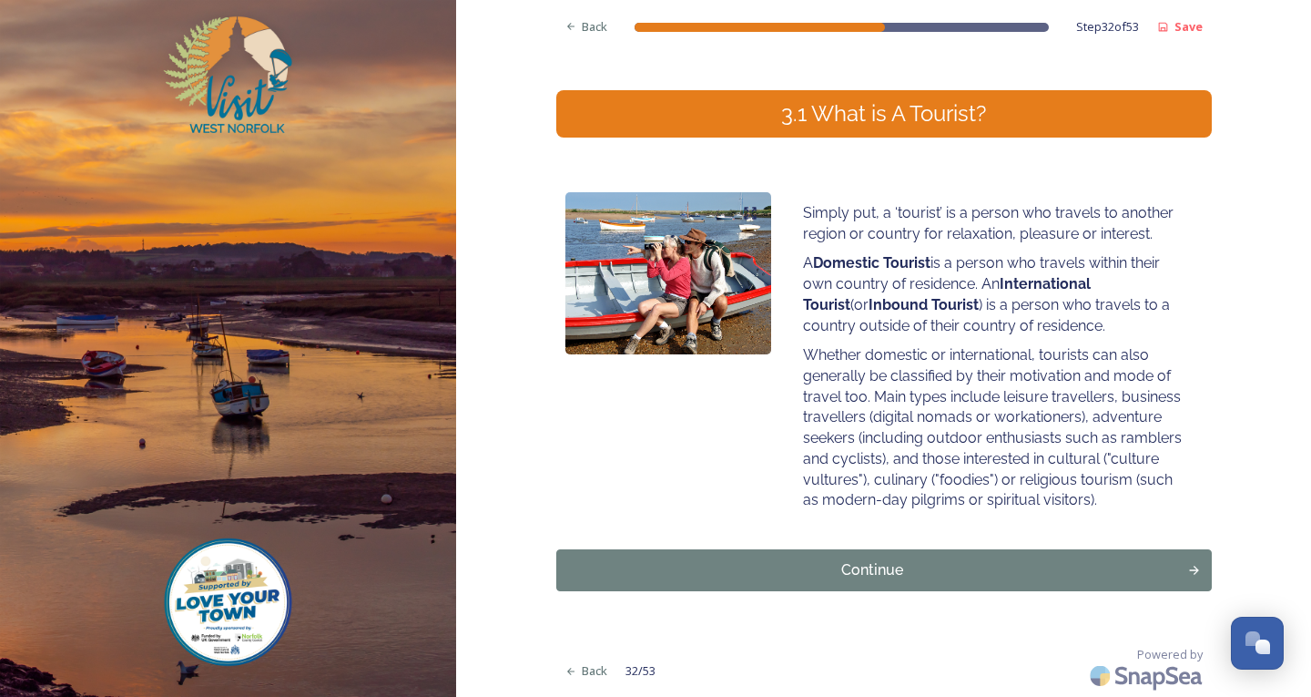
scroll to position [161, 0]
click at [860, 563] on div "Continue" at bounding box center [872, 570] width 618 height 22
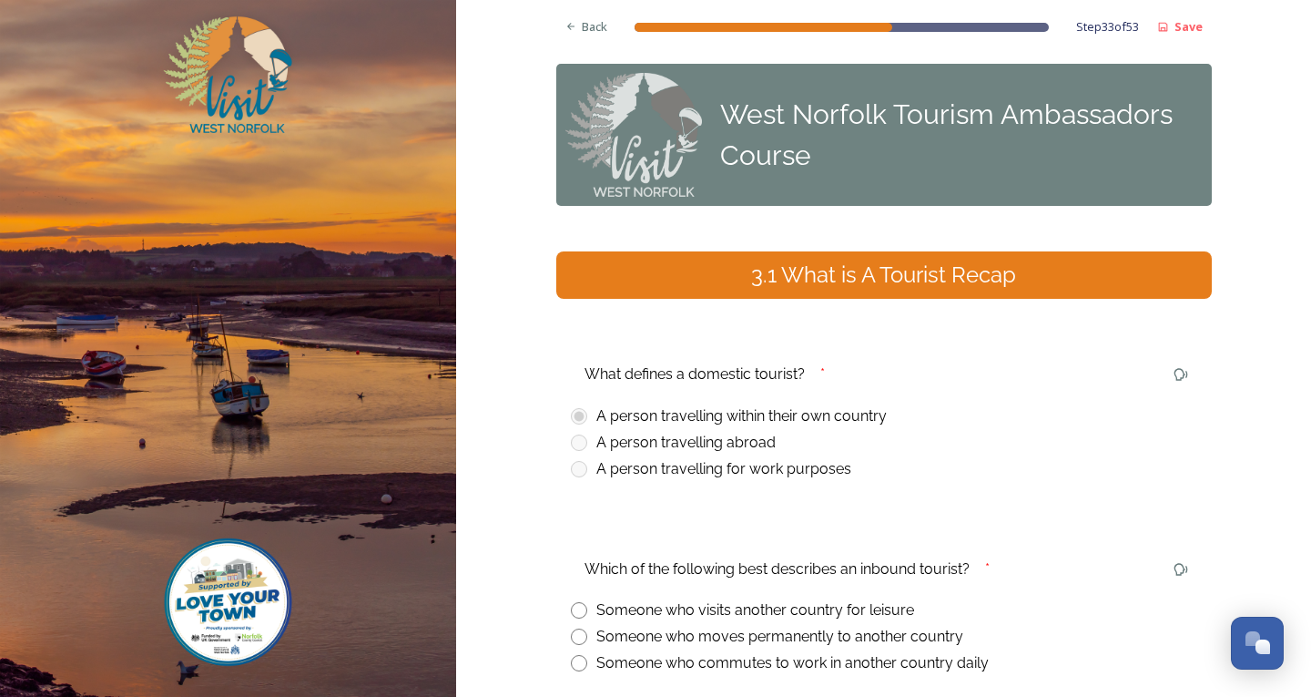
scroll to position [182, 0]
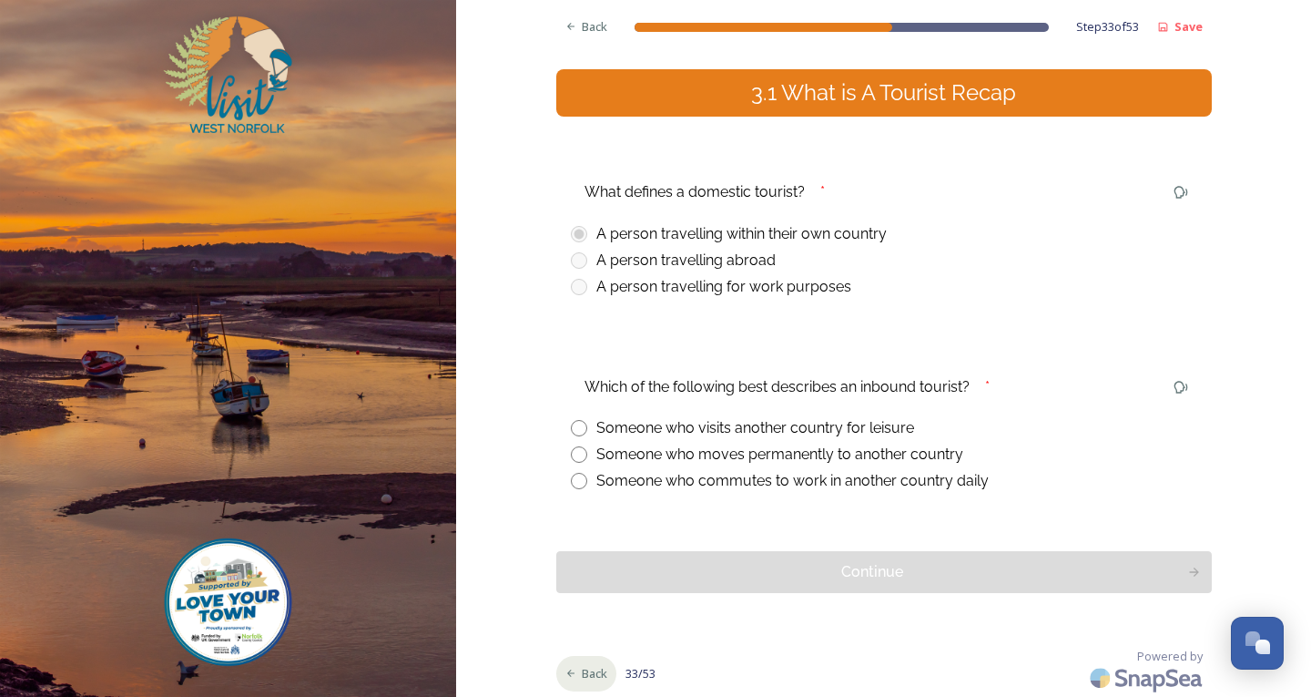
click at [582, 666] on span "Back" at bounding box center [594, 673] width 25 height 17
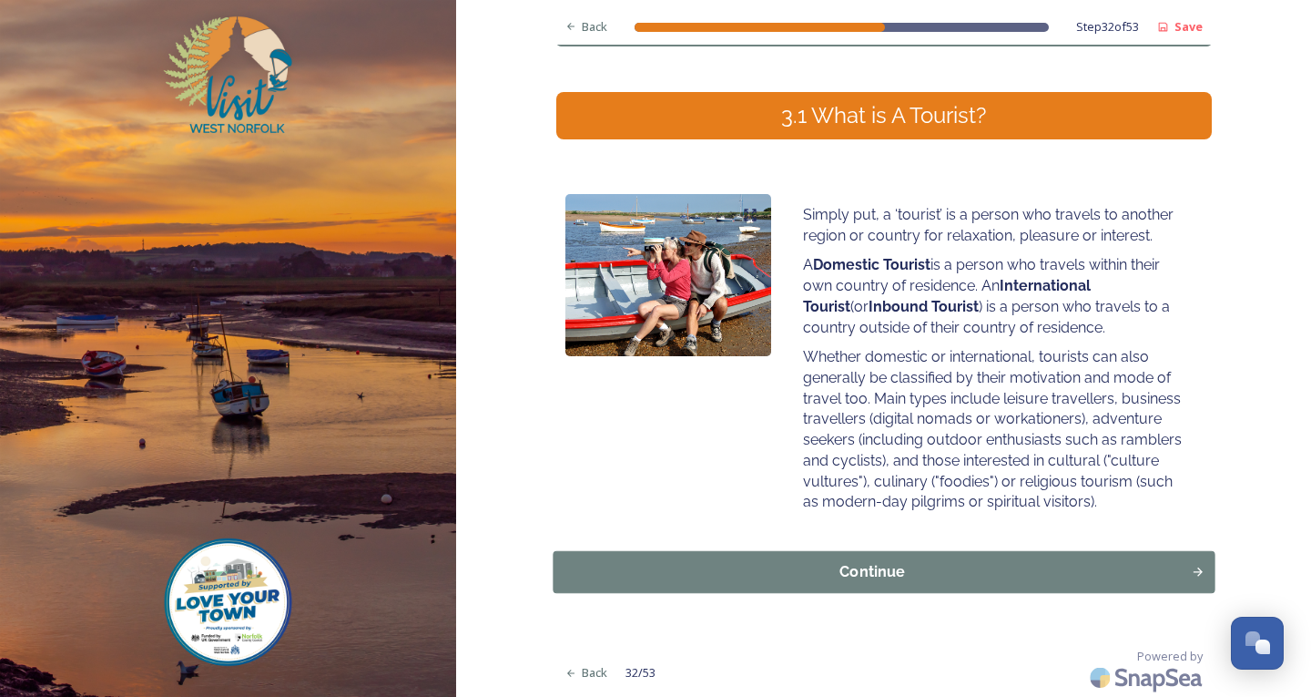
click at [991, 558] on button "Continue" at bounding box center [884, 572] width 662 height 42
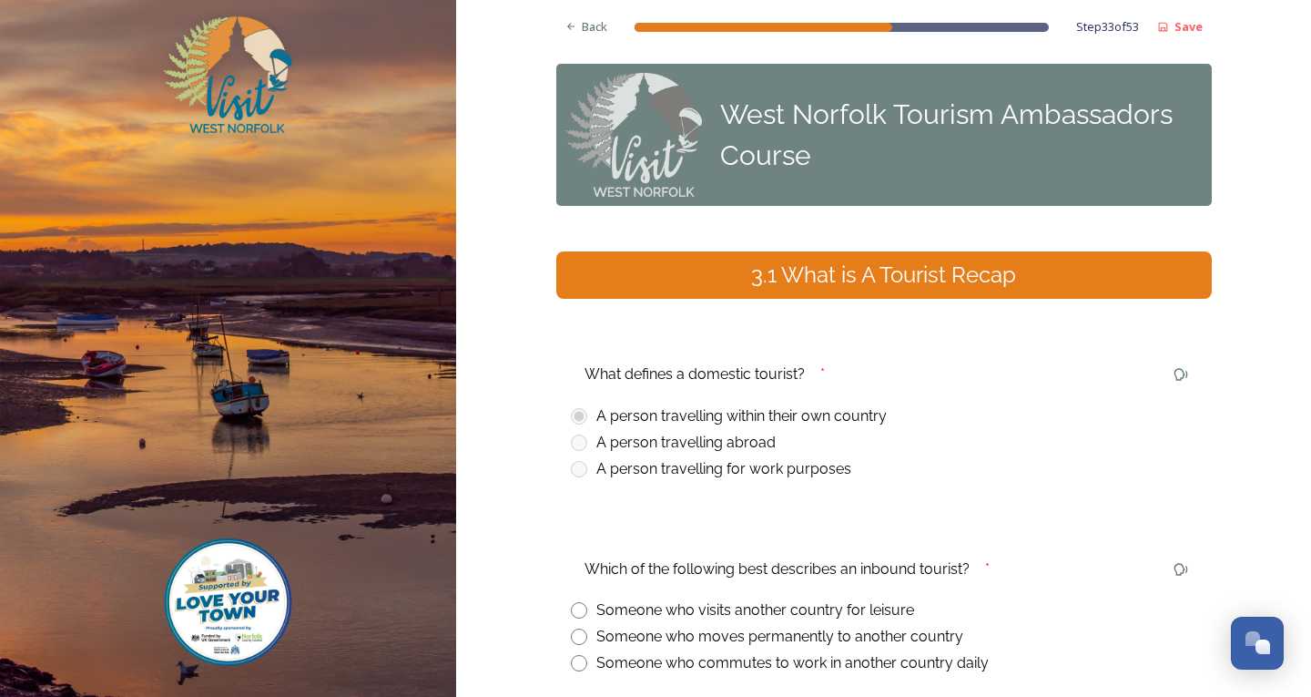
scroll to position [184, 0]
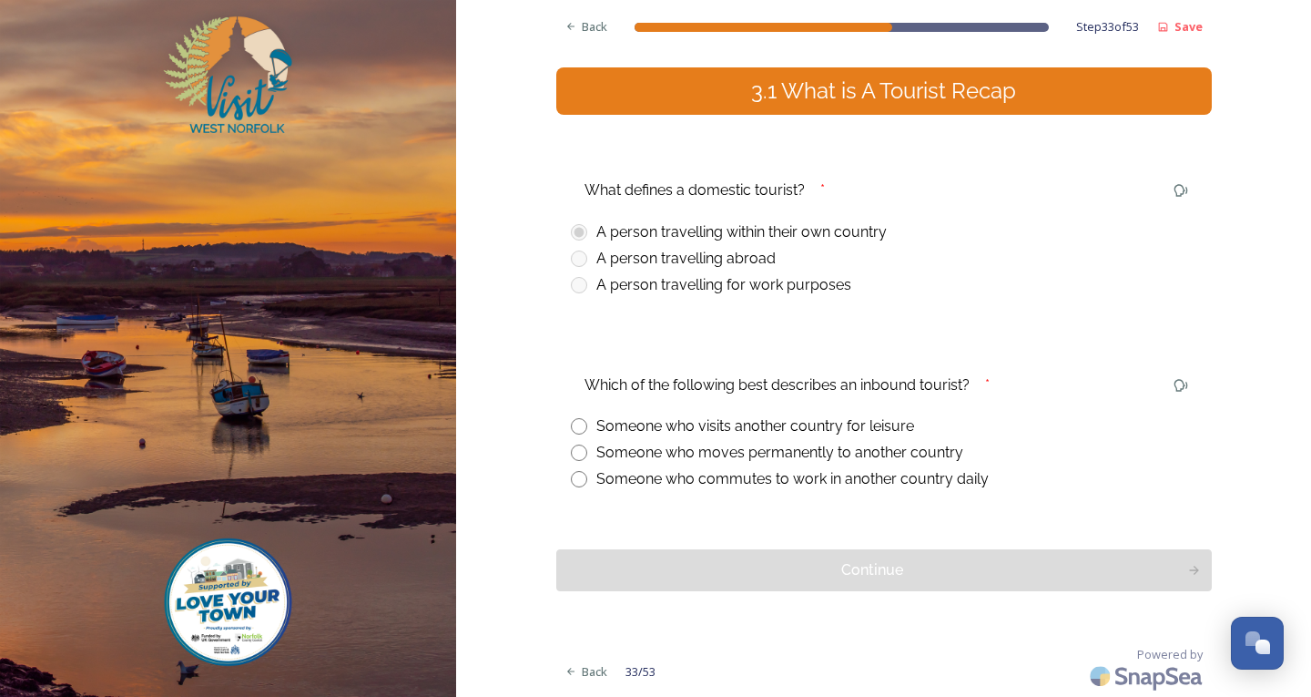
click at [583, 424] on div "Someone who visits another country for leisure" at bounding box center [884, 426] width 626 height 22
radio input "true"
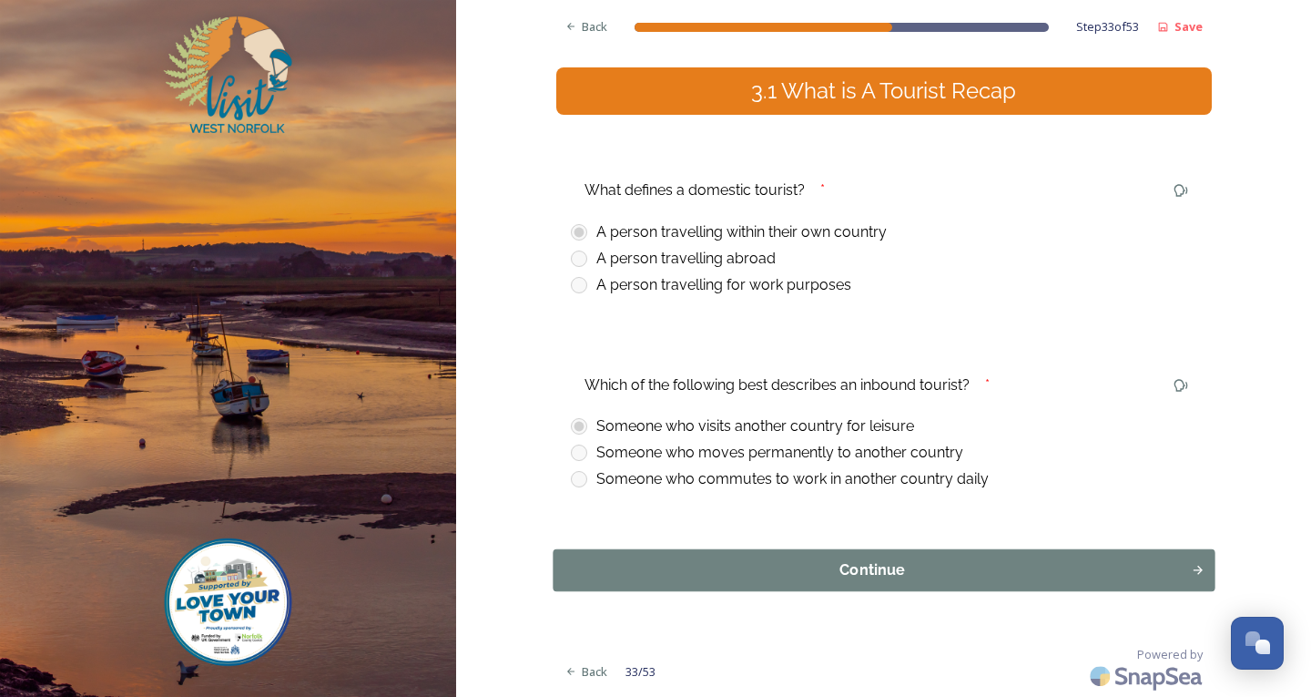
click at [768, 564] on div "Continue" at bounding box center [872, 570] width 618 height 22
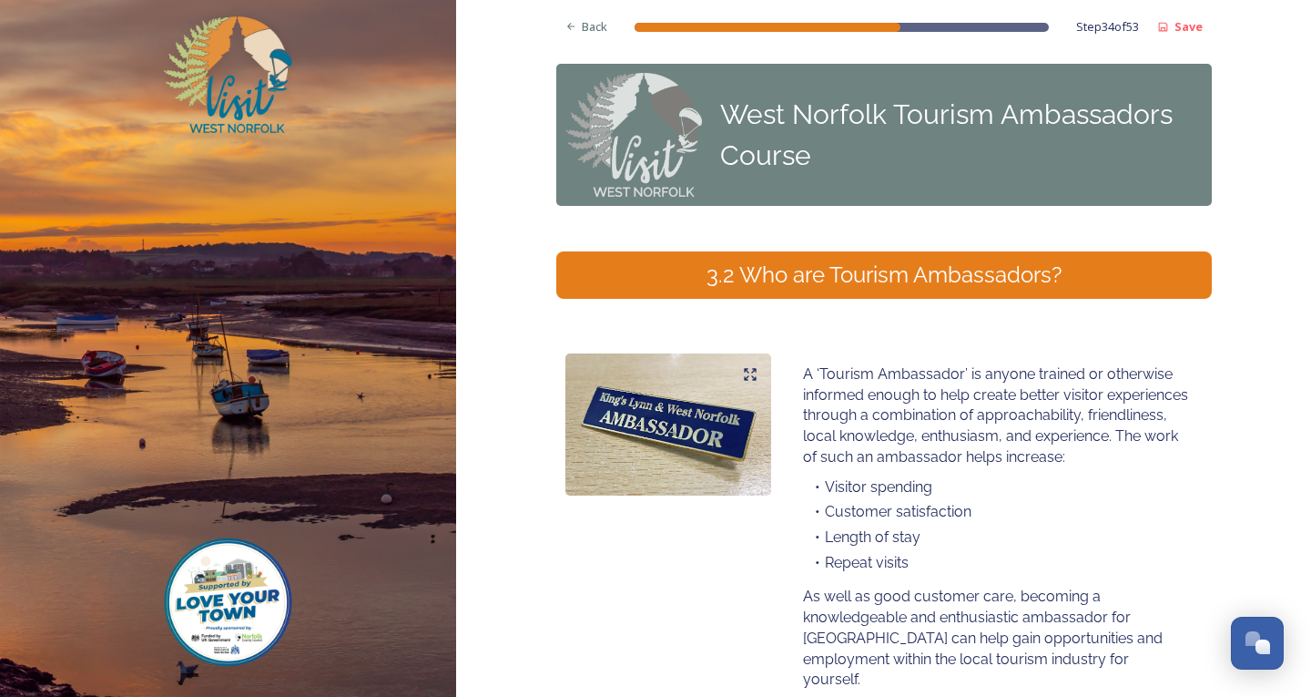
scroll to position [342, 0]
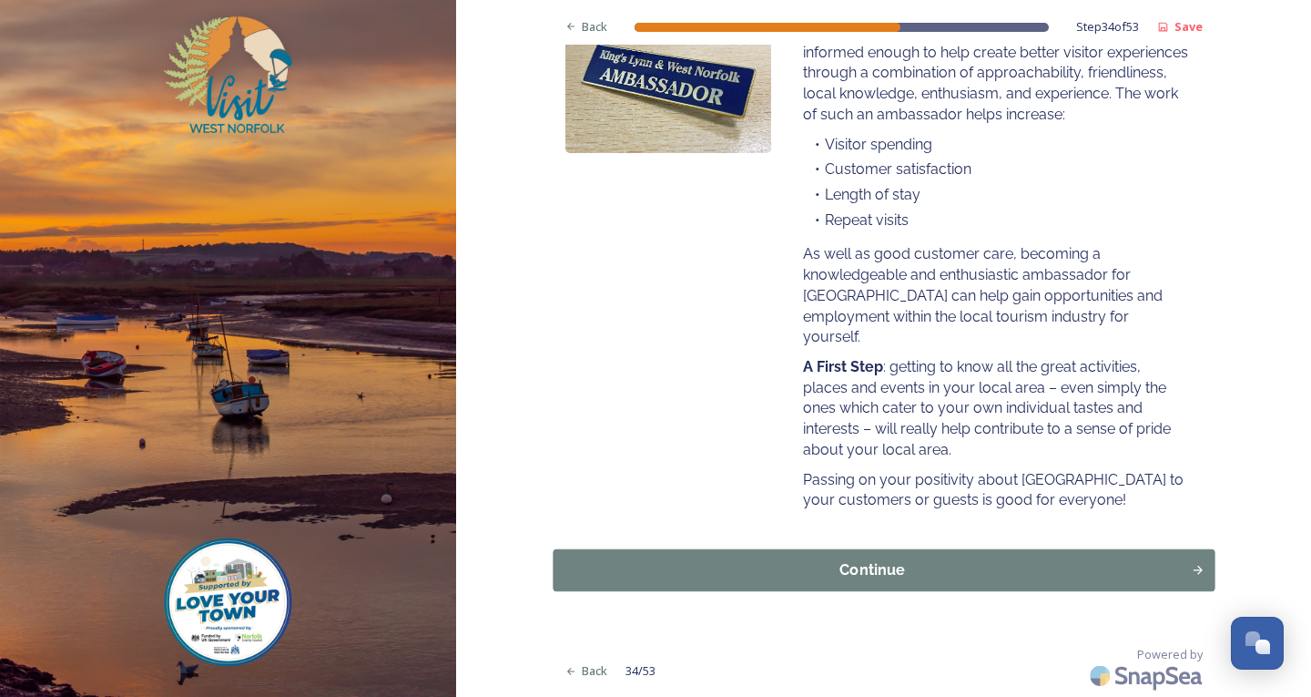
click at [801, 576] on div "Continue" at bounding box center [872, 570] width 618 height 22
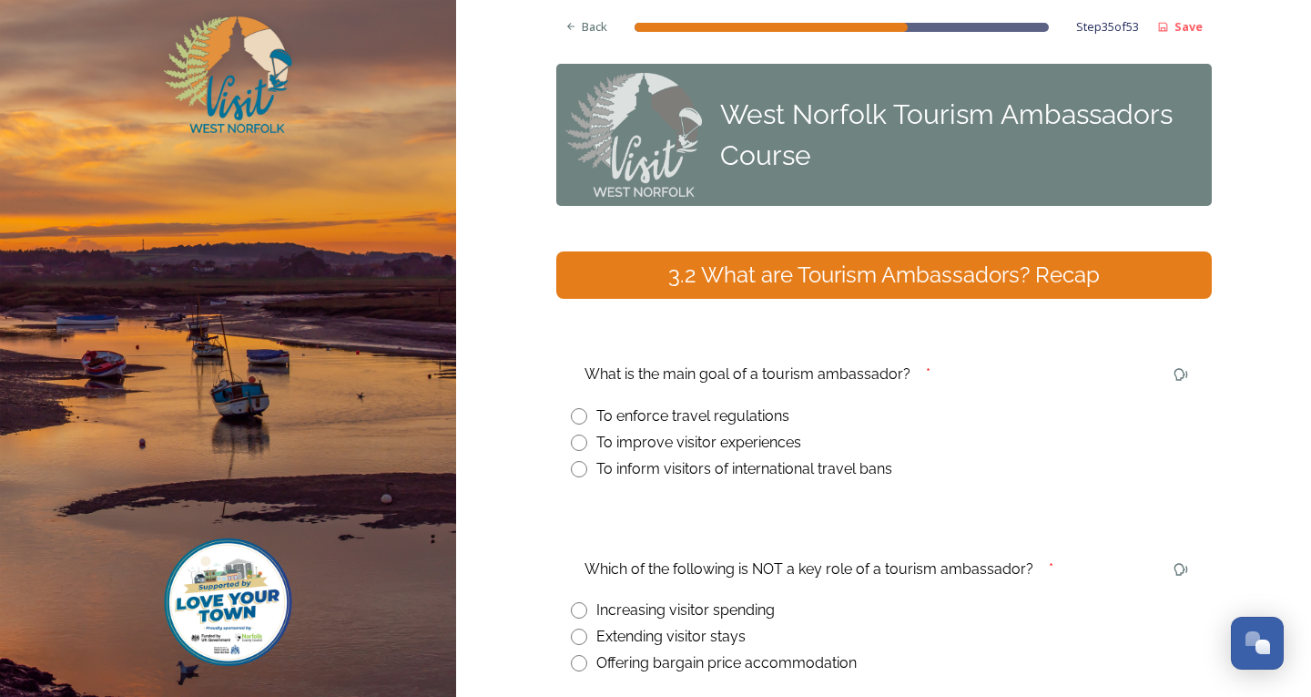
scroll to position [184, 0]
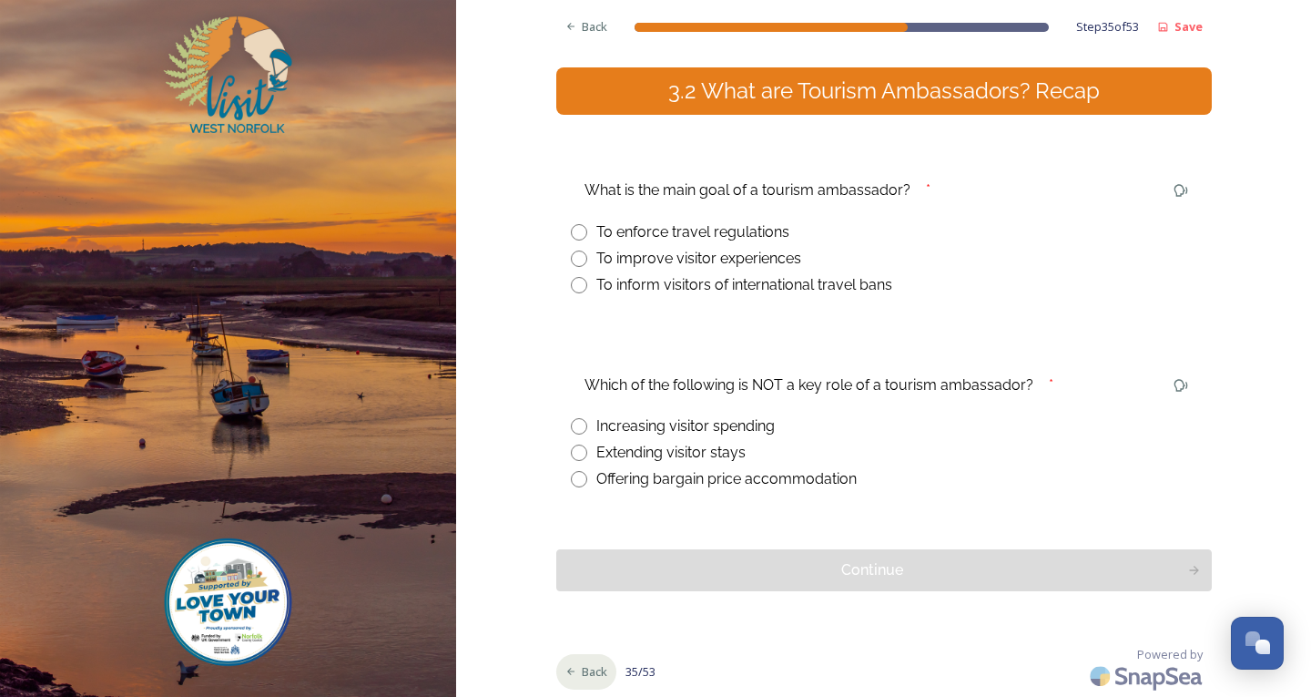
click at [582, 672] on span "Back" at bounding box center [594, 671] width 25 height 17
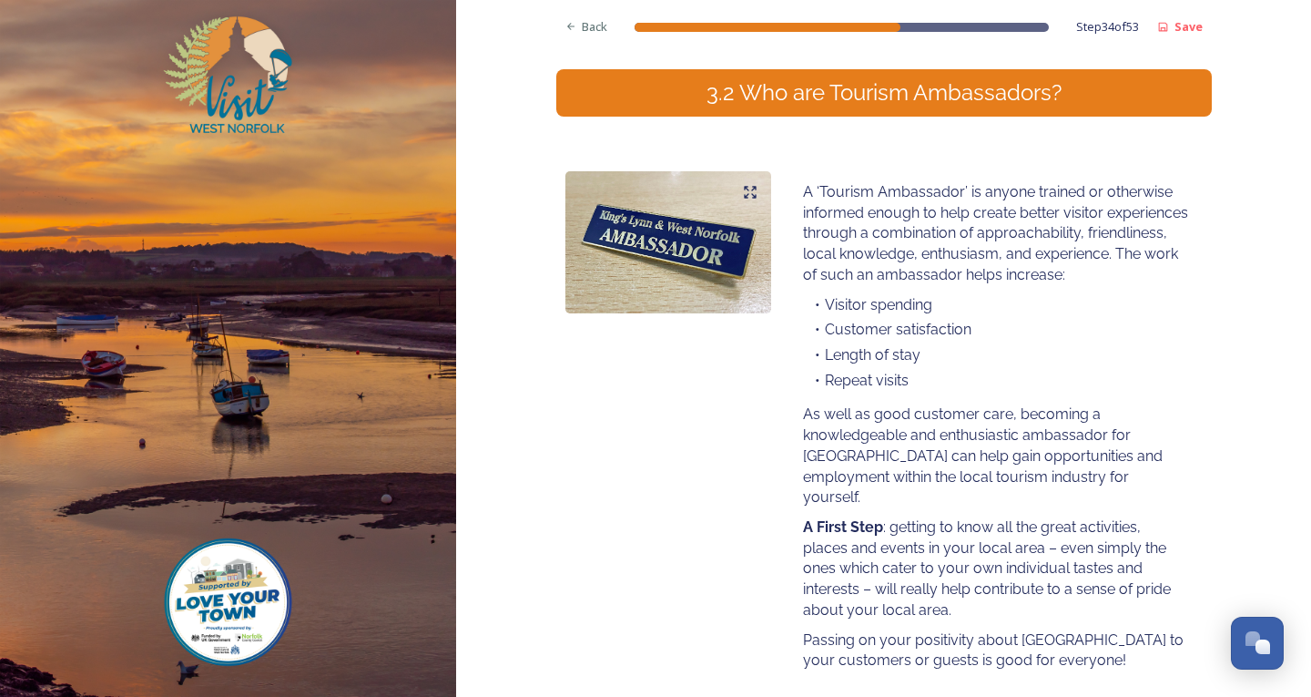
scroll to position [342, 0]
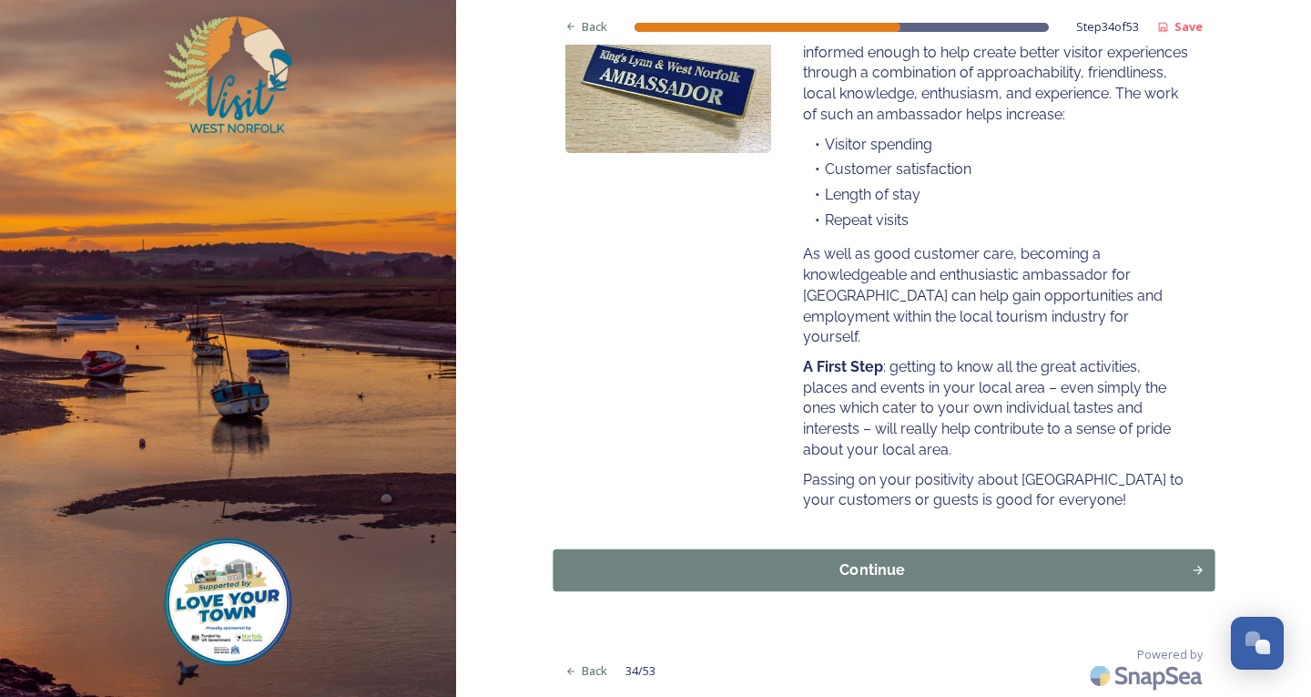
click at [830, 585] on button "Continue" at bounding box center [884, 570] width 662 height 42
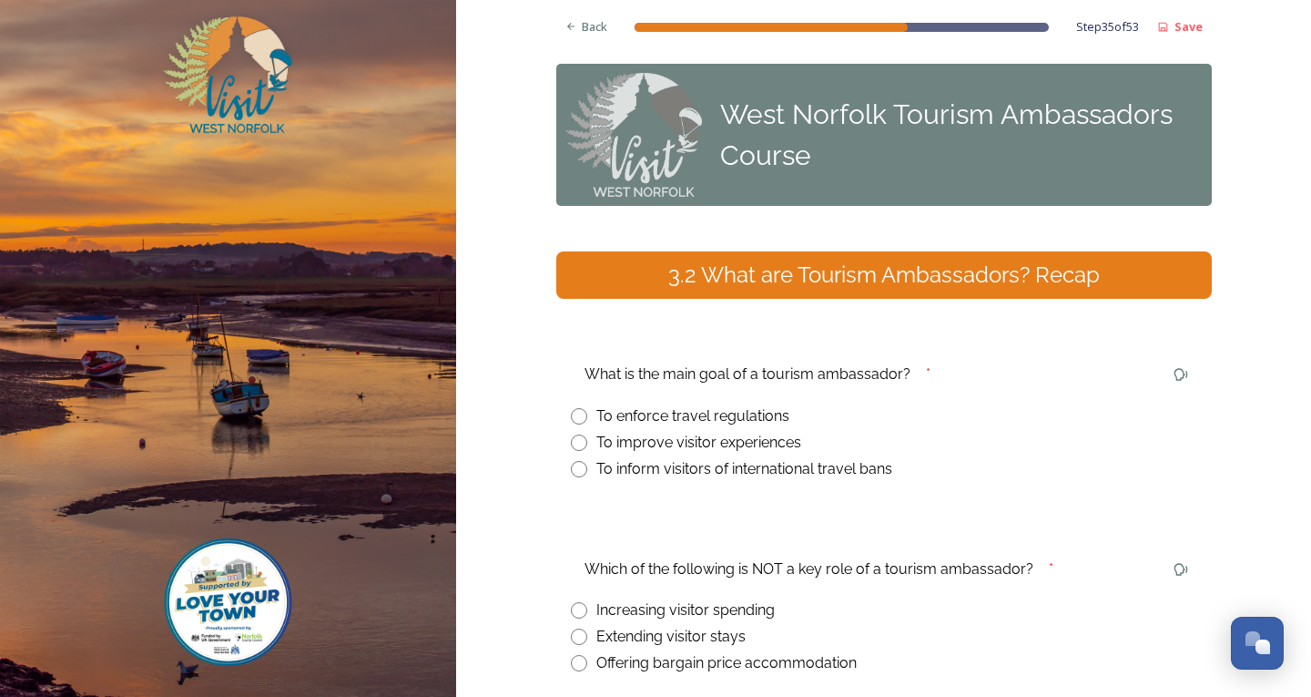
scroll to position [184, 0]
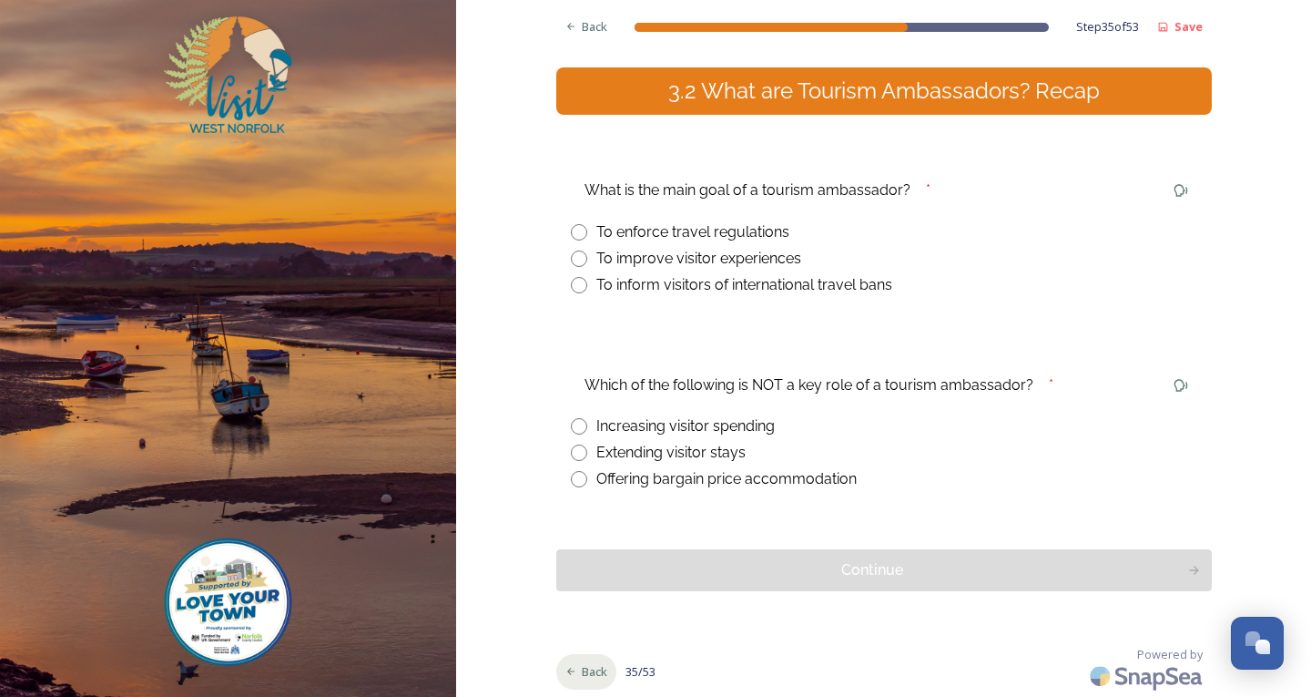
click at [590, 676] on span "Back" at bounding box center [594, 671] width 25 height 17
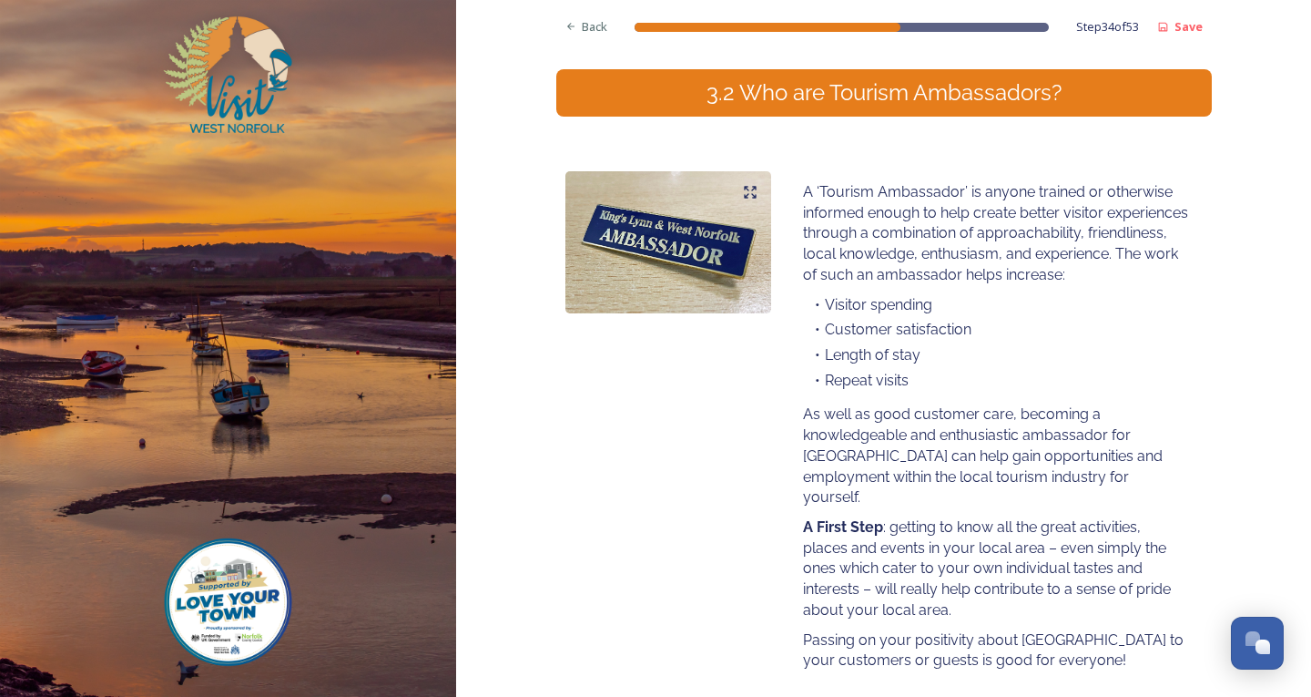
scroll to position [273, 0]
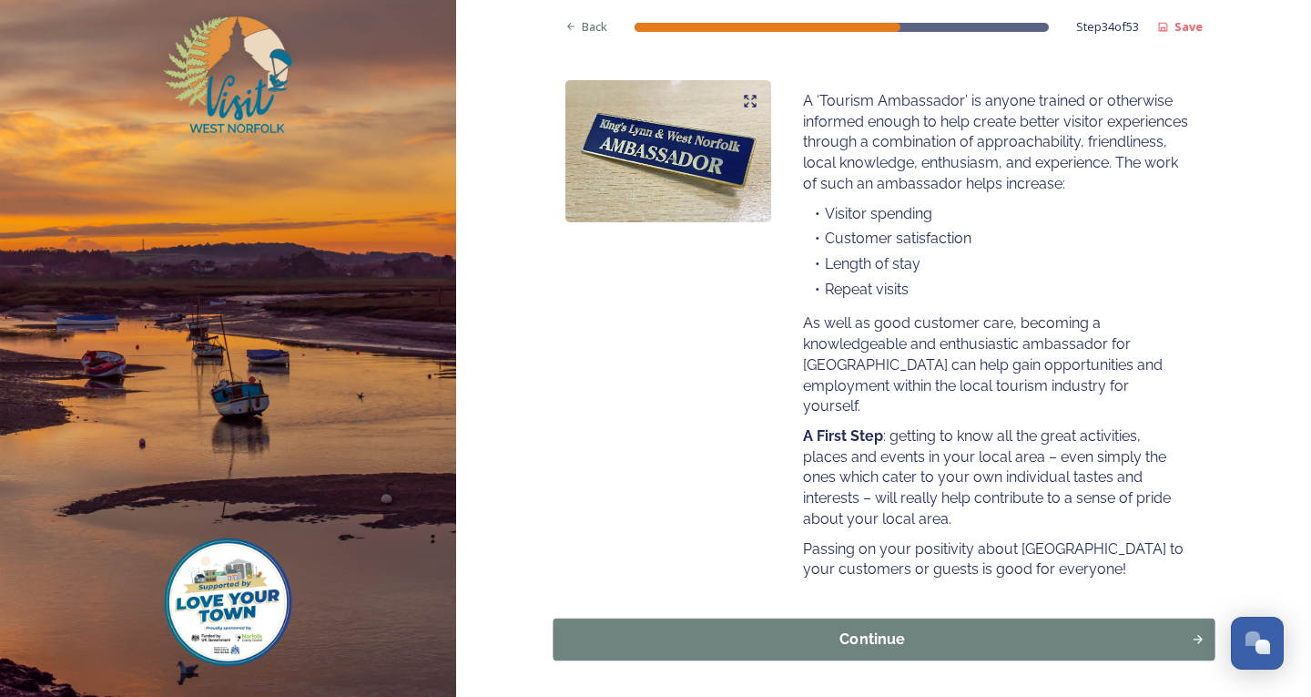
click at [1039, 635] on div "Continue" at bounding box center [872, 639] width 618 height 22
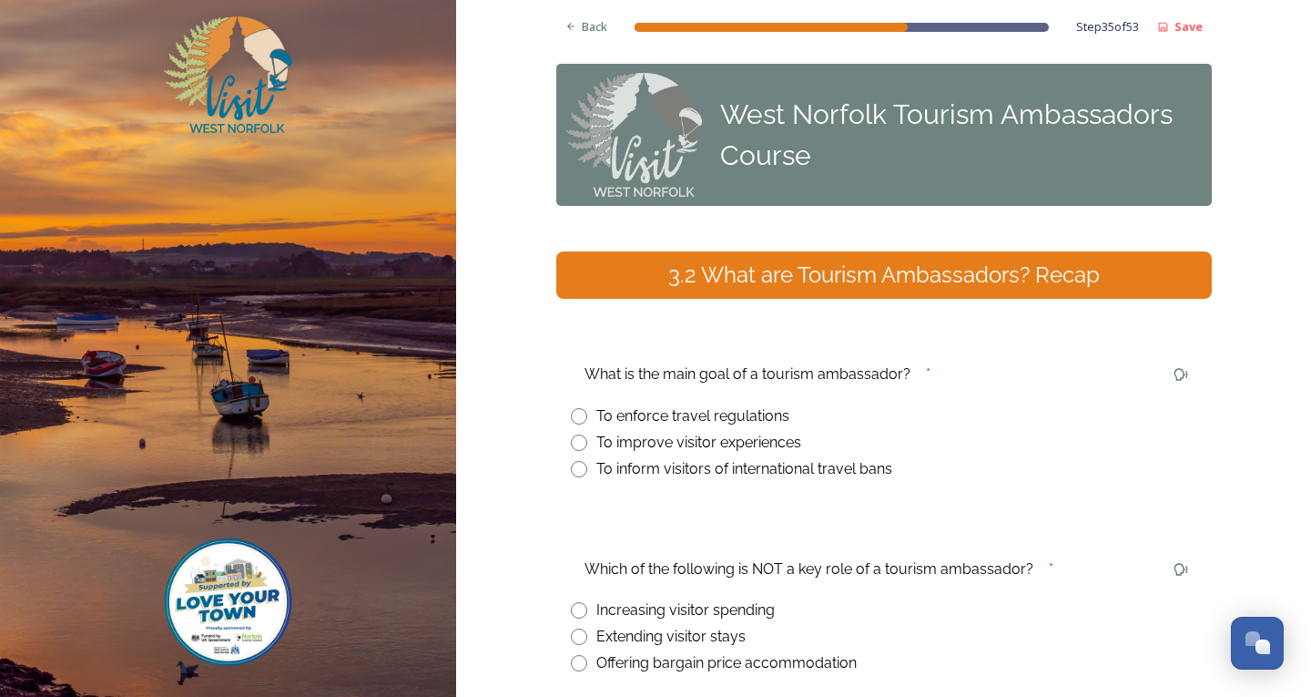
click at [571, 434] on input "radio" at bounding box center [579, 442] width 16 height 16
radio input "true"
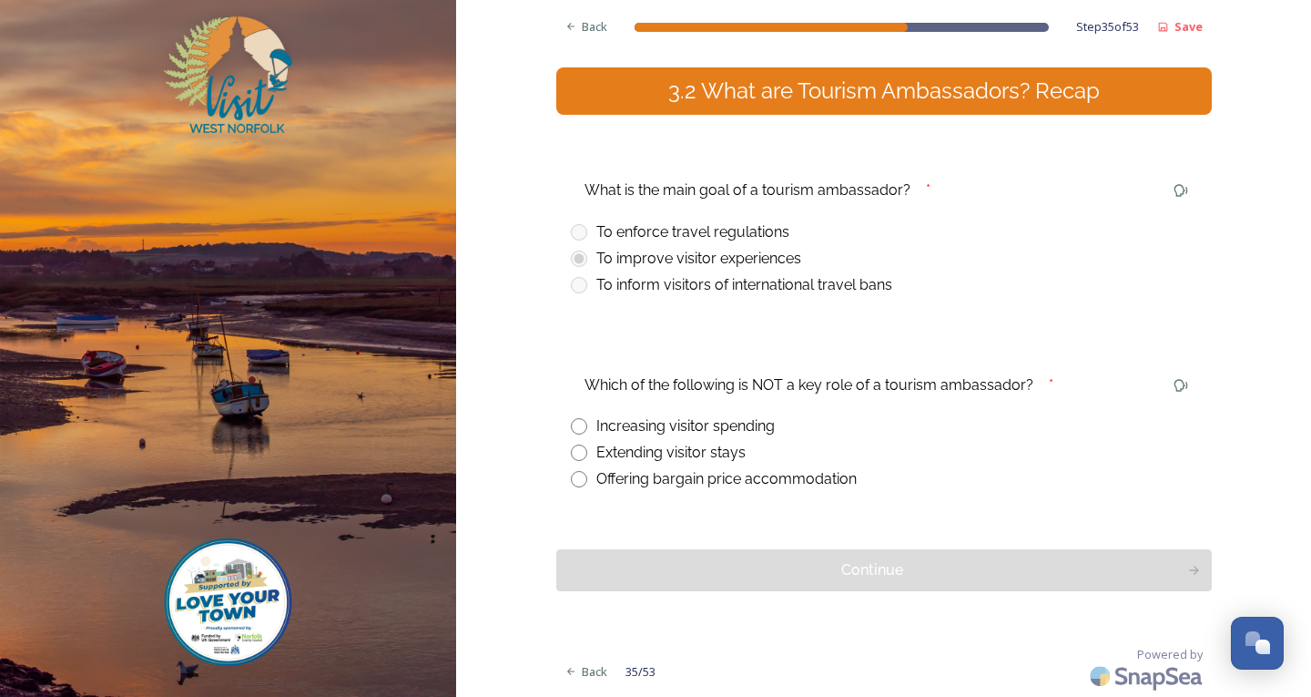
click at [575, 481] on input "radio" at bounding box center [579, 479] width 16 height 16
radio input "true"
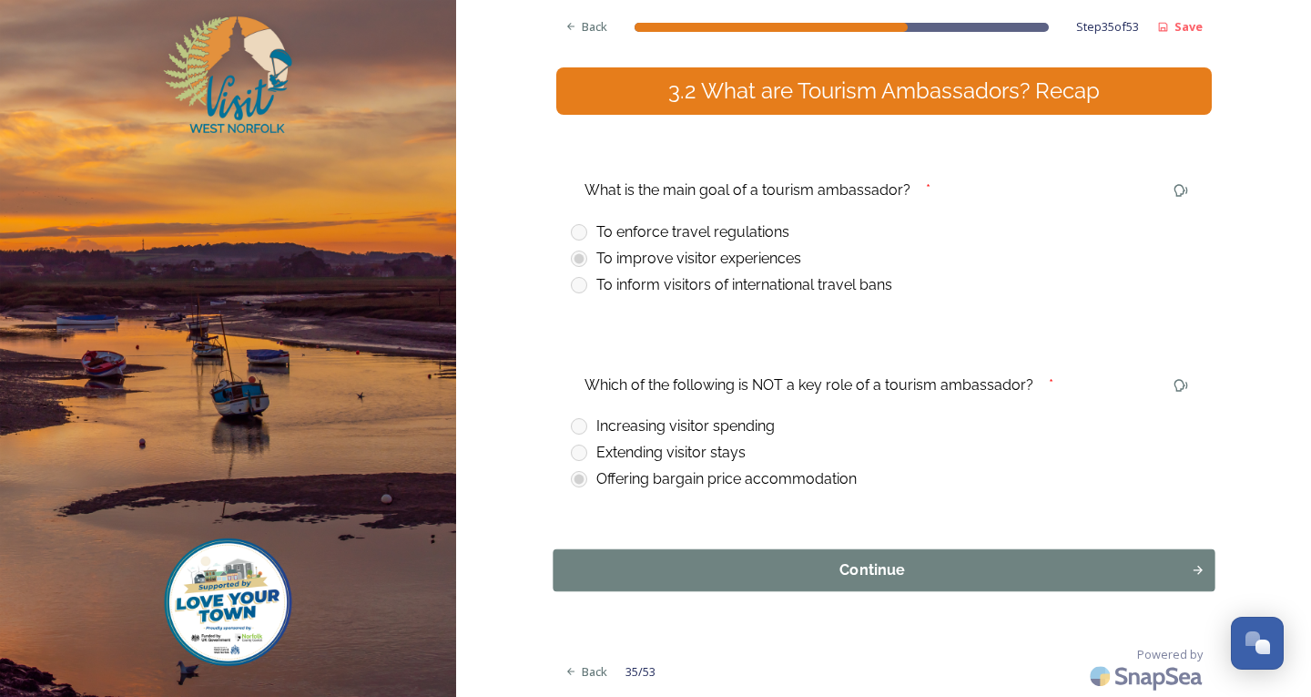
click at [802, 576] on div "Continue" at bounding box center [872, 570] width 618 height 22
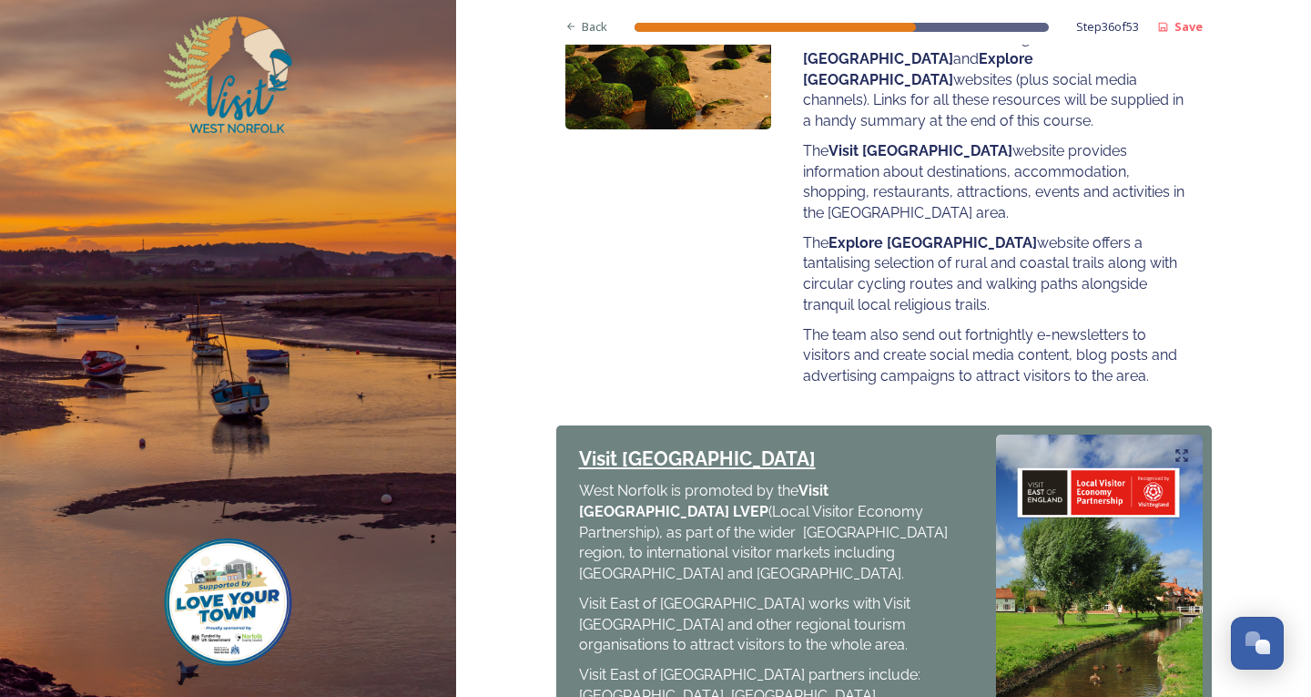
scroll to position [854, 0]
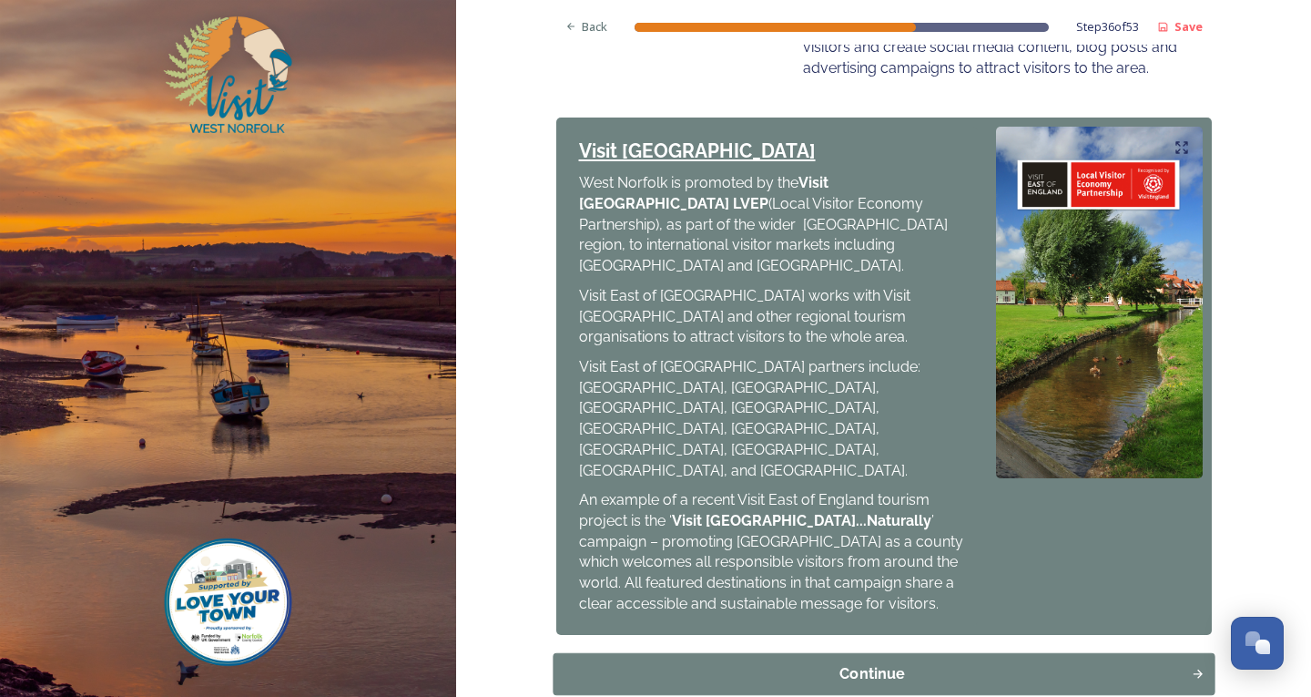
click at [894, 662] on div "Continue" at bounding box center [872, 673] width 618 height 22
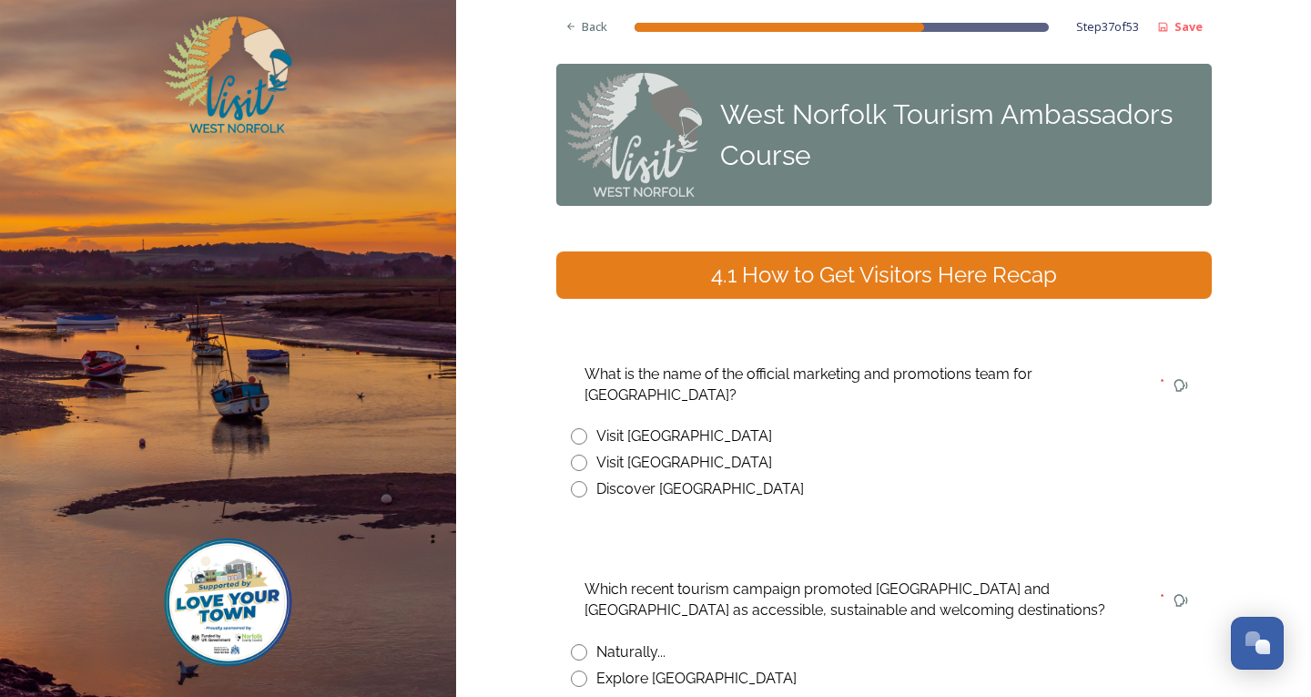
click at [581, 452] on div "Visit [GEOGRAPHIC_DATA]" at bounding box center [884, 463] width 626 height 22
radio input "true"
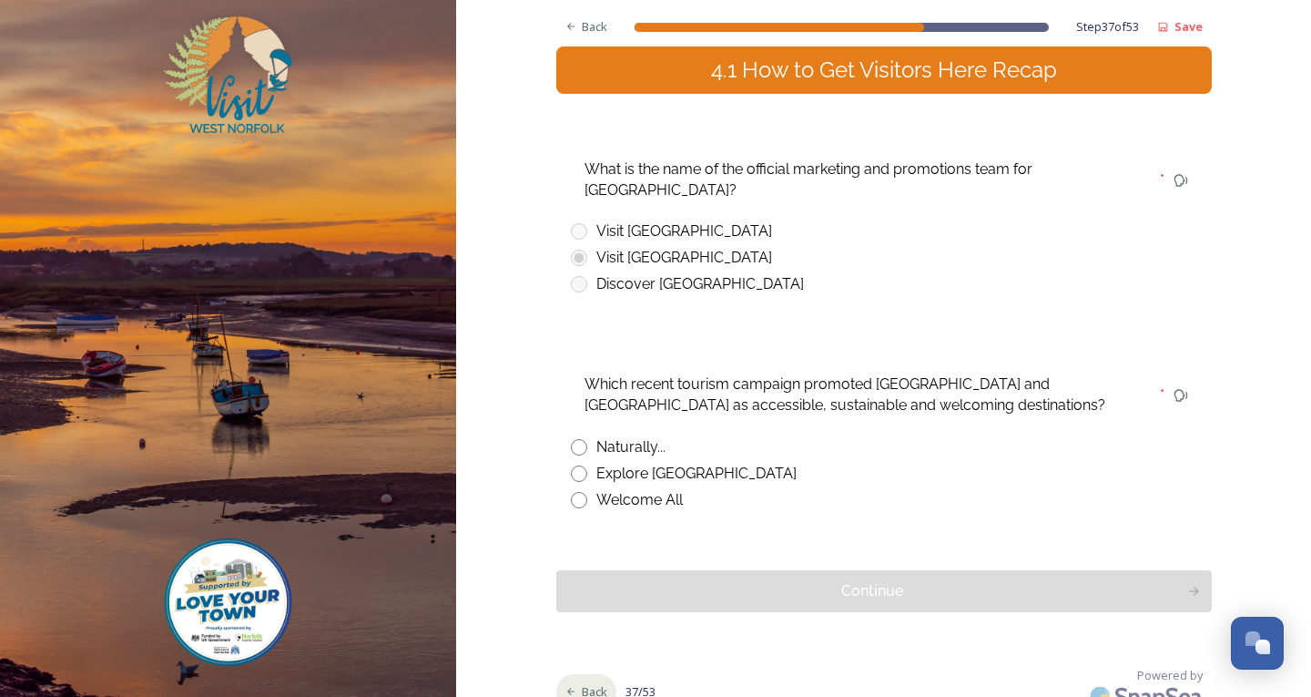
click at [595, 682] on div "Back" at bounding box center [586, 692] width 61 height 36
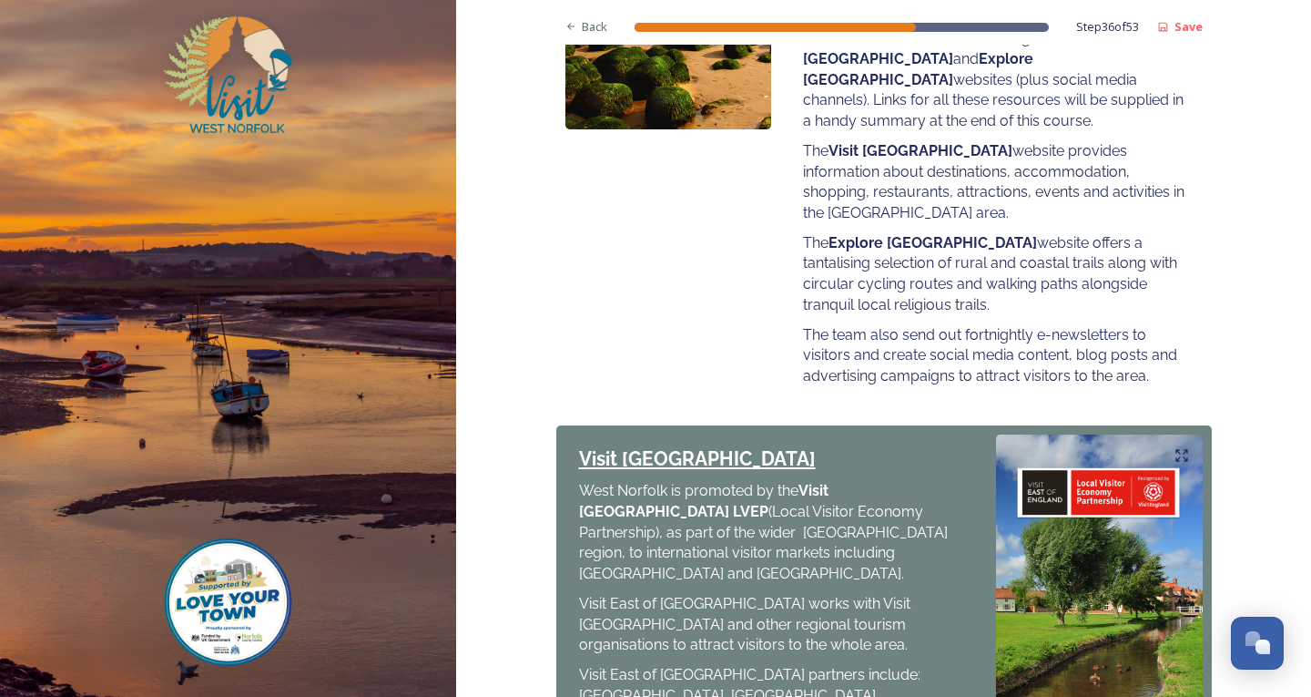
scroll to position [854, 0]
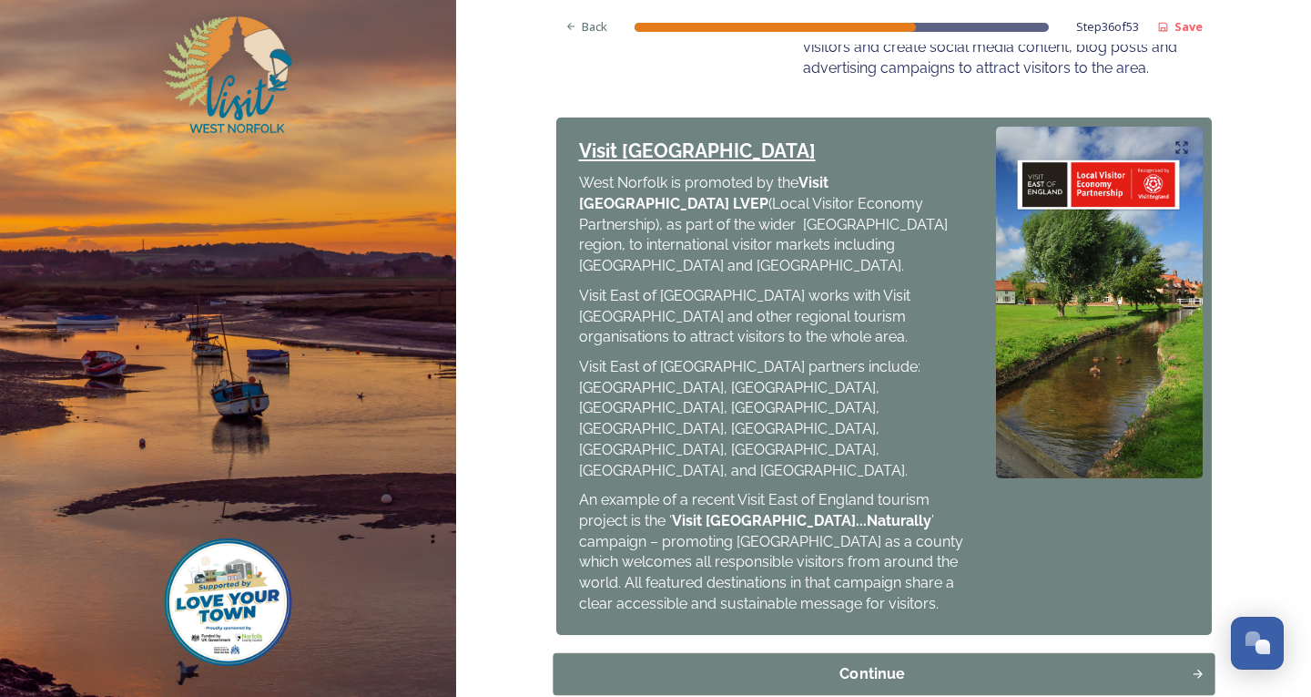
click at [735, 652] on button "Continue" at bounding box center [884, 673] width 662 height 42
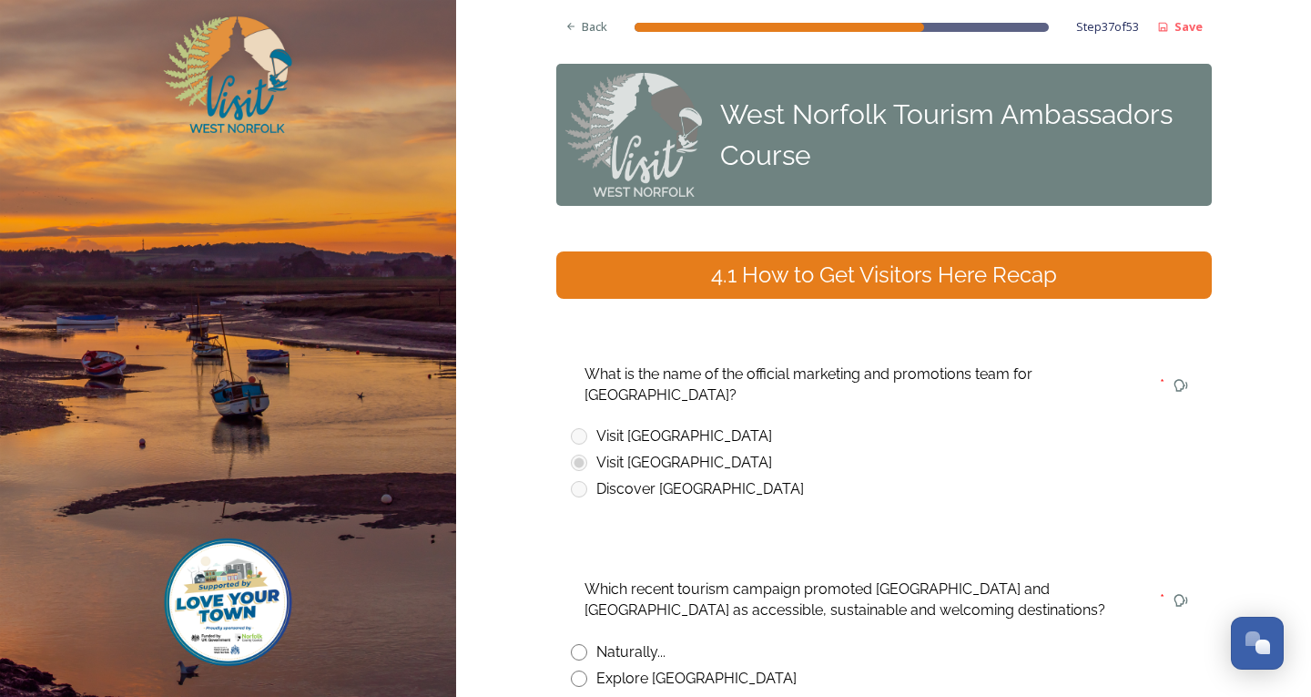
scroll to position [182, 0]
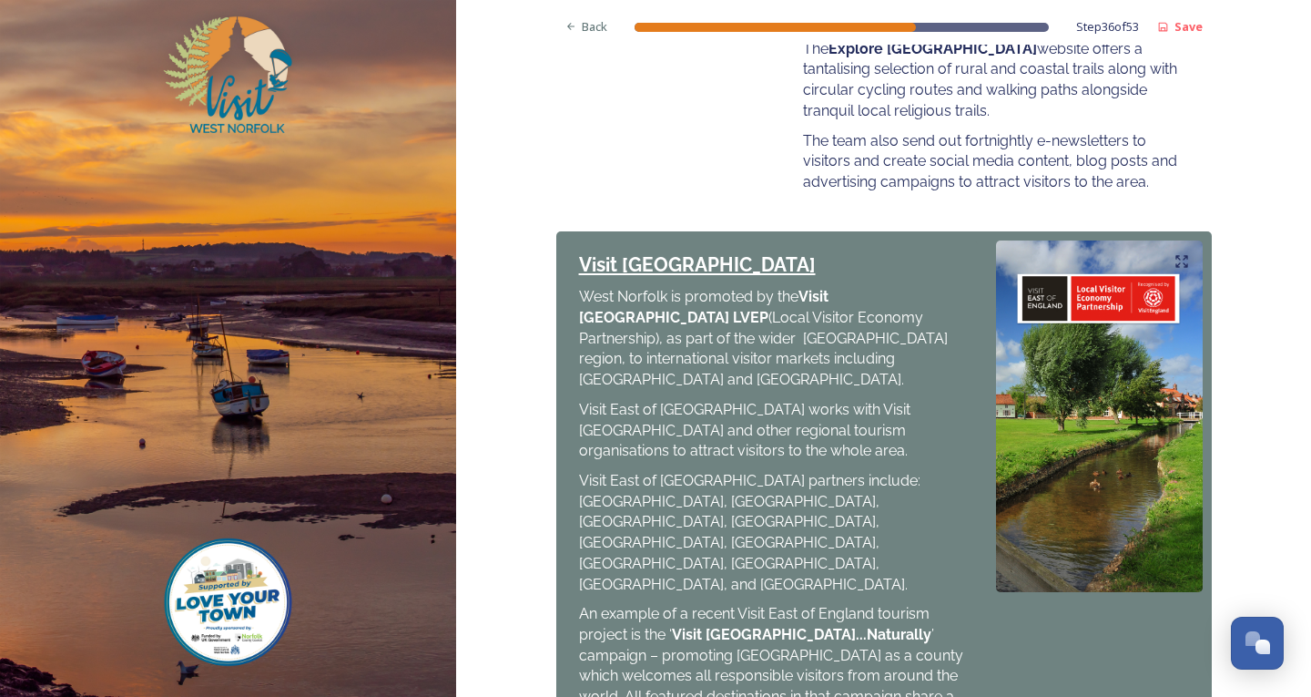
scroll to position [854, 0]
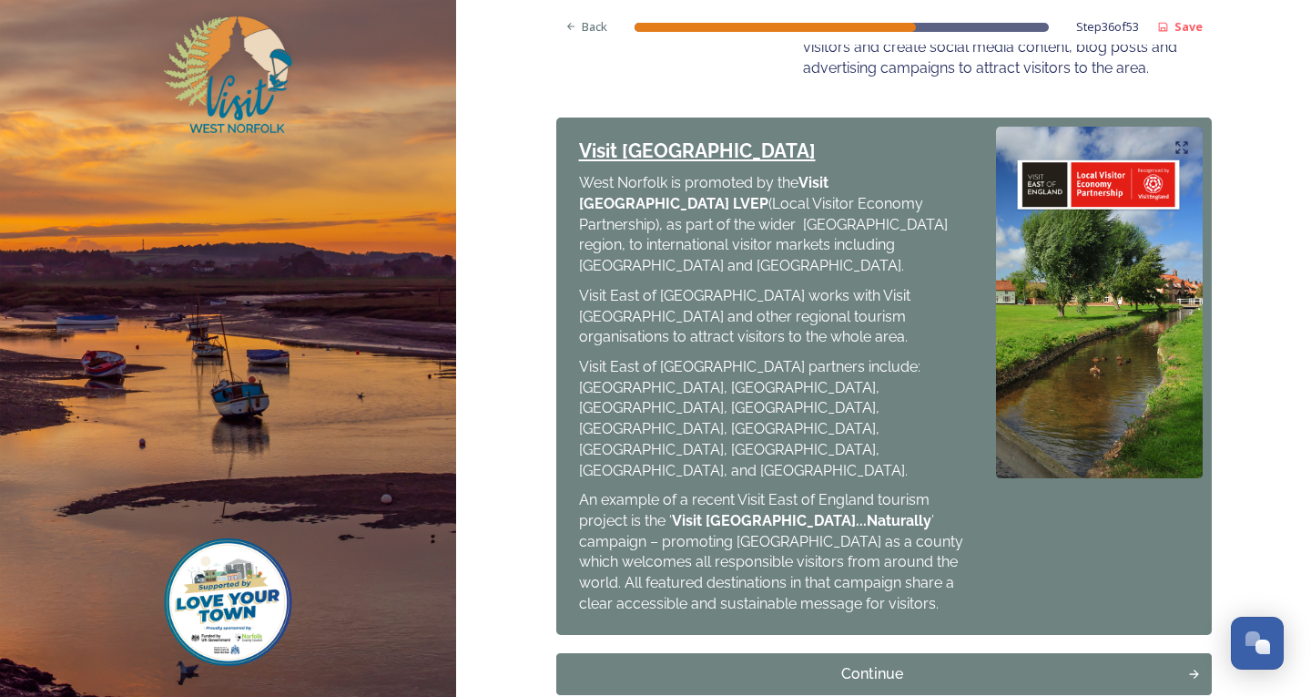
click at [771, 662] on div "Continue" at bounding box center [872, 673] width 618 height 22
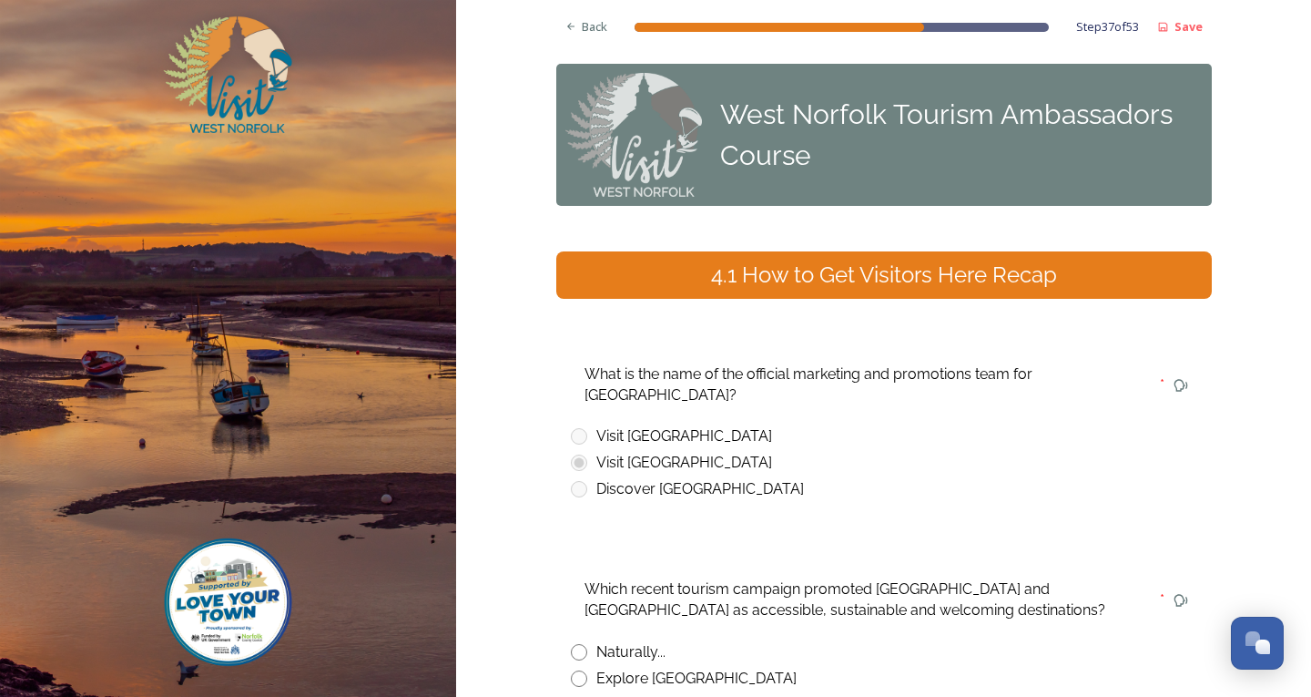
scroll to position [205, 0]
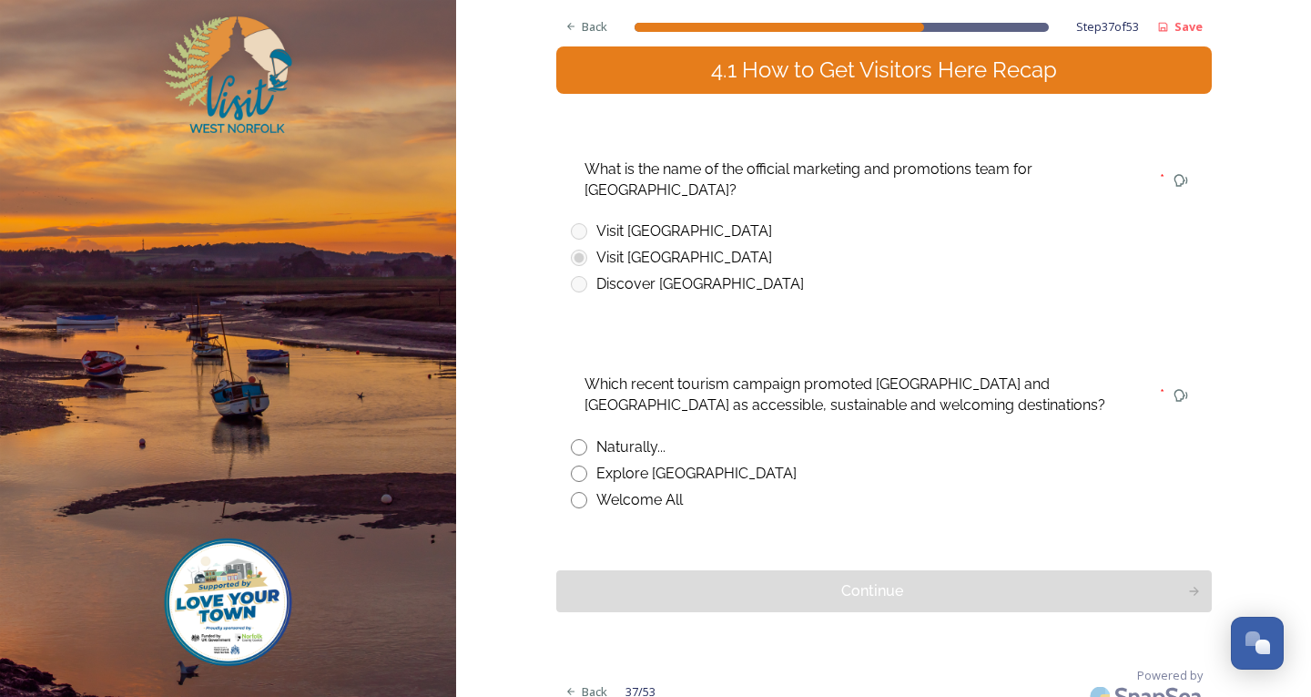
click at [582, 436] on div "Naturally..." at bounding box center [884, 447] width 626 height 22
radio input "true"
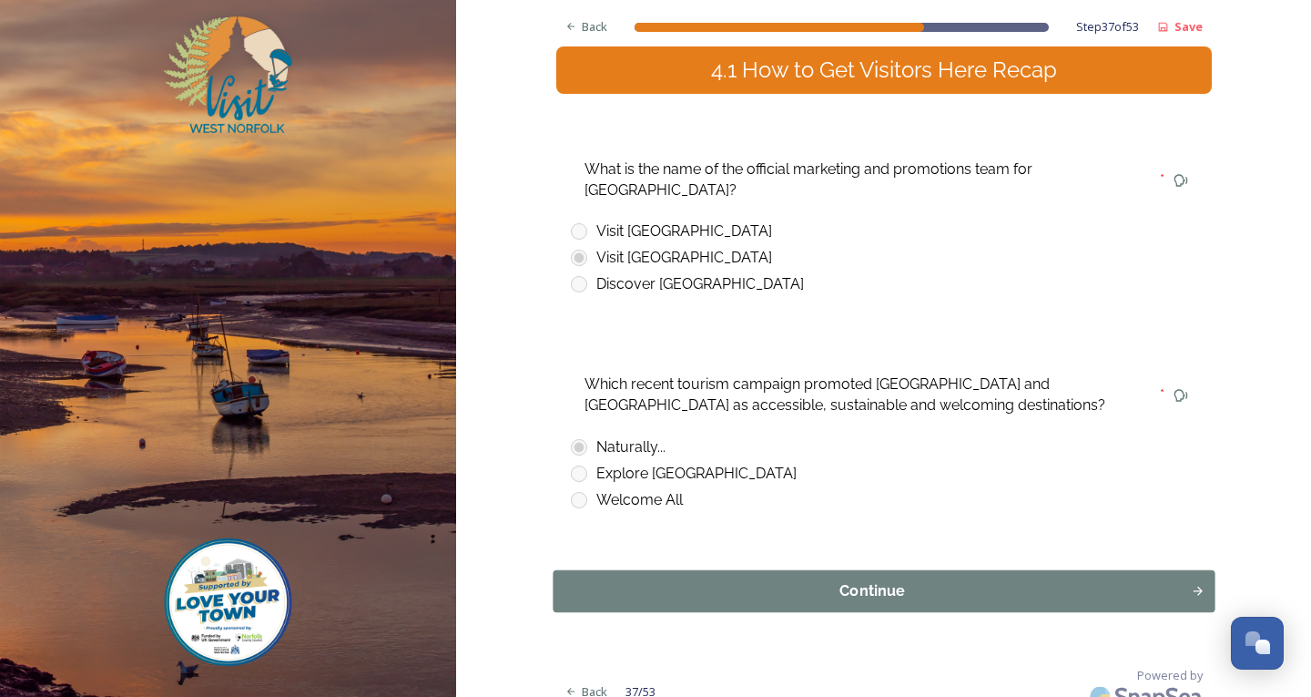
click at [785, 580] on div "Continue" at bounding box center [872, 591] width 618 height 22
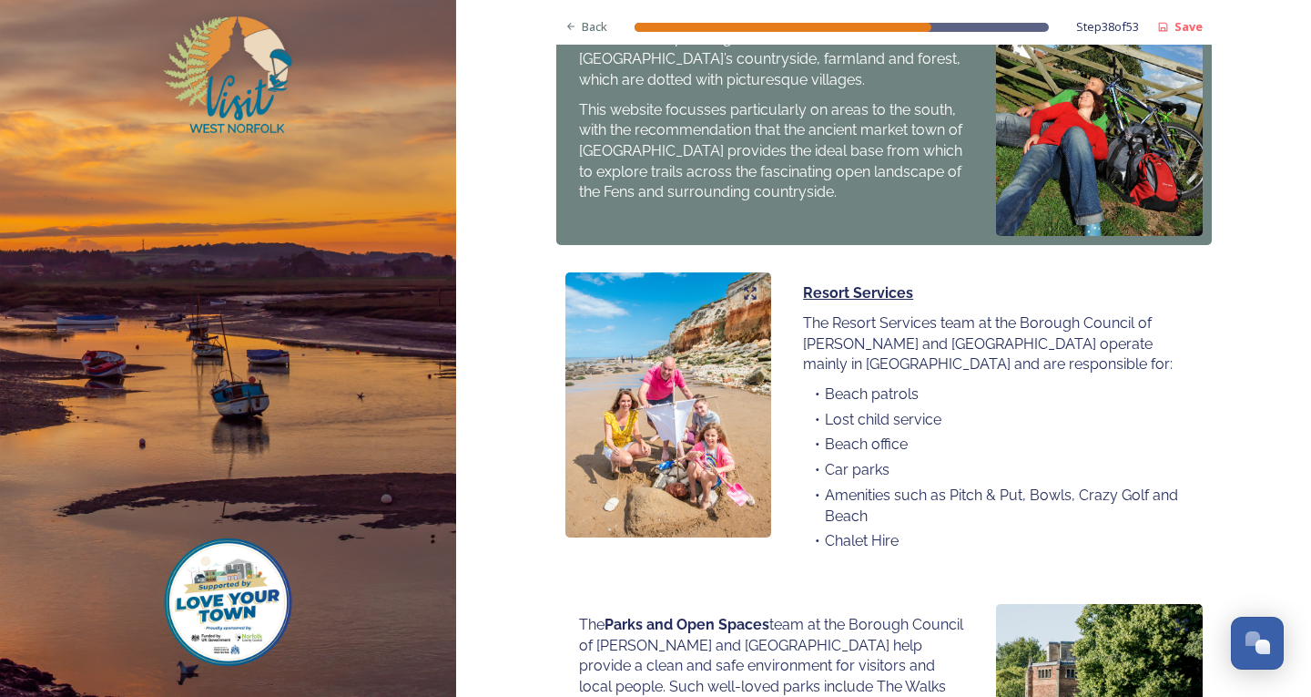
scroll to position [1287, 0]
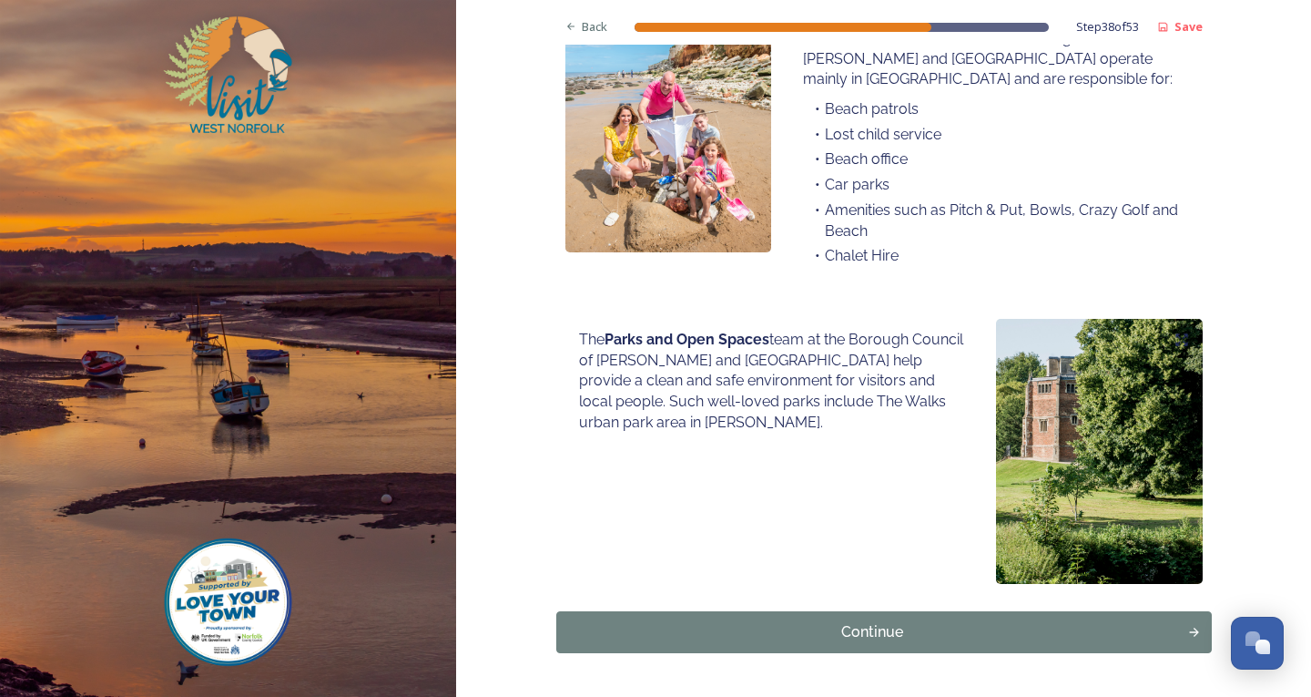
drag, startPoint x: 813, startPoint y: 574, endPoint x: 806, endPoint y: 557, distance: 17.9
click at [809, 621] on div "Continue" at bounding box center [872, 632] width 613 height 22
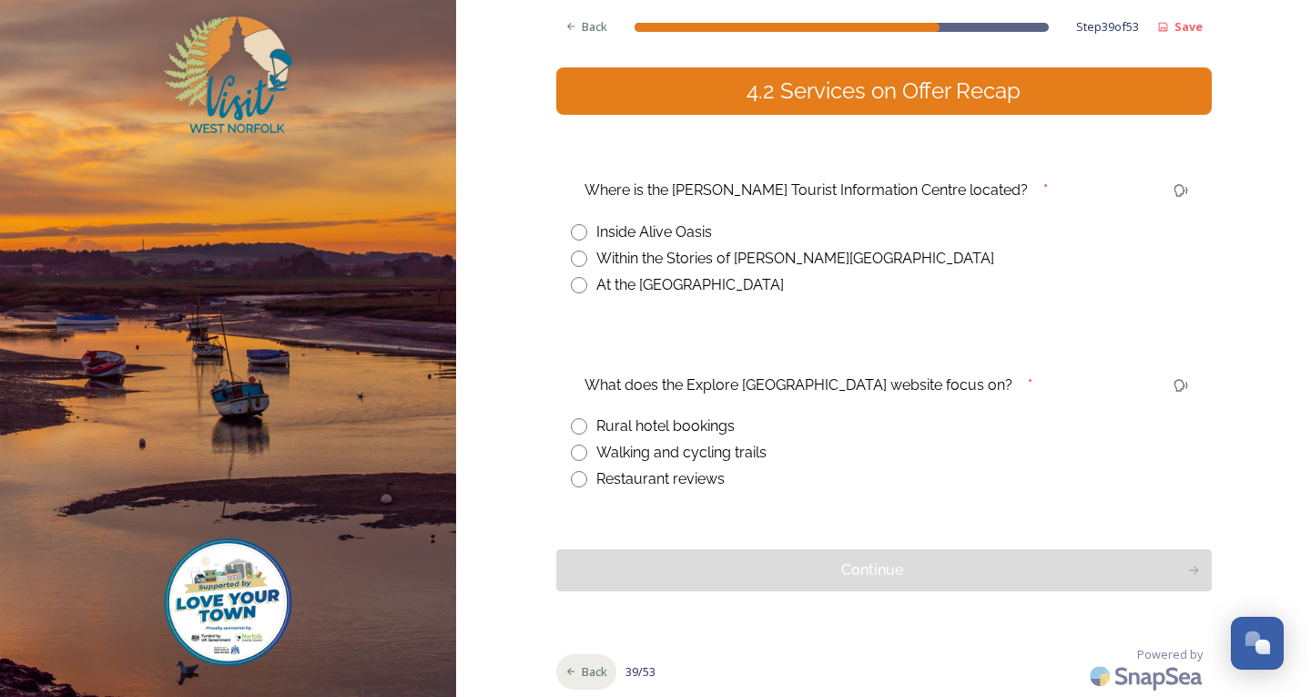
click at [596, 681] on div "Back" at bounding box center [586, 672] width 61 height 36
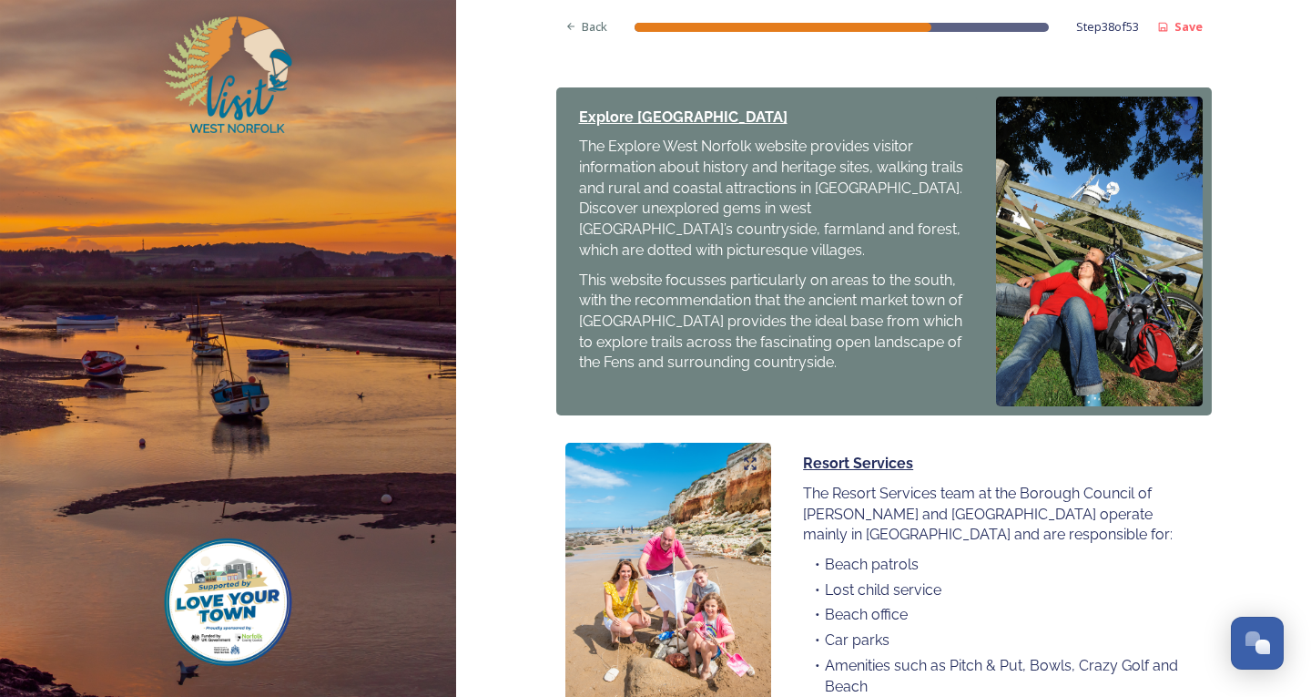
scroll to position [1287, 0]
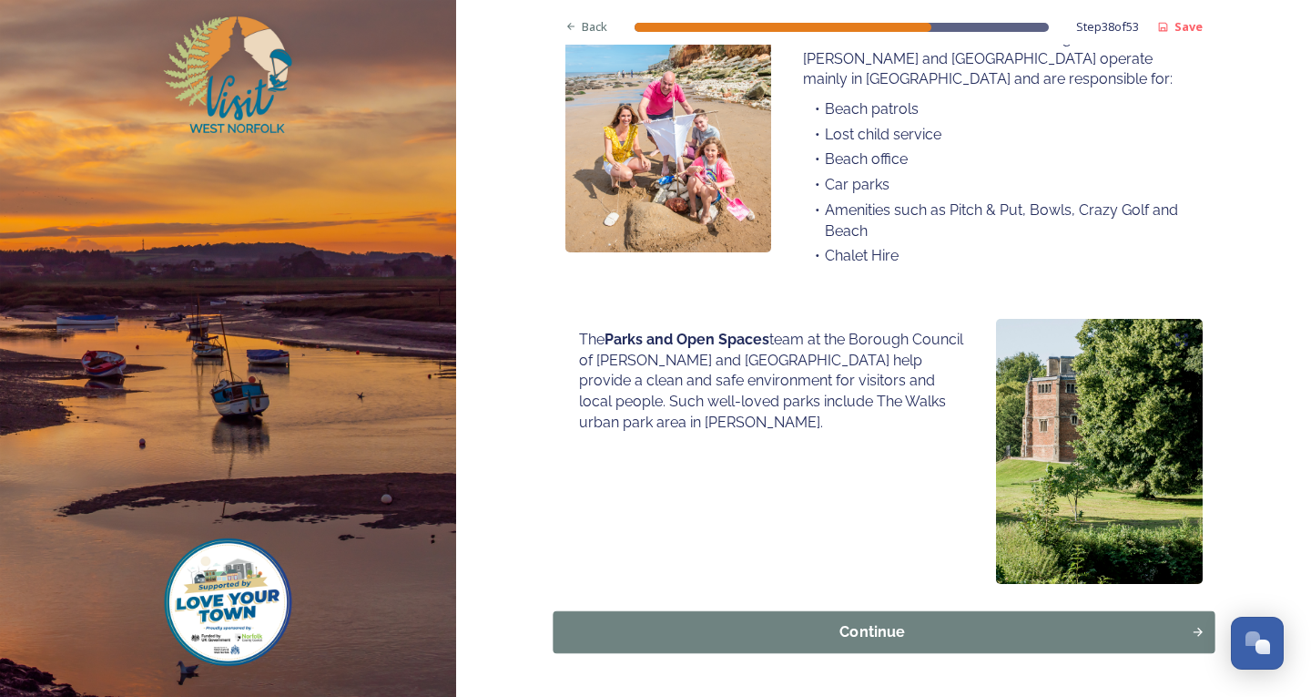
click at [911, 611] on button "Continue" at bounding box center [884, 632] width 662 height 42
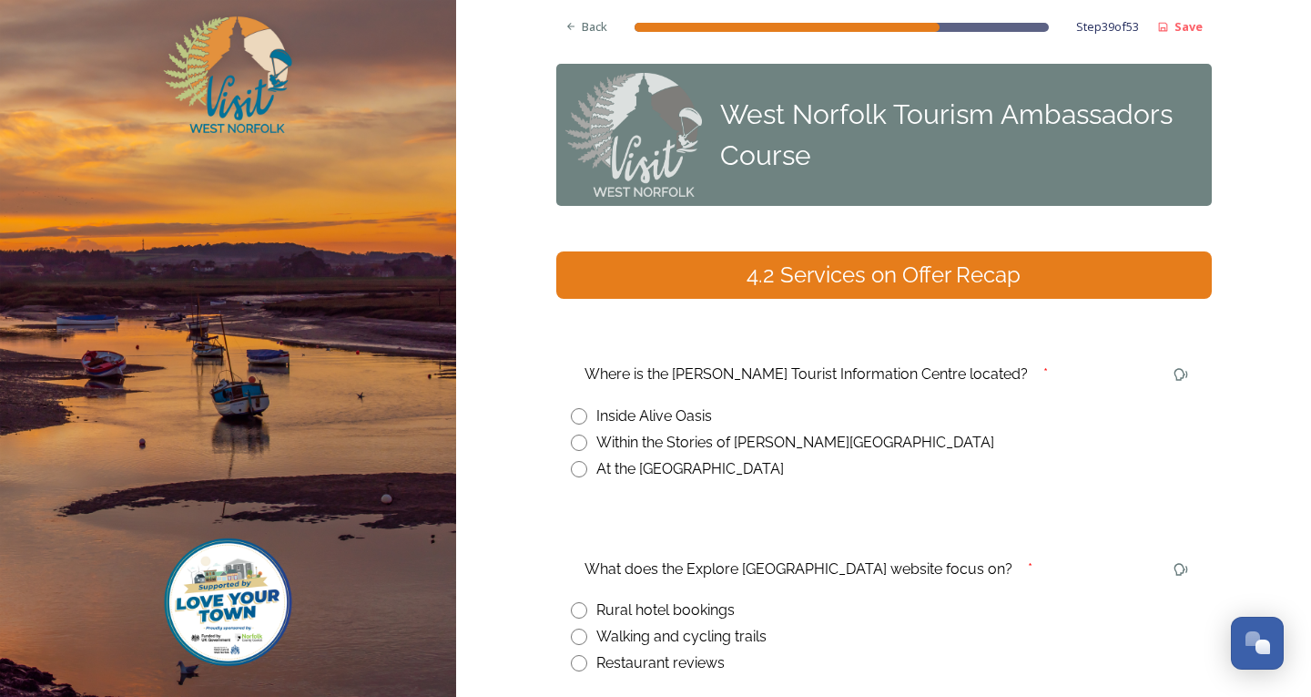
click at [575, 440] on input "radio" at bounding box center [579, 442] width 16 height 16
radio input "true"
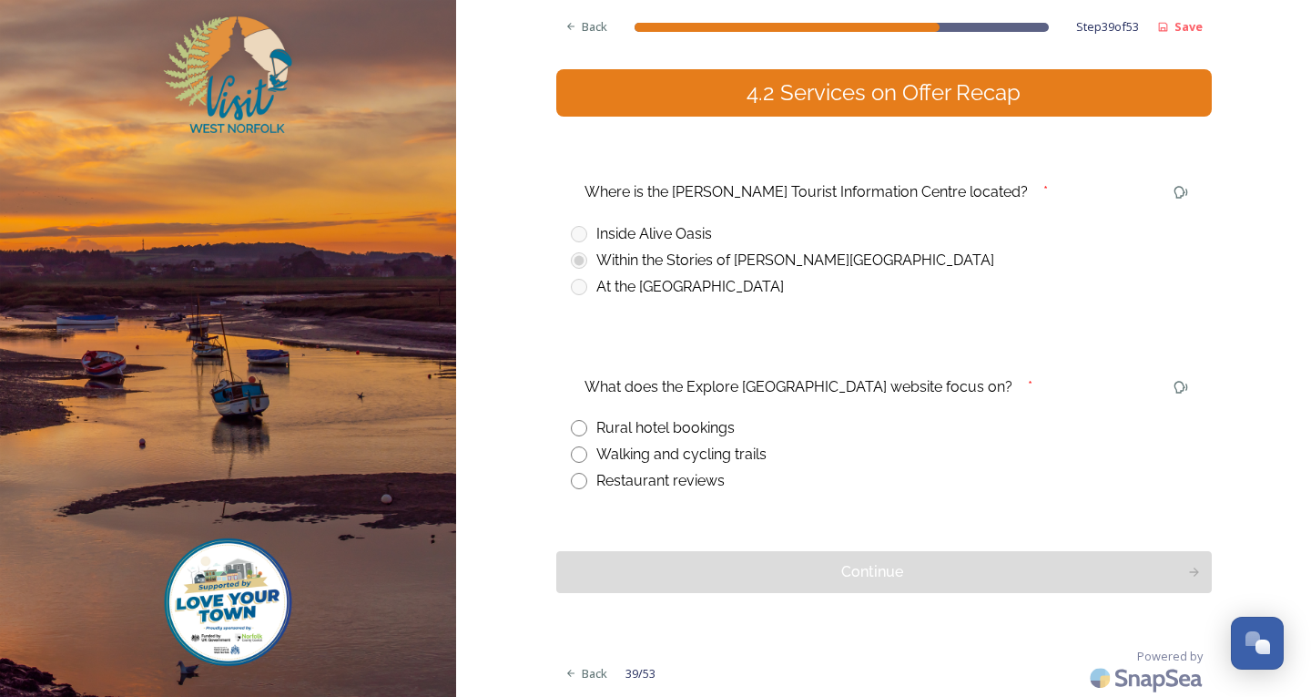
scroll to position [184, 0]
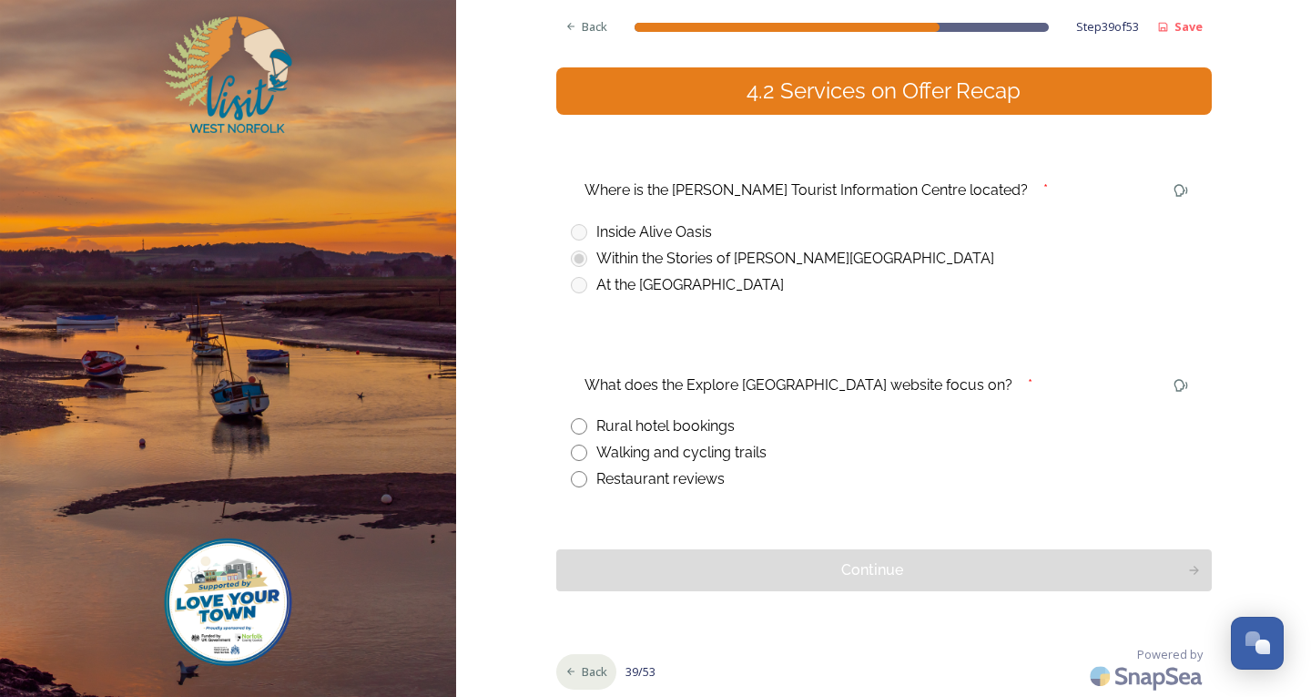
click at [585, 680] on div "Back" at bounding box center [586, 672] width 61 height 36
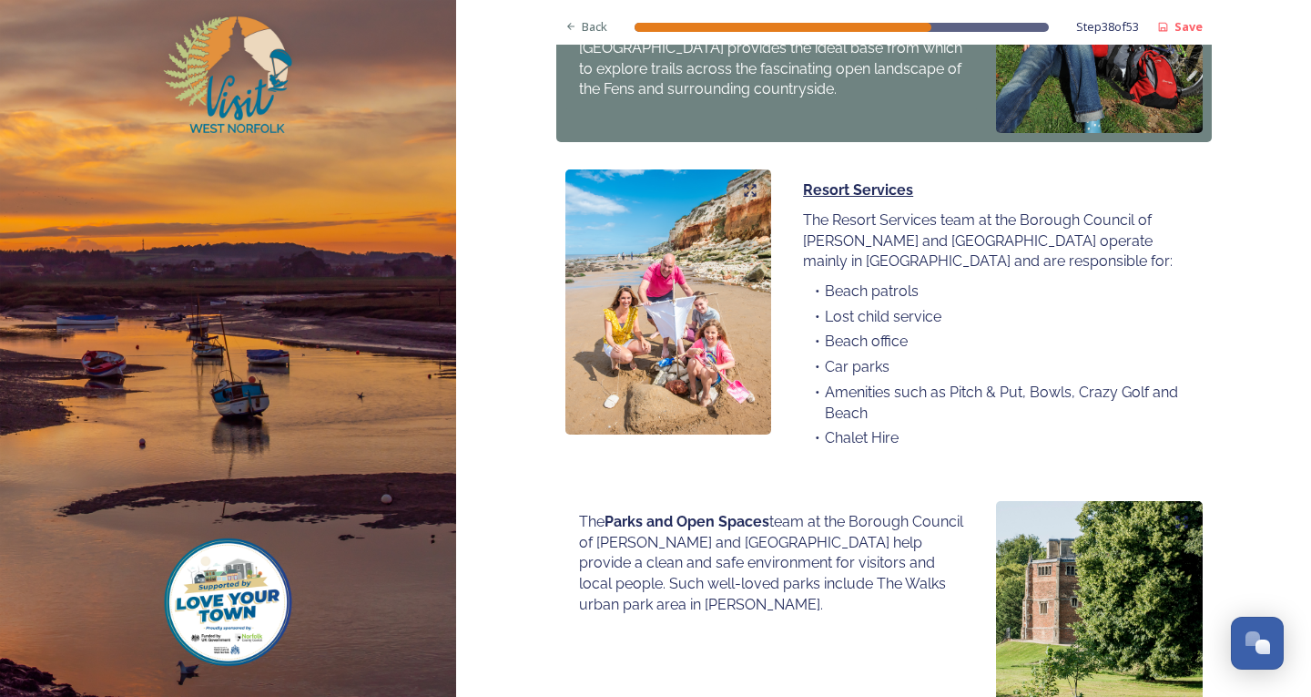
scroll to position [1287, 0]
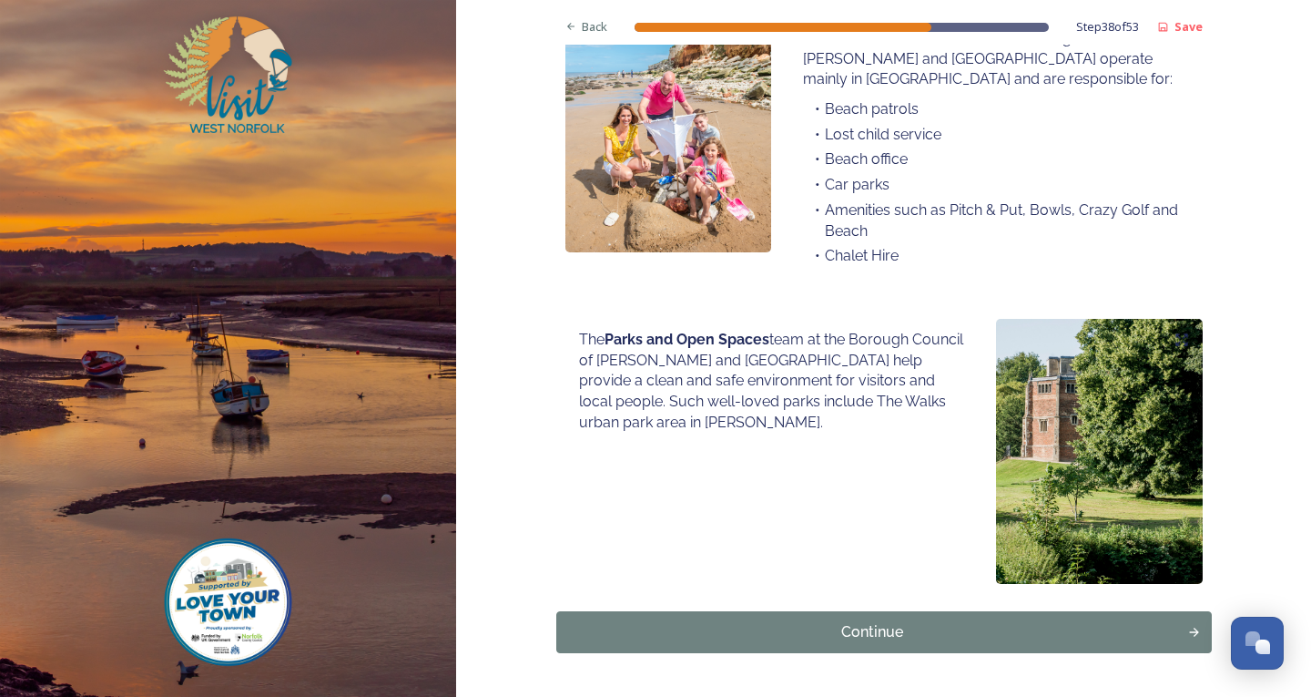
click at [878, 611] on button "Continue" at bounding box center [884, 632] width 662 height 42
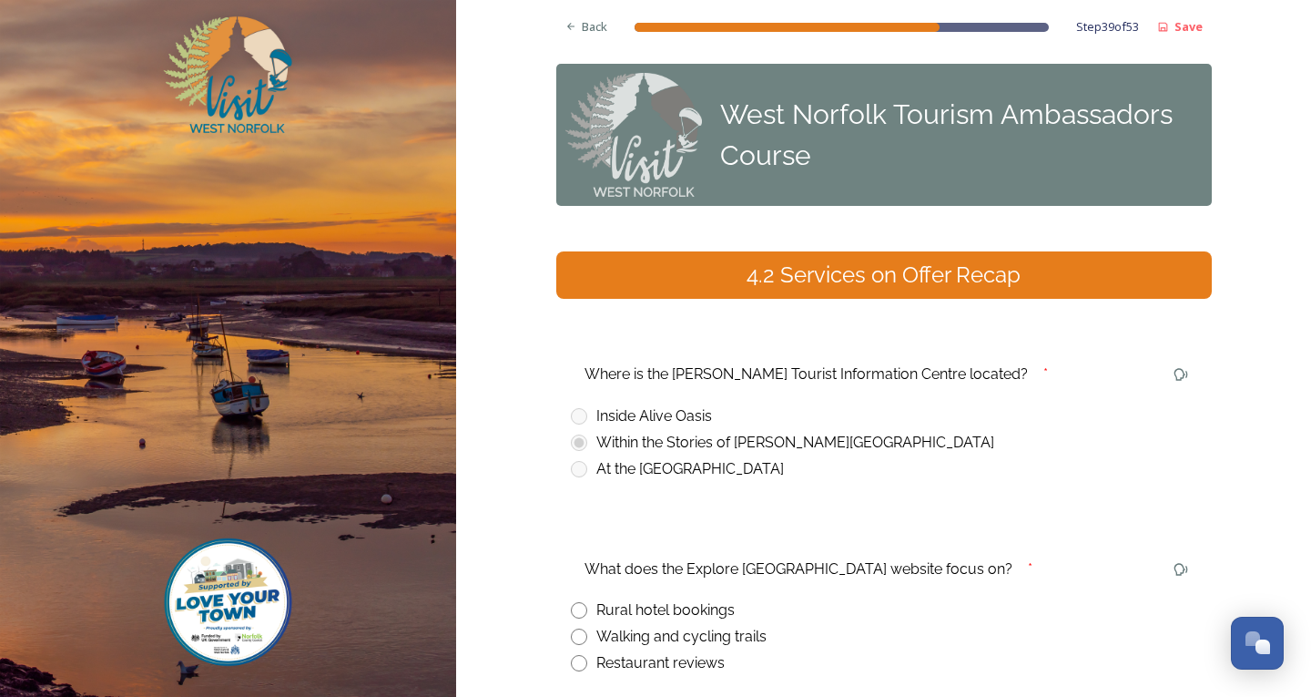
scroll to position [91, 0]
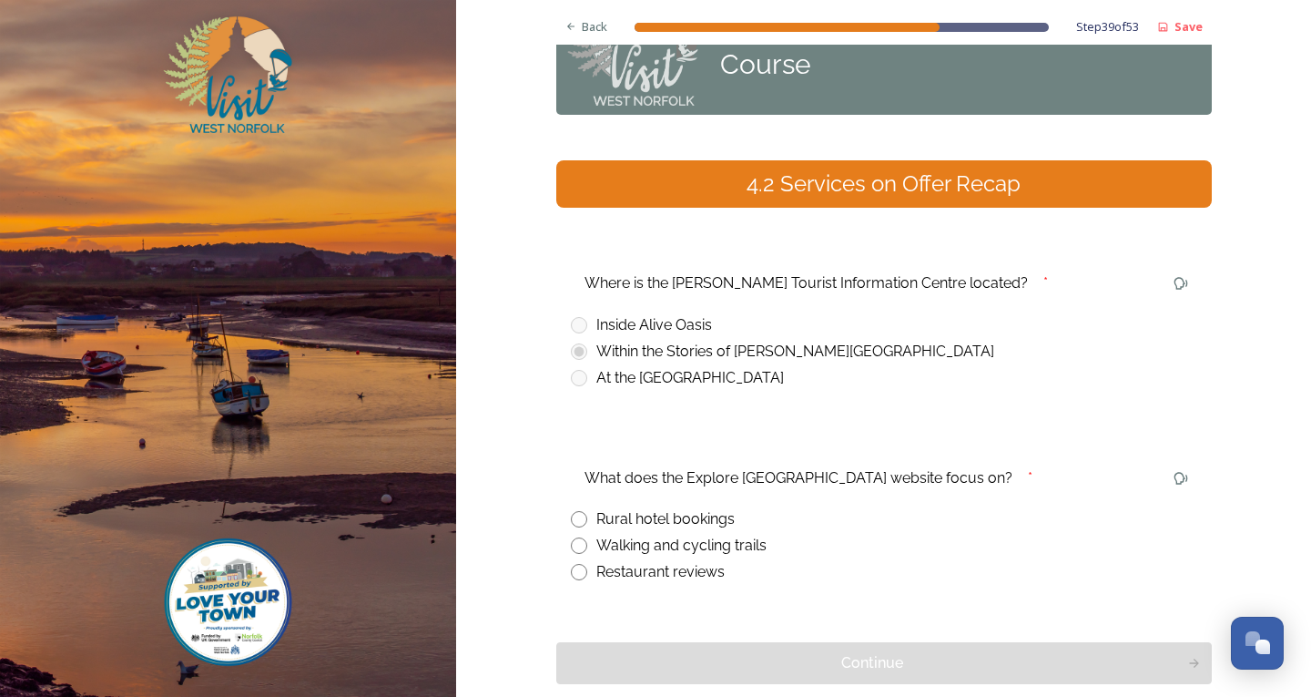
click at [571, 541] on input "radio" at bounding box center [579, 545] width 16 height 16
radio input "true"
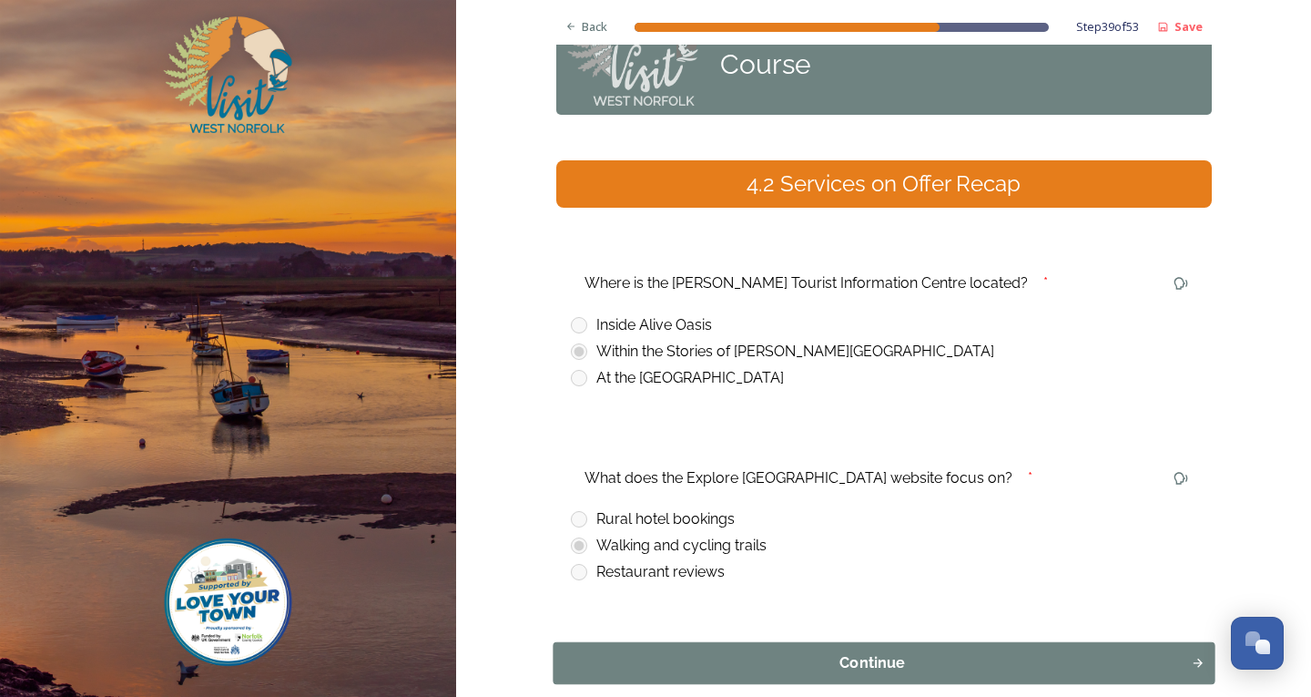
click at [767, 671] on div "Continue" at bounding box center [872, 663] width 618 height 22
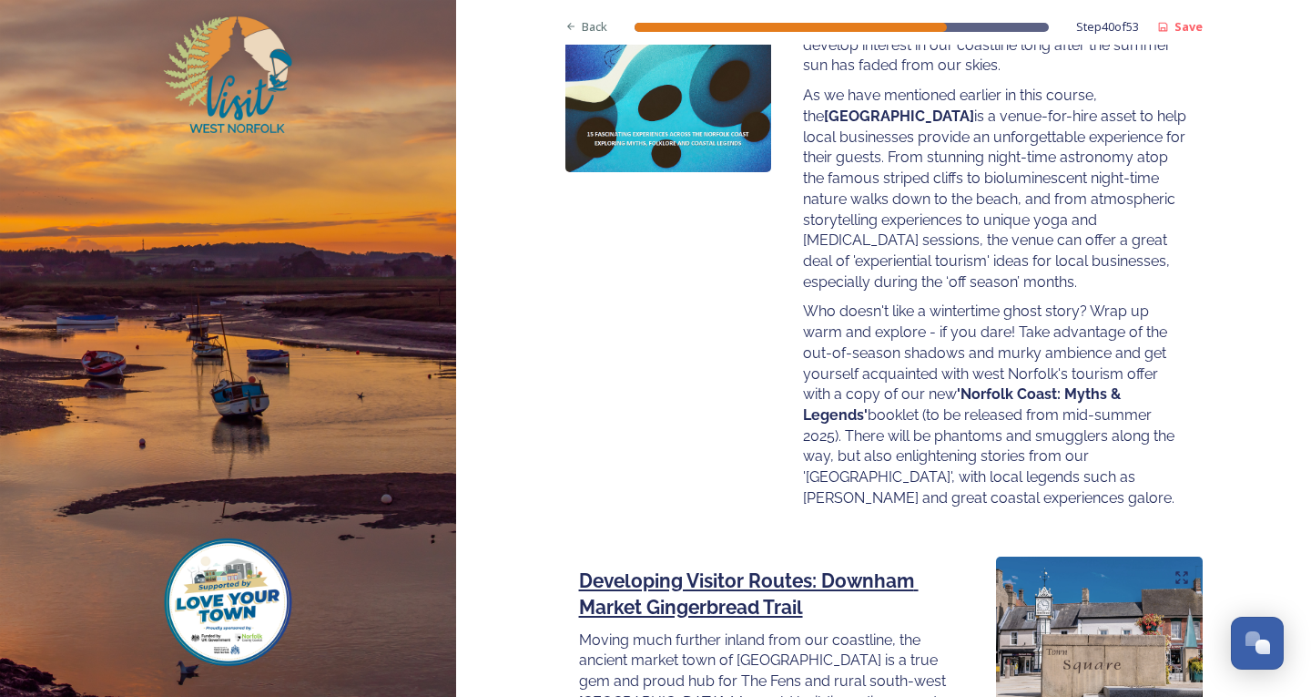
scroll to position [2490, 0]
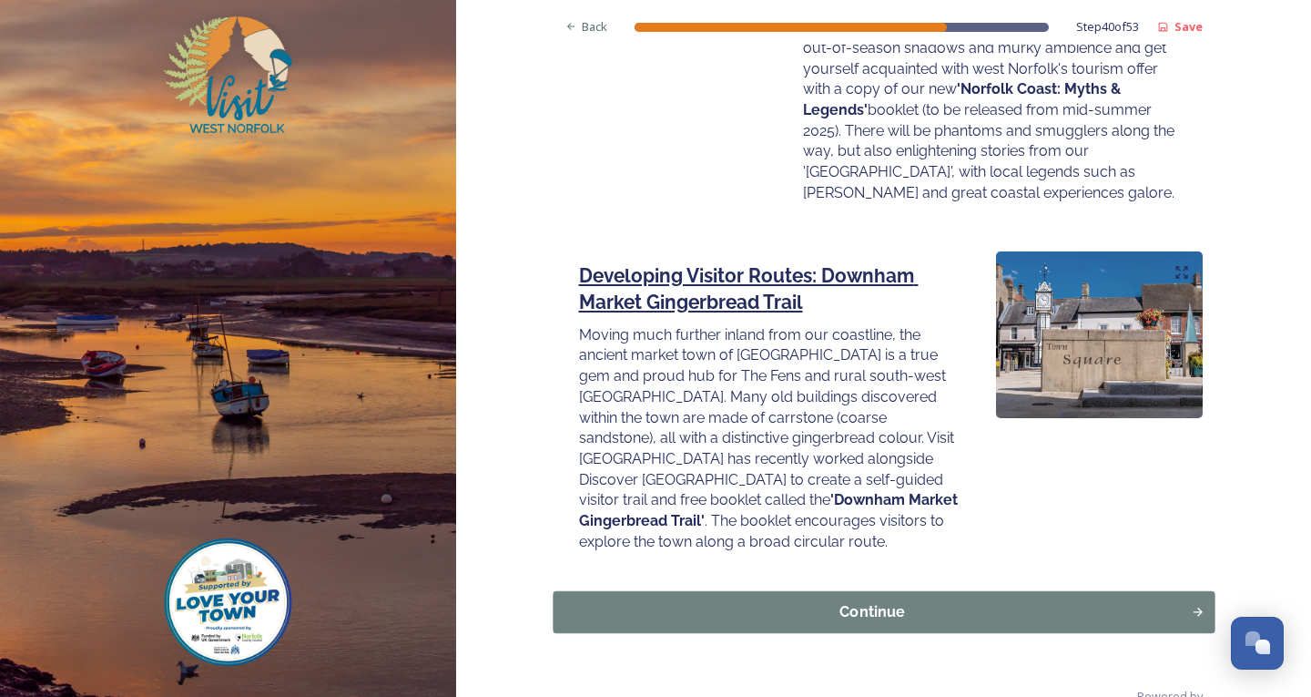
click at [846, 590] on button "Continue" at bounding box center [884, 611] width 662 height 42
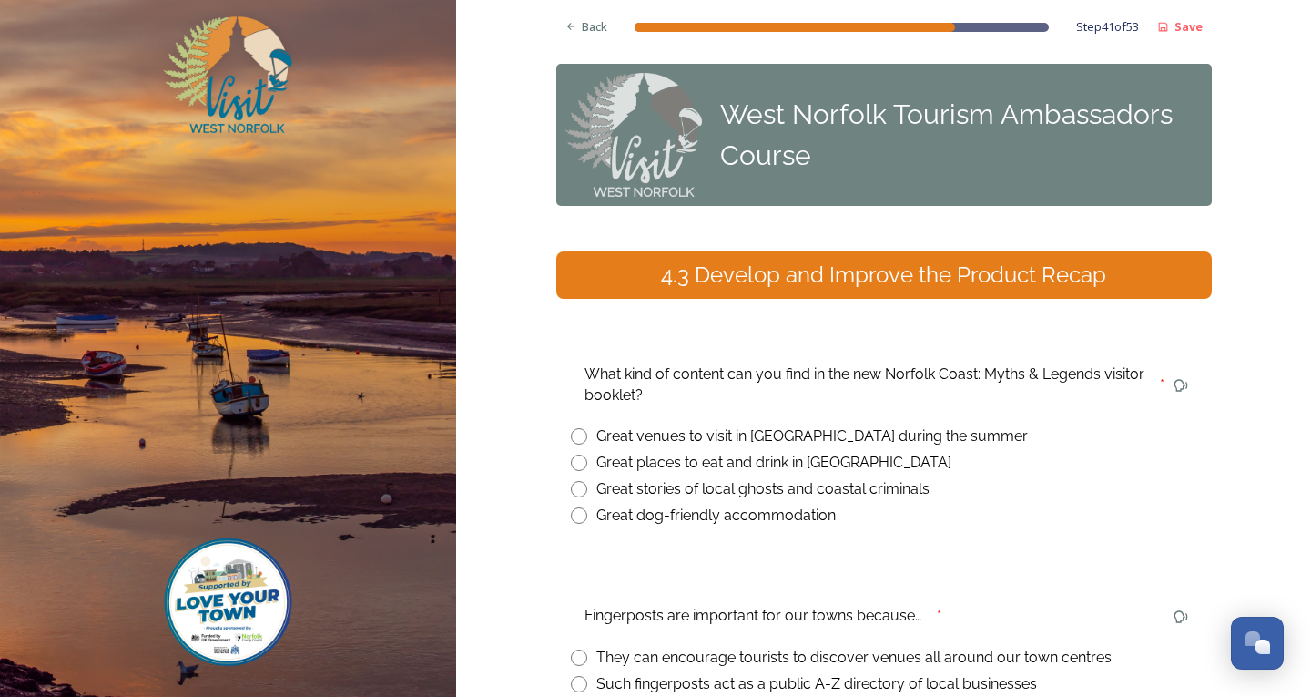
scroll to position [182, 0]
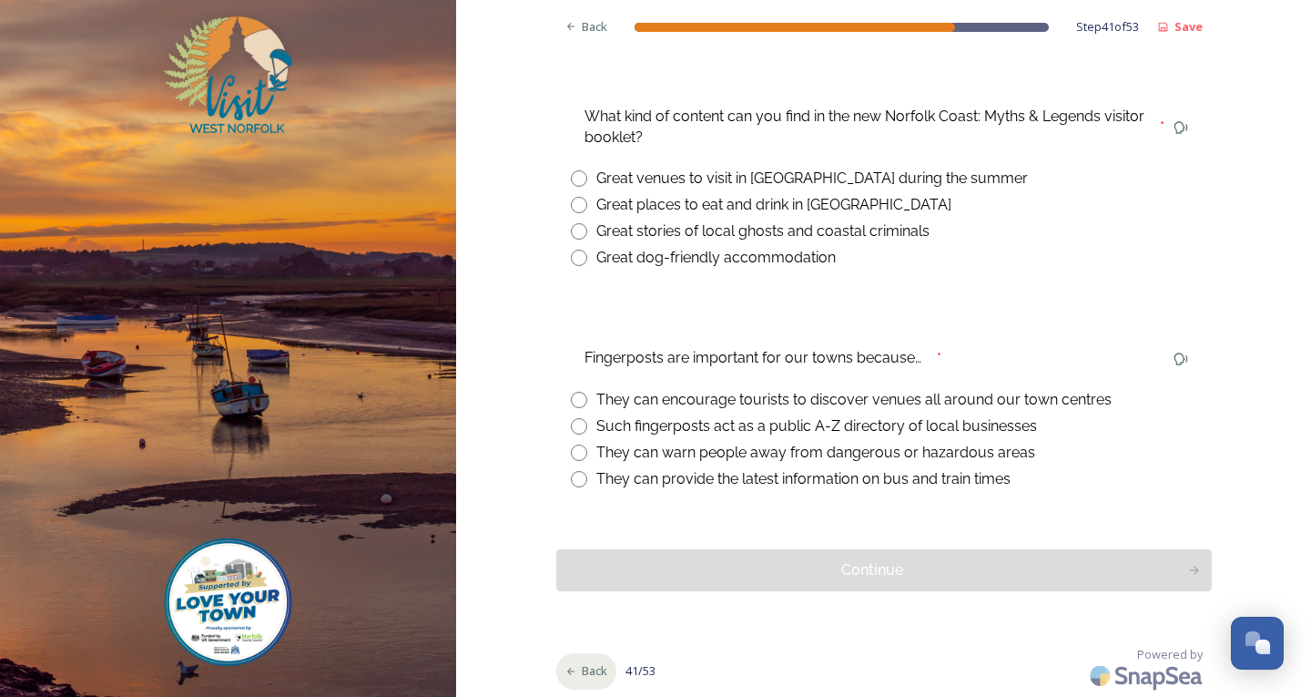
click at [558, 677] on div "Back" at bounding box center [586, 671] width 61 height 36
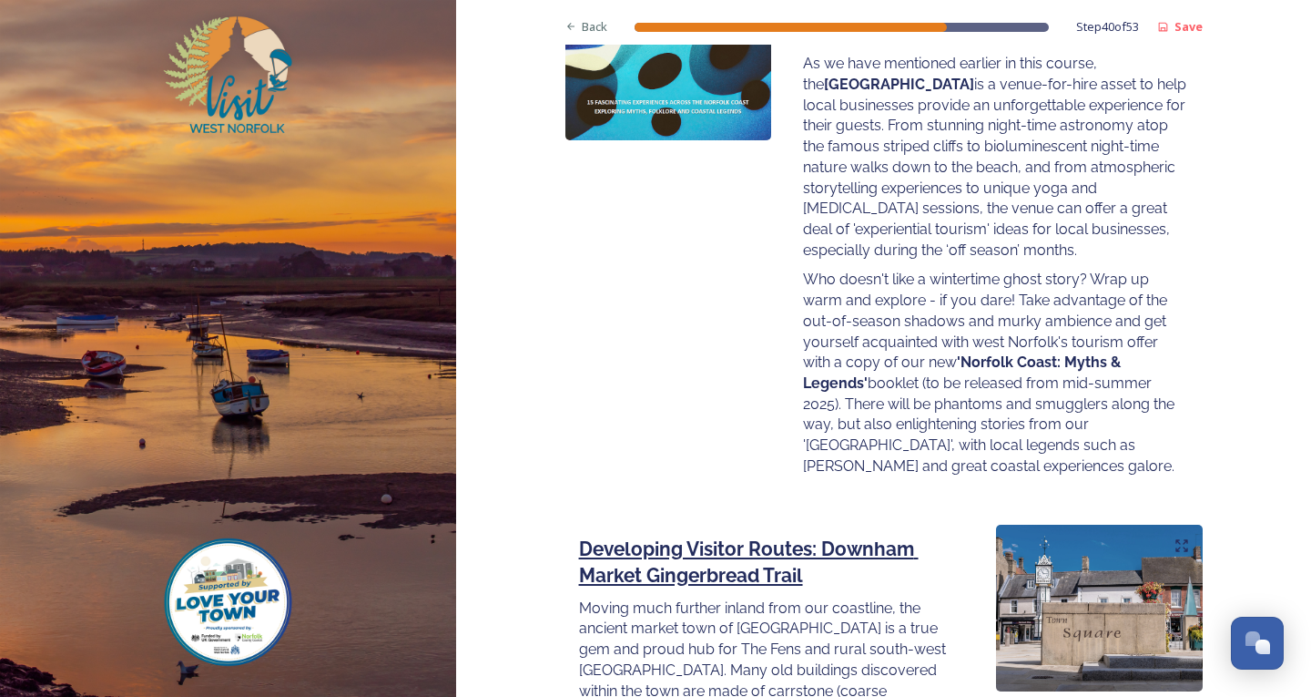
scroll to position [2490, 0]
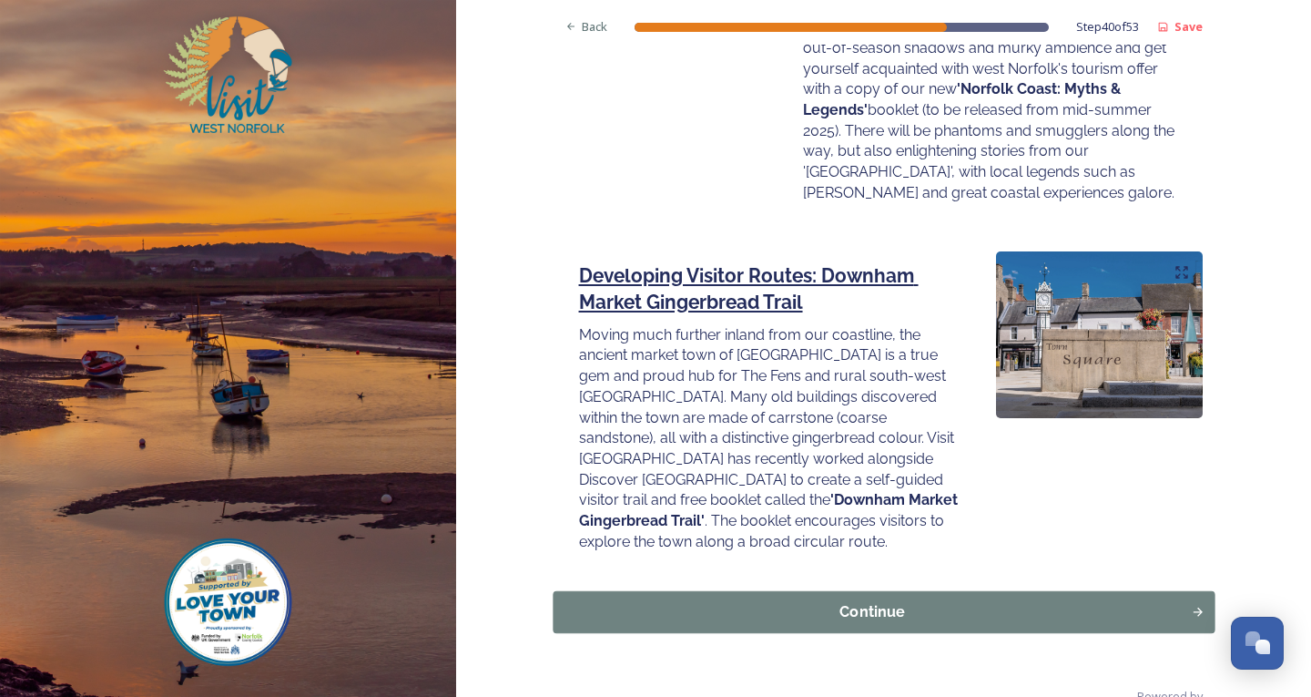
click at [1019, 600] on div "Continue" at bounding box center [872, 611] width 618 height 22
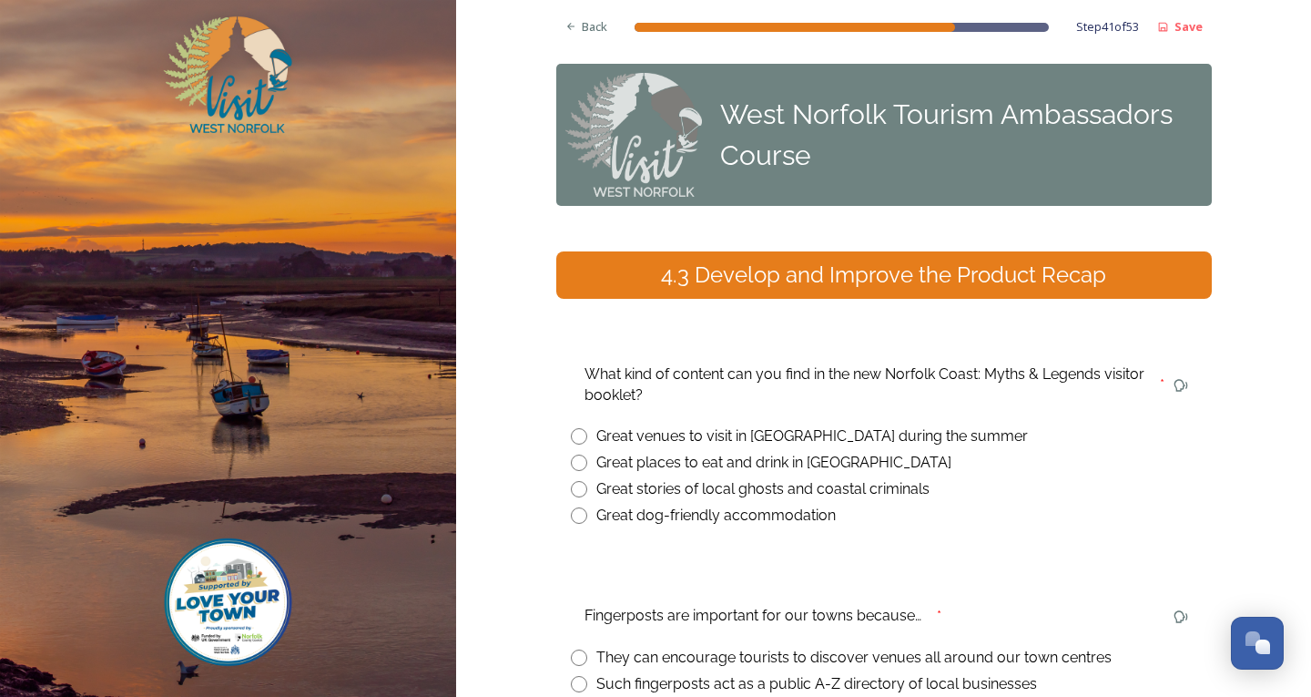
scroll to position [258, 0]
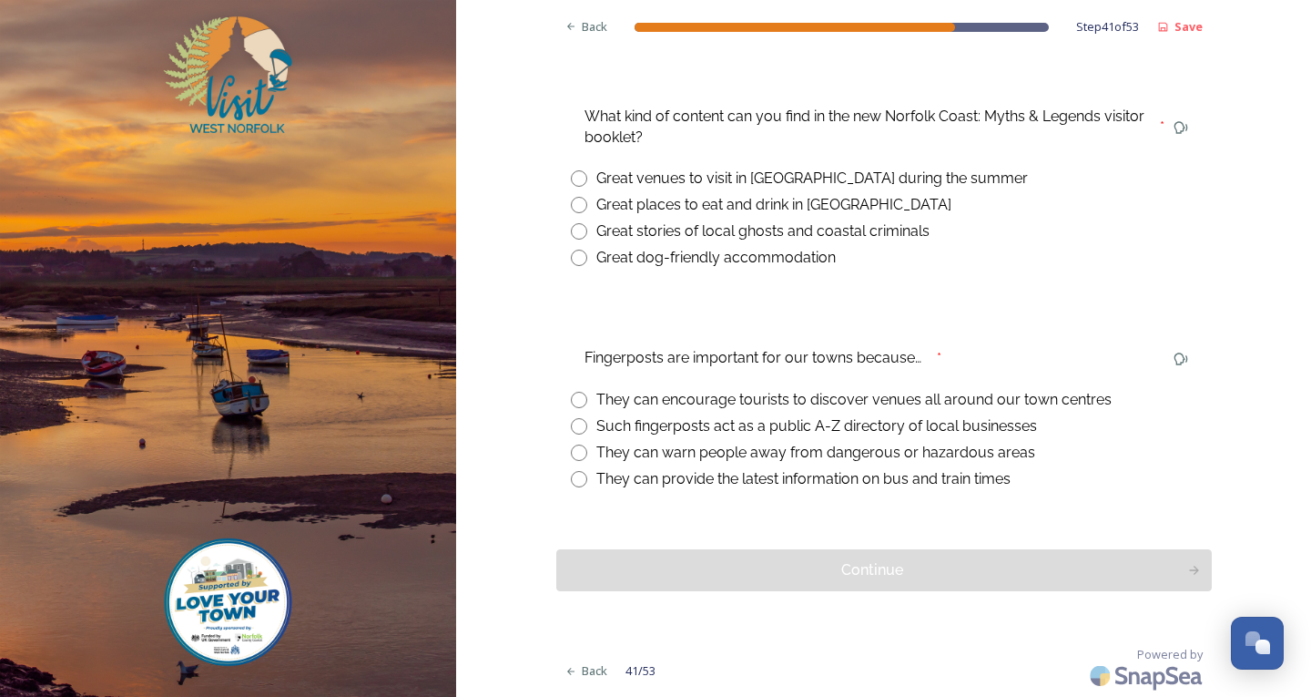
click at [614, 682] on div "Back 41 / 53 Powered by" at bounding box center [884, 671] width 656 height 51
click at [599, 680] on div "Back" at bounding box center [586, 671] width 61 height 36
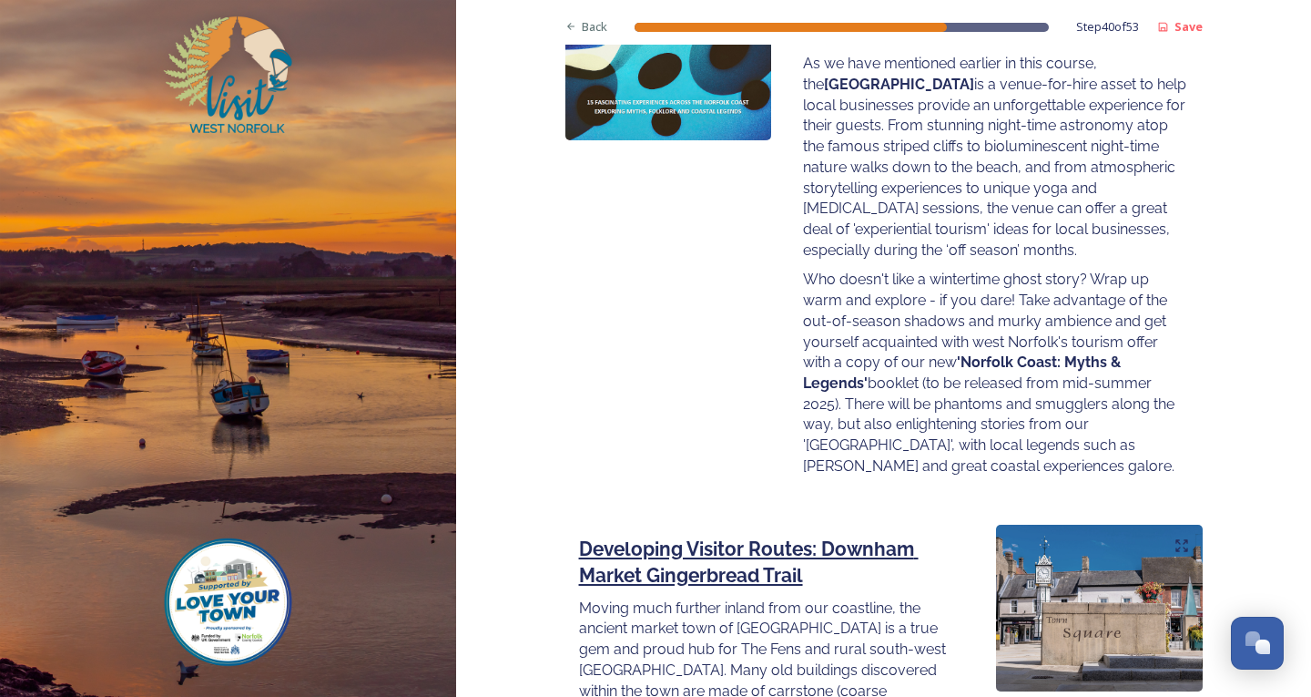
scroll to position [2490, 0]
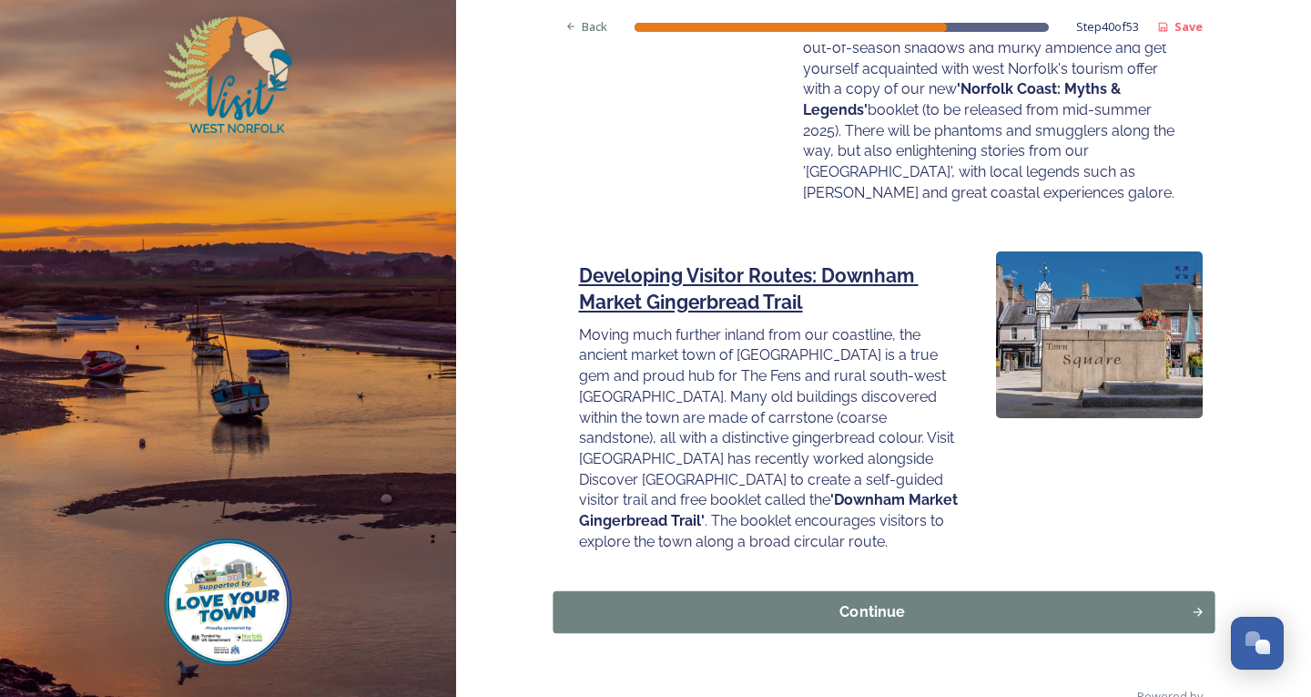
click at [909, 590] on button "Continue" at bounding box center [884, 611] width 662 height 42
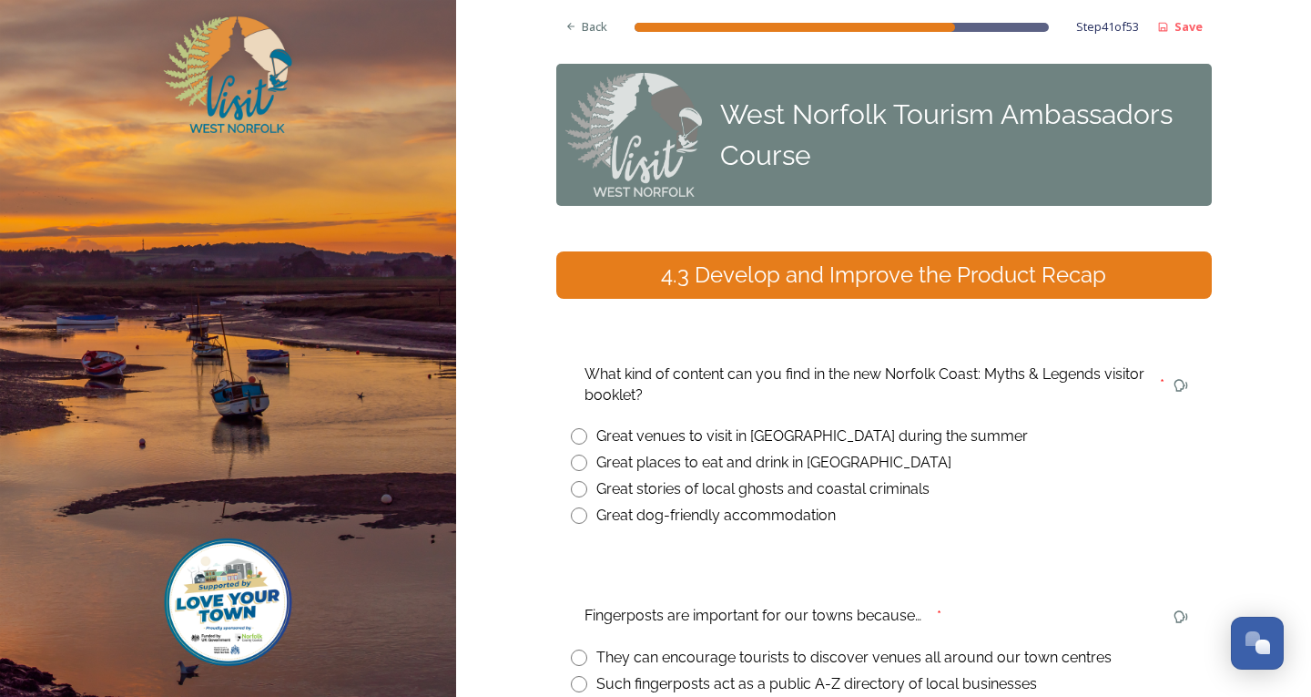
scroll to position [258, 0]
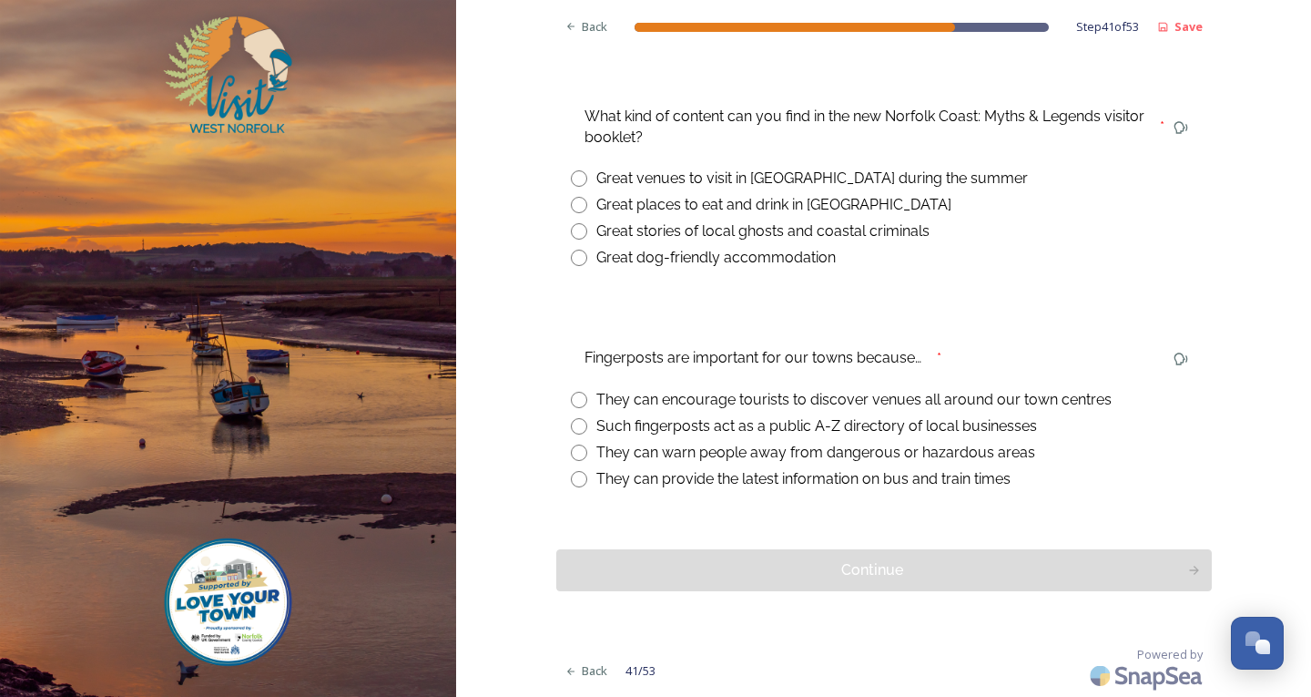
drag, startPoint x: 579, startPoint y: 667, endPoint x: 605, endPoint y: 615, distance: 57.8
click at [582, 667] on span "Back" at bounding box center [594, 670] width 25 height 17
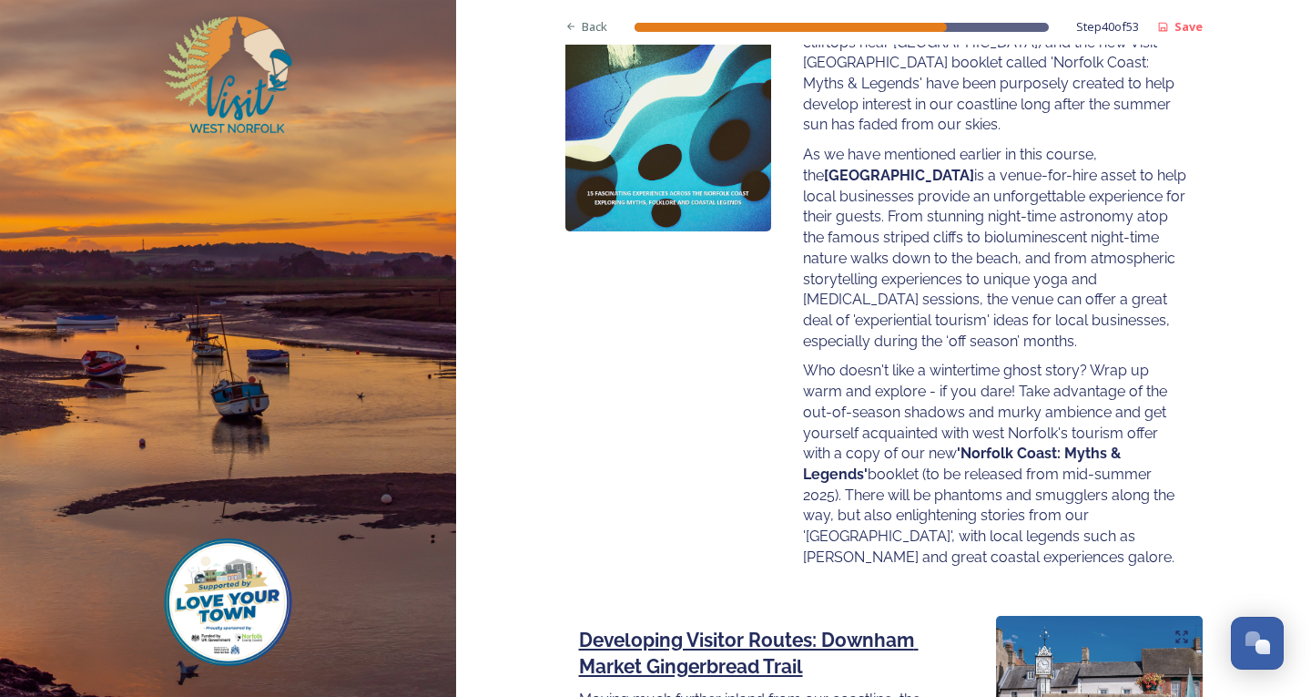
scroll to position [2490, 0]
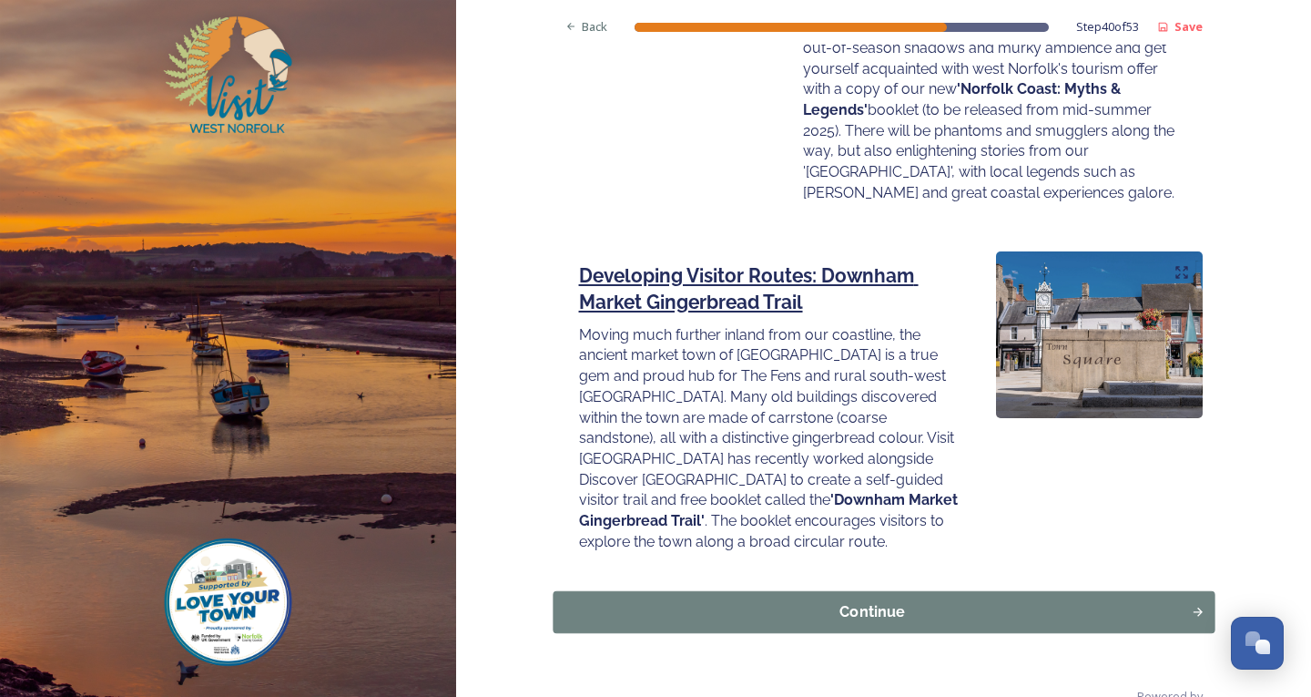
click at [948, 590] on button "Continue" at bounding box center [884, 611] width 662 height 42
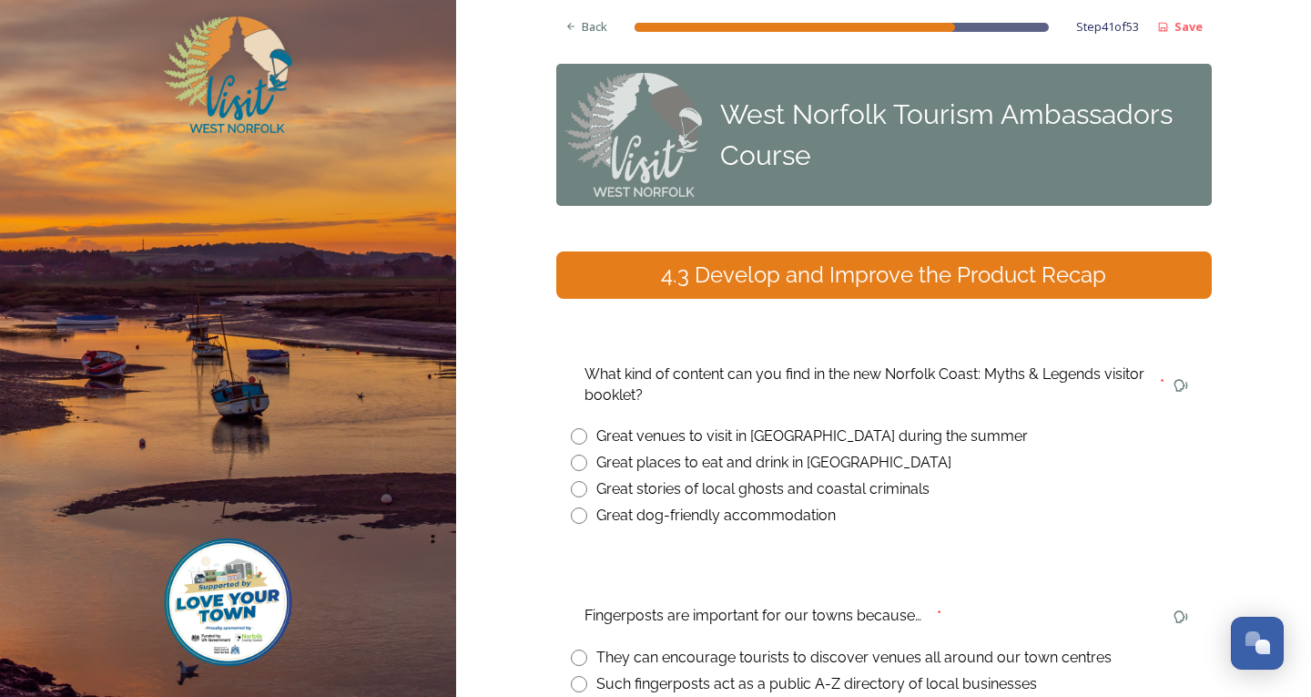
scroll to position [182, 0]
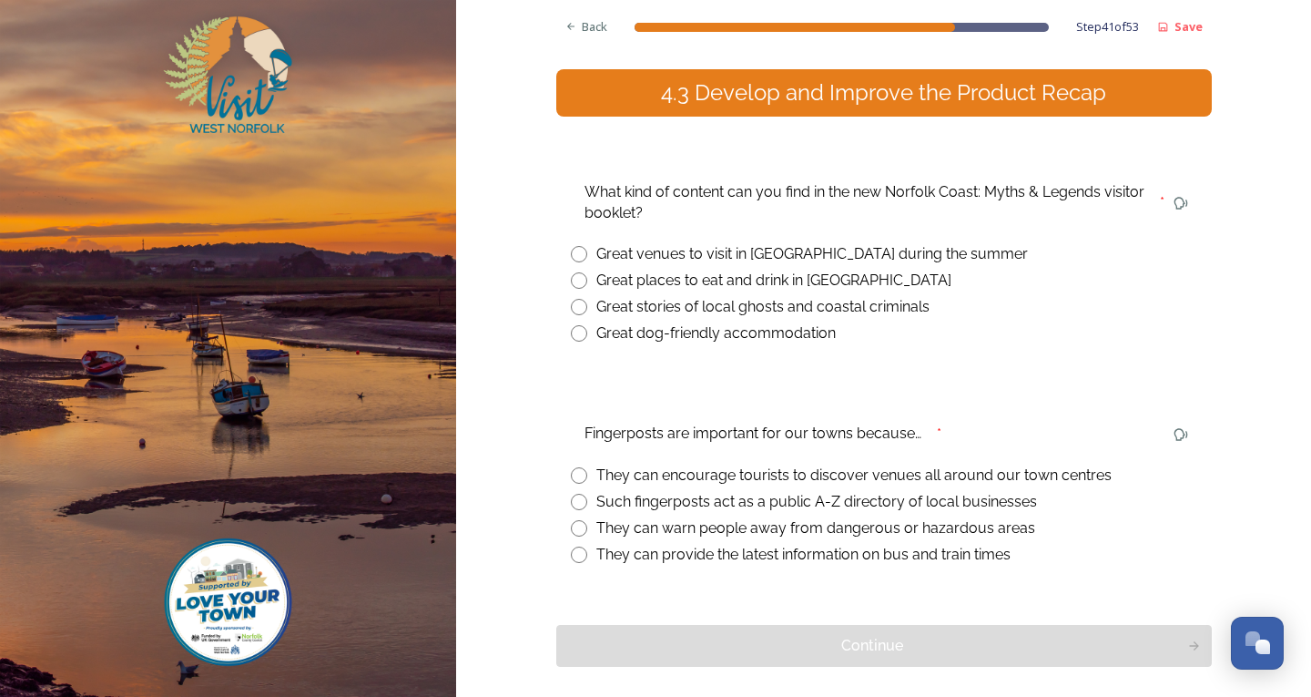
click at [571, 469] on input "radio" at bounding box center [579, 475] width 16 height 16
radio input "true"
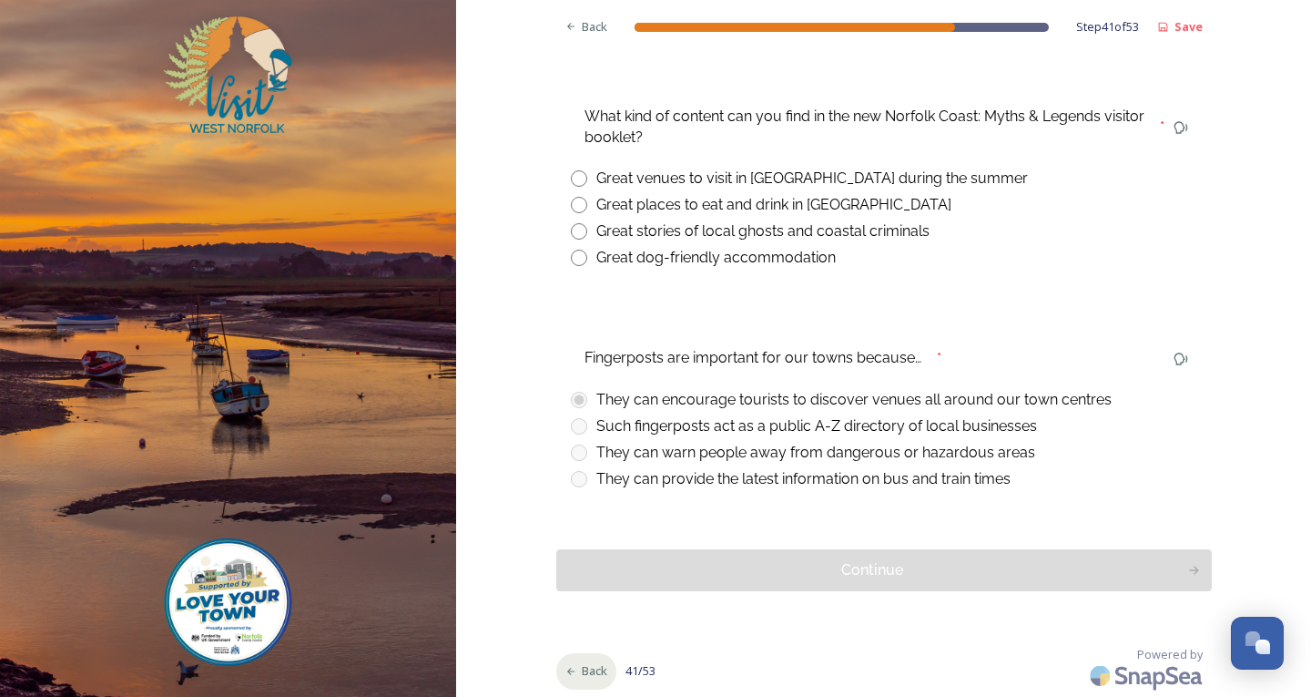
click at [595, 669] on span "Back" at bounding box center [594, 670] width 25 height 17
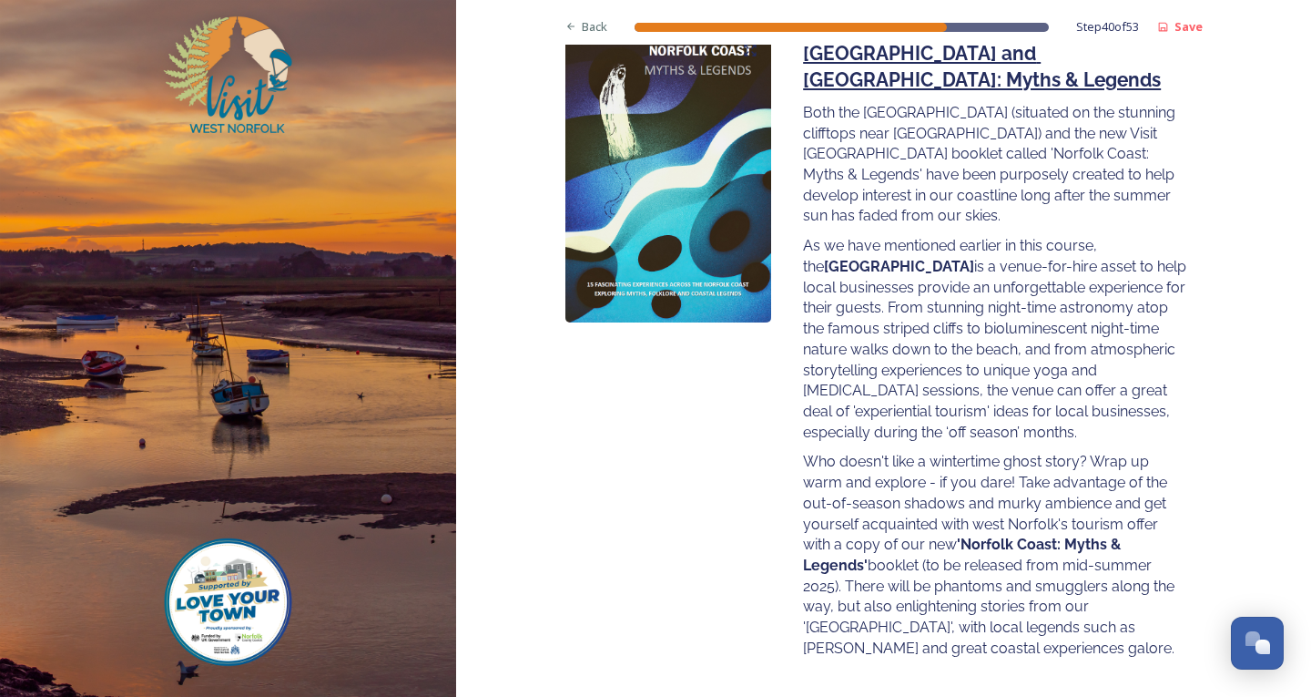
scroll to position [2490, 0]
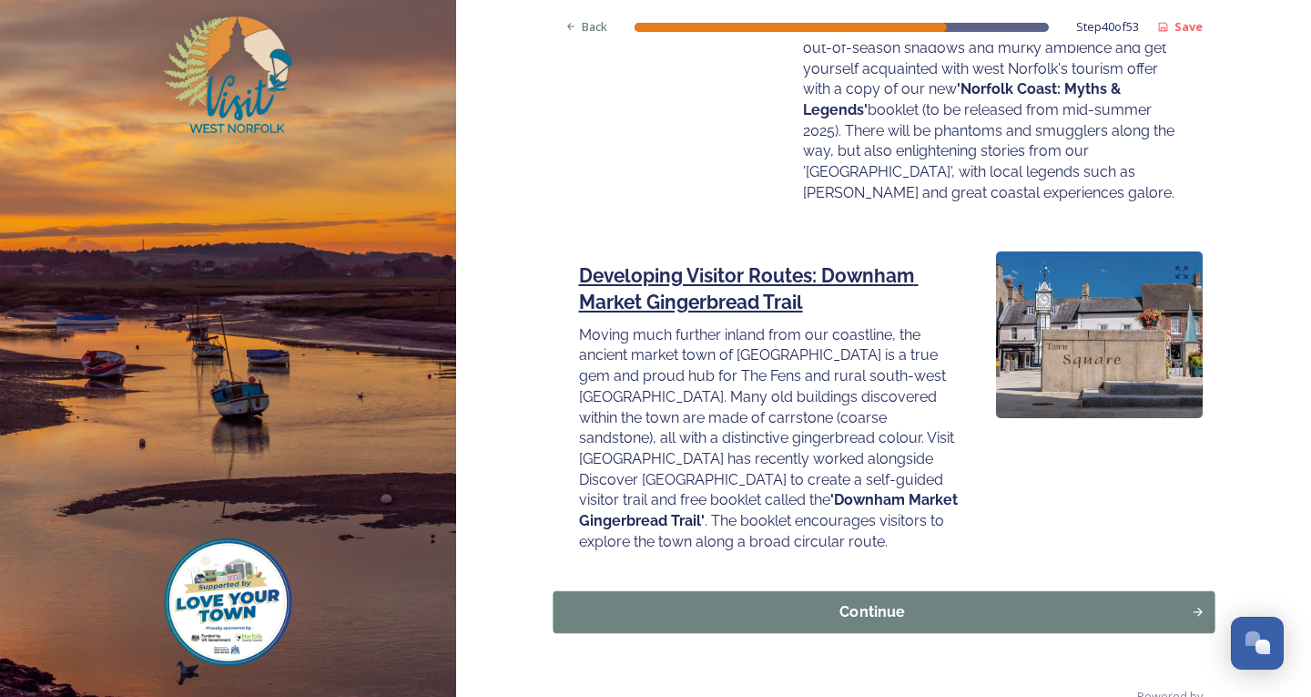
click at [929, 590] on button "Continue" at bounding box center [884, 611] width 662 height 42
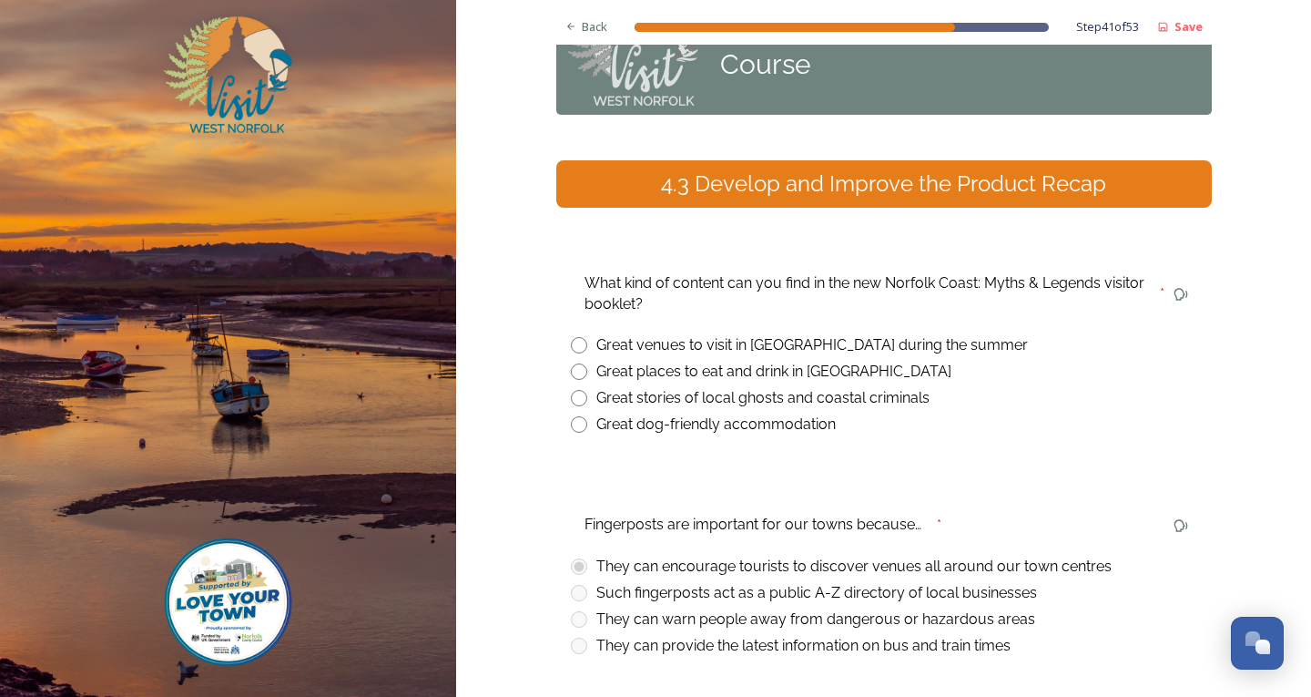
scroll to position [258, 0]
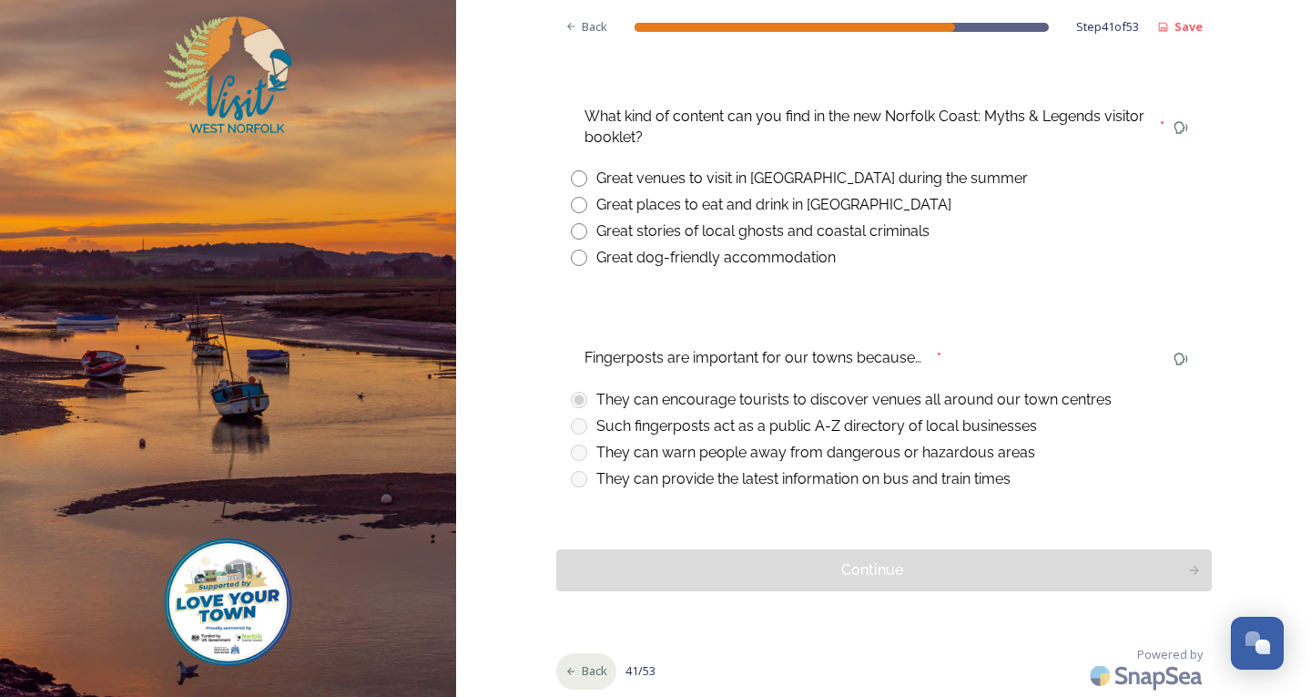
click at [596, 684] on div "Back" at bounding box center [586, 671] width 61 height 36
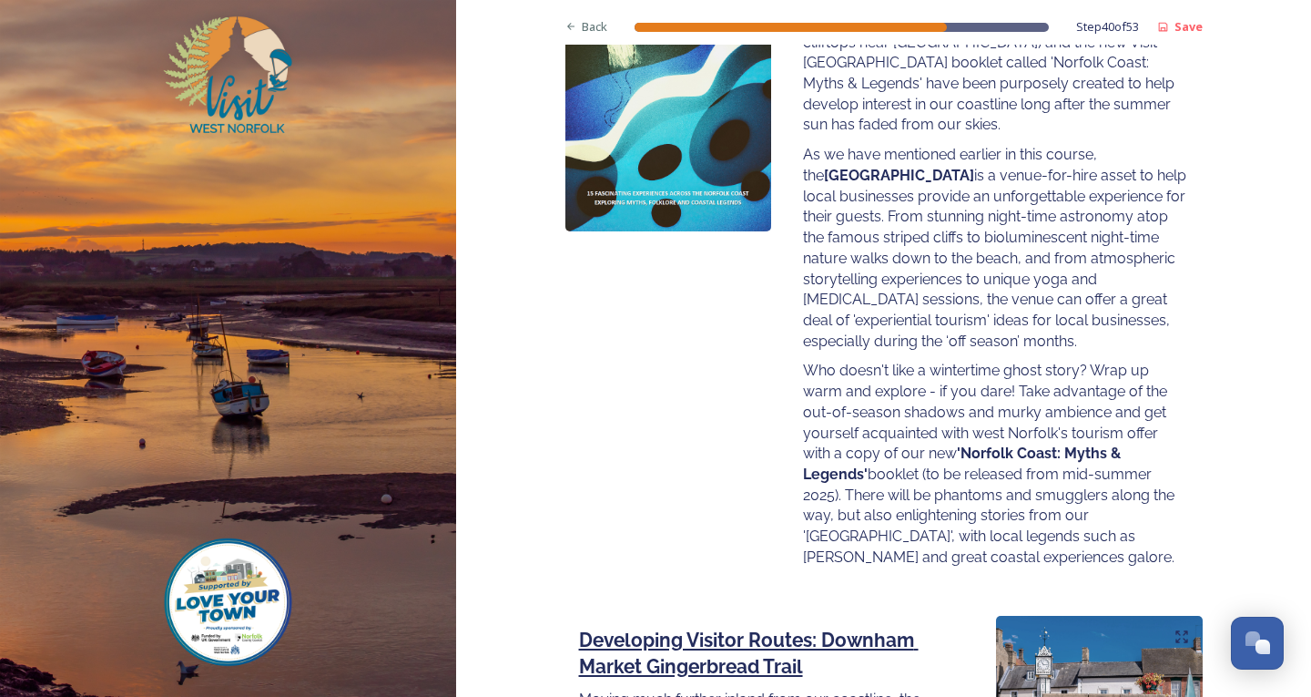
scroll to position [2490, 0]
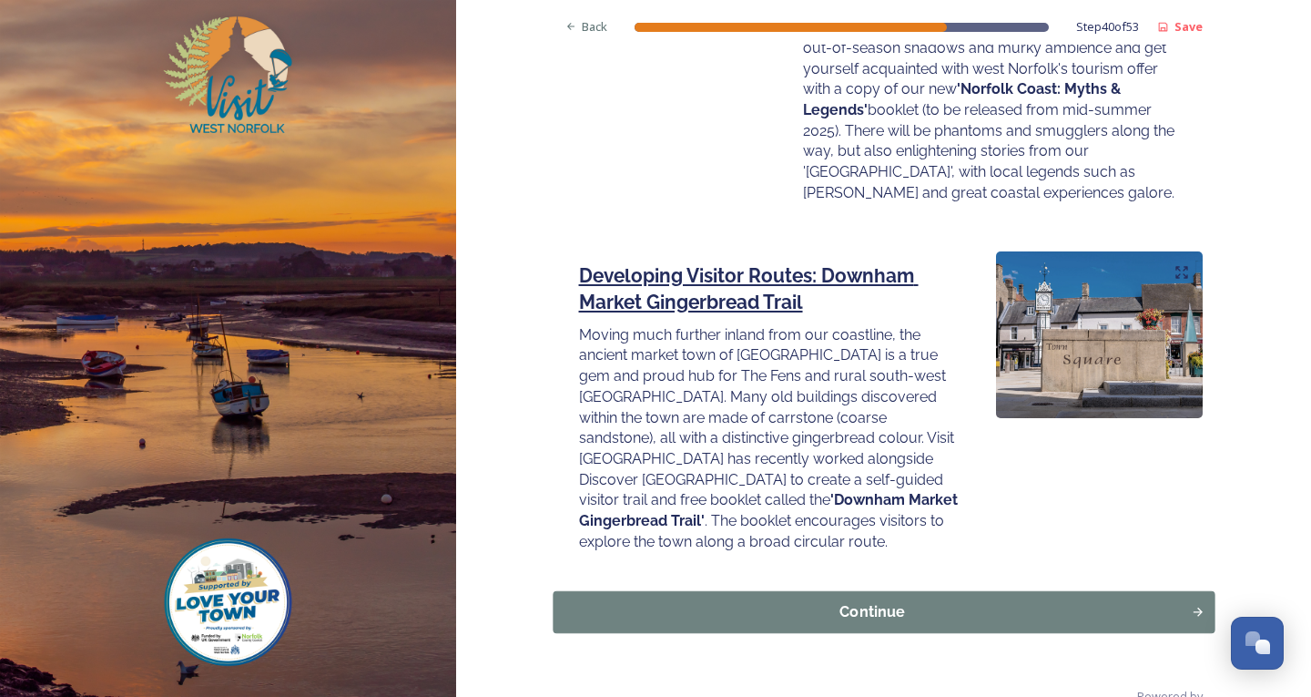
click at [910, 600] on div "Continue" at bounding box center [872, 611] width 618 height 22
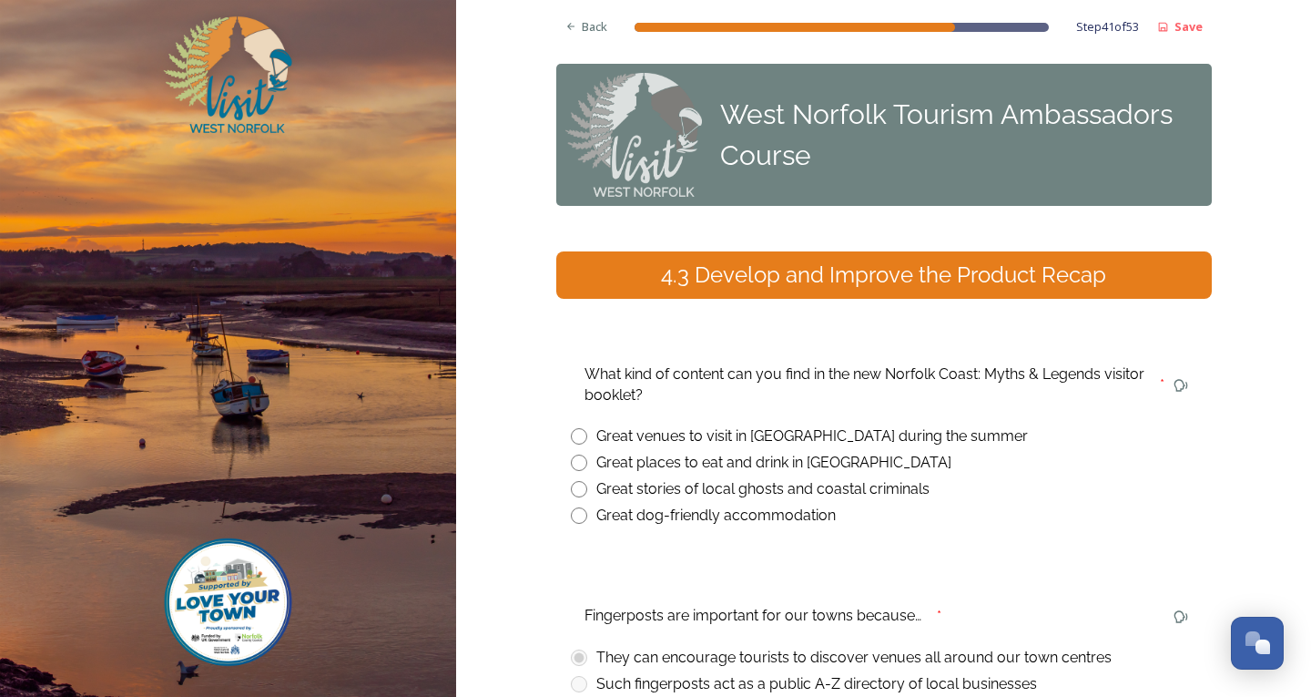
click at [577, 495] on input "radio" at bounding box center [579, 489] width 16 height 16
radio input "true"
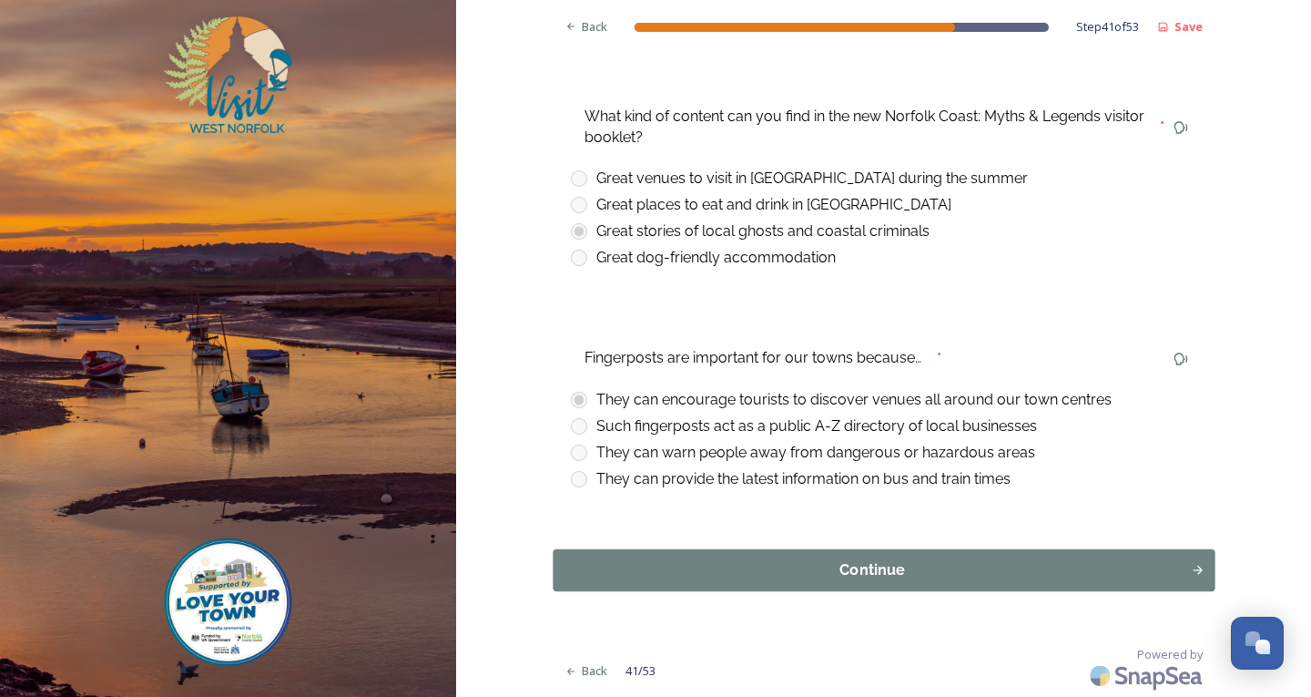
click at [861, 581] on div "Continue" at bounding box center [872, 570] width 618 height 22
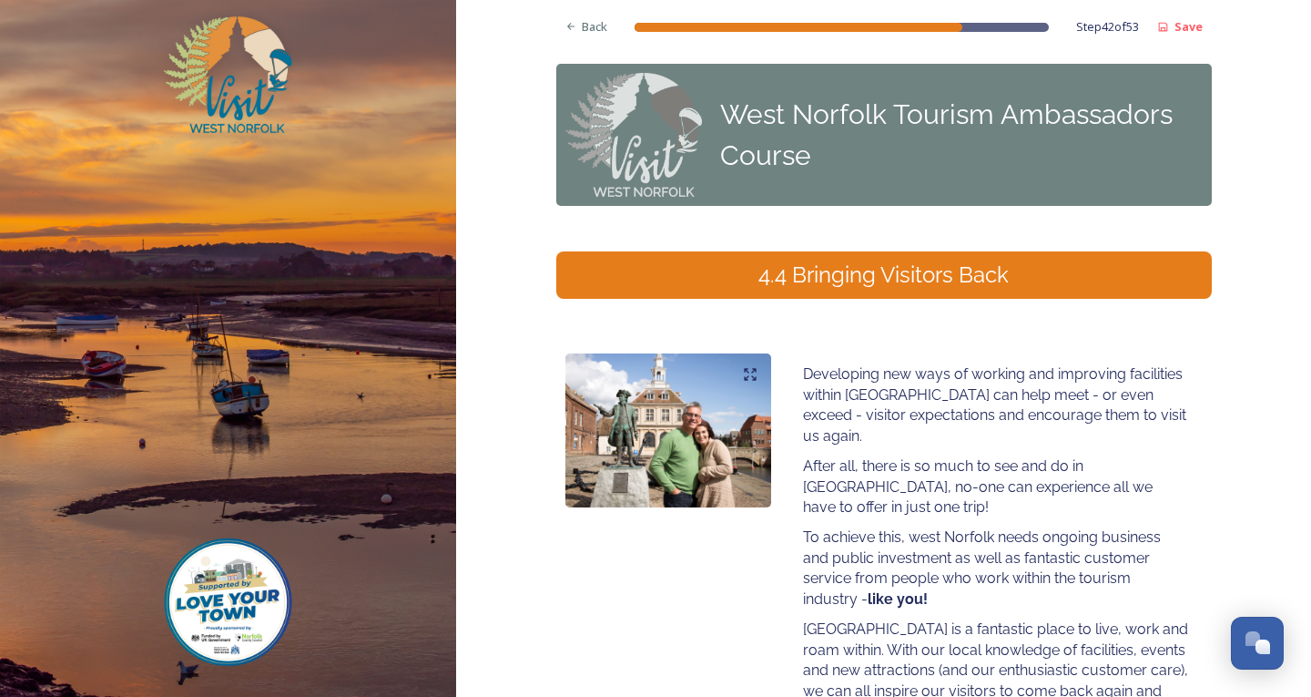
scroll to position [170, 0]
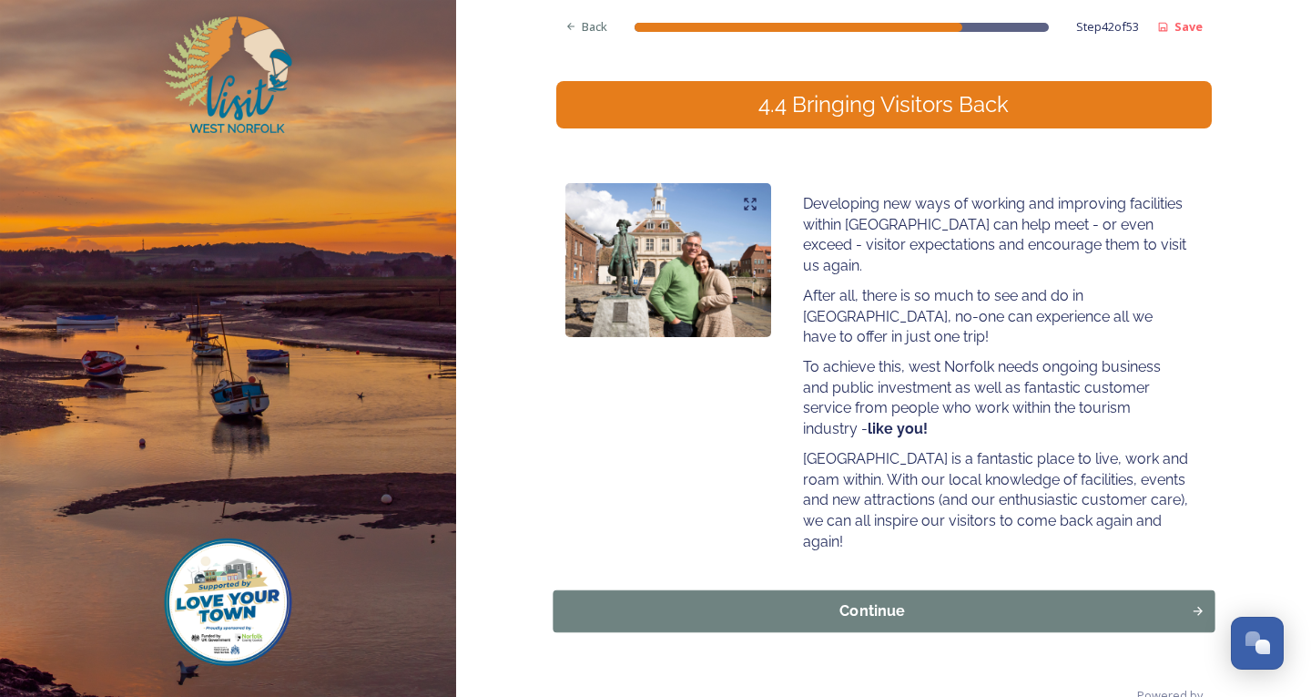
click at [892, 600] on div "Continue" at bounding box center [872, 611] width 618 height 22
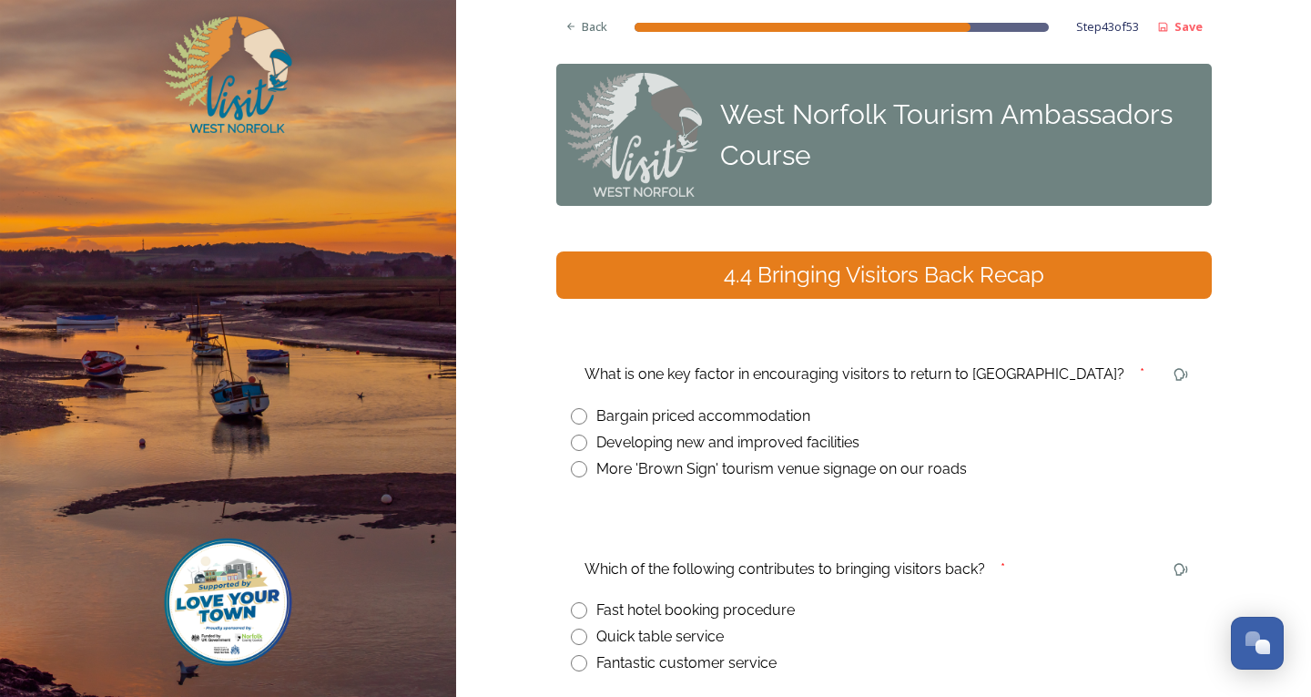
scroll to position [184, 0]
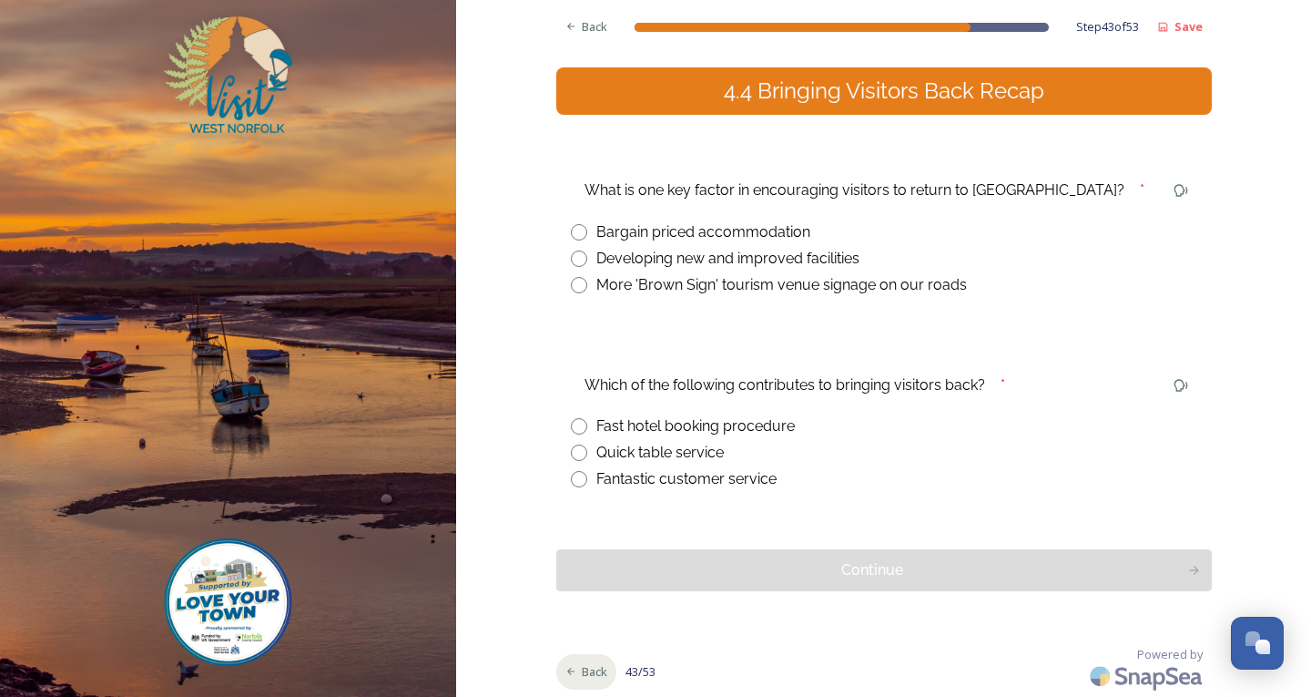
click at [585, 667] on span "Back" at bounding box center [594, 671] width 25 height 17
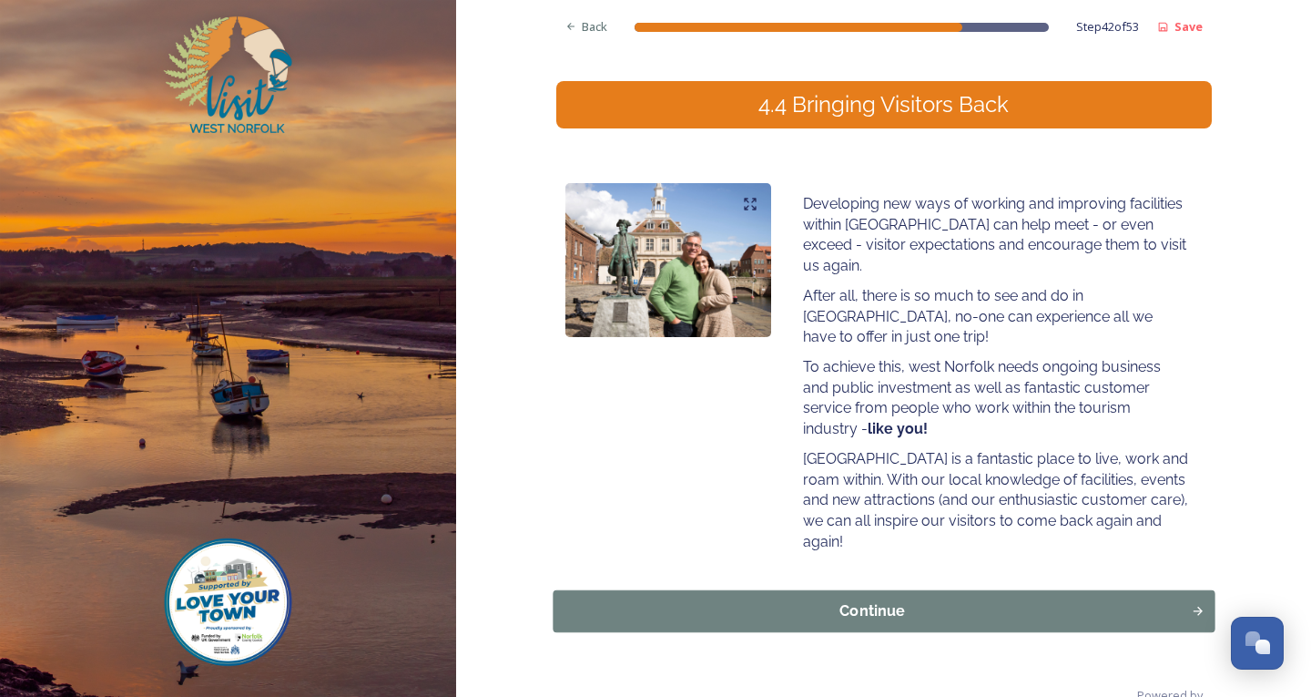
click at [953, 600] on div "Continue" at bounding box center [872, 611] width 618 height 22
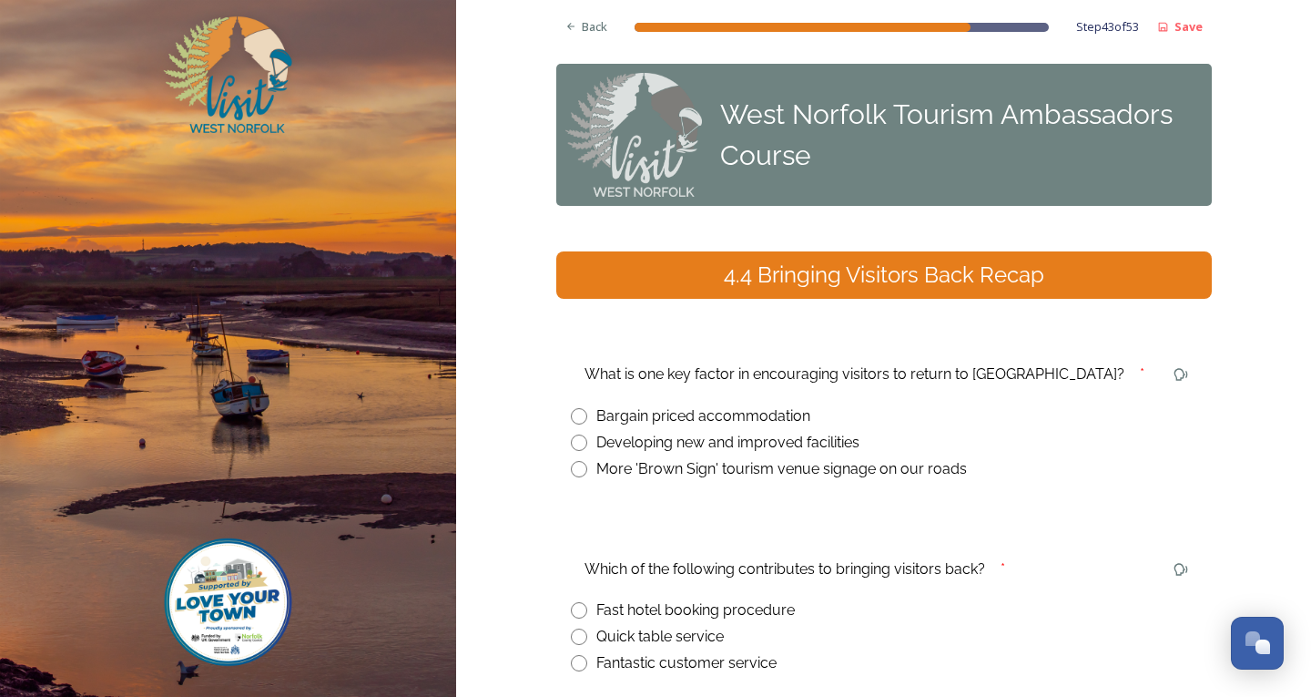
click at [571, 441] on input "radio" at bounding box center [579, 442] width 16 height 16
radio input "true"
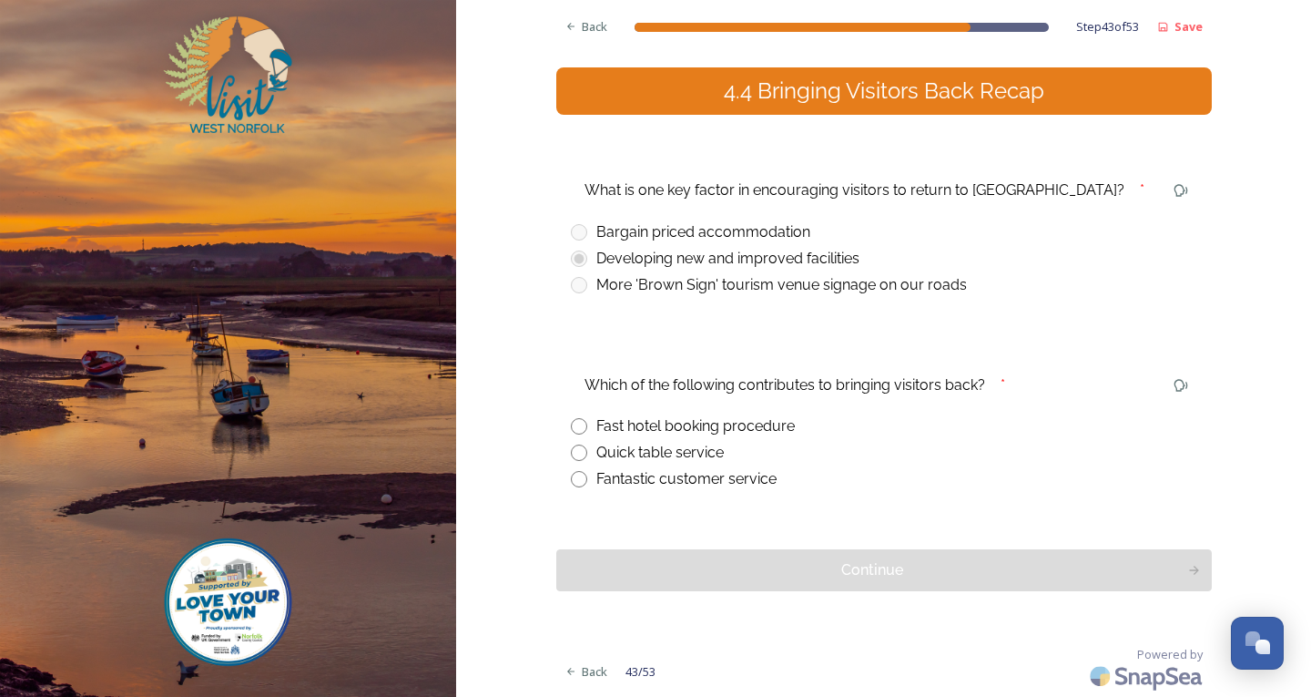
click at [577, 477] on input "radio" at bounding box center [579, 479] width 16 height 16
radio input "true"
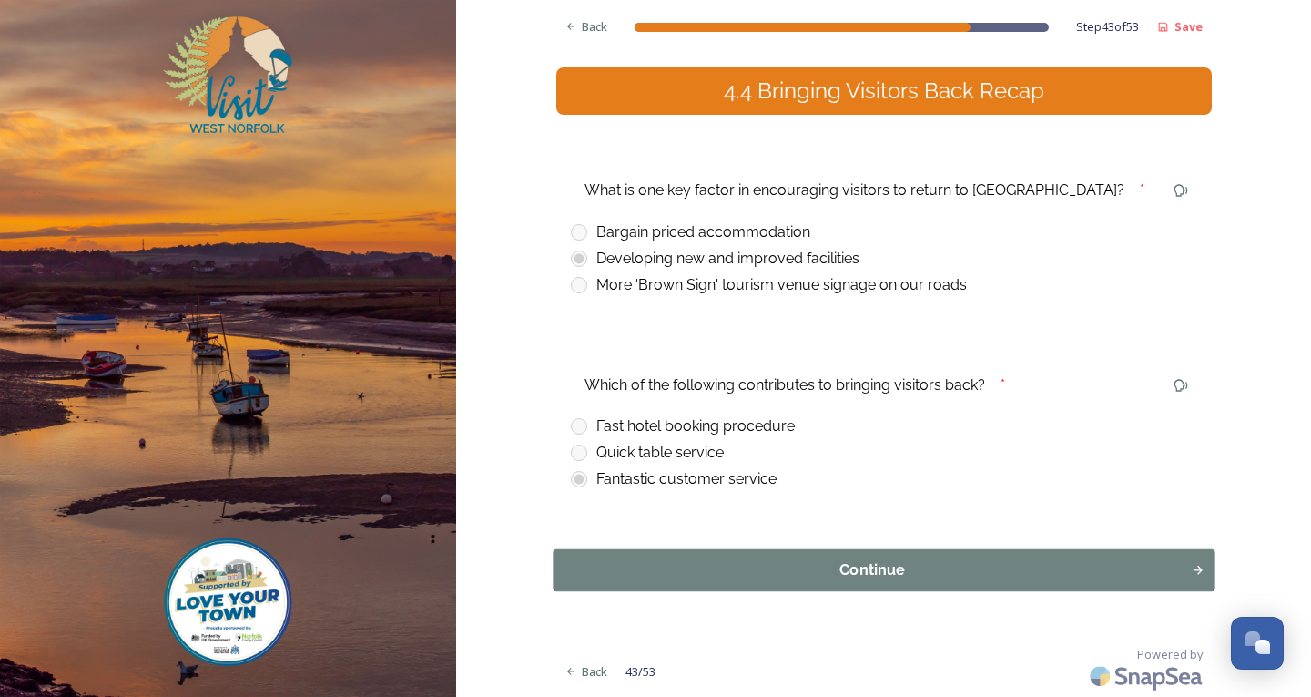
click at [673, 570] on div "Continue" at bounding box center [872, 570] width 618 height 22
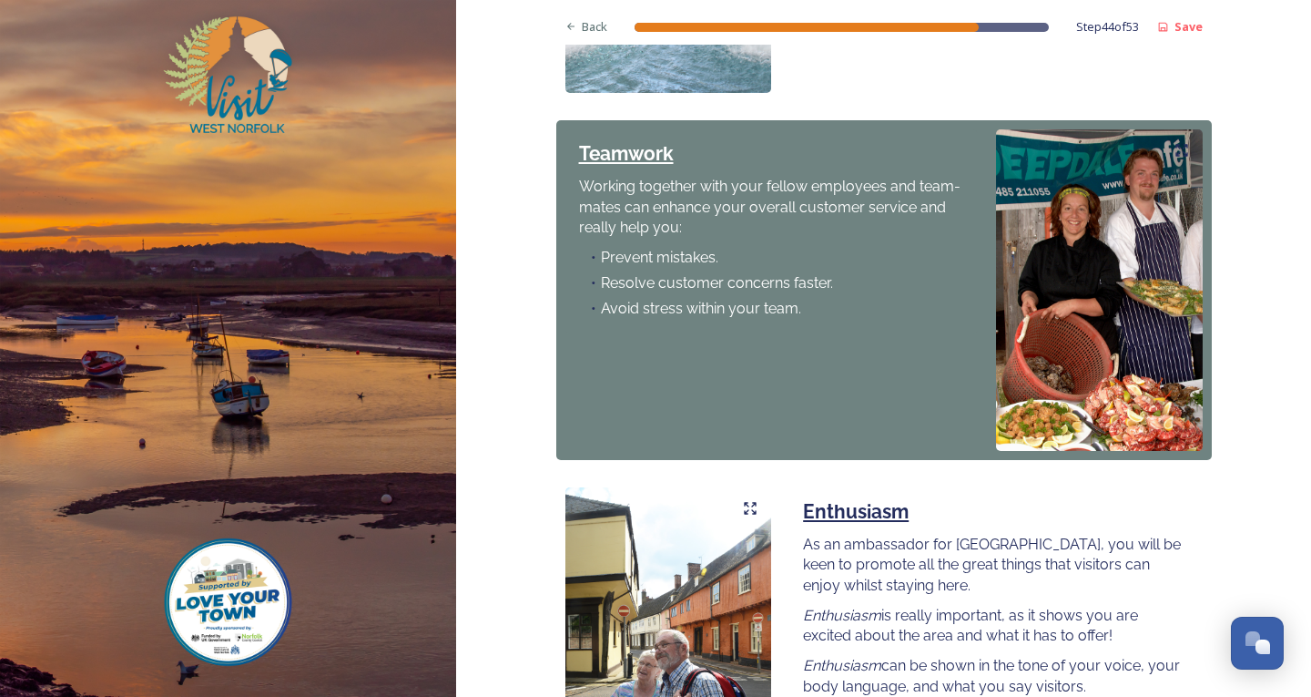
scroll to position [1550, 0]
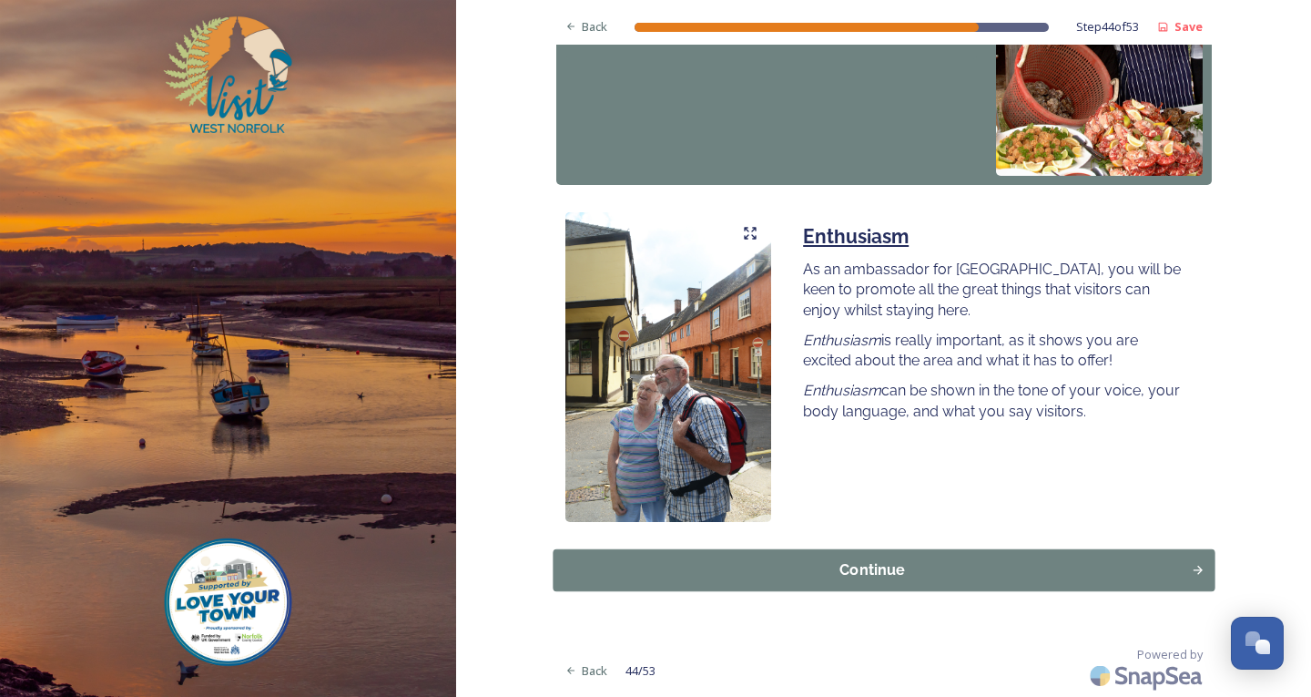
click at [897, 566] on div "Continue" at bounding box center [872, 569] width 618 height 22
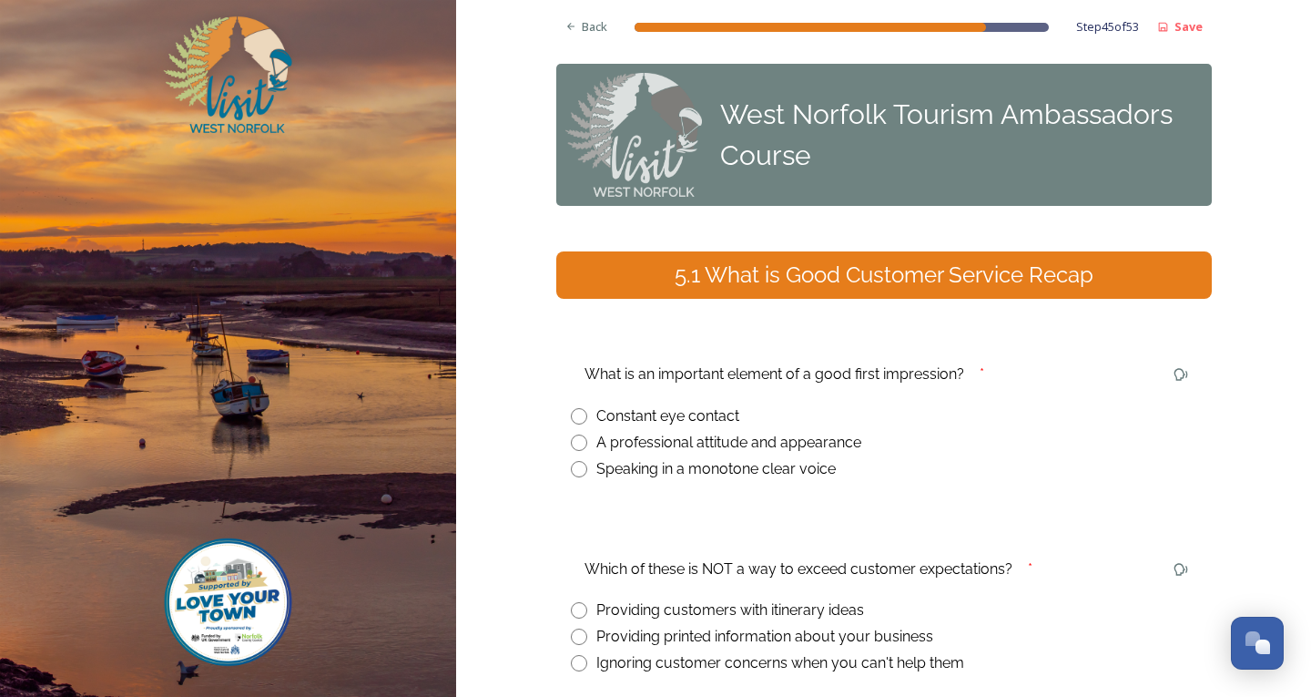
scroll to position [184, 0]
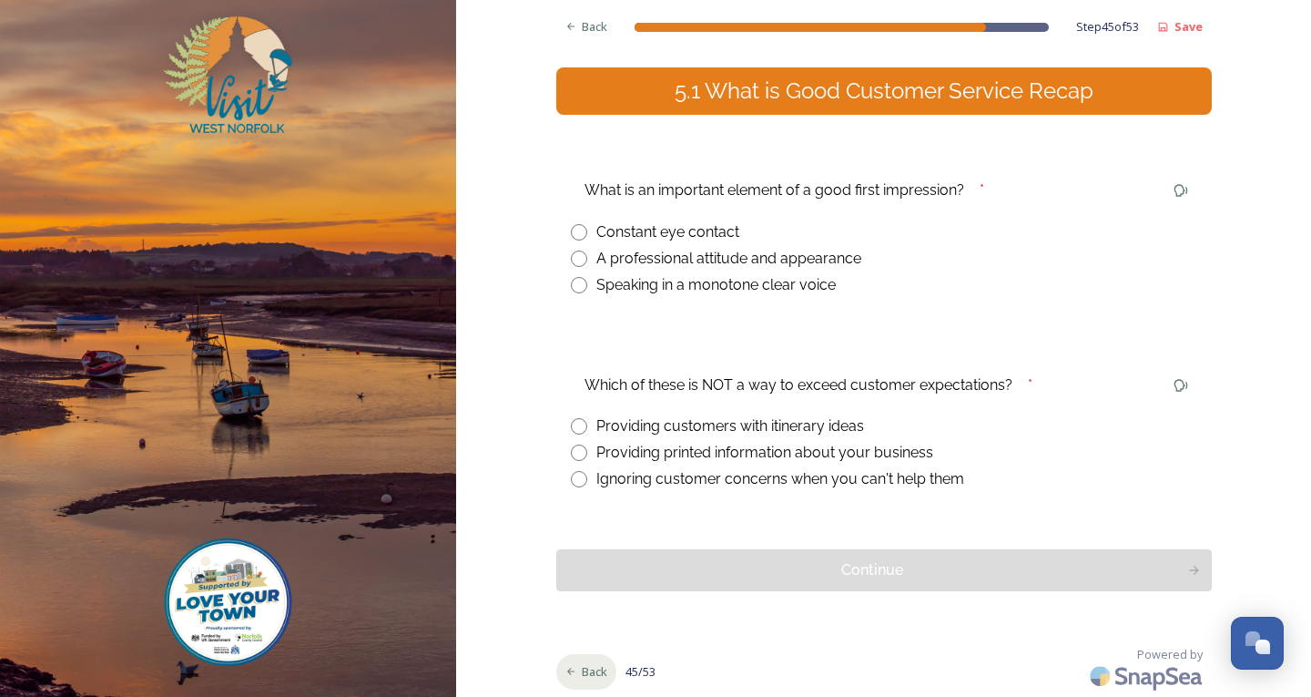
click at [585, 672] on span "Back" at bounding box center [594, 671] width 25 height 17
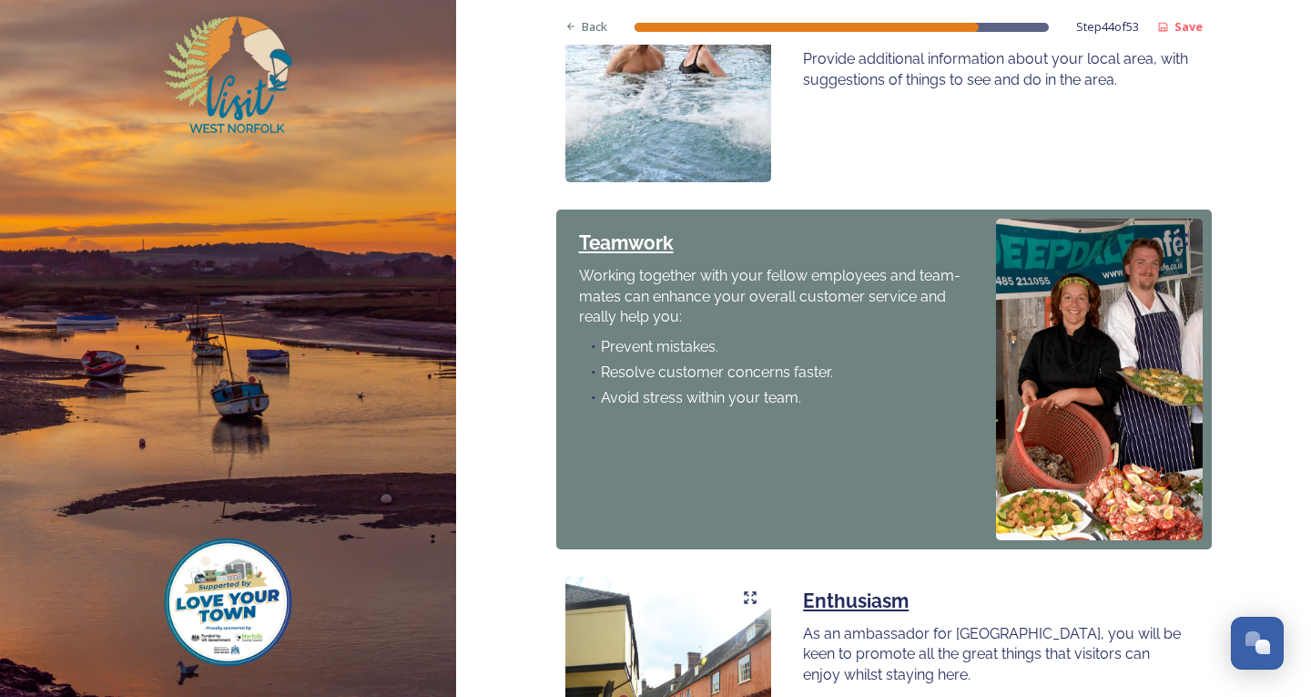
scroll to position [1550, 0]
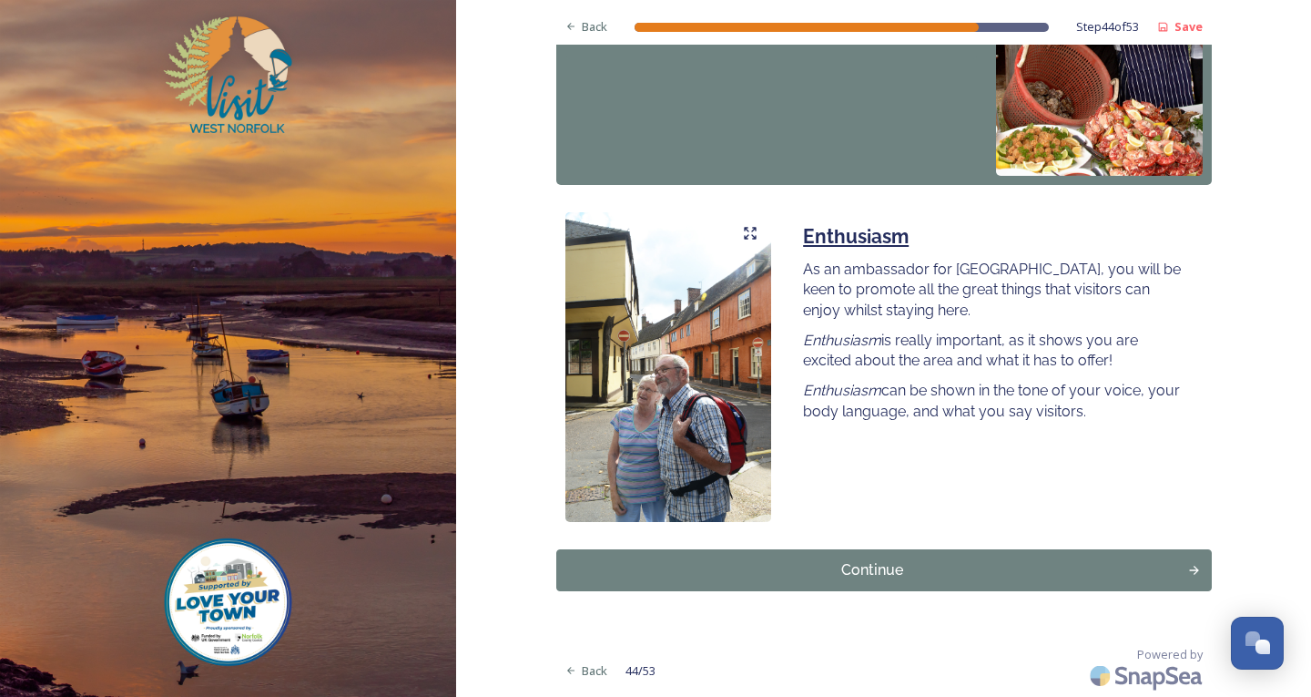
click at [1095, 574] on div "Continue" at bounding box center [872, 570] width 613 height 22
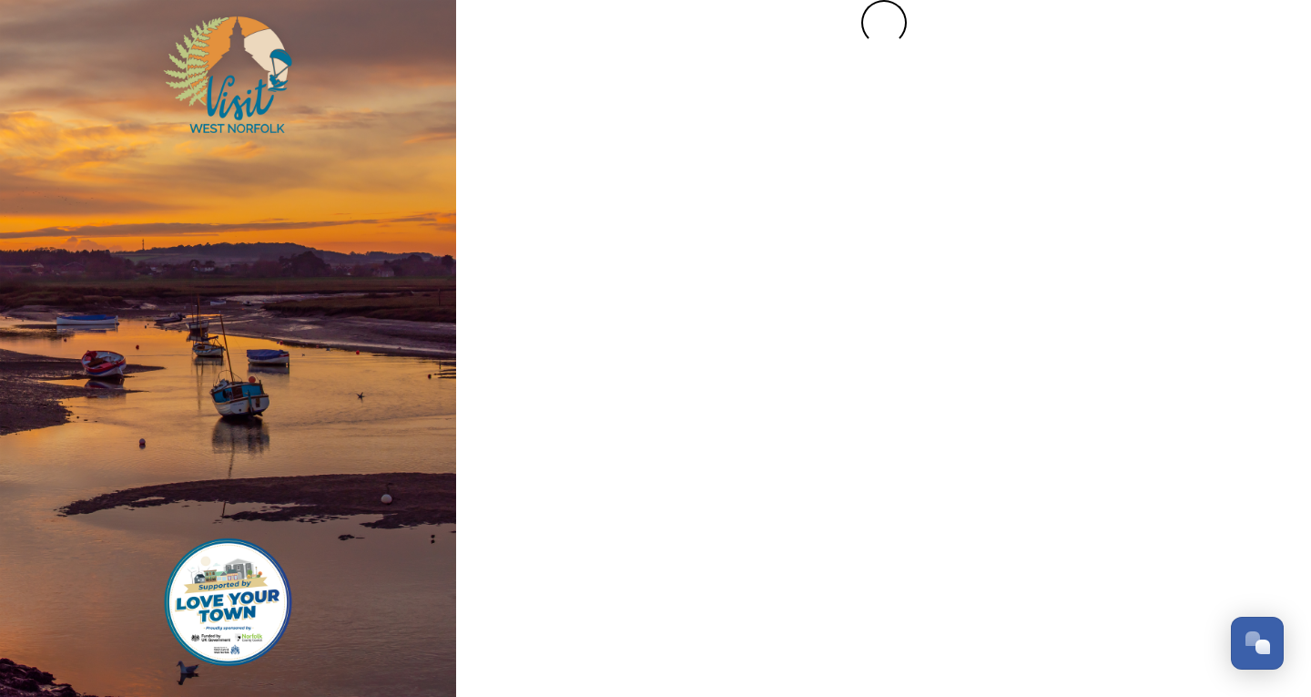
scroll to position [0, 0]
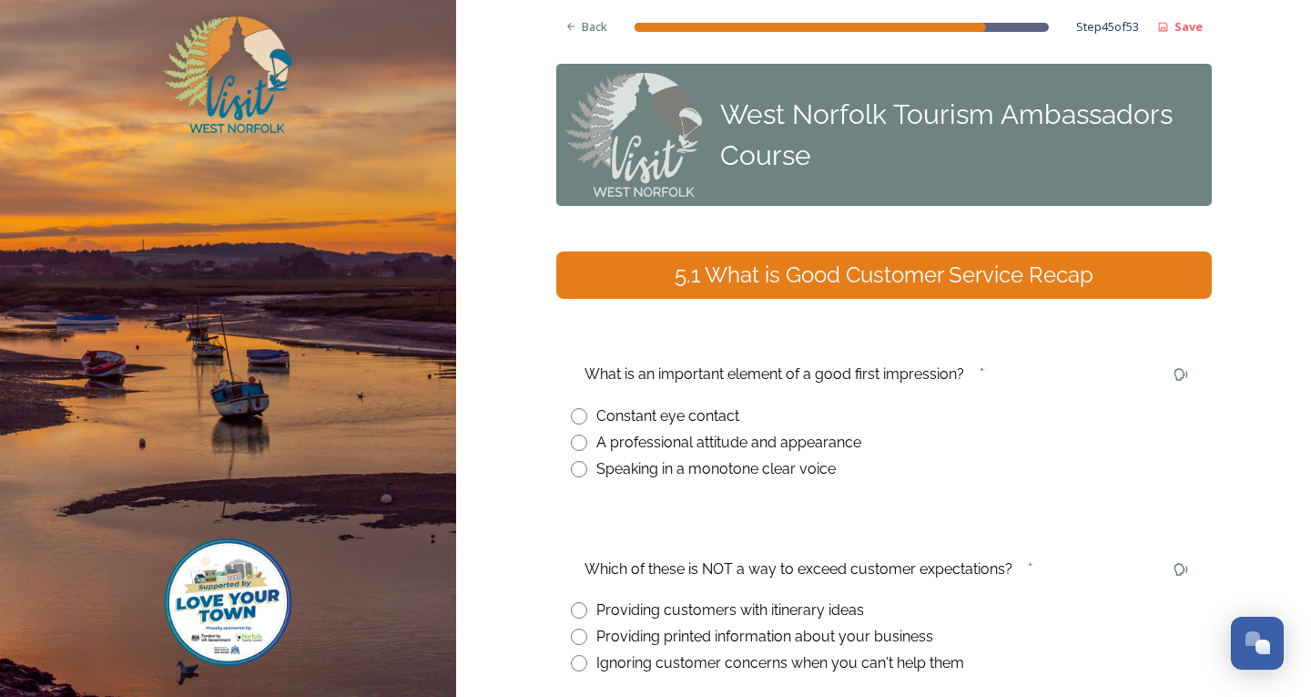
click at [572, 442] on input "radio" at bounding box center [579, 442] width 16 height 16
radio input "true"
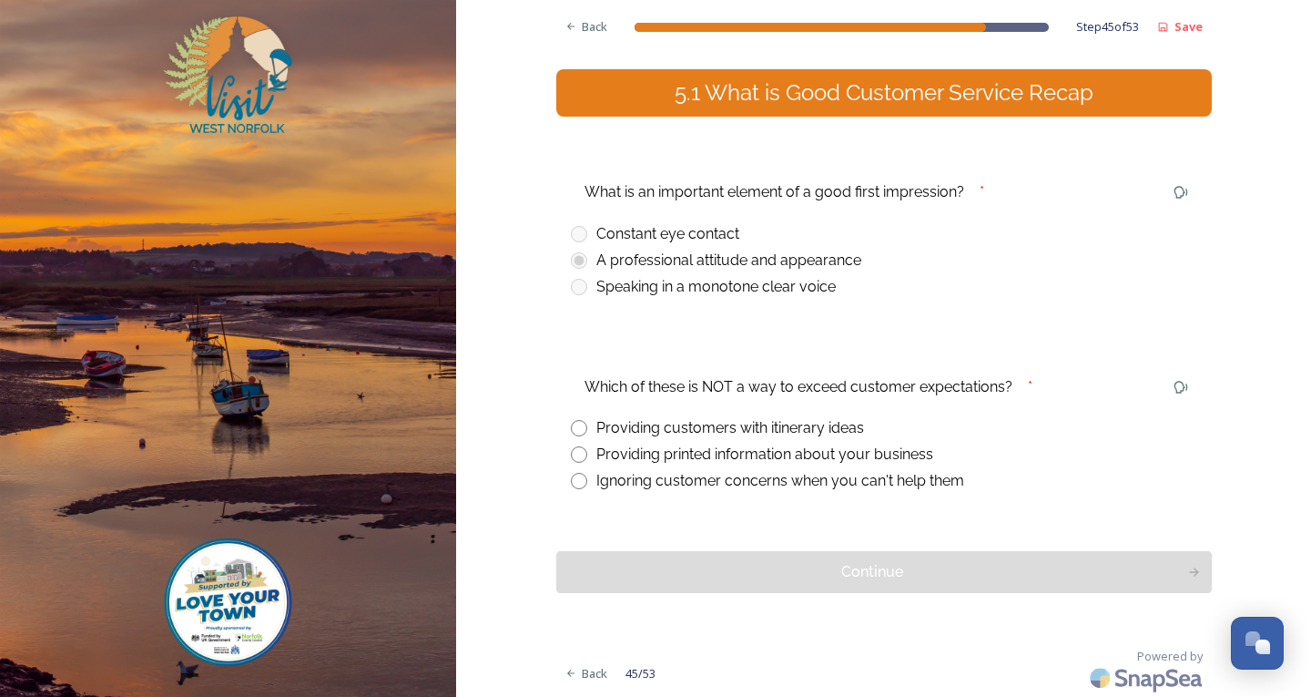
click at [584, 481] on div "Ignoring customer concerns when you can't help them" at bounding box center [884, 481] width 626 height 22
radio input "true"
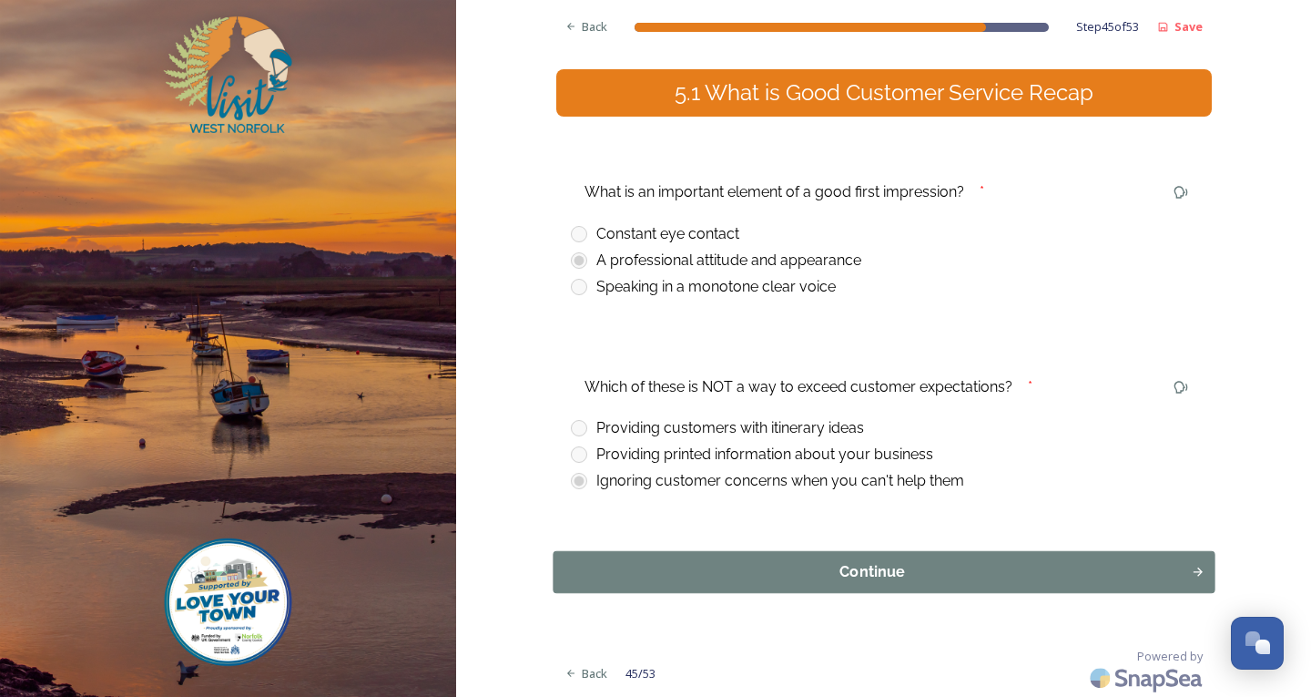
click at [781, 574] on div "Continue" at bounding box center [872, 572] width 618 height 22
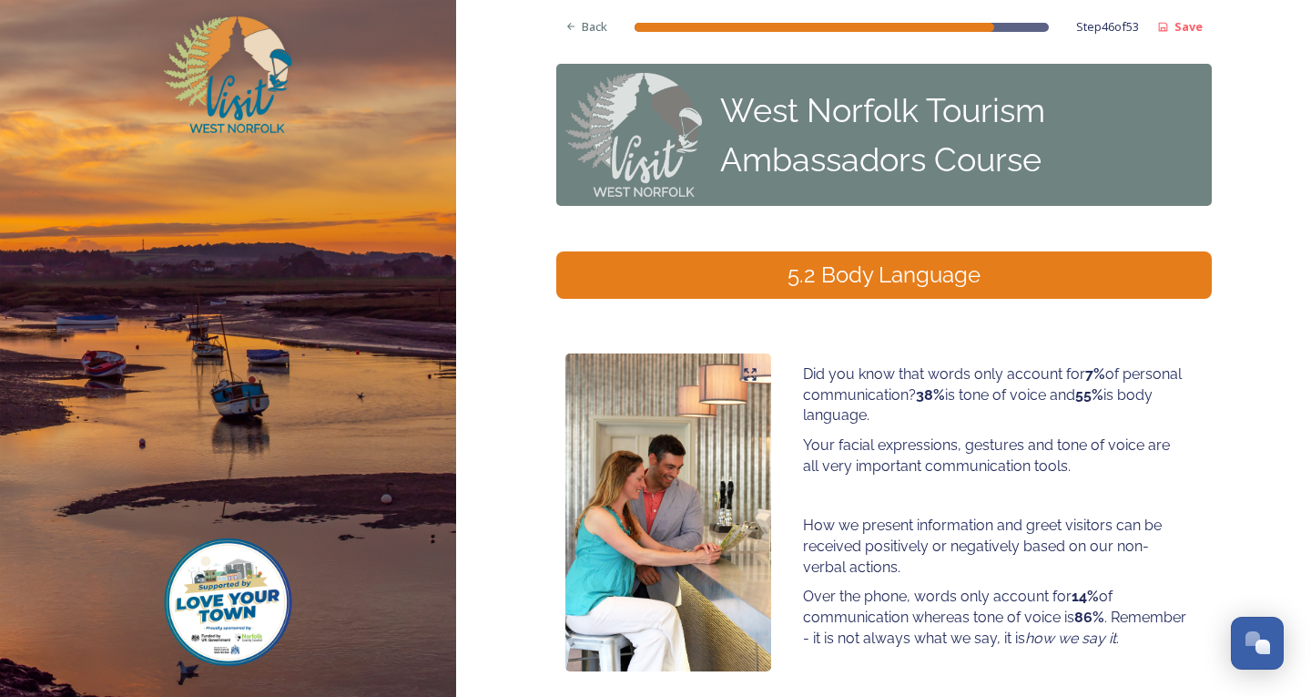
scroll to position [149, 0]
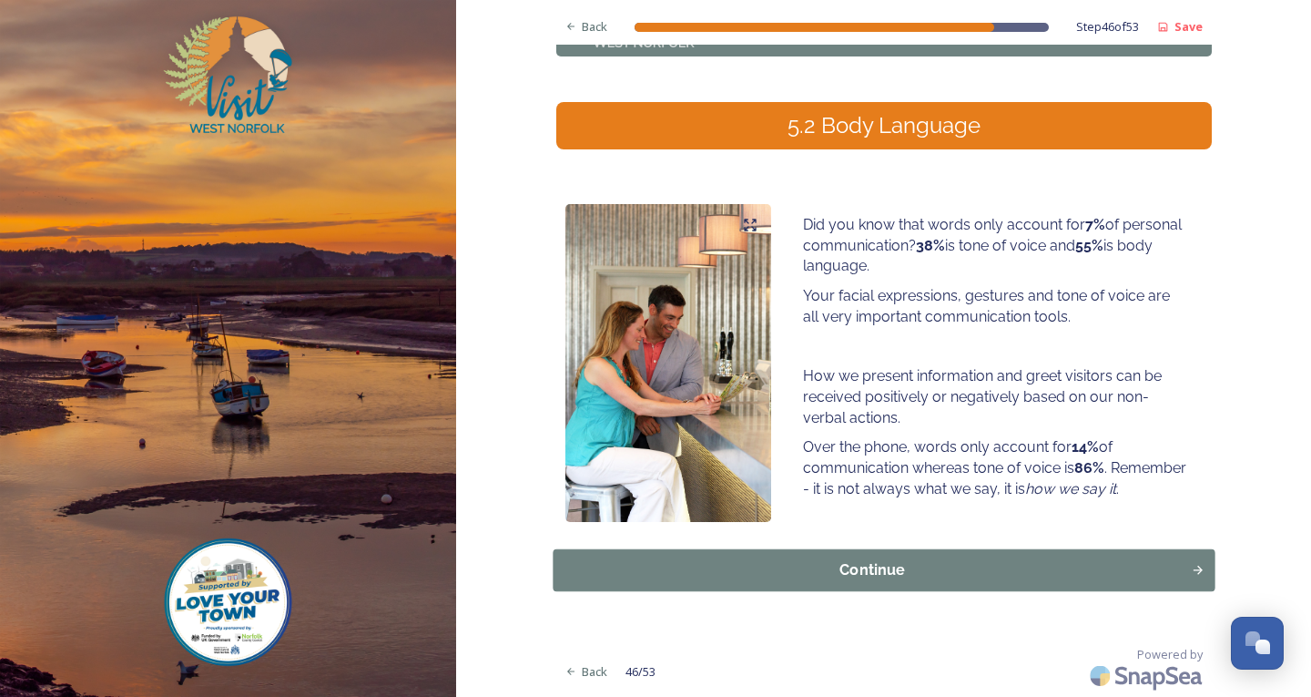
click at [986, 583] on button "Continue" at bounding box center [884, 570] width 662 height 42
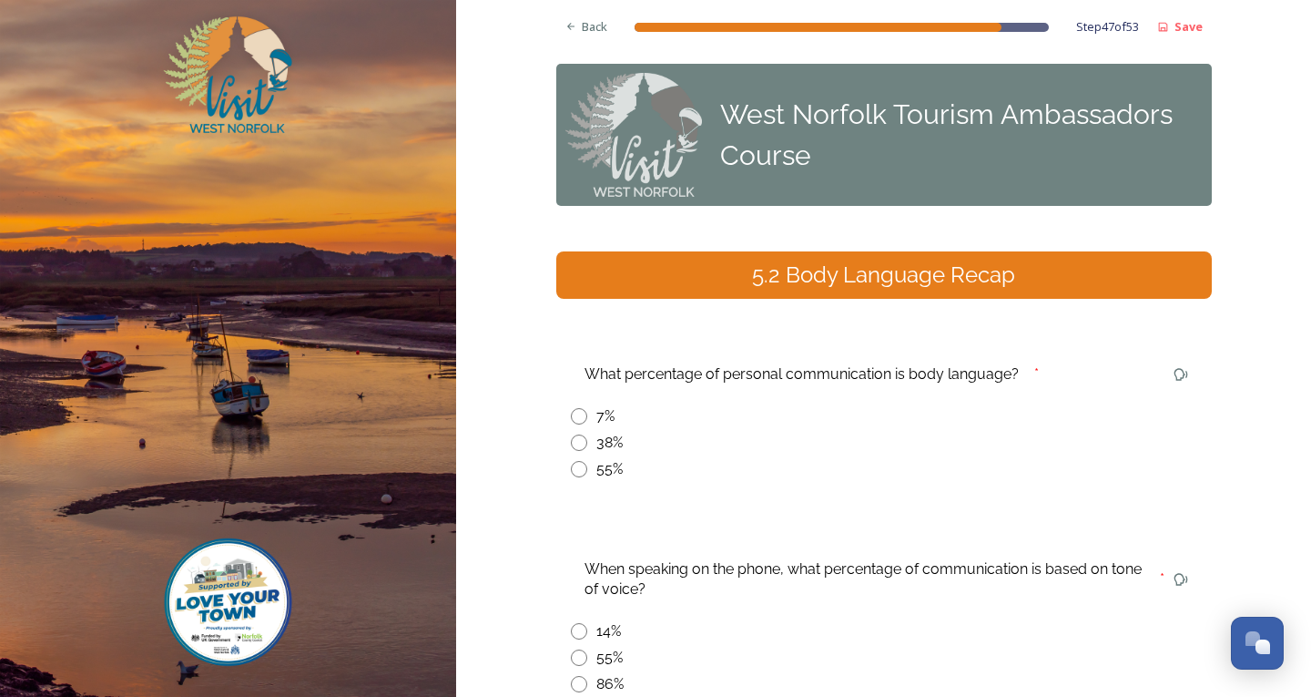
scroll to position [205, 0]
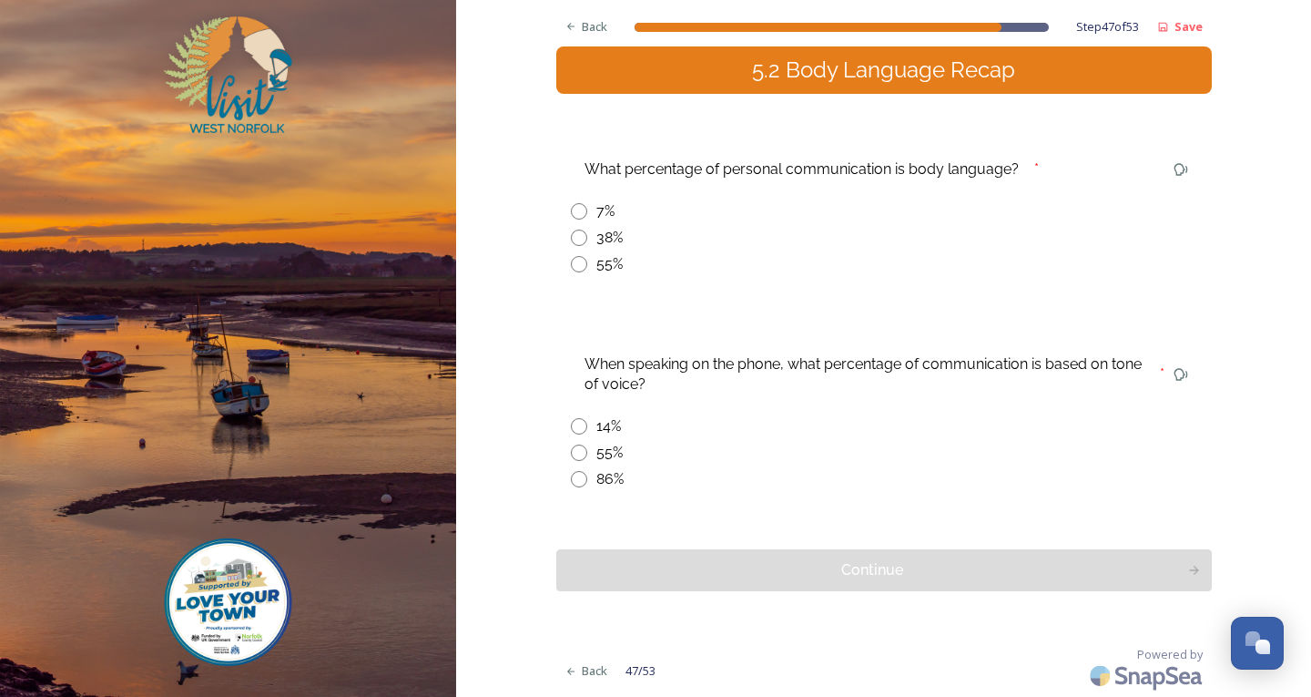
drag, startPoint x: 567, startPoint y: 667, endPoint x: 607, endPoint y: 616, distance: 64.8
click at [567, 663] on div "Back" at bounding box center [586, 671] width 61 height 36
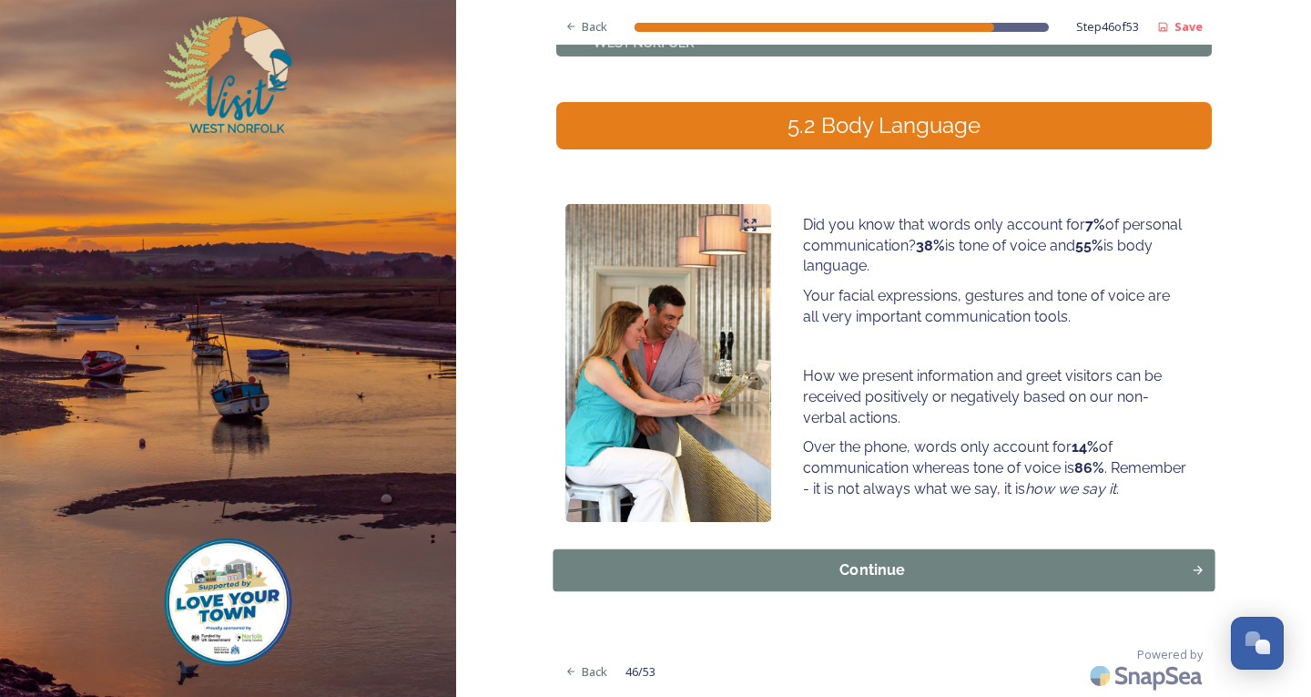
click at [810, 575] on div "Continue" at bounding box center [872, 570] width 618 height 22
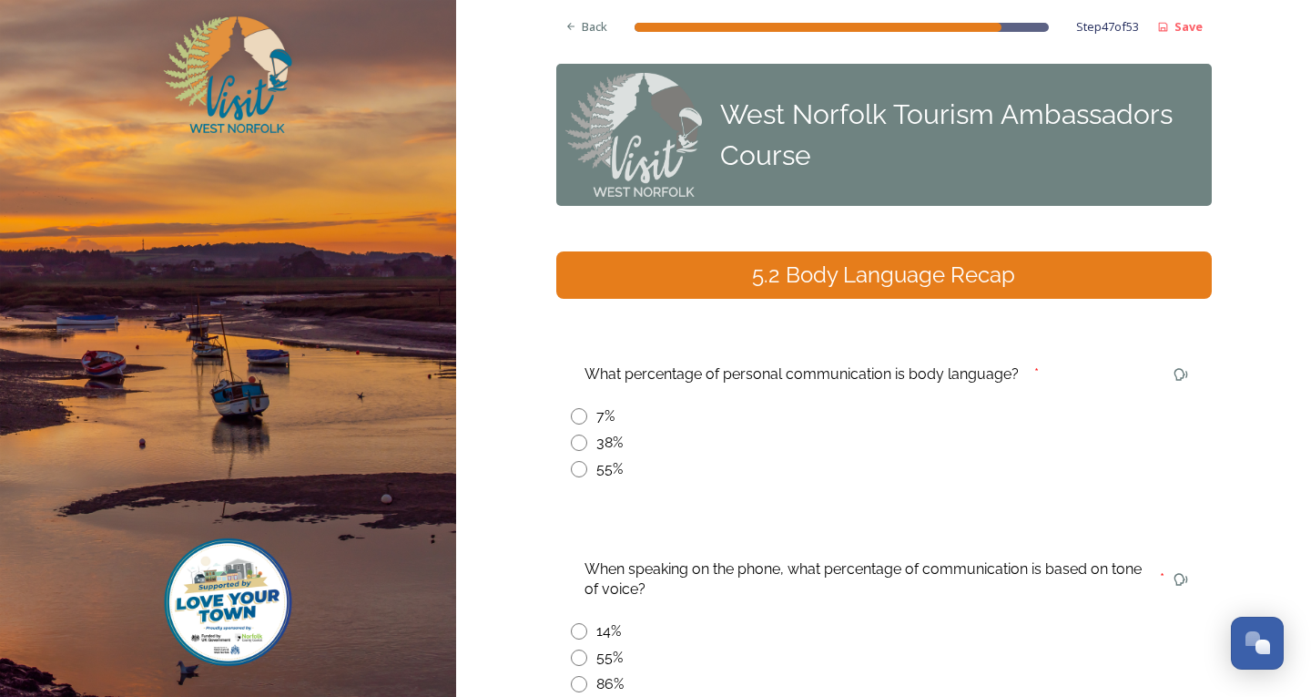
click at [577, 468] on input "radio" at bounding box center [579, 469] width 16 height 16
radio input "true"
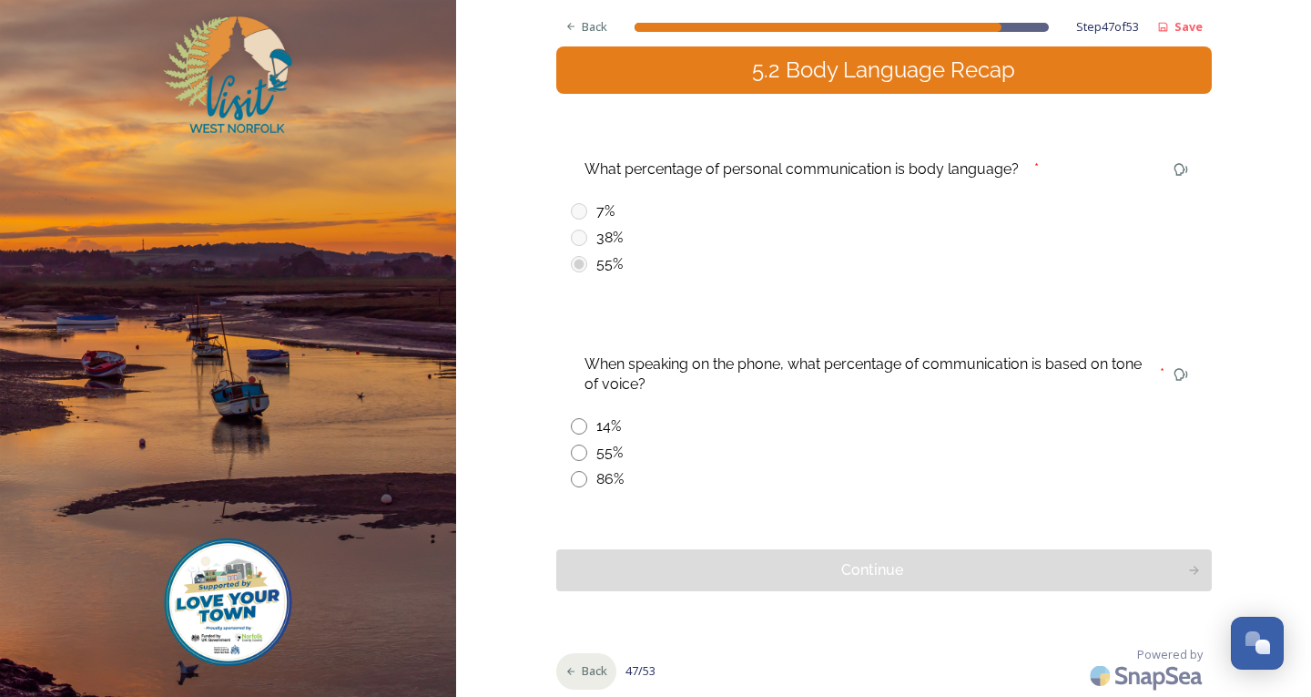
click at [588, 661] on div "Back" at bounding box center [586, 671] width 61 height 36
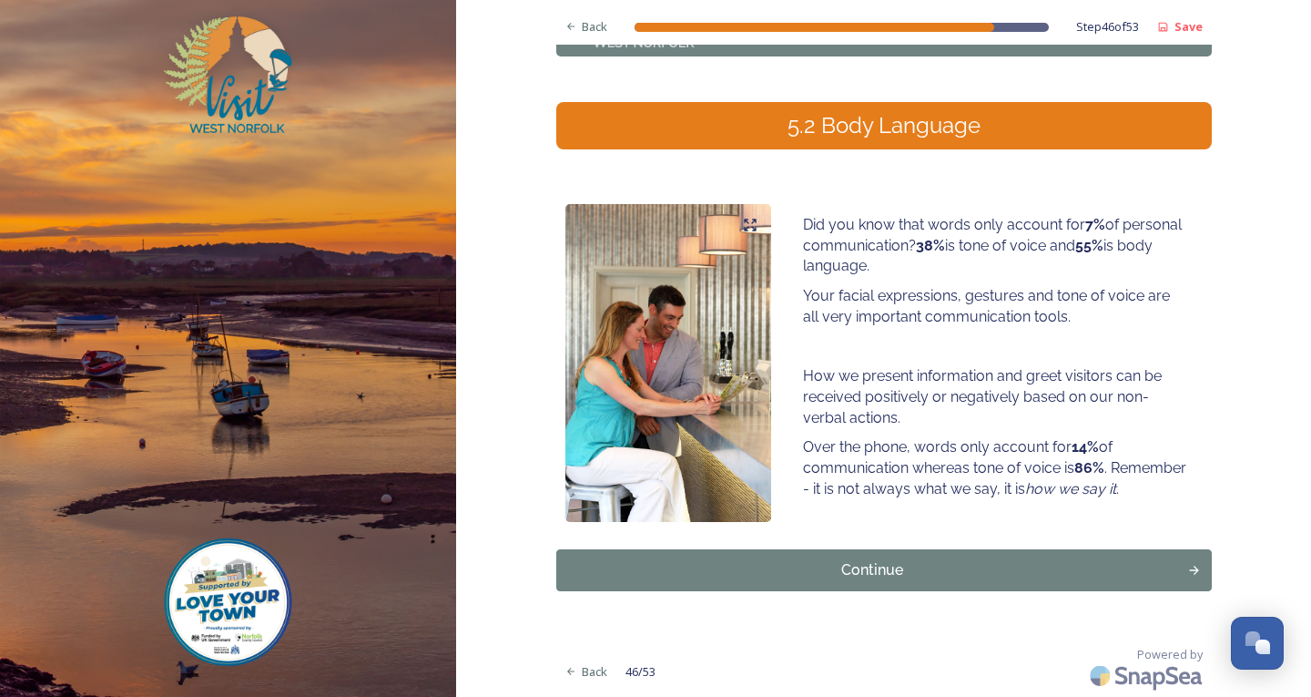
scroll to position [149, 0]
click at [1070, 560] on div "Continue" at bounding box center [872, 570] width 618 height 22
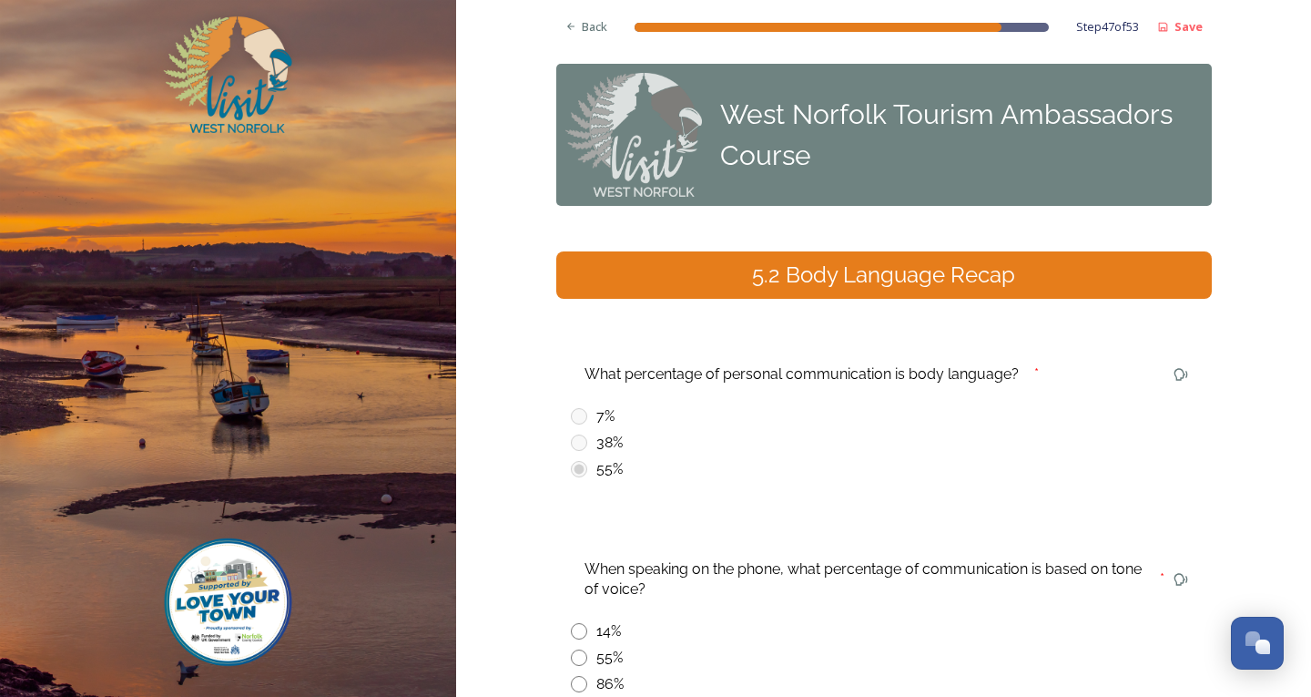
scroll to position [205, 0]
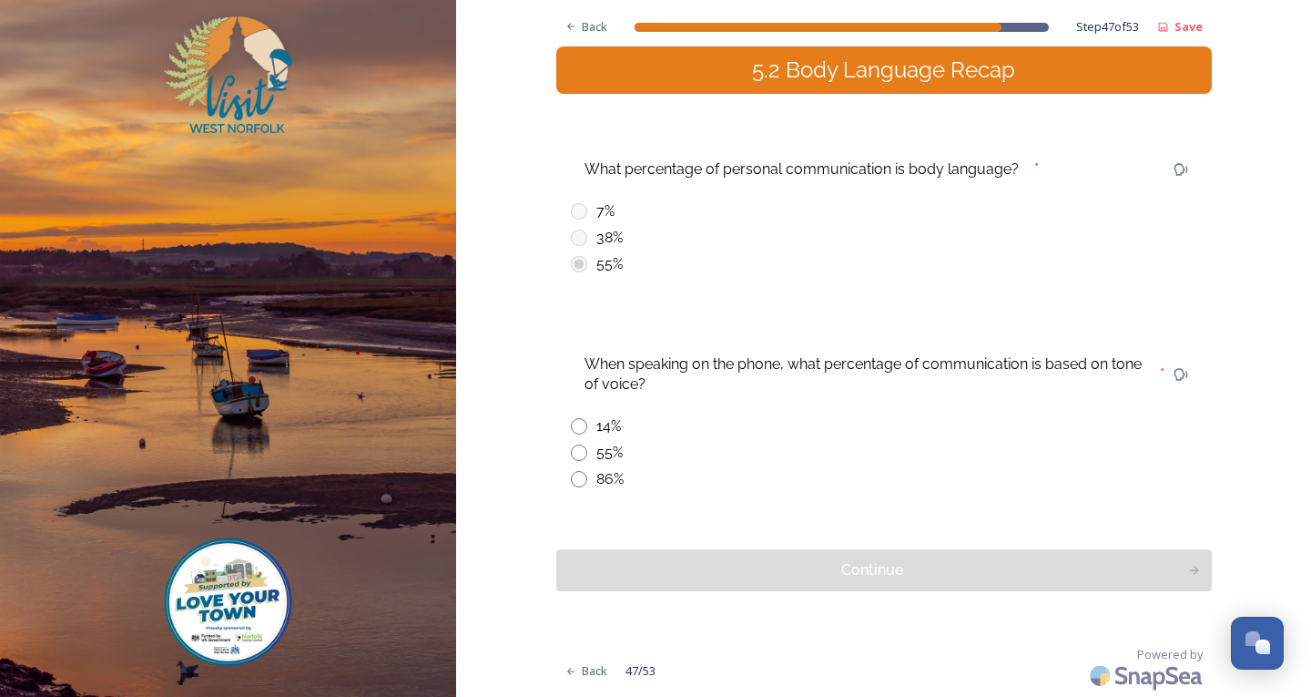
click at [572, 486] on input "radio" at bounding box center [579, 479] width 16 height 16
radio input "true"
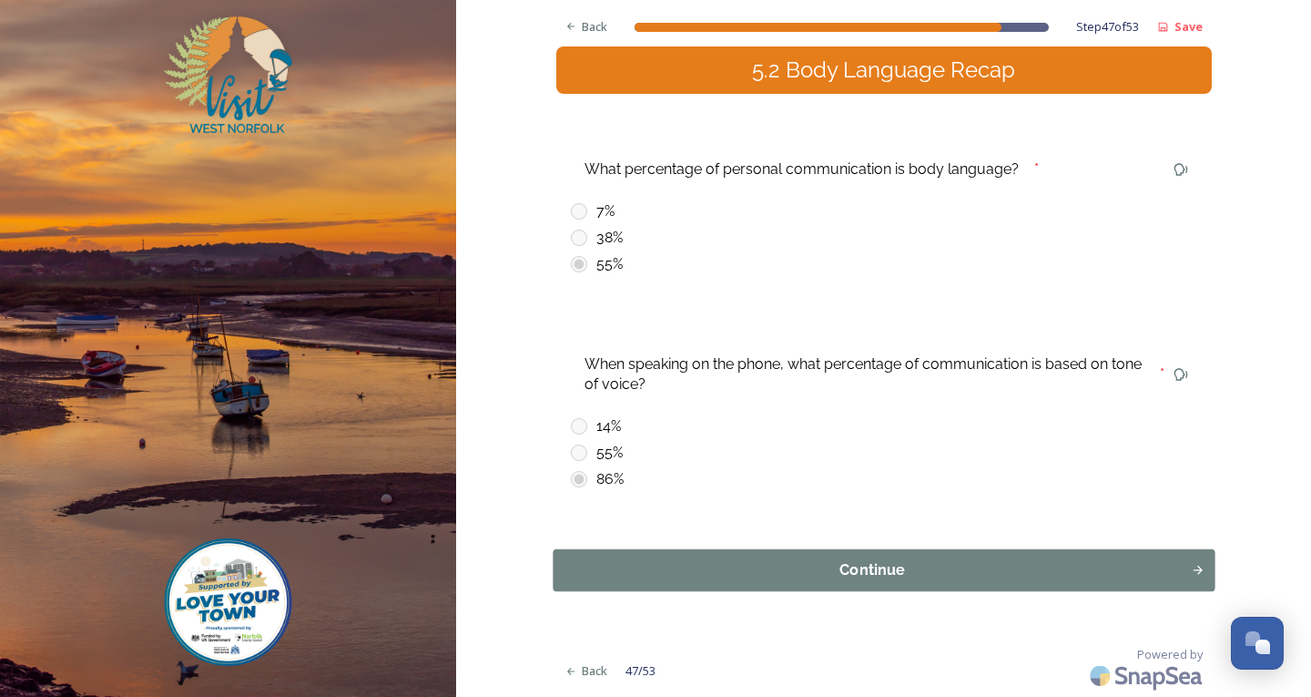
click at [728, 555] on button "Continue" at bounding box center [884, 570] width 662 height 42
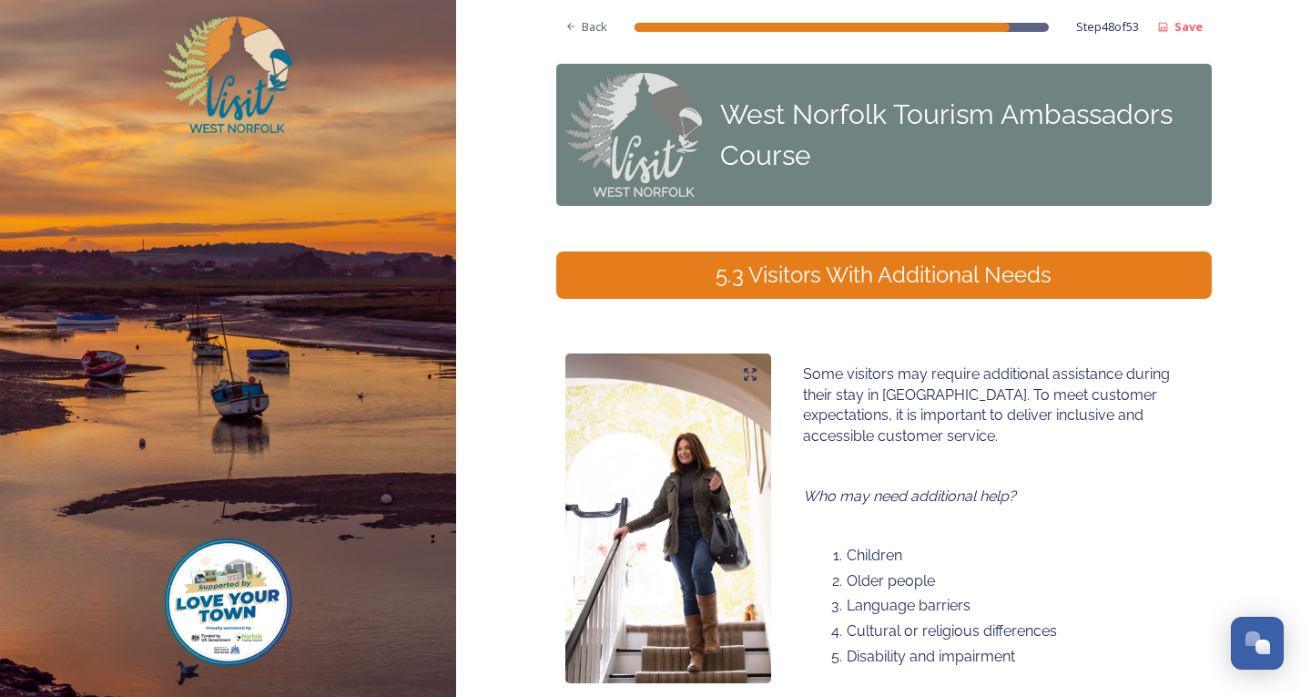
scroll to position [161, 0]
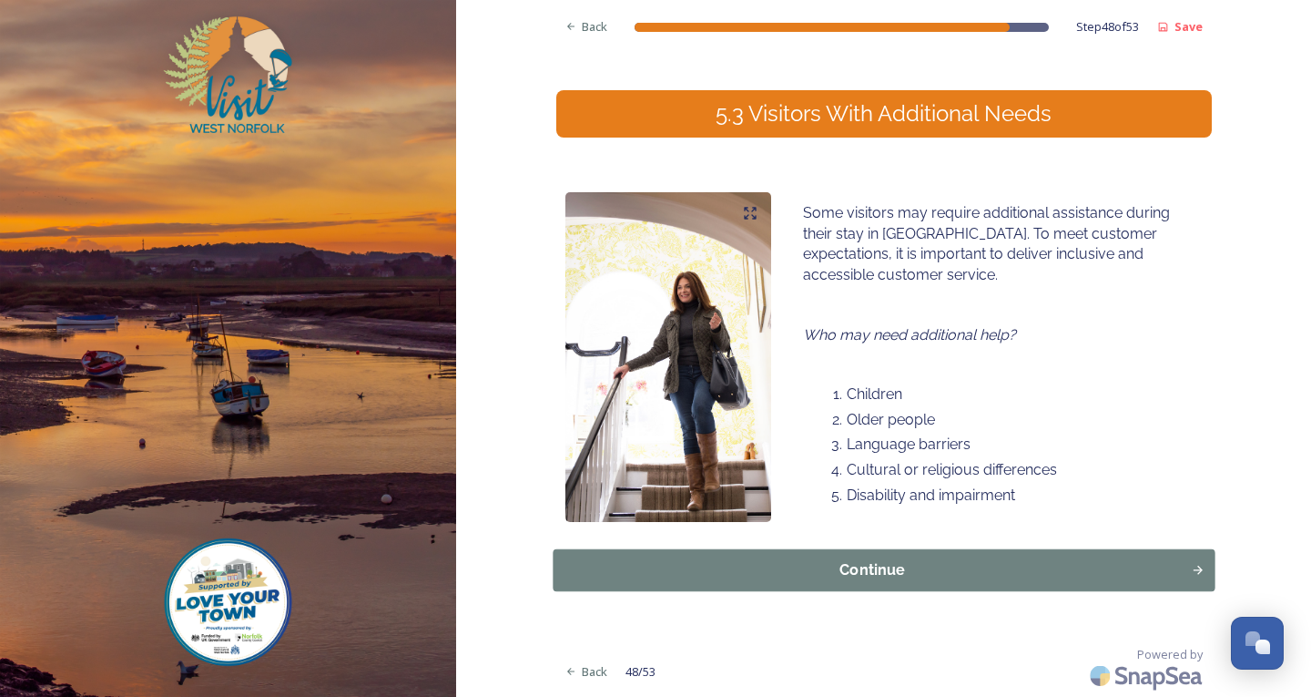
click at [994, 555] on button "Continue" at bounding box center [884, 570] width 662 height 42
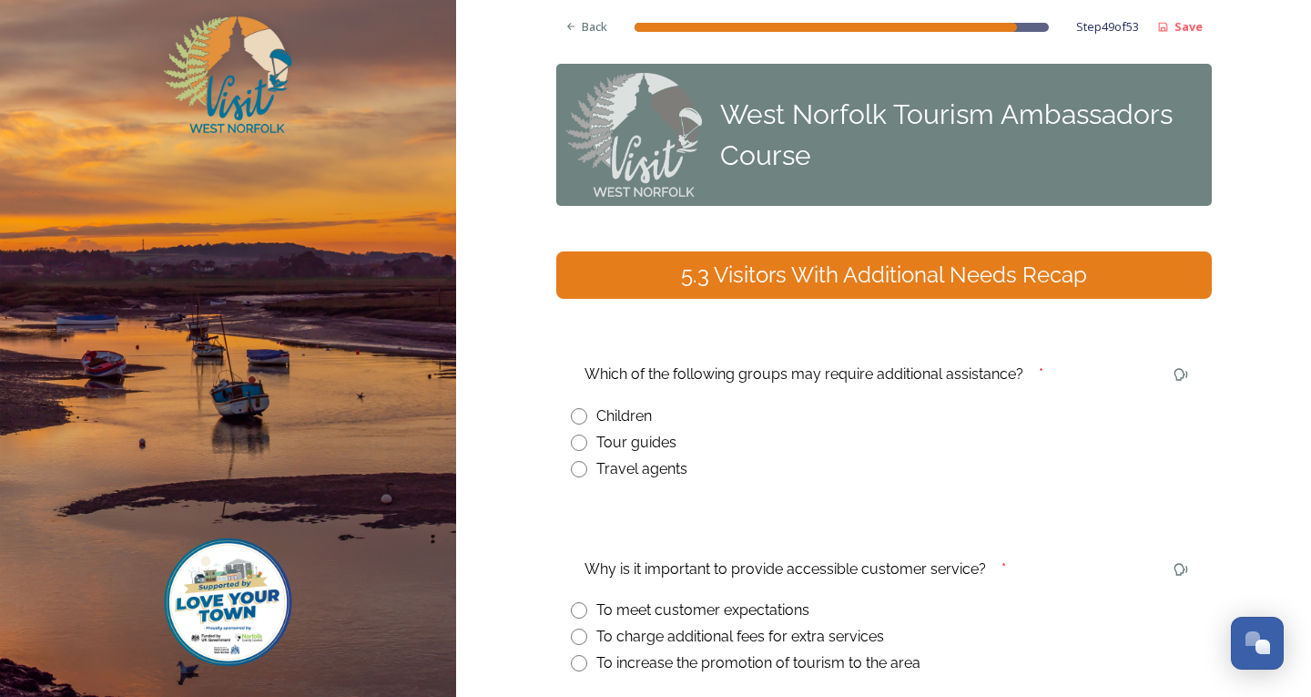
click at [571, 412] on input "radio" at bounding box center [579, 416] width 16 height 16
radio input "true"
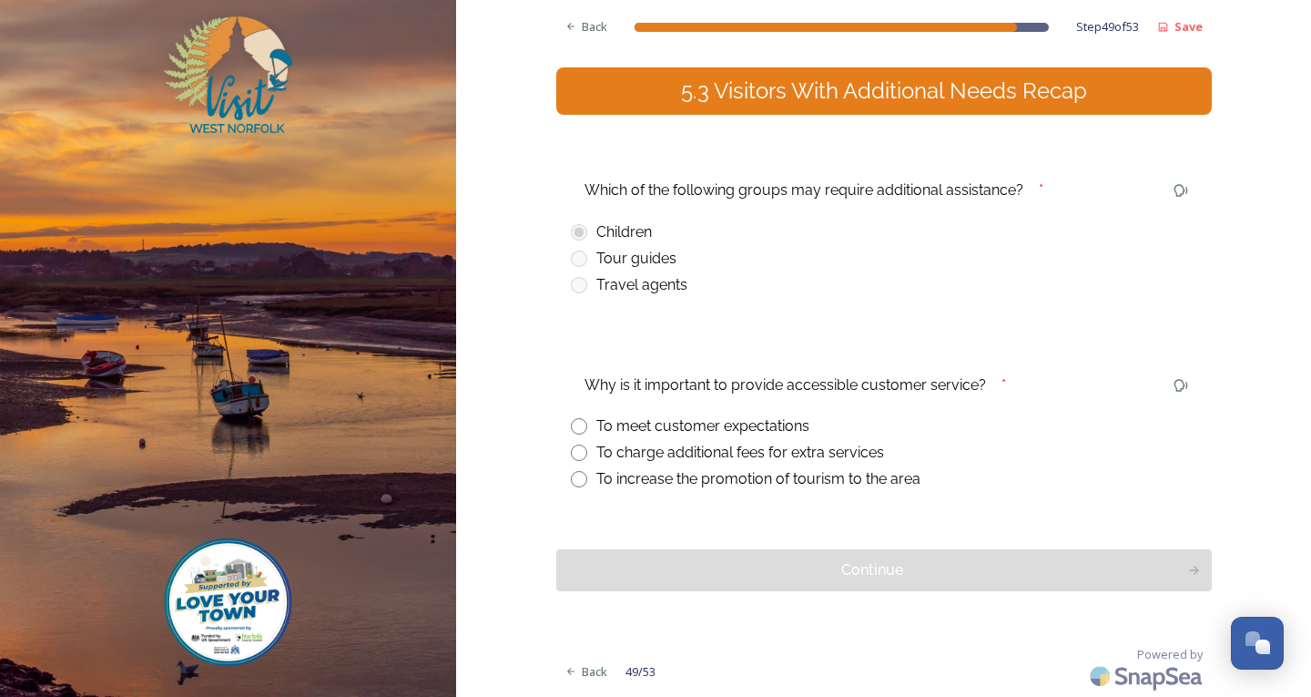
click at [584, 486] on div "To increase the promotion of tourism to the area" at bounding box center [884, 479] width 626 height 22
radio input "true"
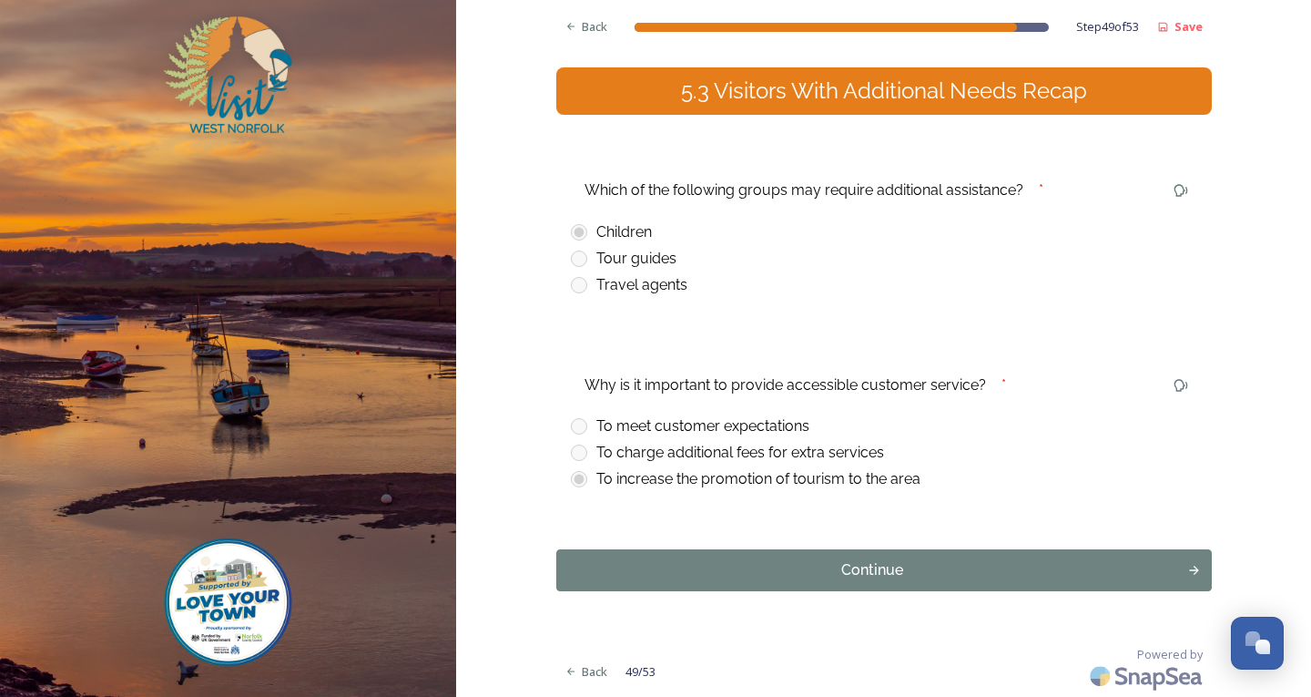
click at [845, 575] on div "Continue" at bounding box center [872, 570] width 613 height 22
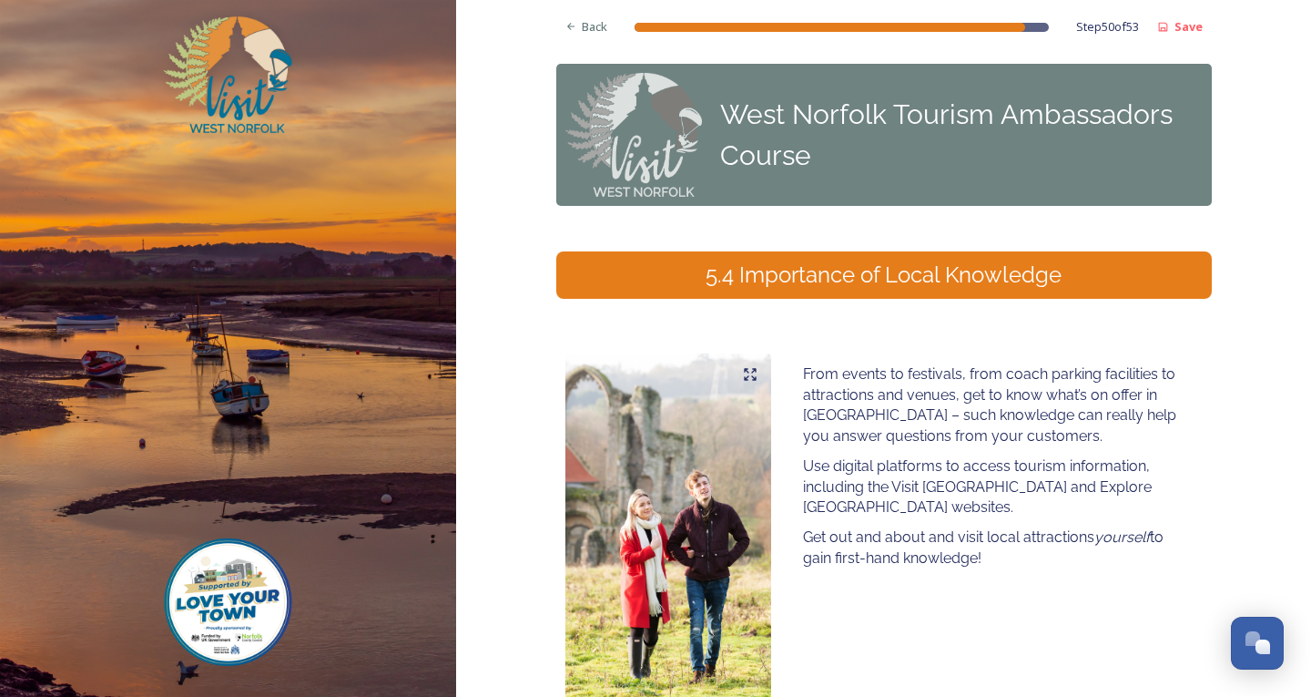
scroll to position [187, 0]
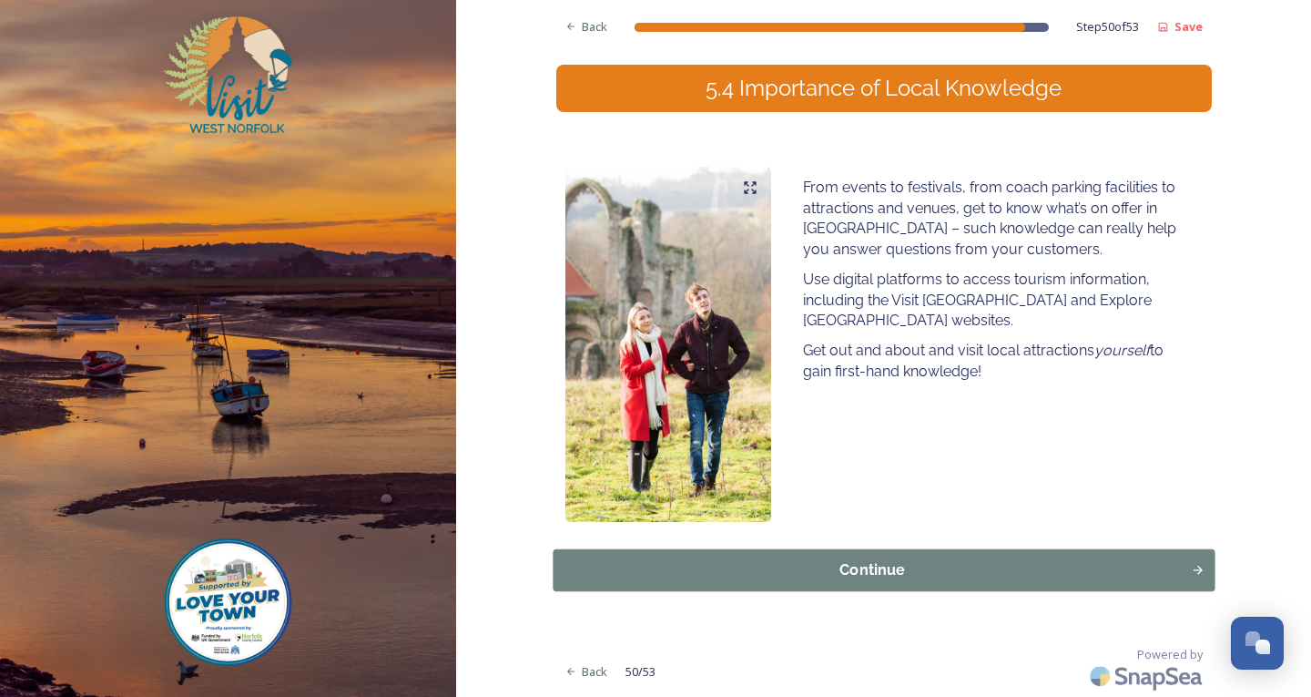
click at [1030, 585] on button "Continue" at bounding box center [884, 570] width 662 height 42
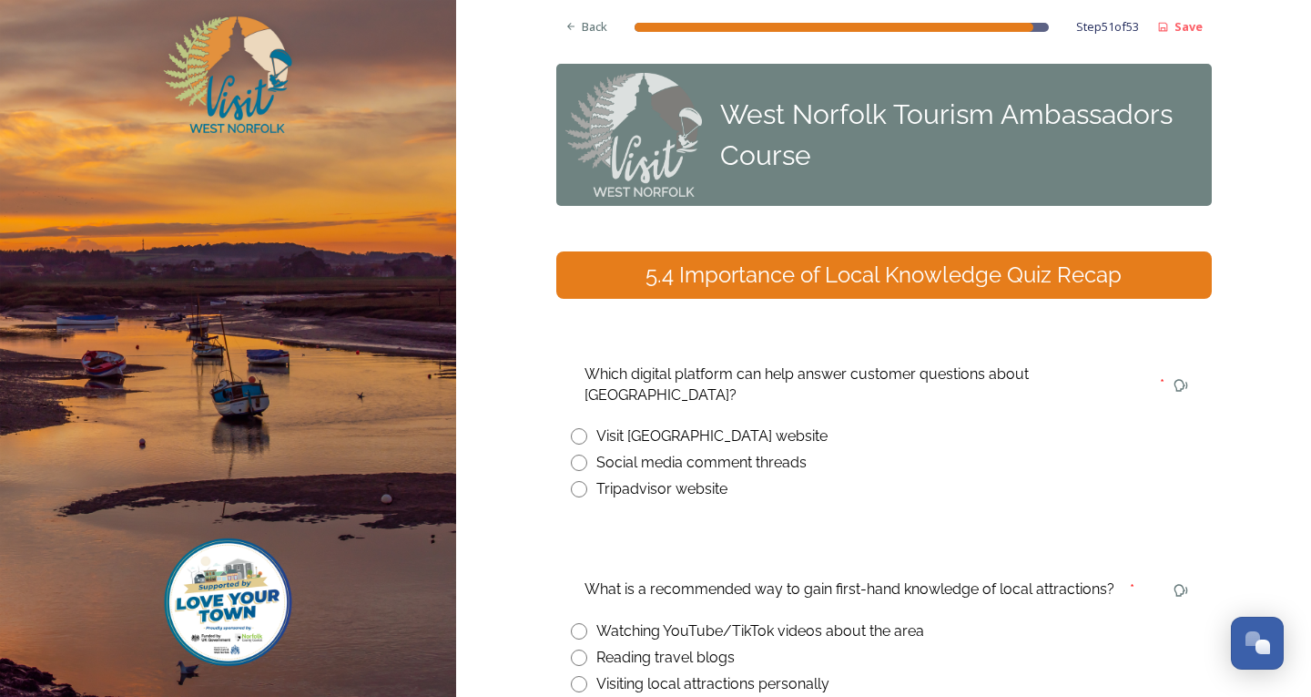
click at [588, 425] on div "Visit [GEOGRAPHIC_DATA] website" at bounding box center [884, 436] width 626 height 22
radio input "true"
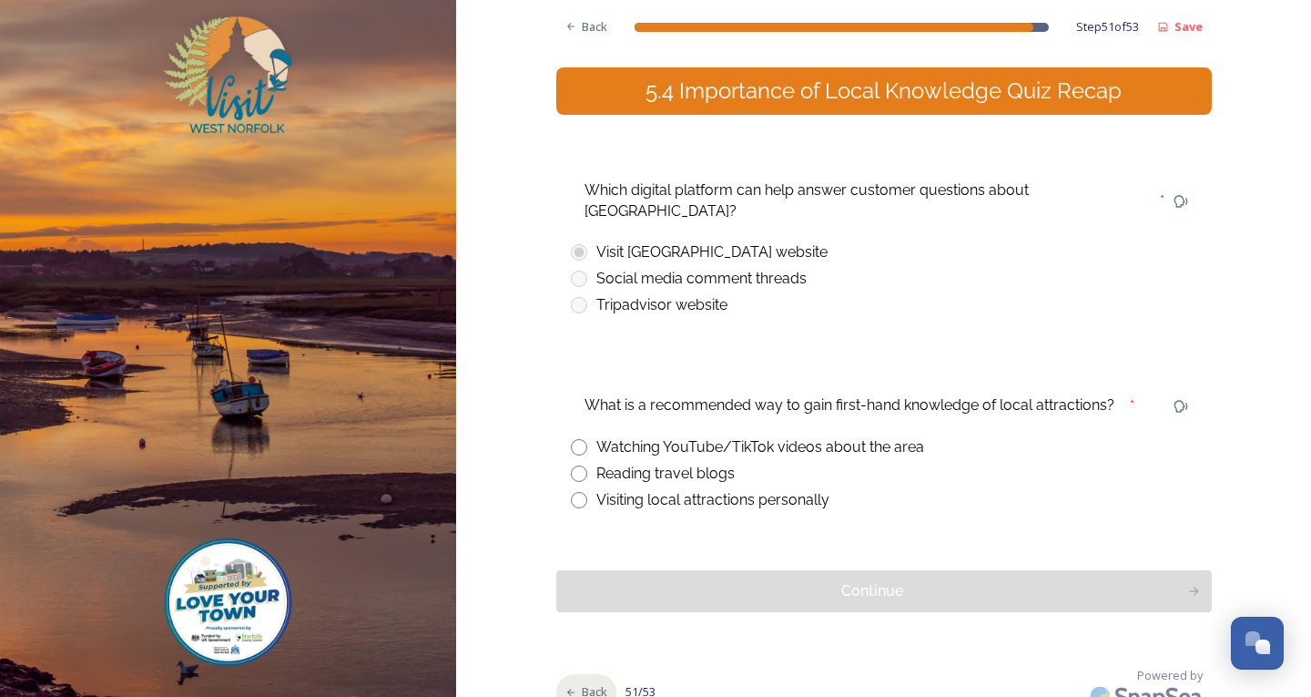
click at [574, 679] on div "Back" at bounding box center [586, 692] width 61 height 36
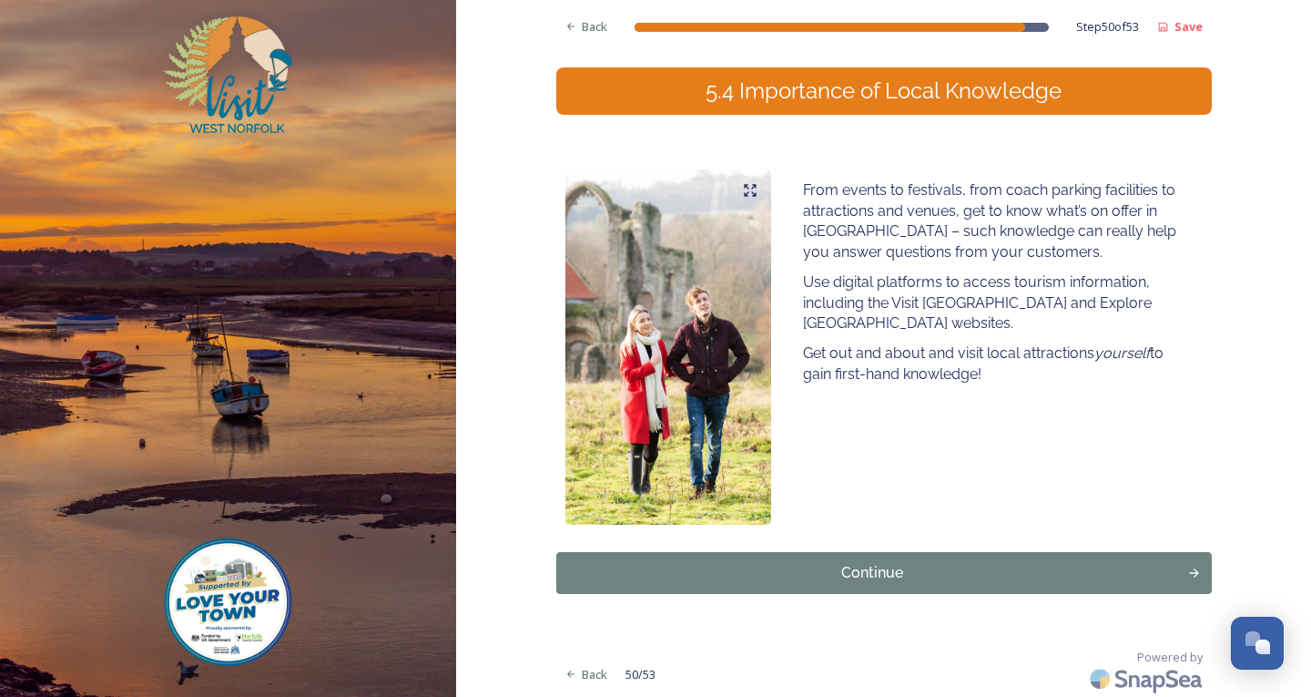
scroll to position [187, 0]
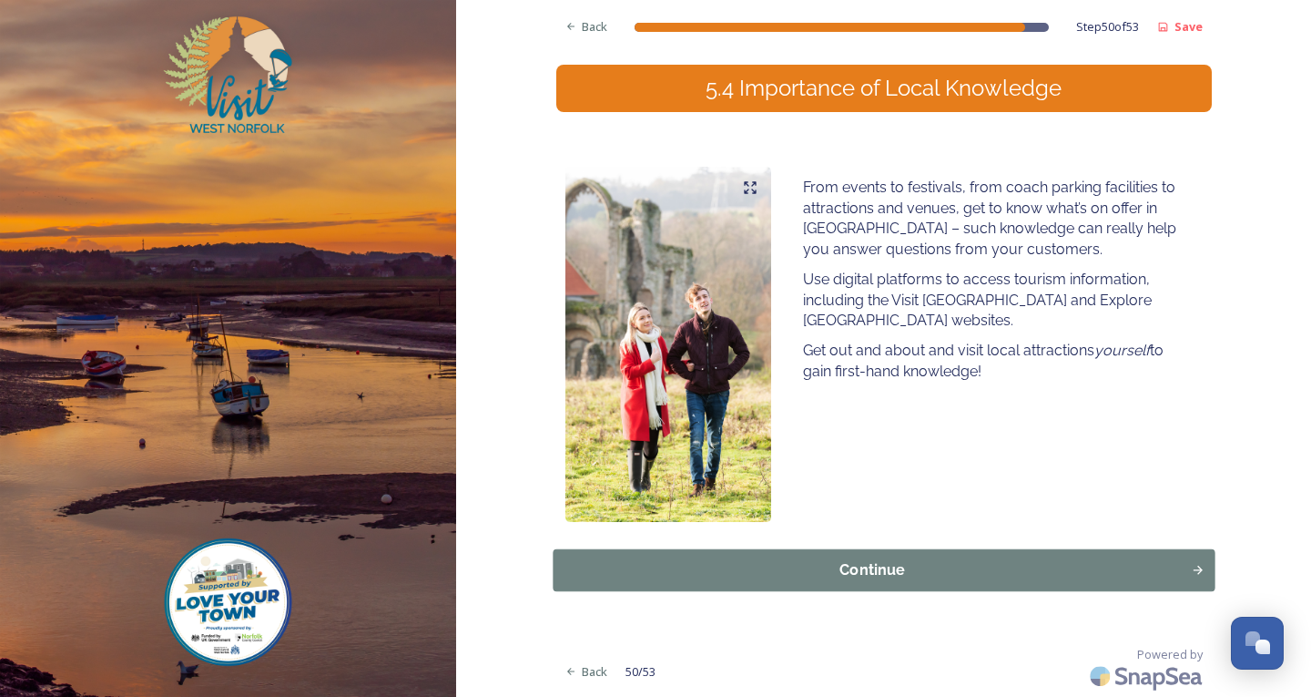
click at [943, 564] on div "Continue" at bounding box center [872, 570] width 618 height 22
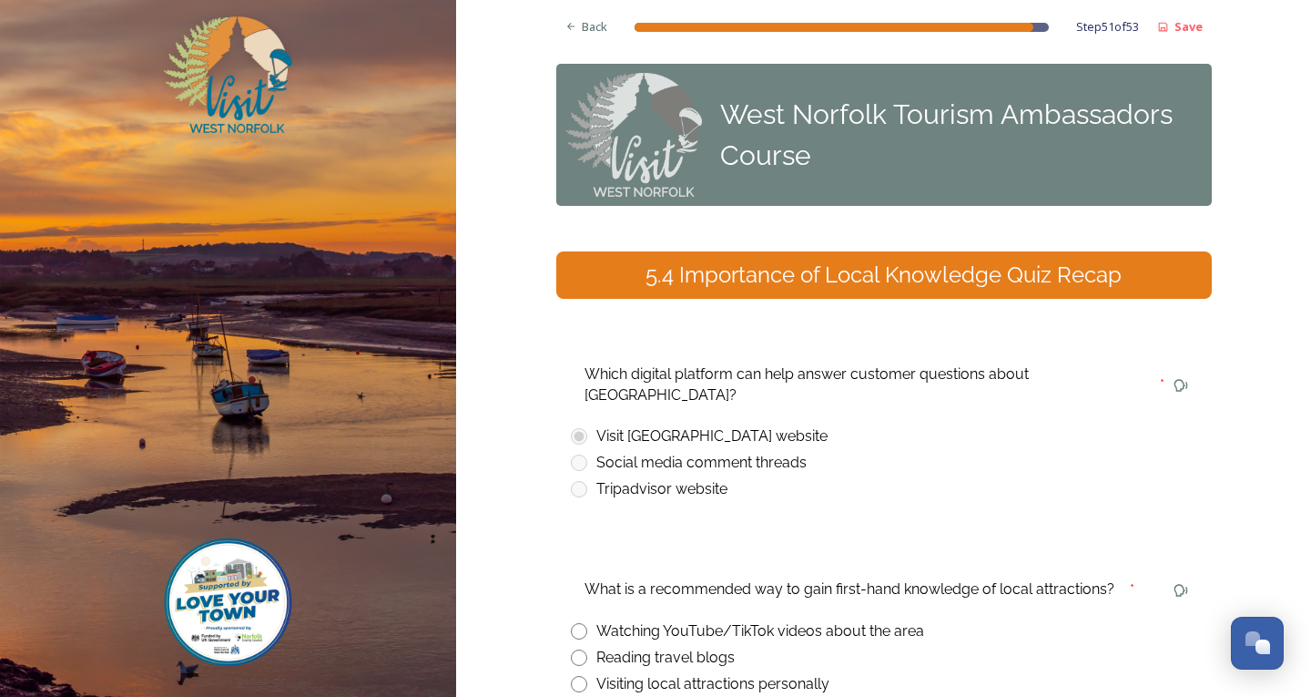
scroll to position [91, 0]
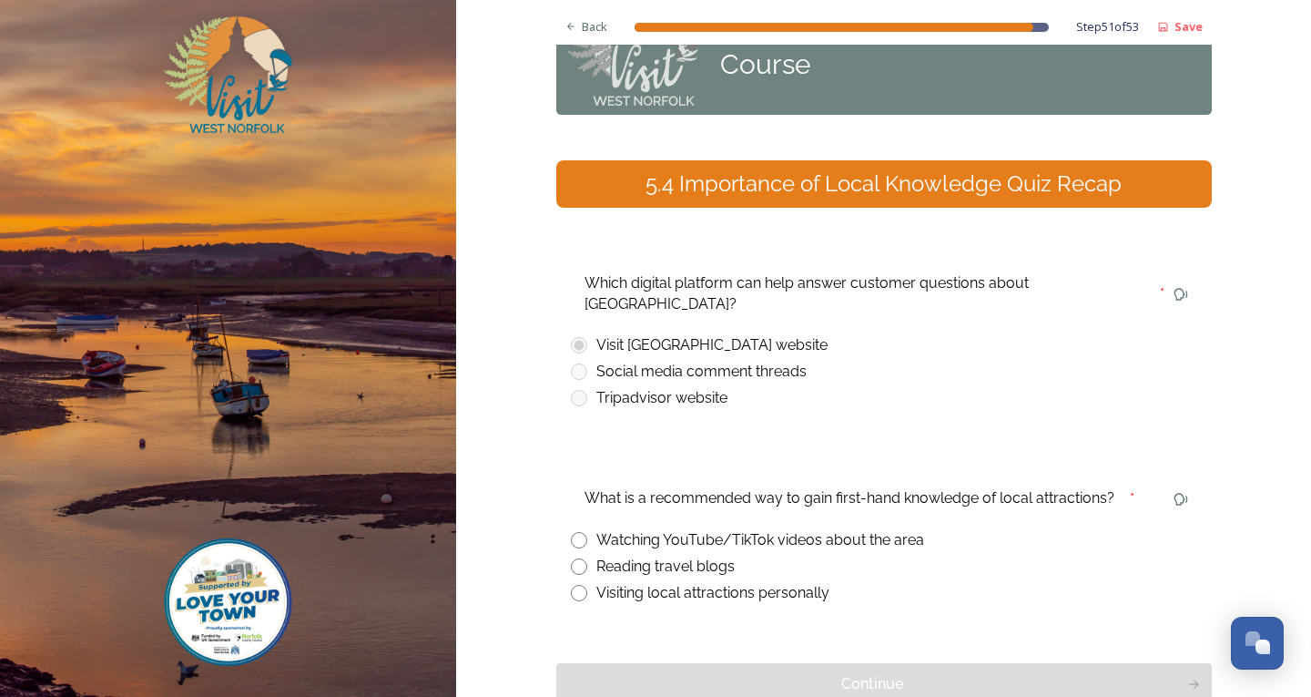
click at [575, 585] on input "radio" at bounding box center [579, 593] width 16 height 16
radio input "true"
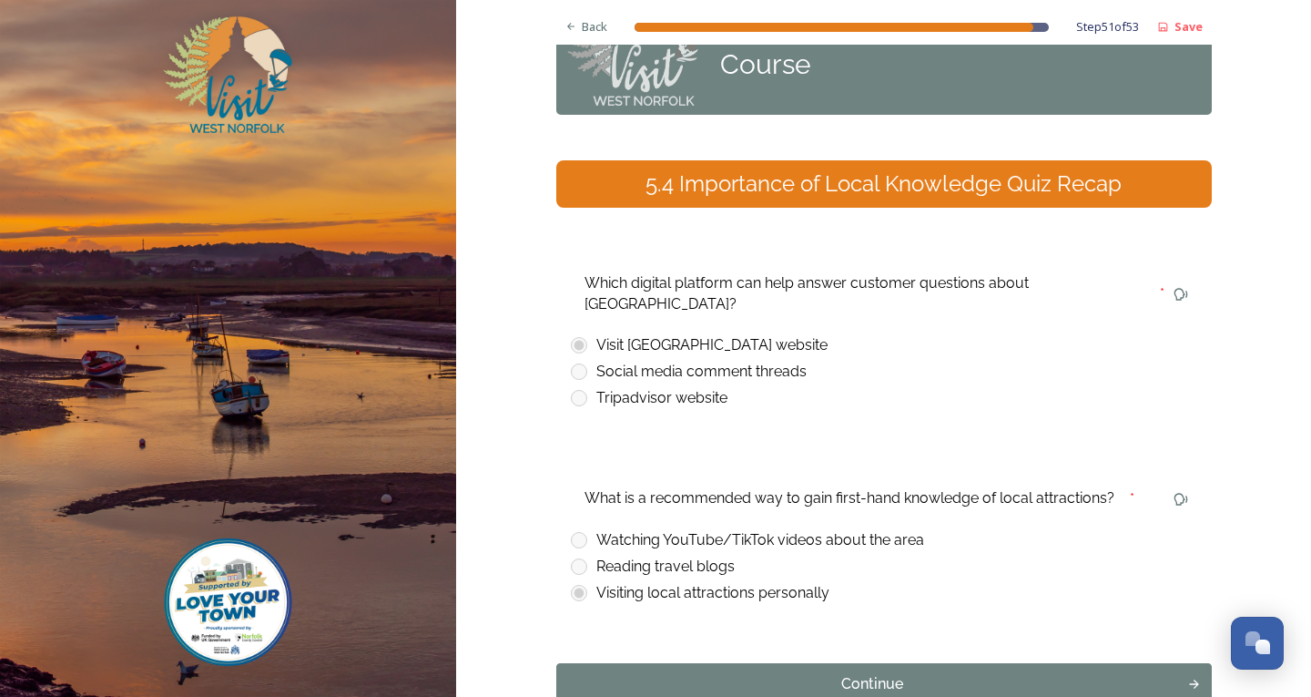
scroll to position [184, 0]
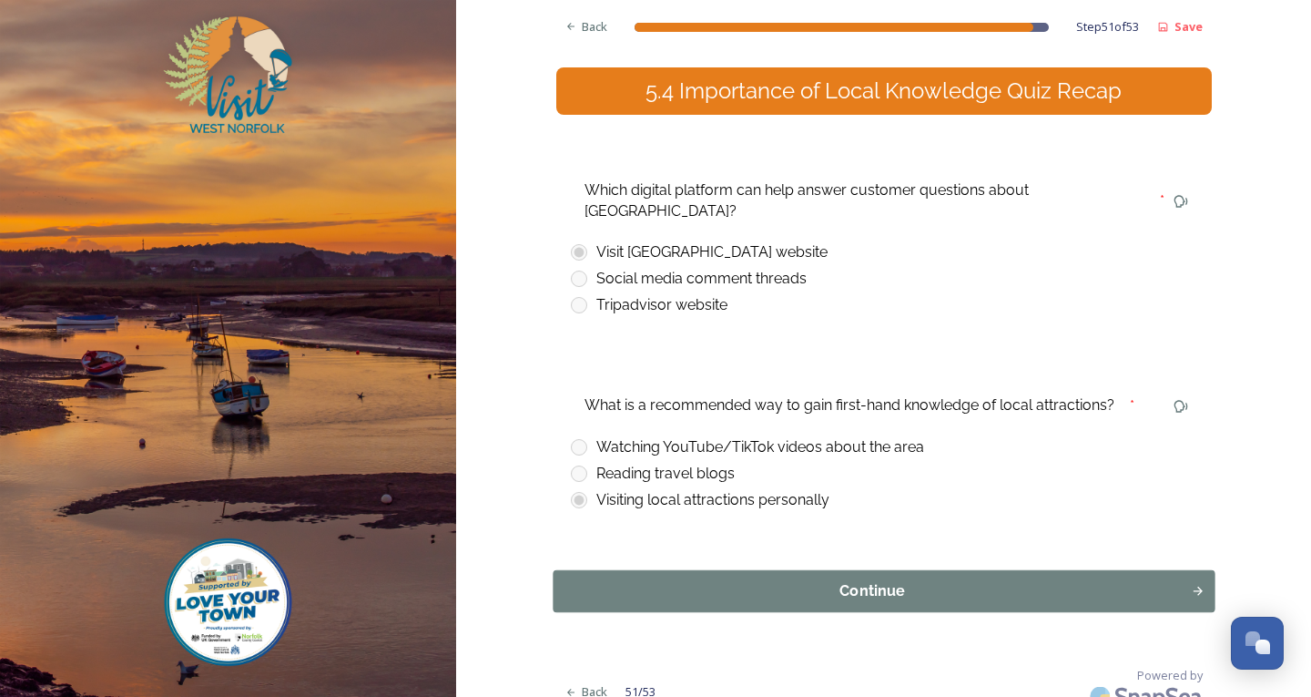
click at [808, 580] on div "Continue" at bounding box center [872, 591] width 618 height 22
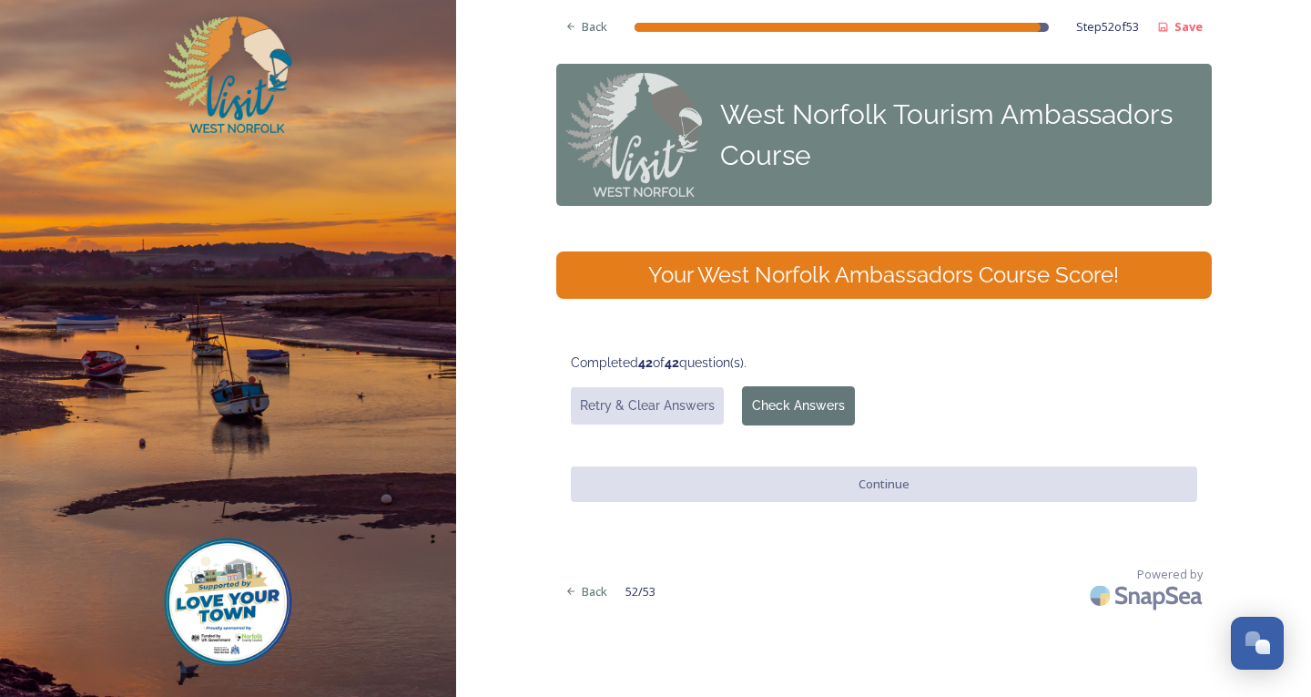
click at [804, 398] on button "Check Answers" at bounding box center [798, 405] width 113 height 39
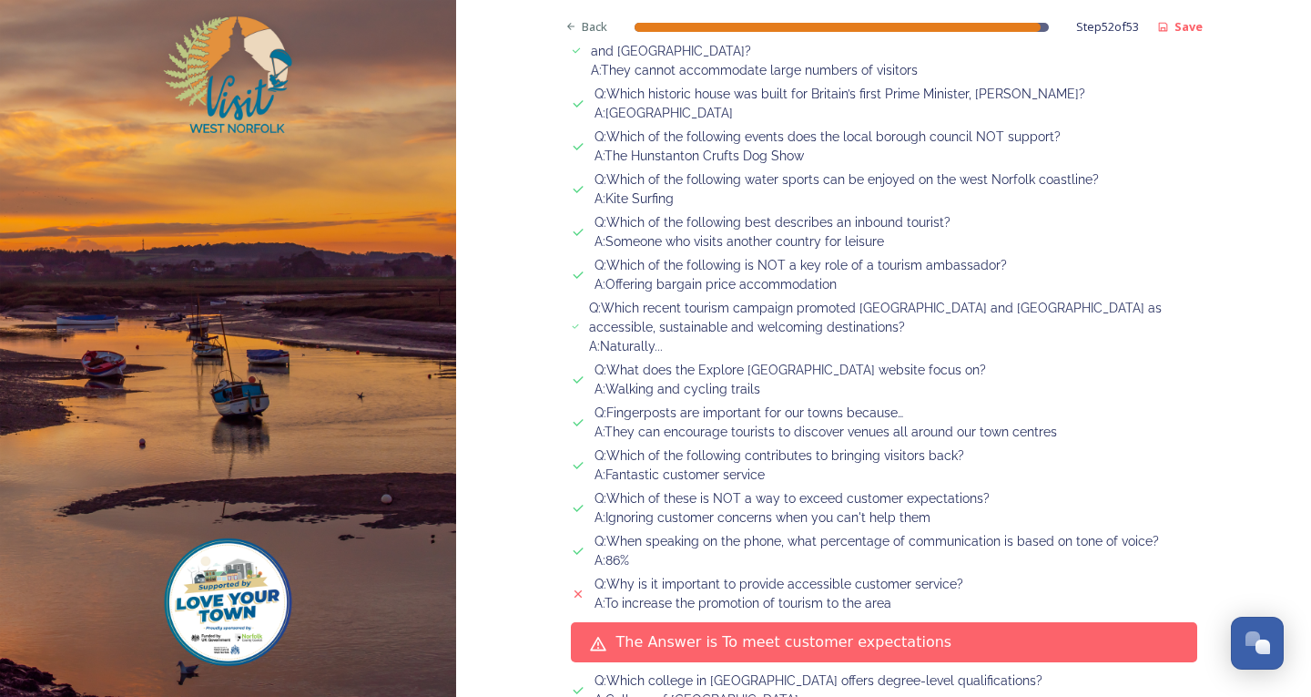
scroll to position [1937, 0]
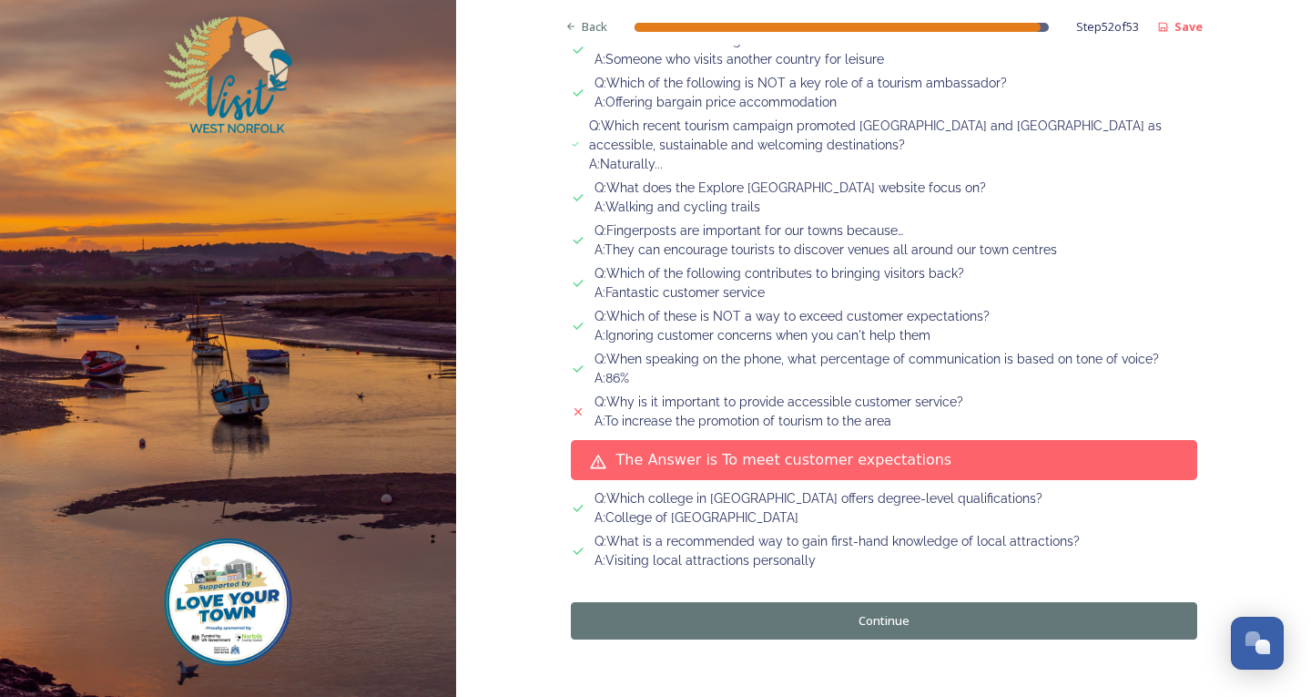
click at [861, 602] on button "Continue" at bounding box center [884, 620] width 626 height 37
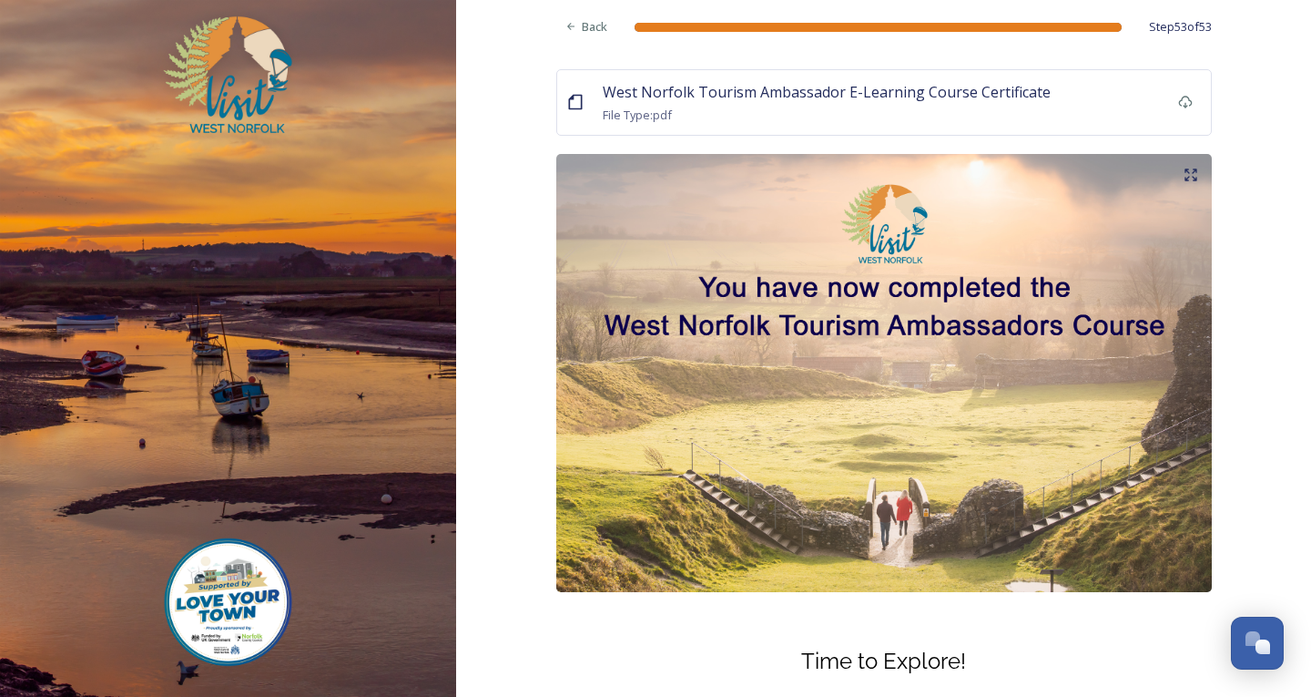
scroll to position [0, 0]
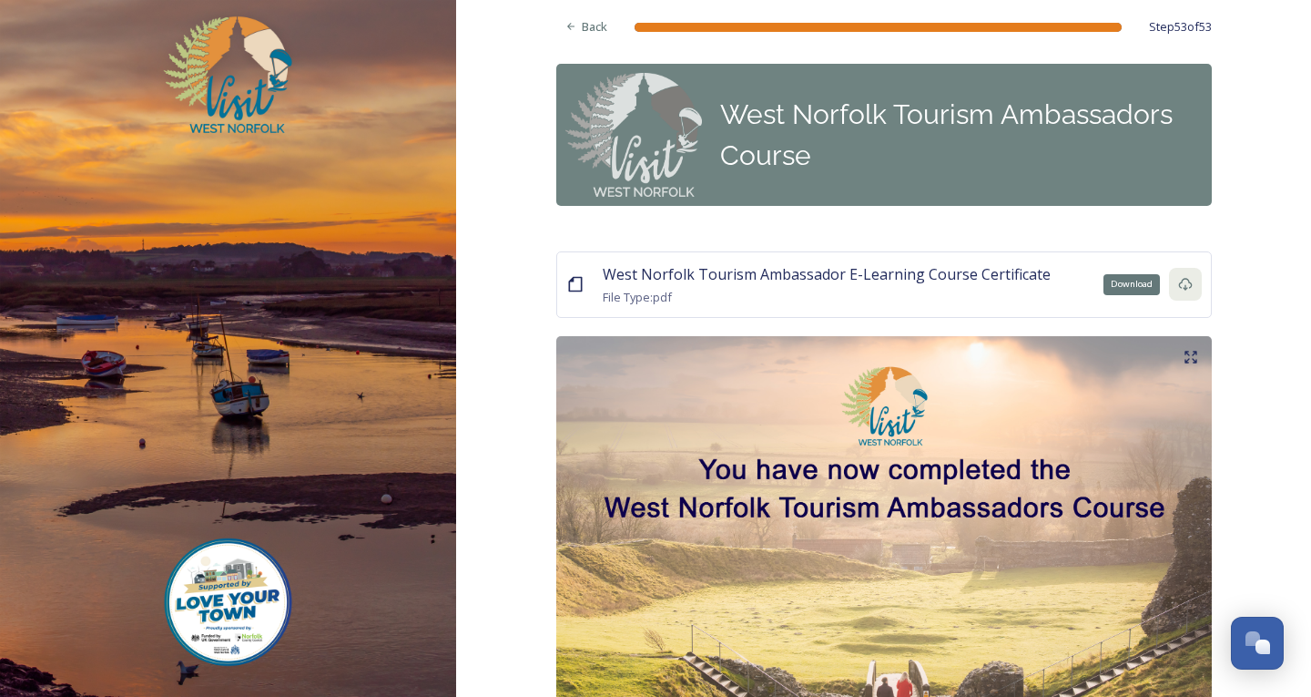
drag, startPoint x: 1175, startPoint y: 290, endPoint x: 1176, endPoint y: 280, distance: 10.2
click at [1178, 280] on icon at bounding box center [1185, 284] width 15 height 15
